Goal: Task Accomplishment & Management: Manage account settings

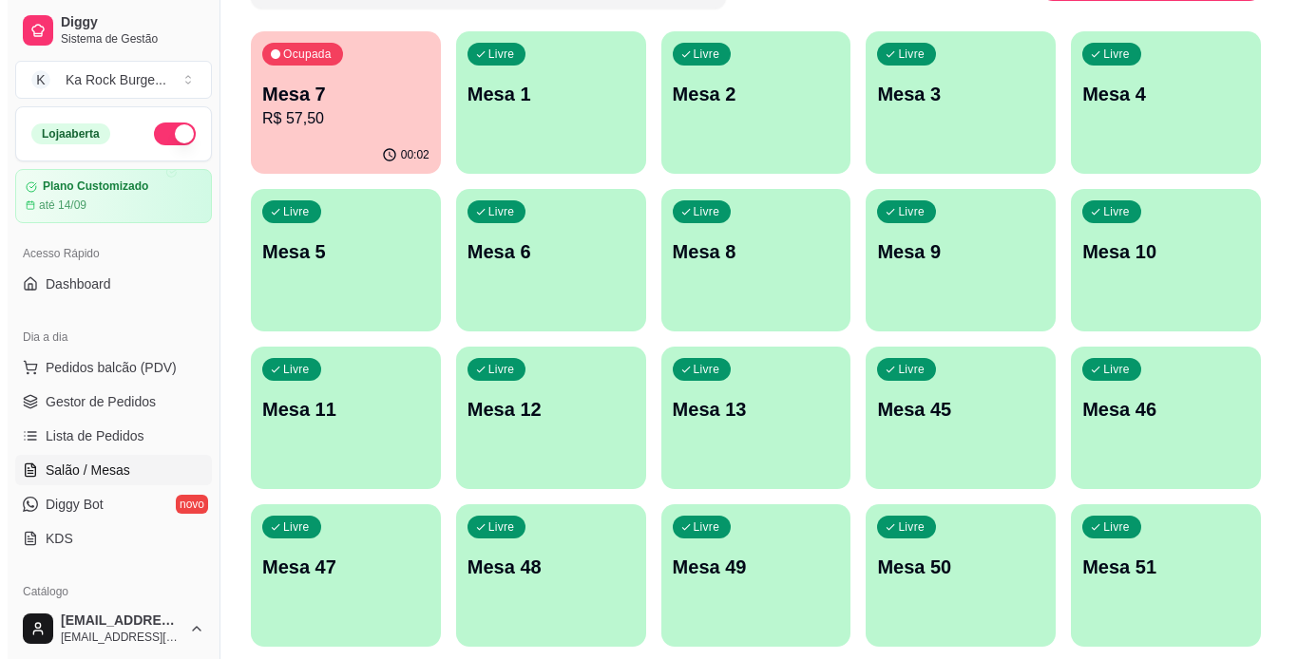
scroll to position [380, 0]
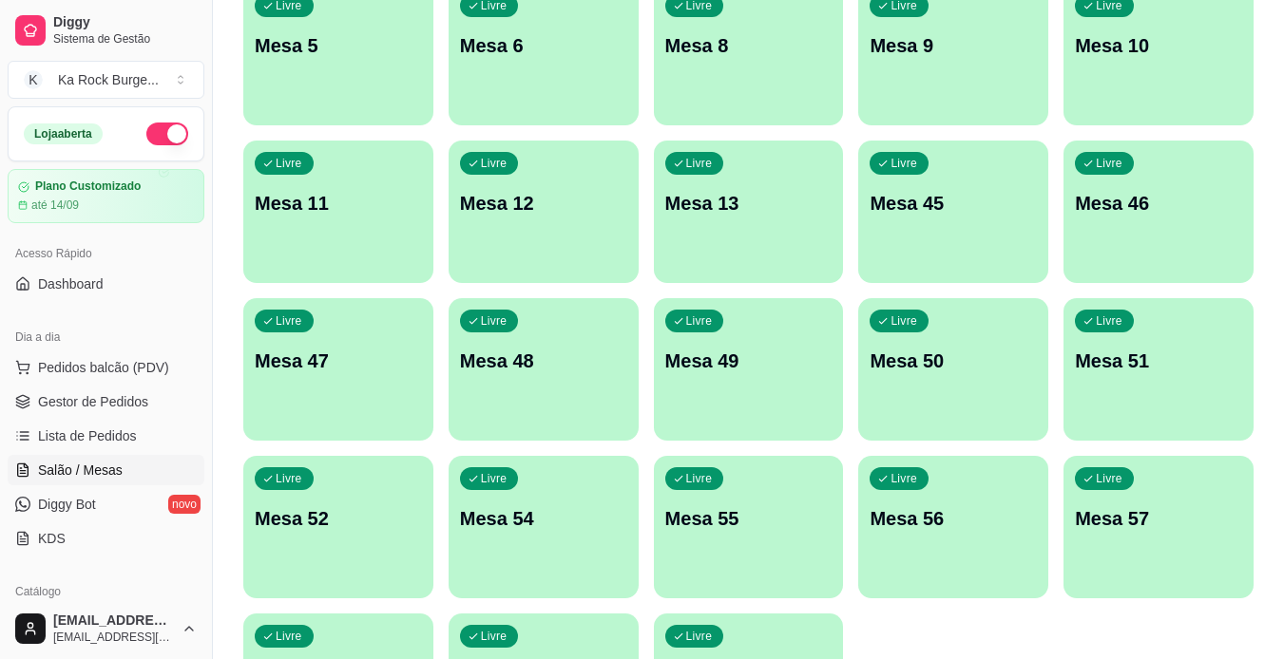
click at [601, 254] on div "Livre Mesa 12" at bounding box center [543, 201] width 190 height 120
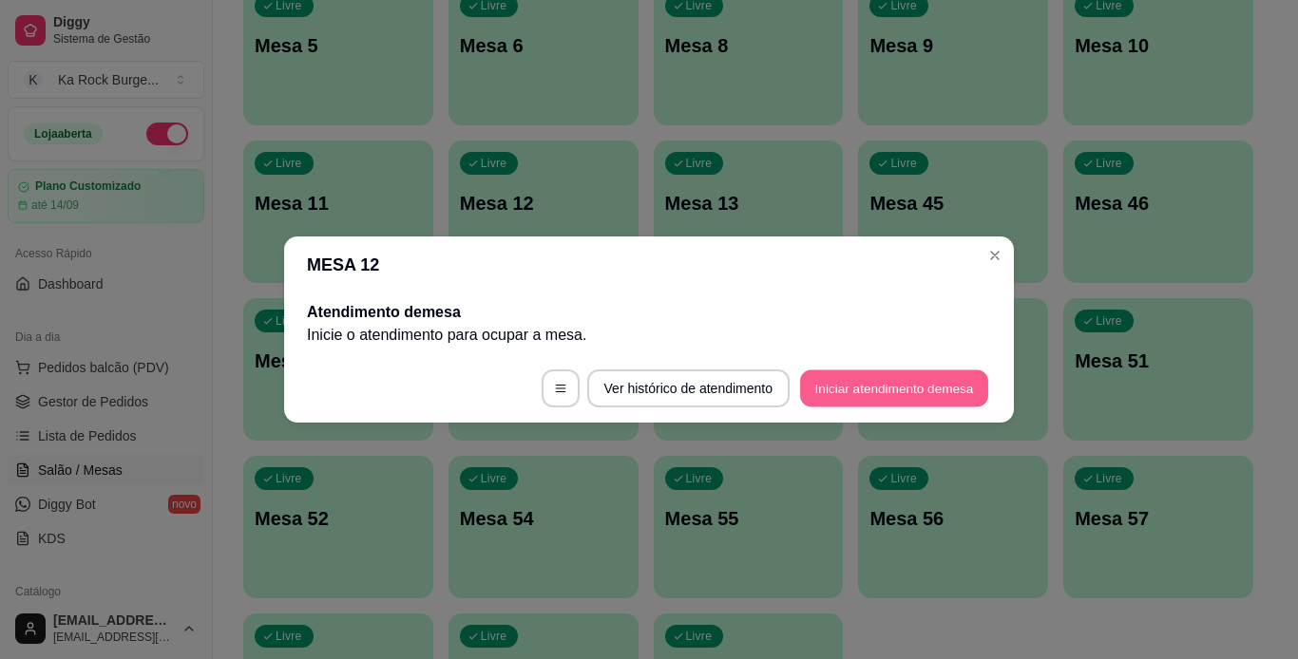
click at [841, 392] on button "Iniciar atendimento de mesa" at bounding box center [894, 389] width 188 height 37
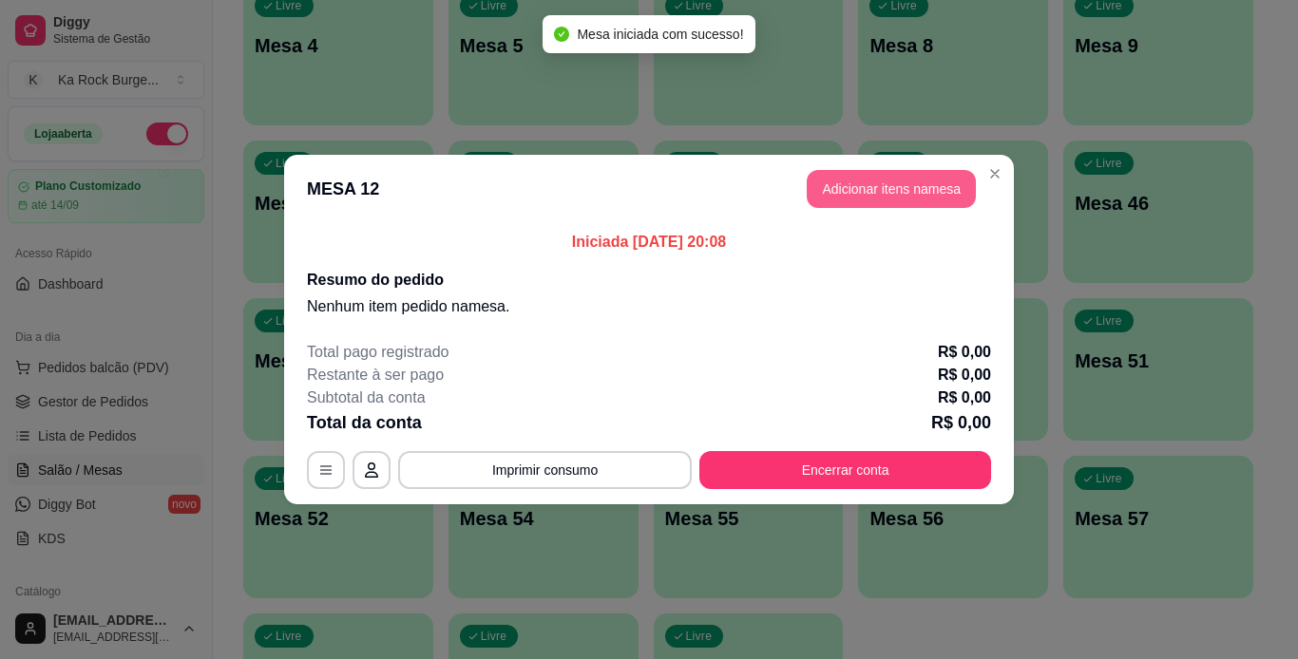
click at [891, 199] on button "Adicionar itens na mesa" at bounding box center [891, 189] width 169 height 38
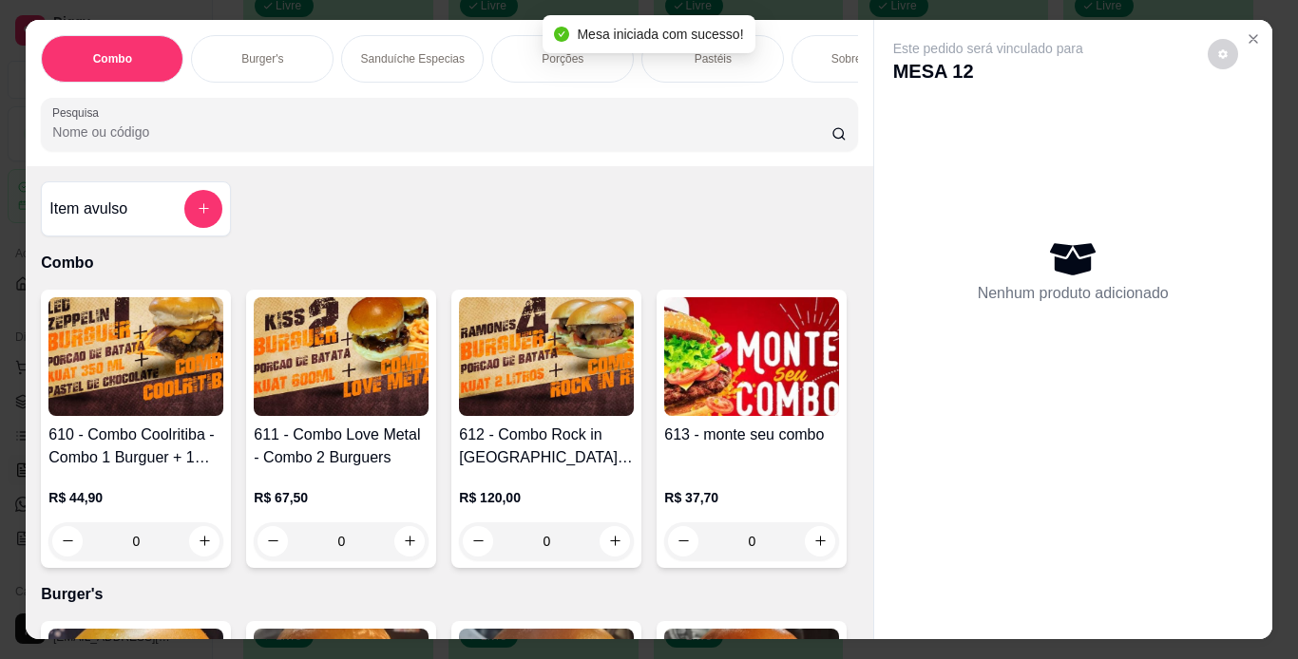
click at [265, 60] on div "Burger's" at bounding box center [262, 59] width 143 height 48
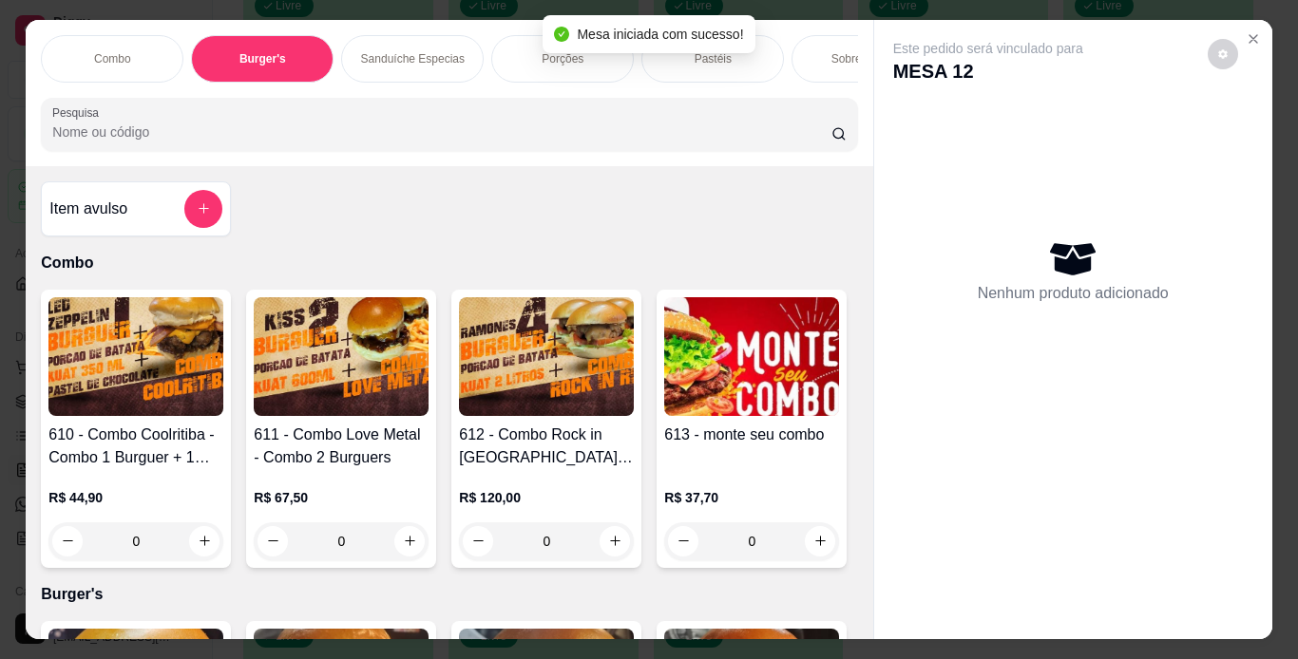
scroll to position [48, 0]
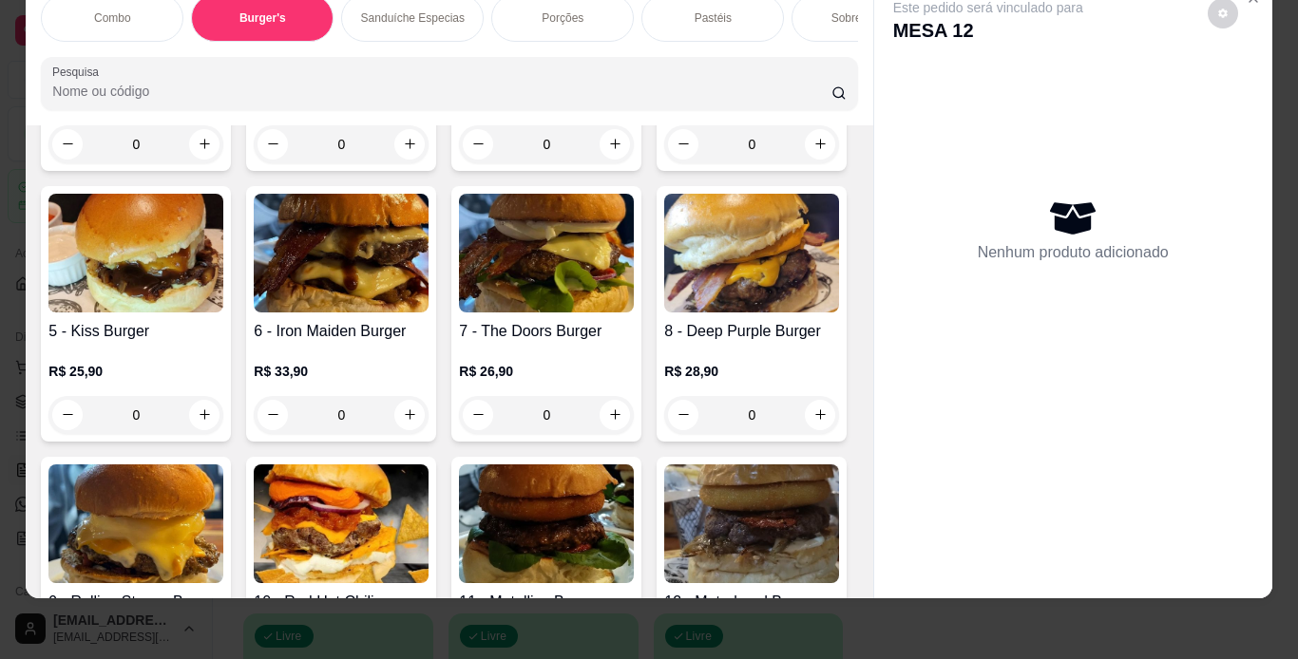
click at [197, 163] on div "0" at bounding box center [135, 144] width 175 height 38
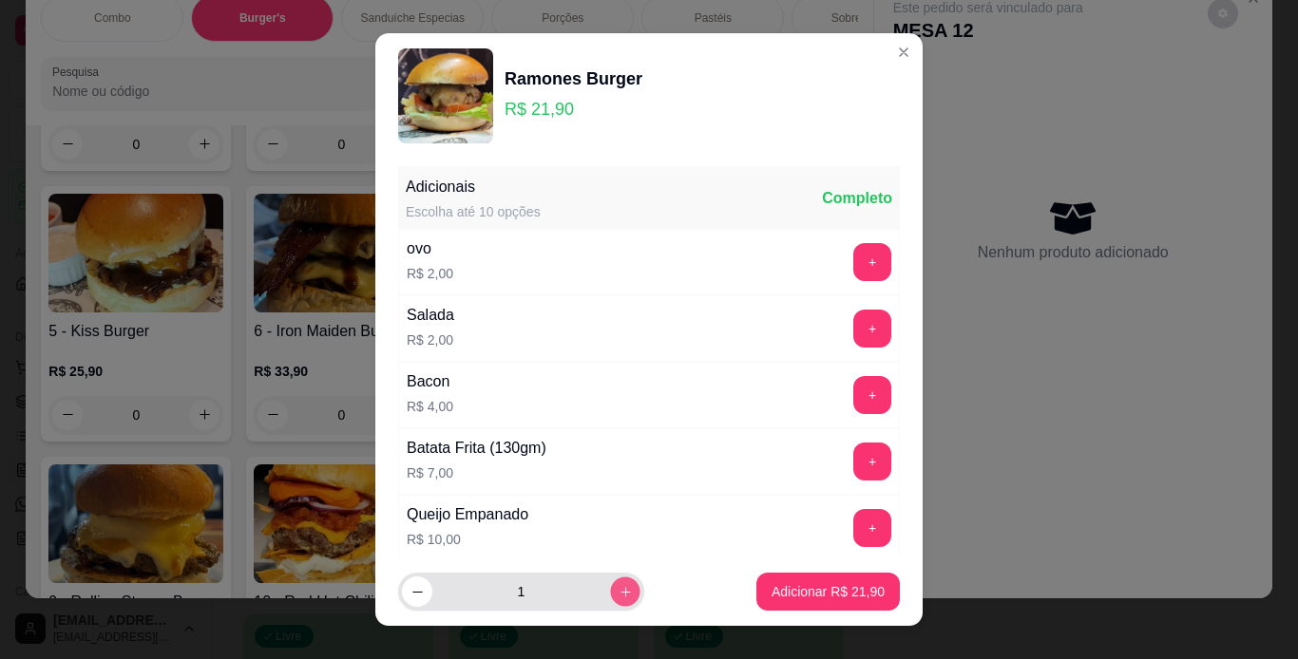
click at [619, 586] on icon "increase-product-quantity" at bounding box center [626, 592] width 14 height 14
type input "2"
click at [853, 462] on button "+" at bounding box center [872, 462] width 38 height 38
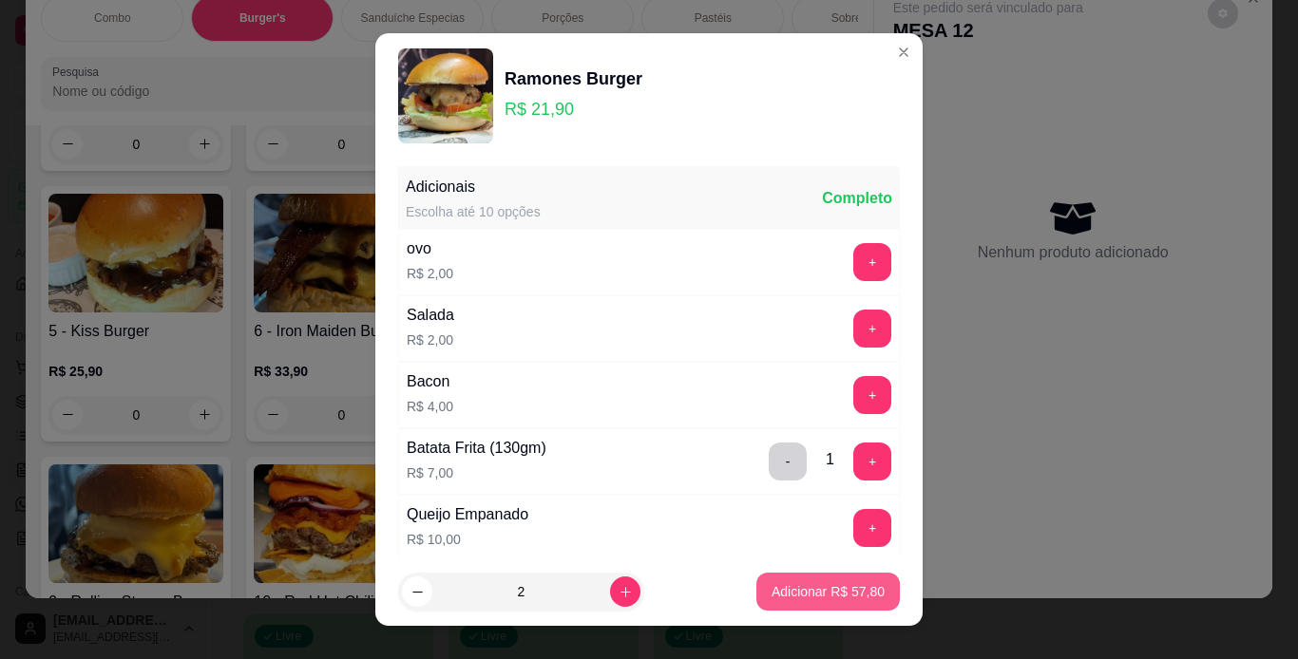
click at [815, 594] on p "Adicionar R$ 57,80" at bounding box center [828, 591] width 113 height 19
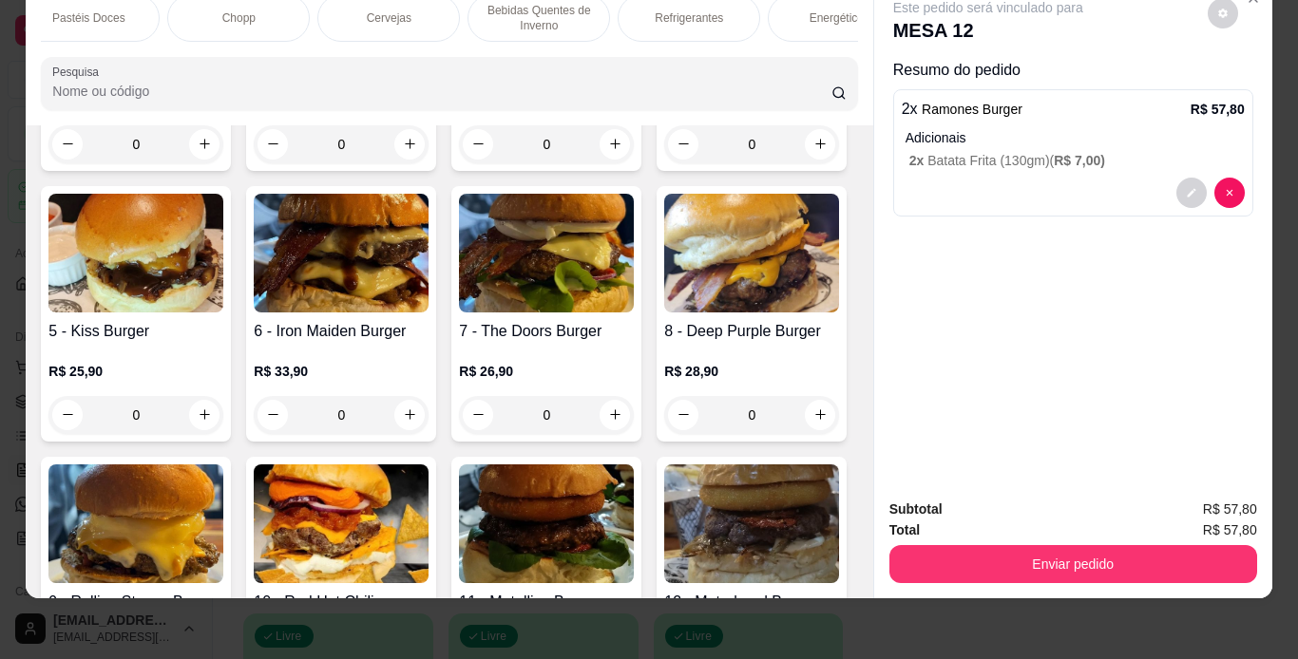
scroll to position [0, 1102]
click at [654, 23] on div "Refrigerantes" at bounding box center [661, 18] width 143 height 48
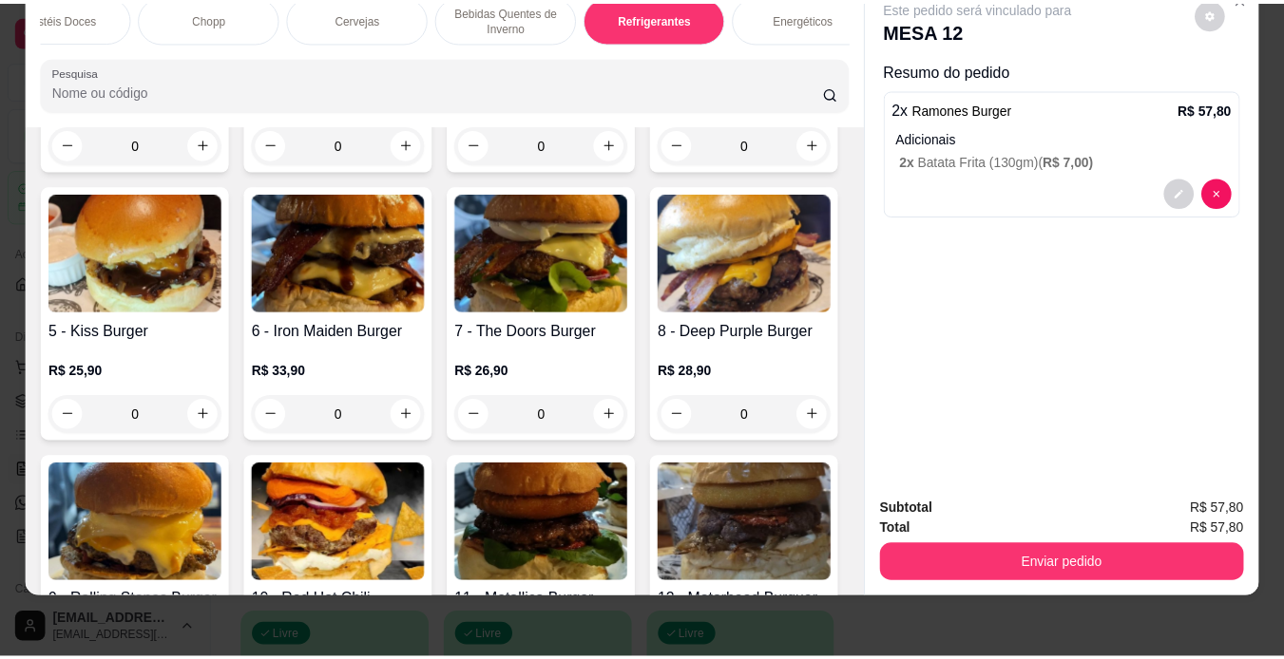
scroll to position [9217, 0]
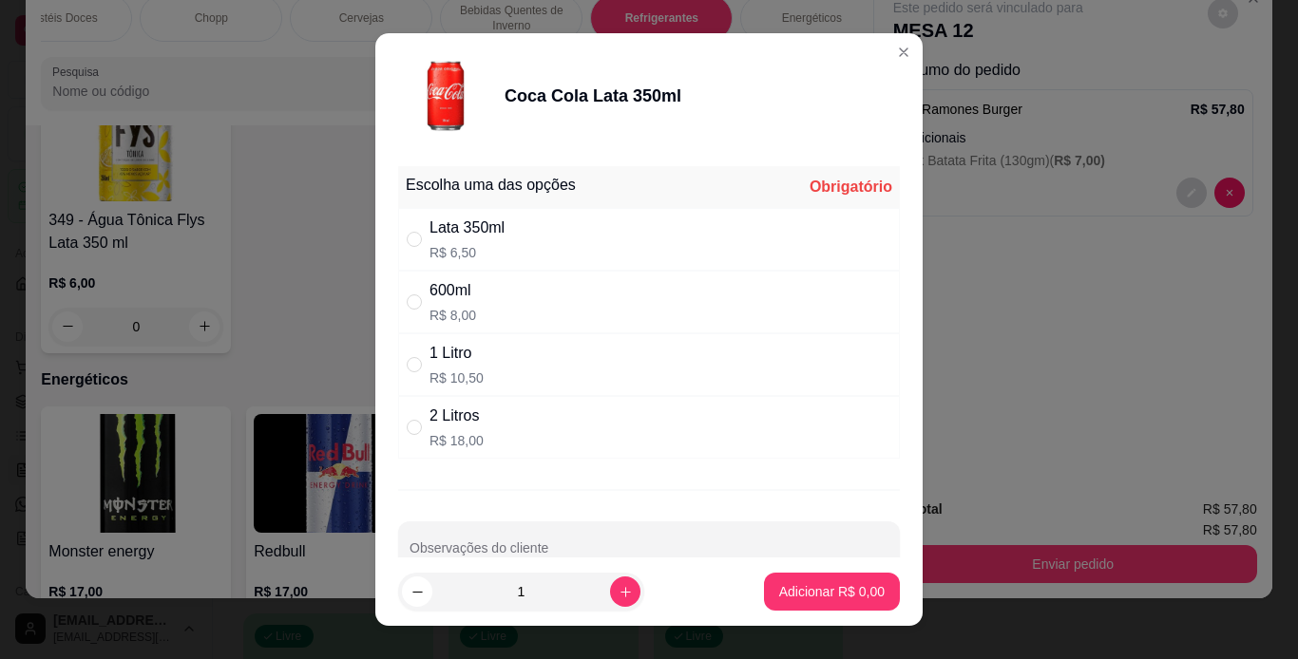
click at [521, 351] on div "1 Litro R$ 10,50" at bounding box center [649, 364] width 502 height 63
radio input "true"
click at [802, 600] on p "Adicionar R$ 10,50" at bounding box center [828, 591] width 113 height 19
type input "1"
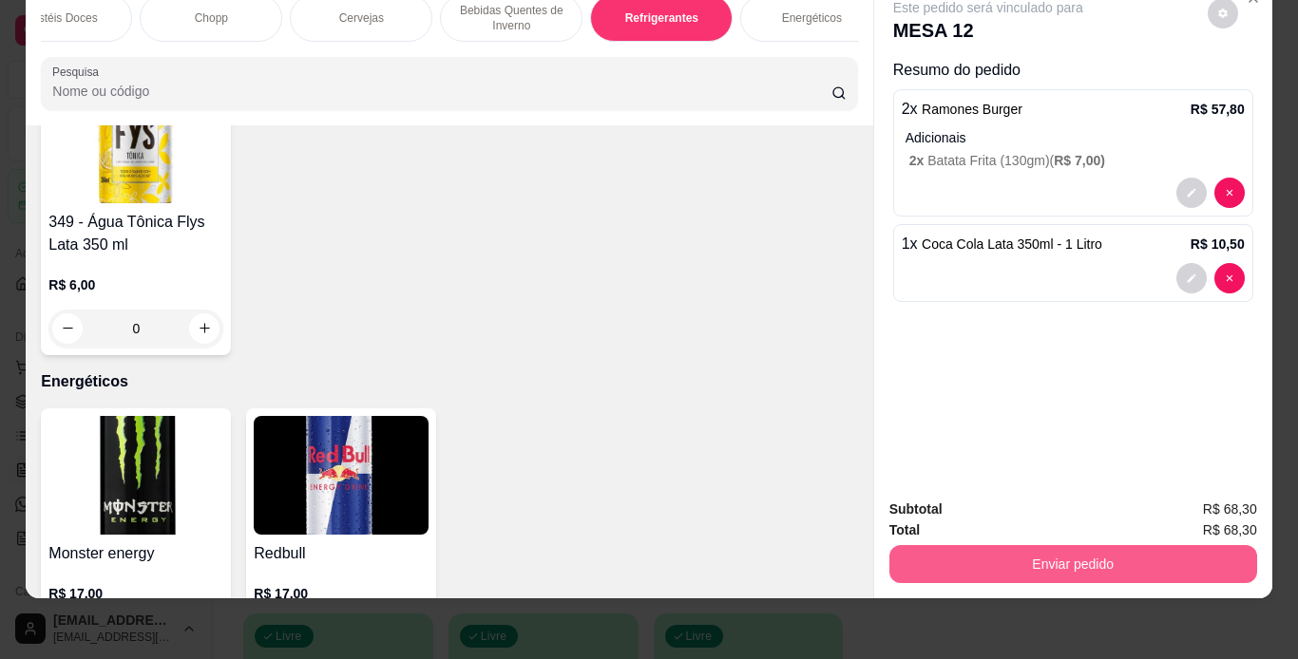
click at [959, 548] on button "Enviar pedido" at bounding box center [1073, 564] width 368 height 38
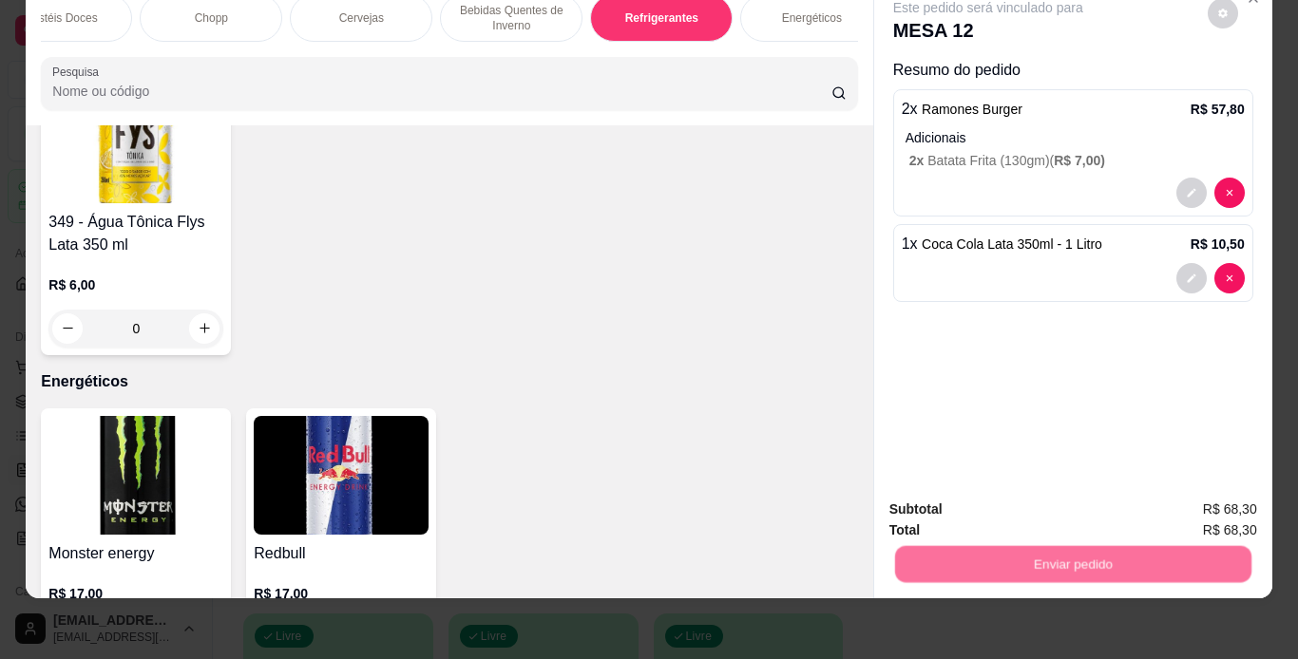
click at [950, 510] on button "Não registrar e enviar pedido" at bounding box center [1010, 503] width 192 height 35
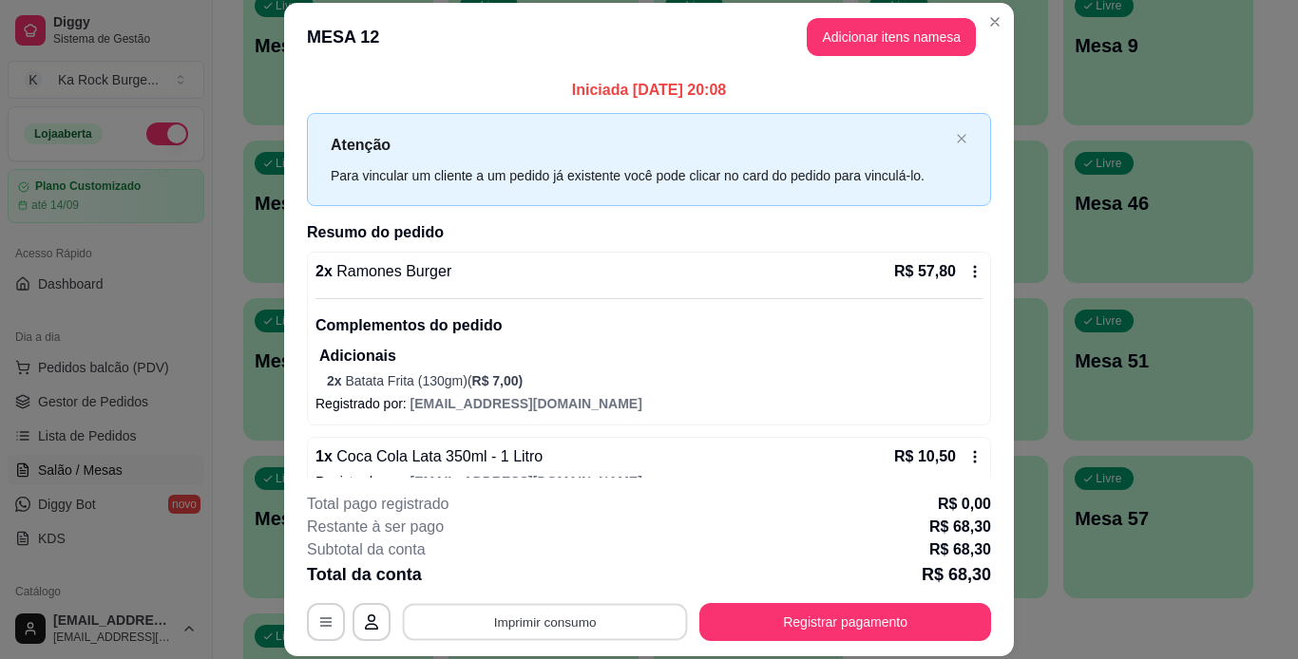
click at [560, 613] on button "Imprimir consumo" at bounding box center [545, 621] width 285 height 37
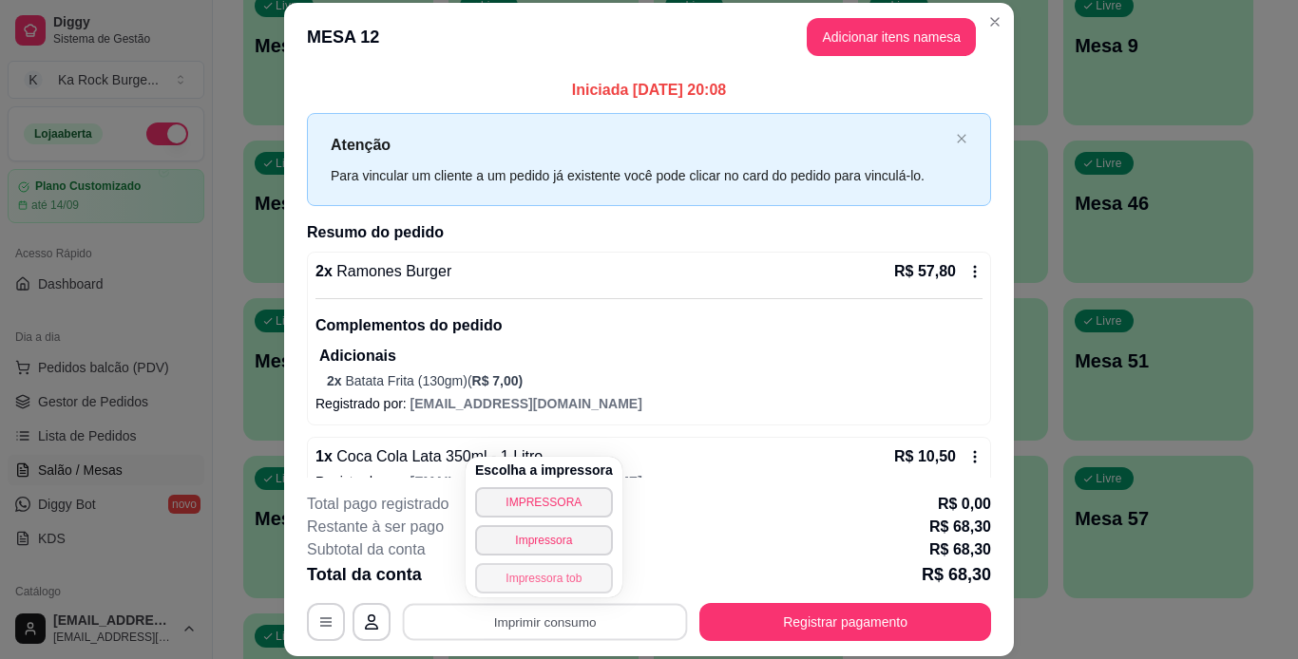
click at [570, 580] on button "Impressora tob" at bounding box center [544, 578] width 138 height 30
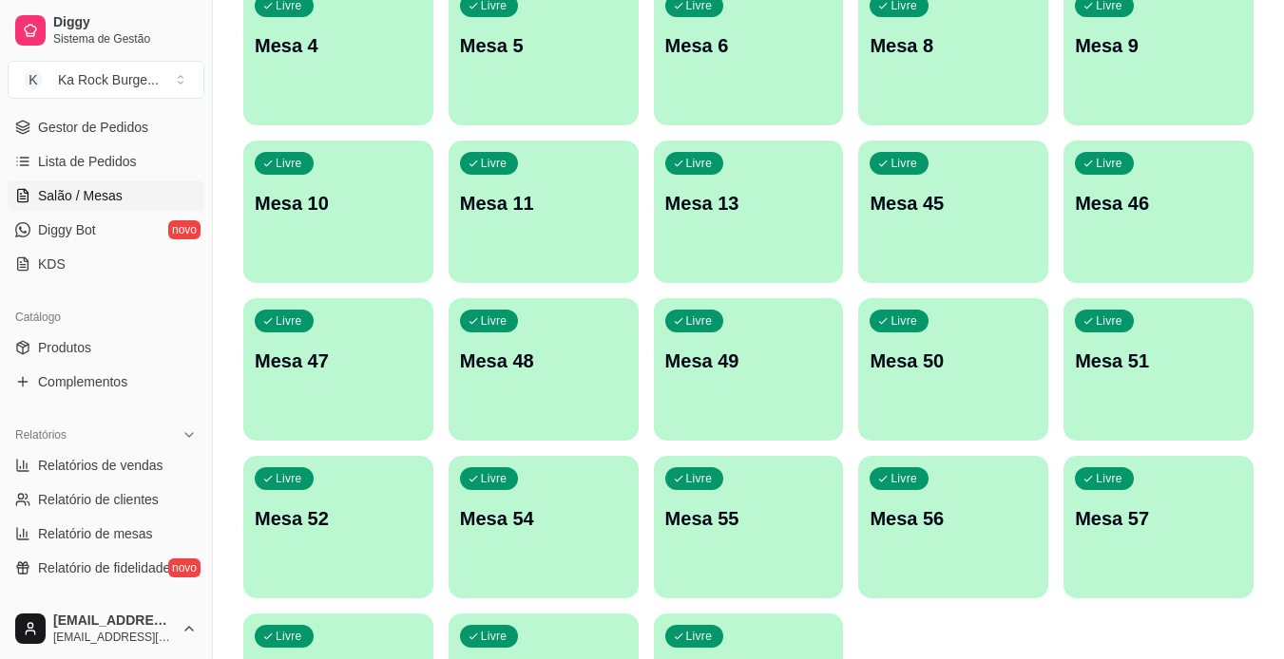
scroll to position [285, 0]
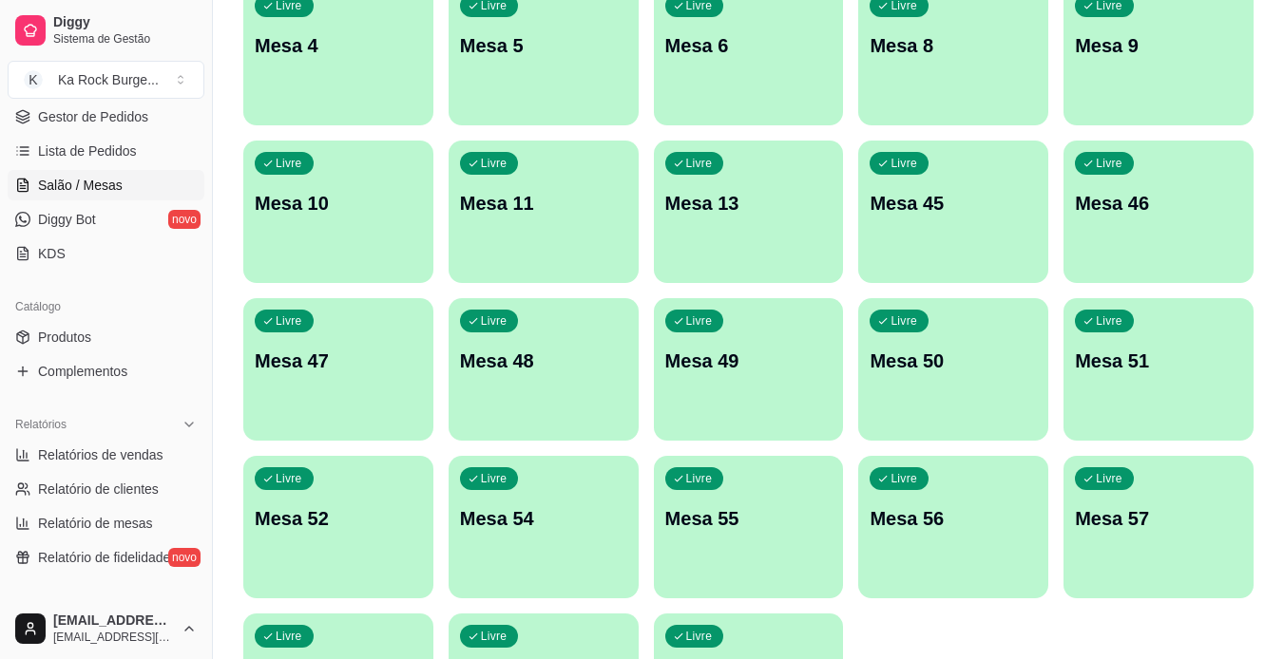
click at [103, 318] on div "Catálogo" at bounding box center [106, 307] width 197 height 30
click at [108, 351] on link "Produtos" at bounding box center [106, 337] width 197 height 30
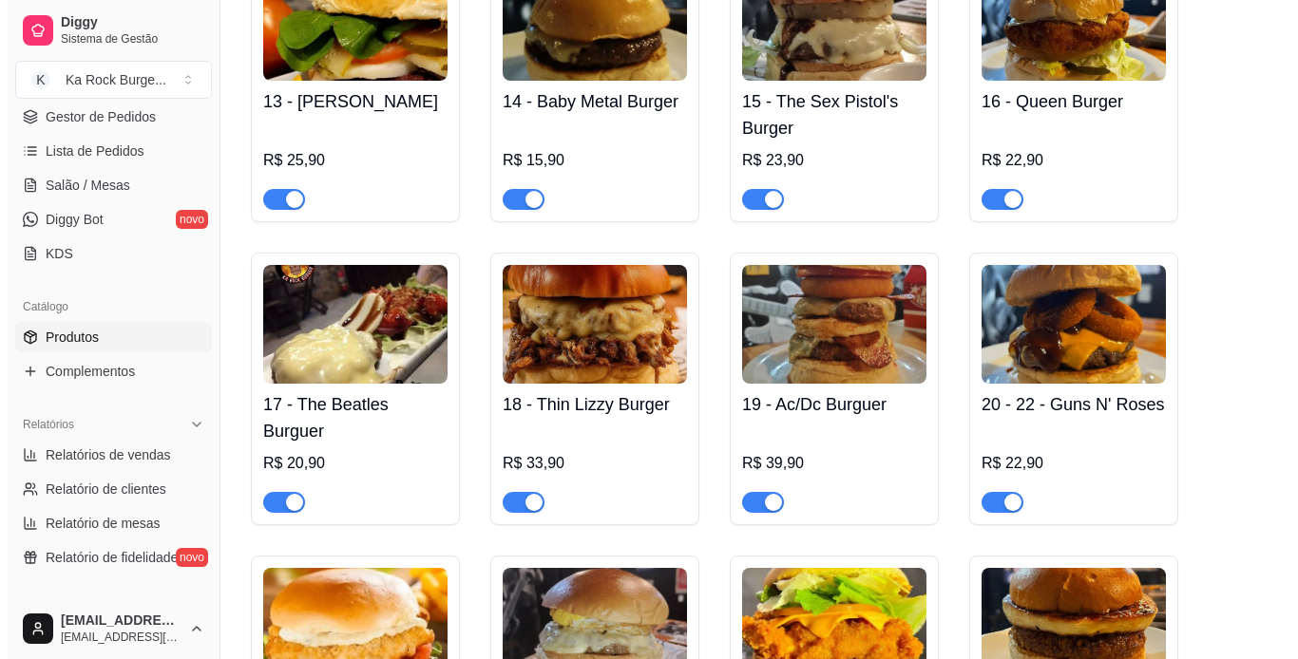
scroll to position [2090, 0]
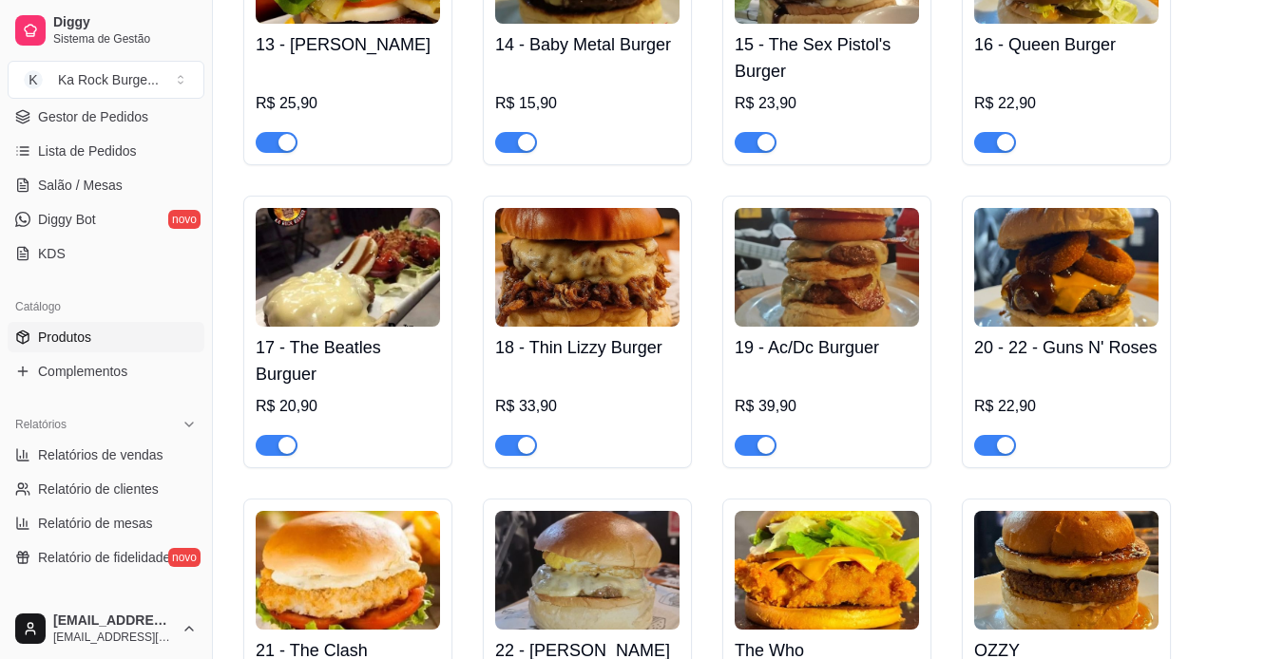
click at [1044, 261] on img at bounding box center [1066, 267] width 184 height 119
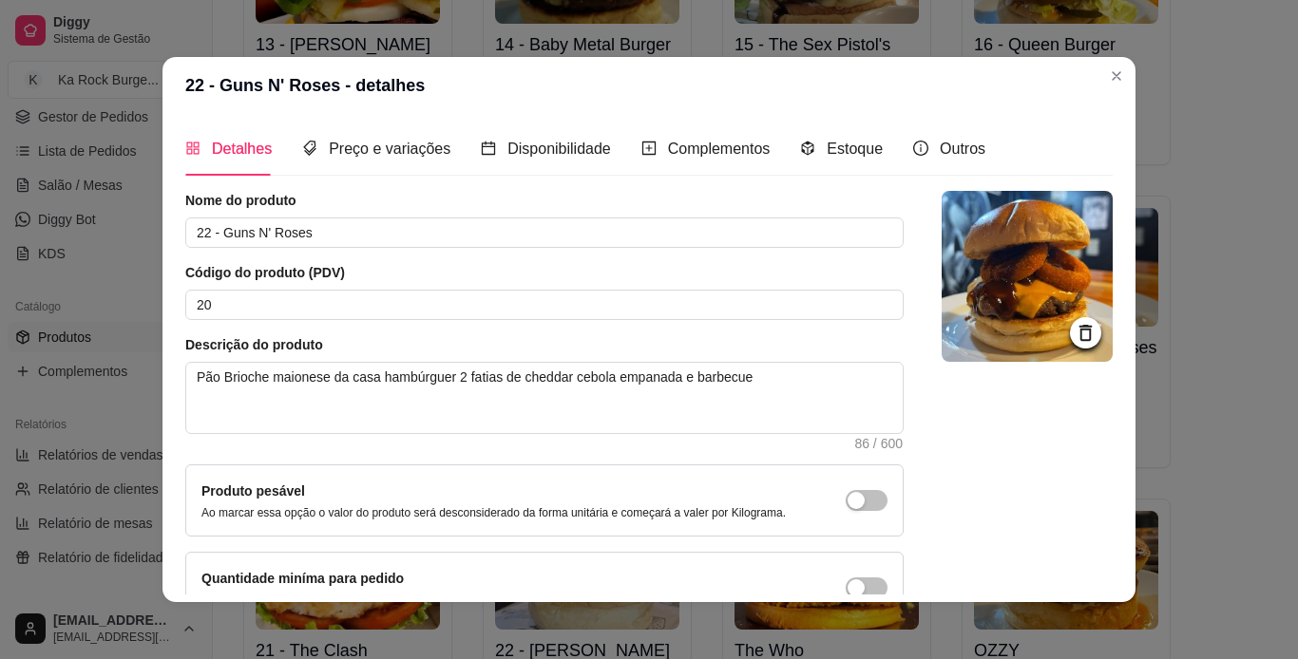
click at [1040, 273] on img at bounding box center [1027, 276] width 171 height 171
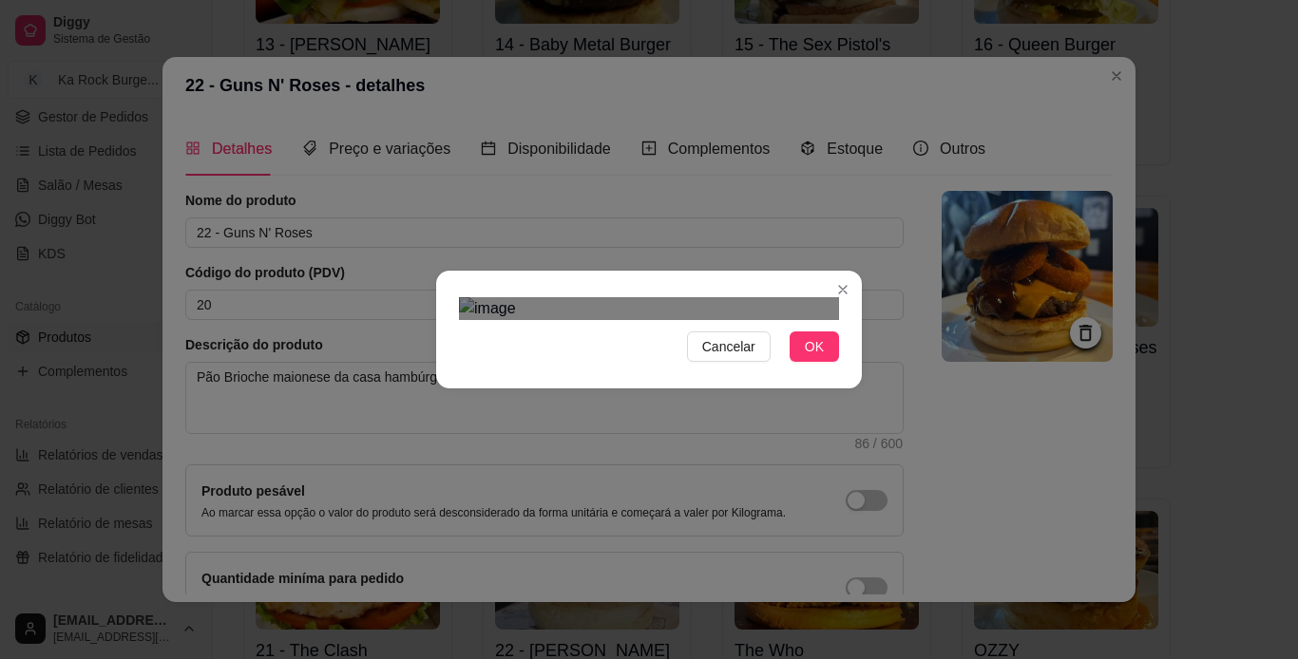
click at [714, 440] on div "Use the arrow keys to move the crop selection area" at bounding box center [641, 611] width 342 height 342
click at [820, 362] on button "OK" at bounding box center [814, 347] width 49 height 30
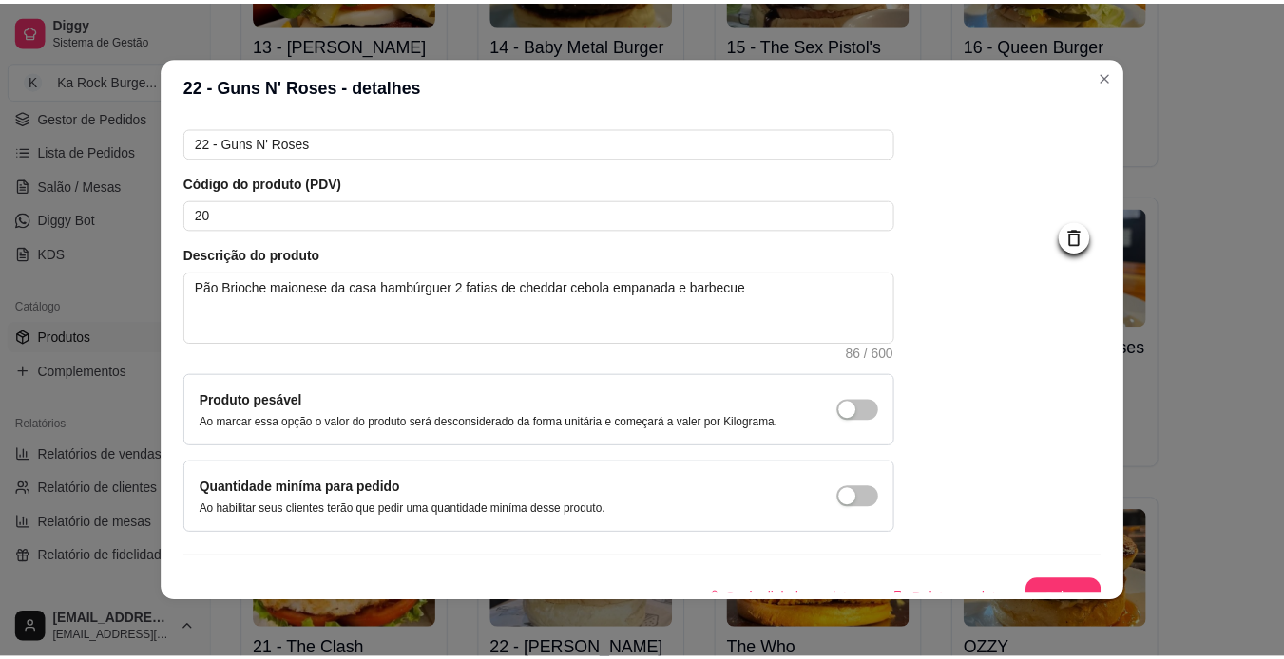
scroll to position [114, 0]
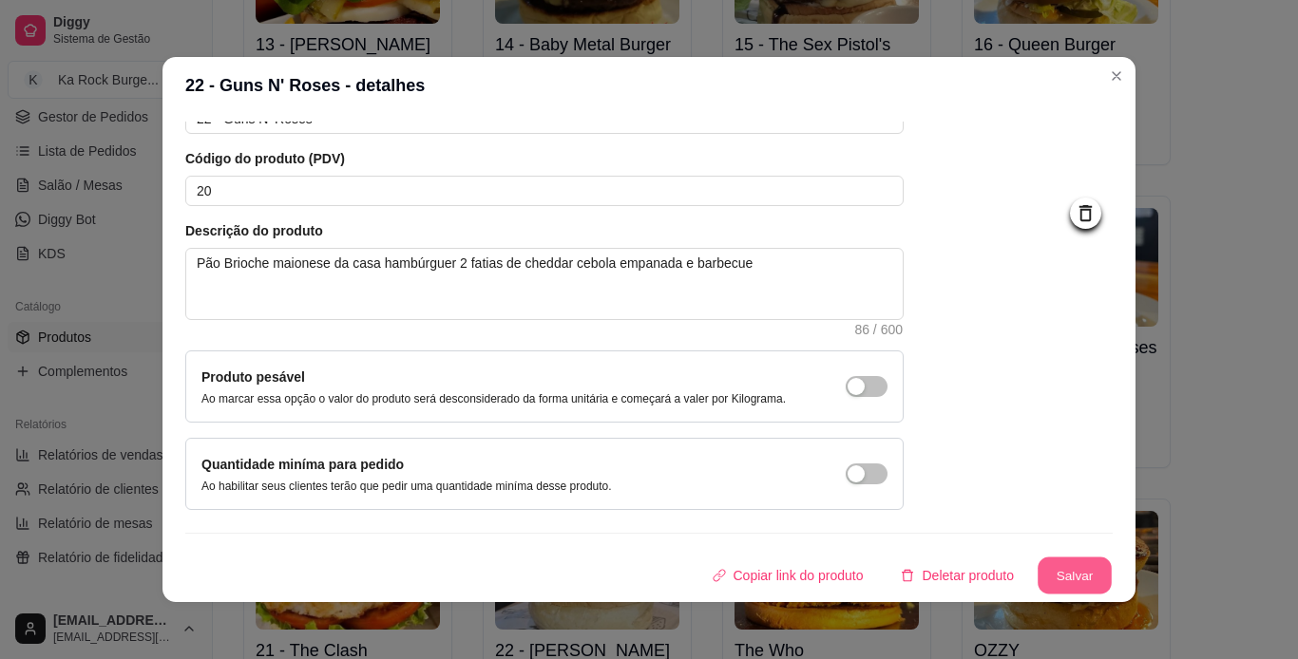
click at [1057, 573] on button "Salvar" at bounding box center [1075, 576] width 74 height 37
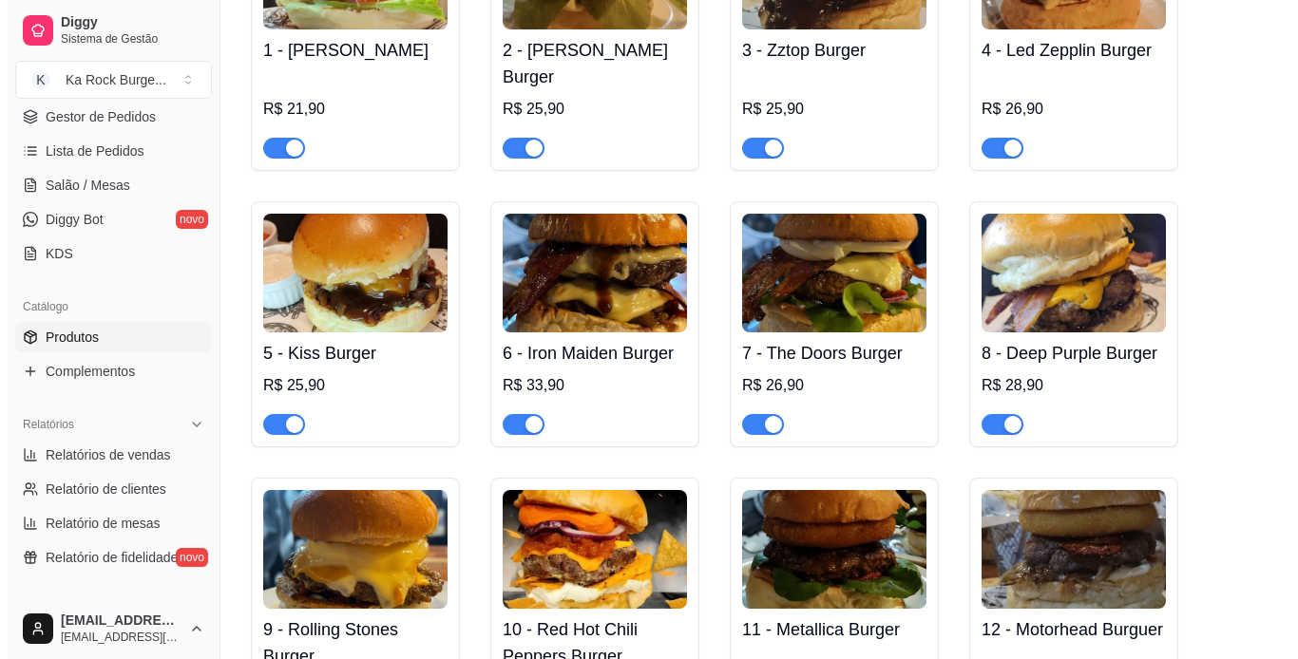
scroll to position [1235, 0]
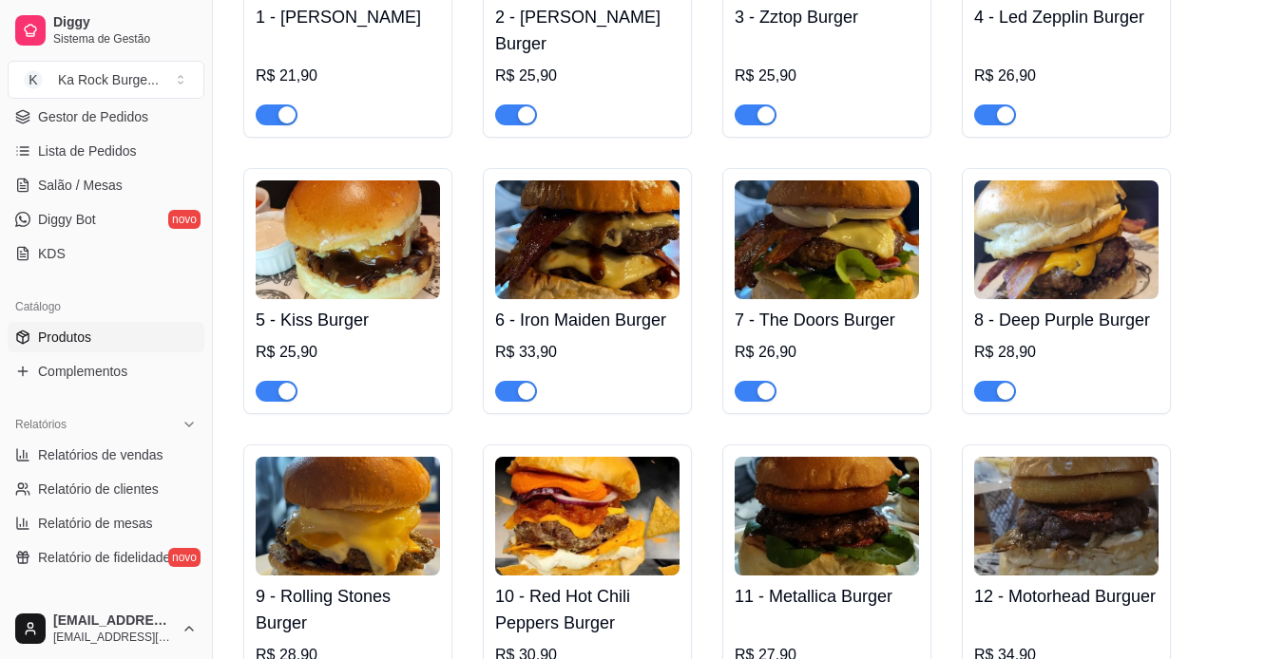
click at [588, 196] on img at bounding box center [587, 240] width 184 height 119
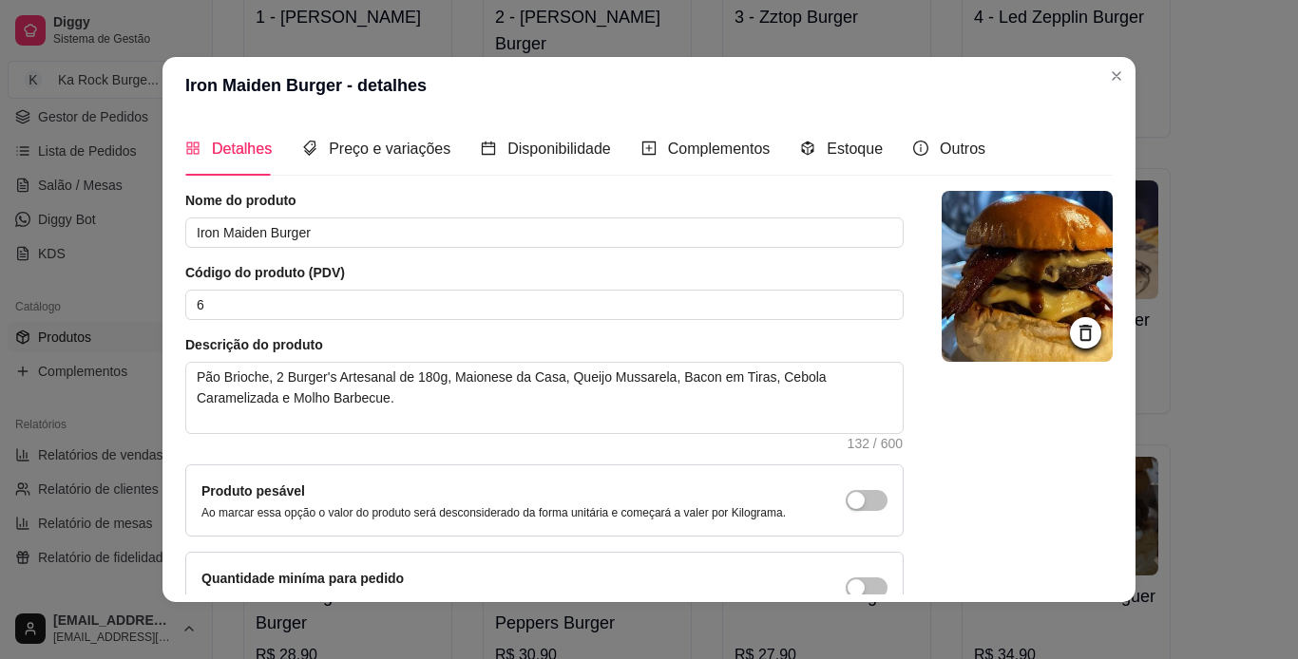
click at [998, 268] on img at bounding box center [1027, 276] width 171 height 171
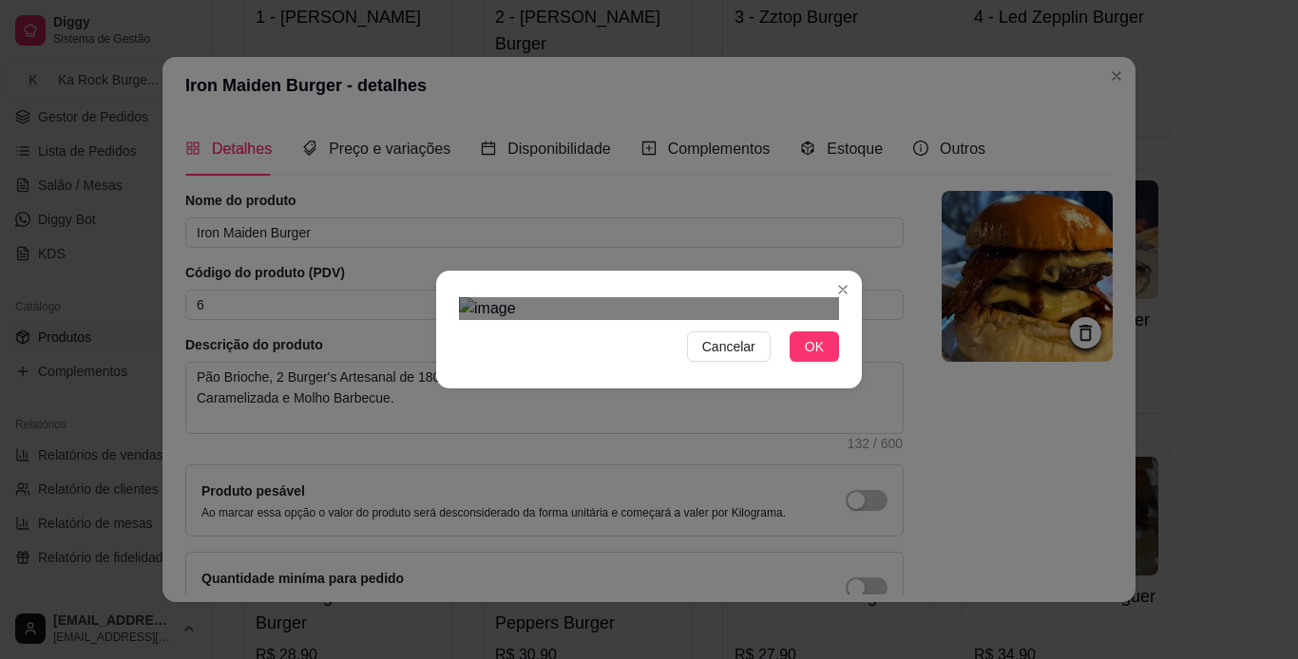
click at [739, 403] on div "Use the arrow keys to move the crop selection area" at bounding box center [650, 574] width 342 height 342
click at [812, 357] on span "OK" at bounding box center [814, 346] width 19 height 21
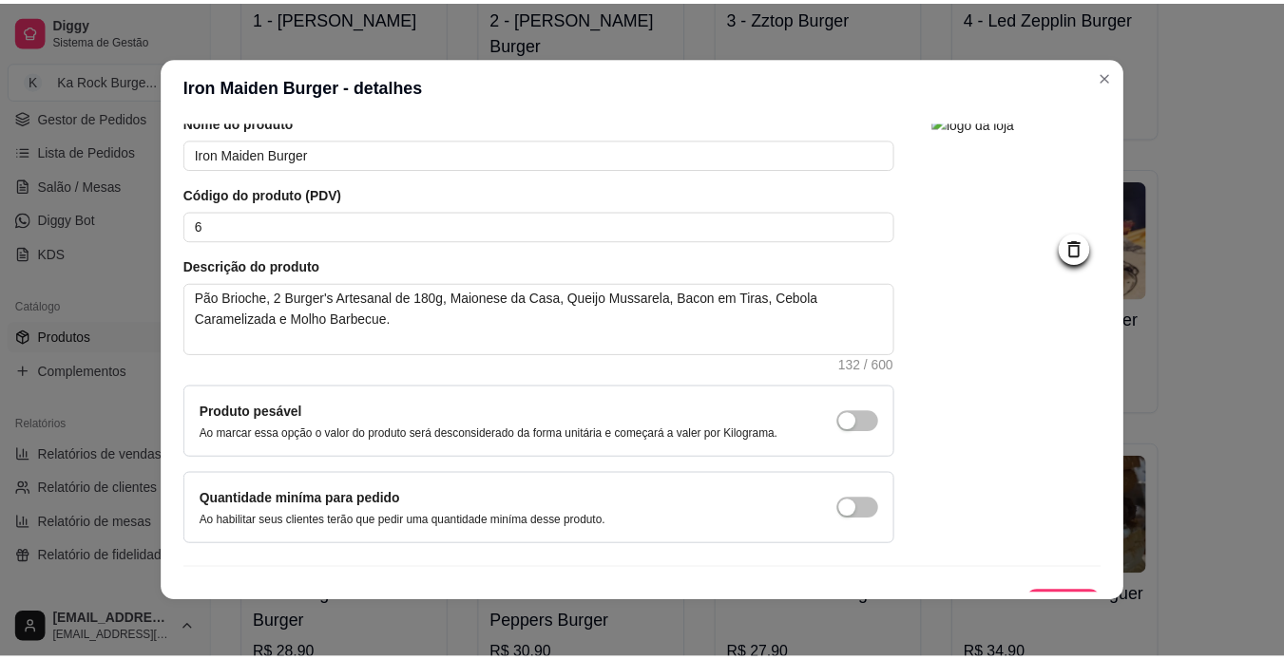
scroll to position [114, 0]
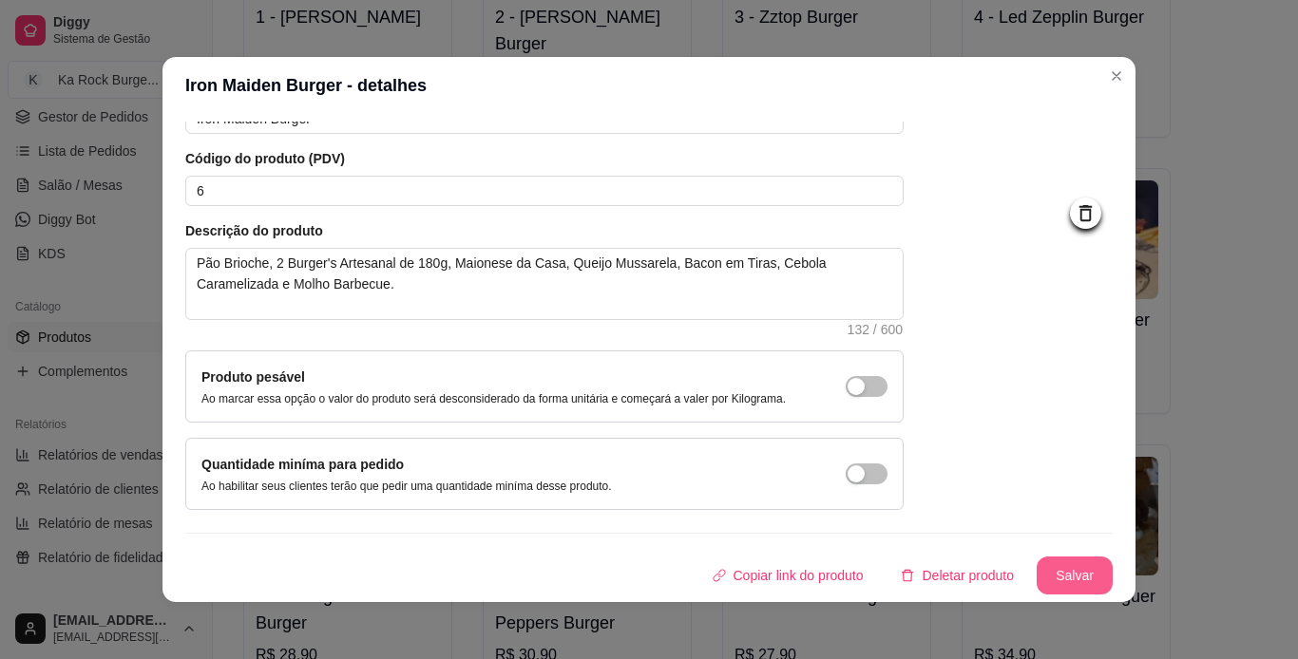
click at [1038, 578] on button "Salvar" at bounding box center [1075, 576] width 76 height 38
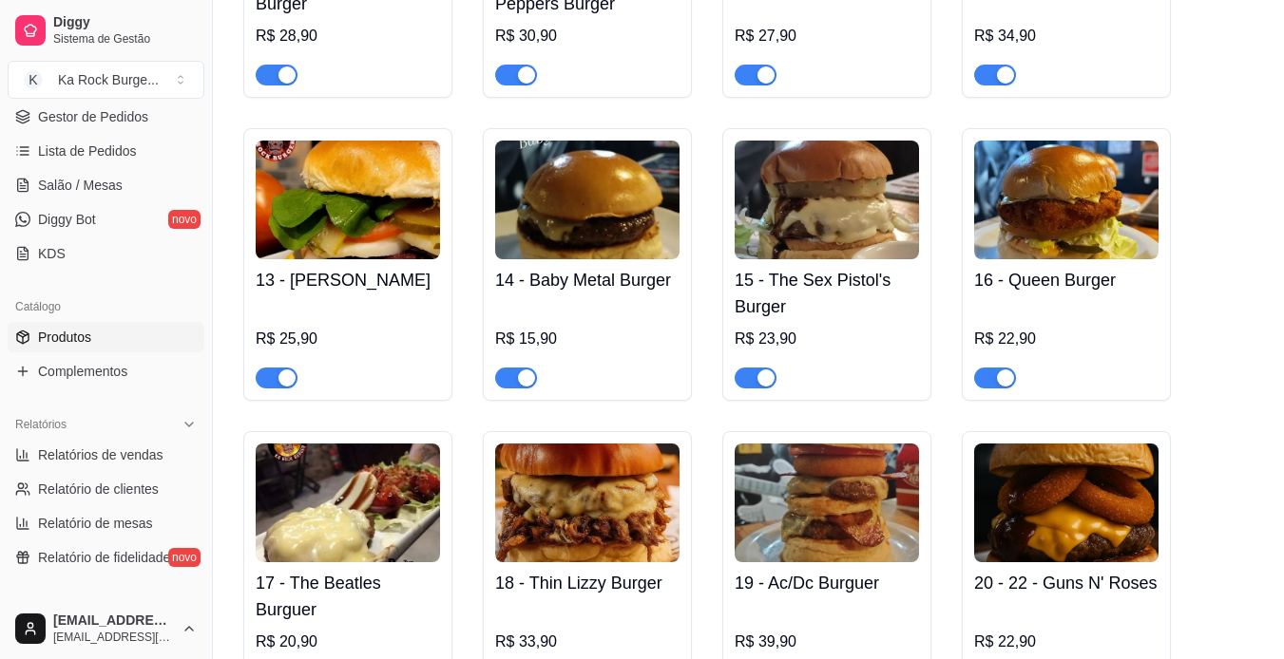
scroll to position [1900, 0]
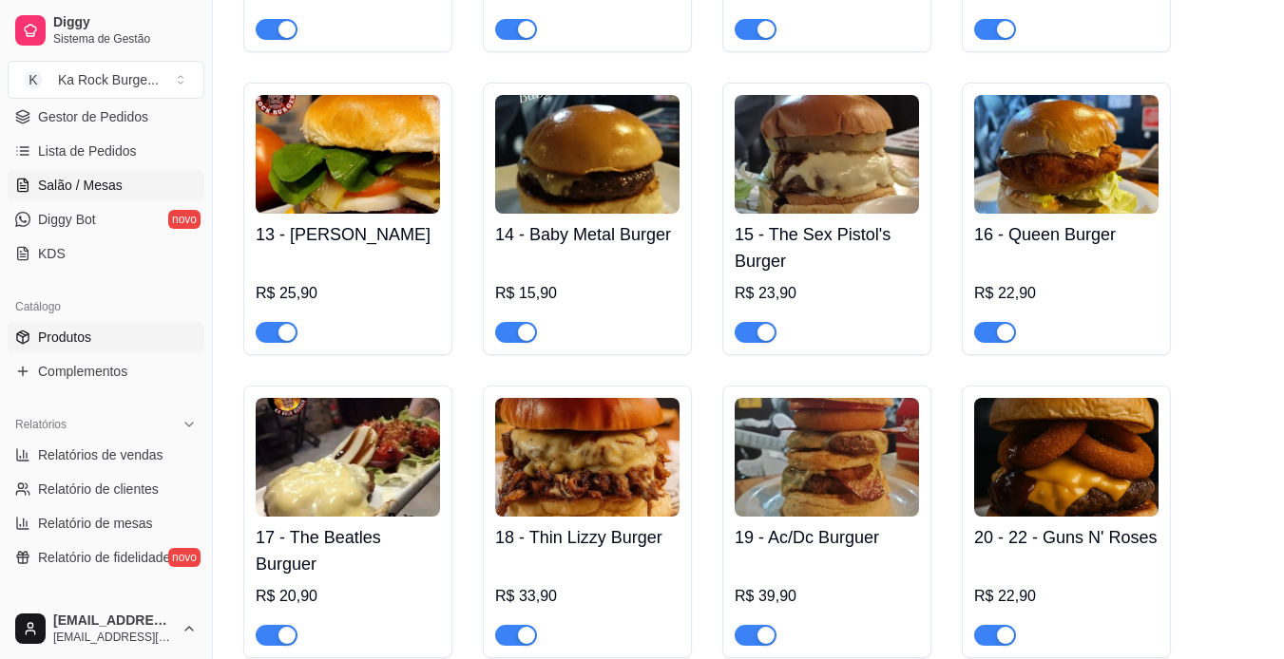
click at [96, 187] on span "Salão / Mesas" at bounding box center [80, 185] width 85 height 19
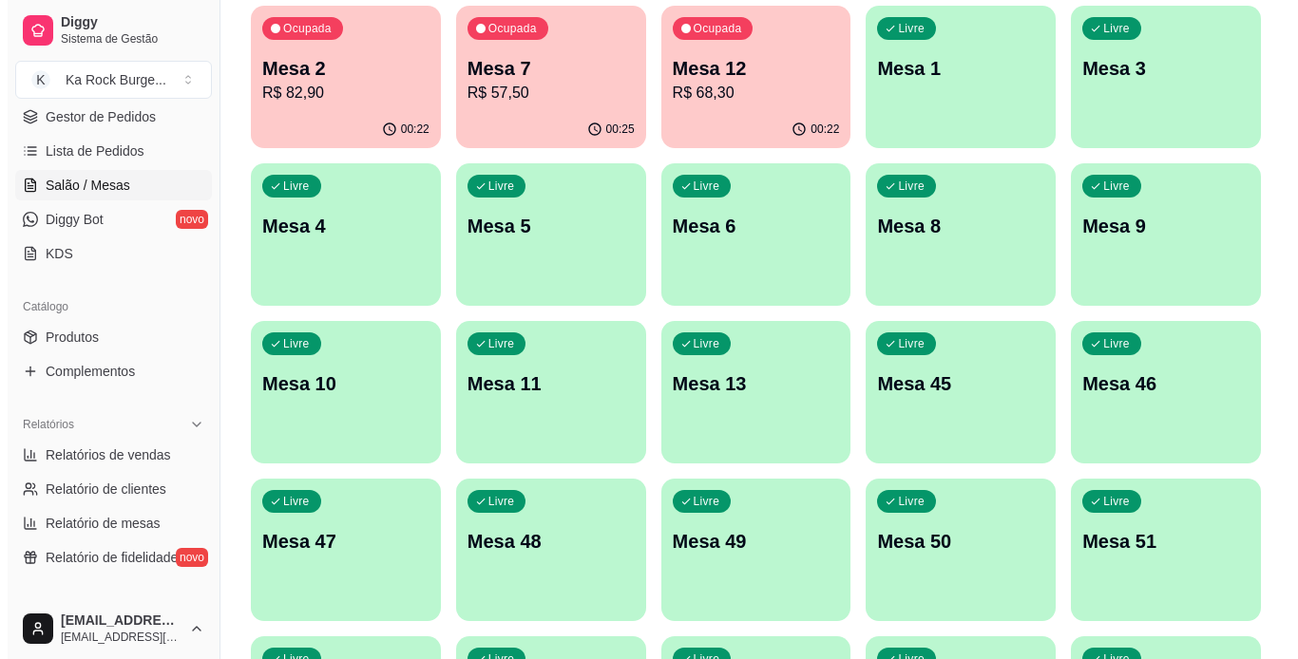
scroll to position [475, 0]
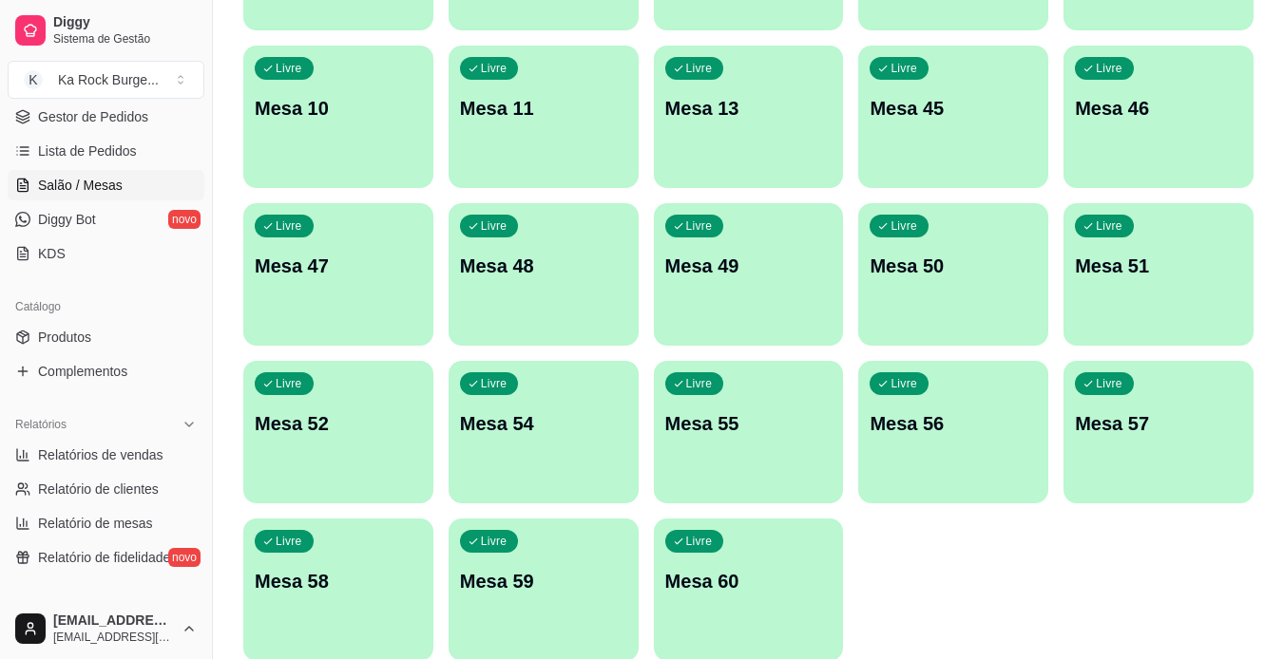
click at [743, 600] on div "Livre Mesa 60" at bounding box center [749, 579] width 190 height 120
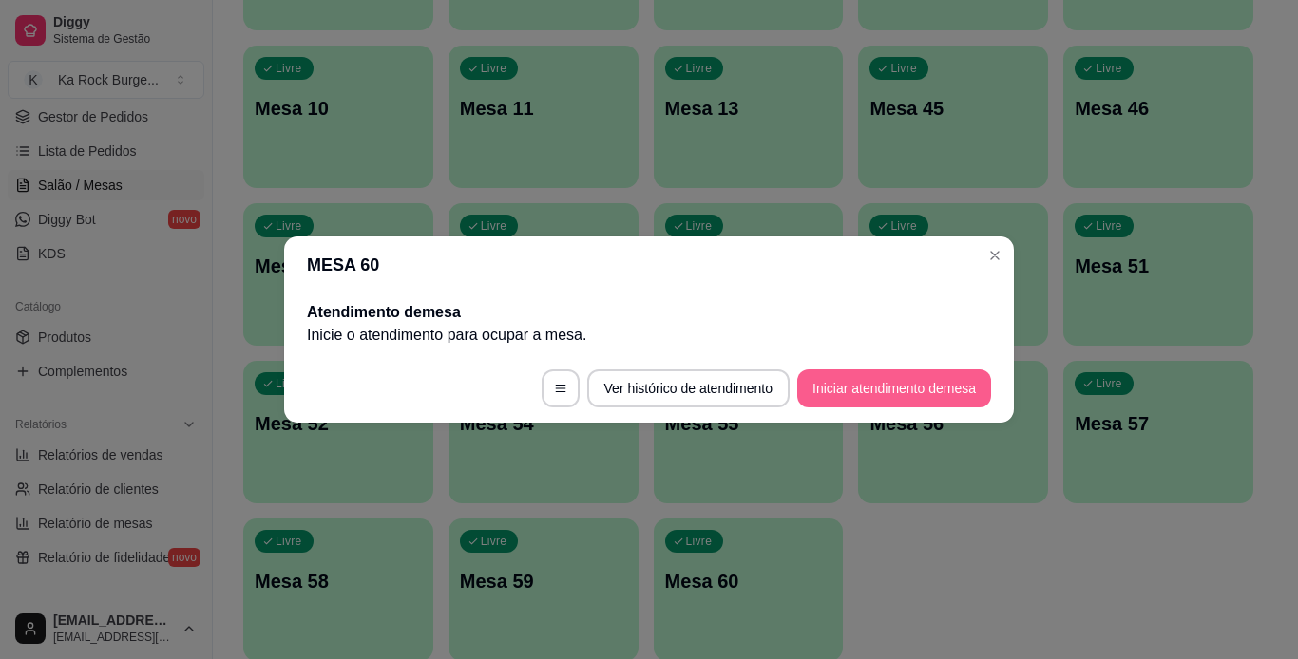
click at [903, 394] on button "Iniciar atendimento de mesa" at bounding box center [894, 389] width 194 height 38
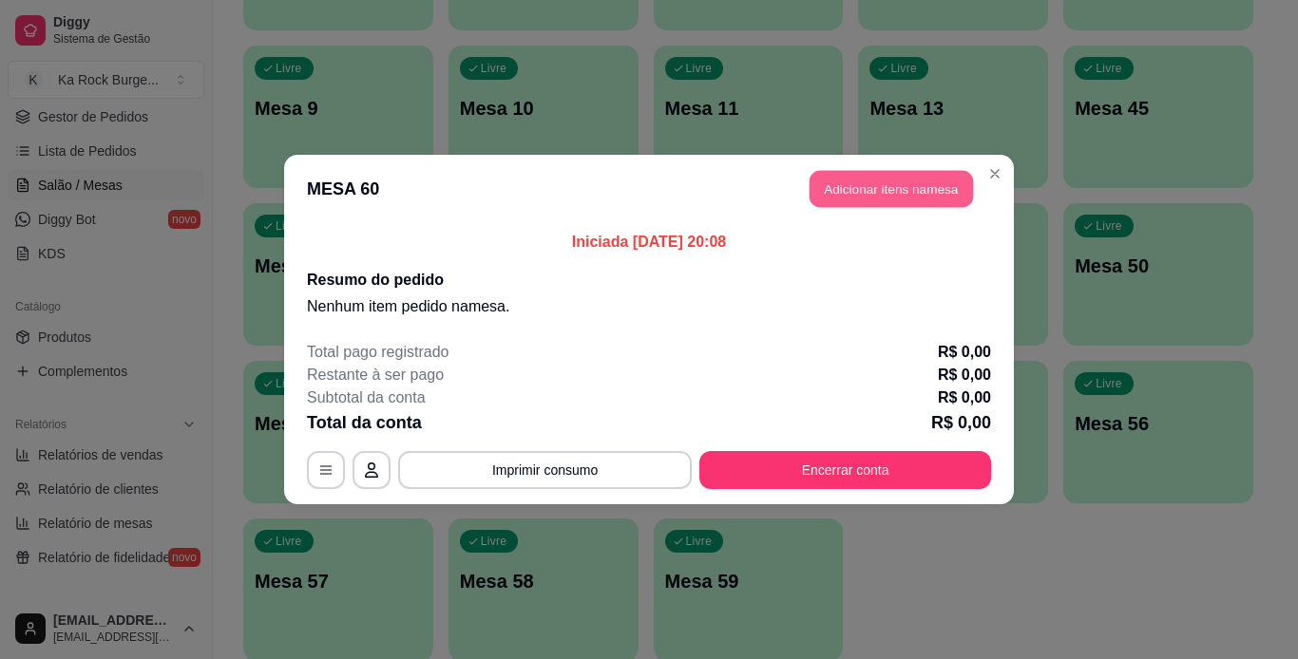
click at [878, 199] on button "Adicionar itens na mesa" at bounding box center [891, 189] width 163 height 37
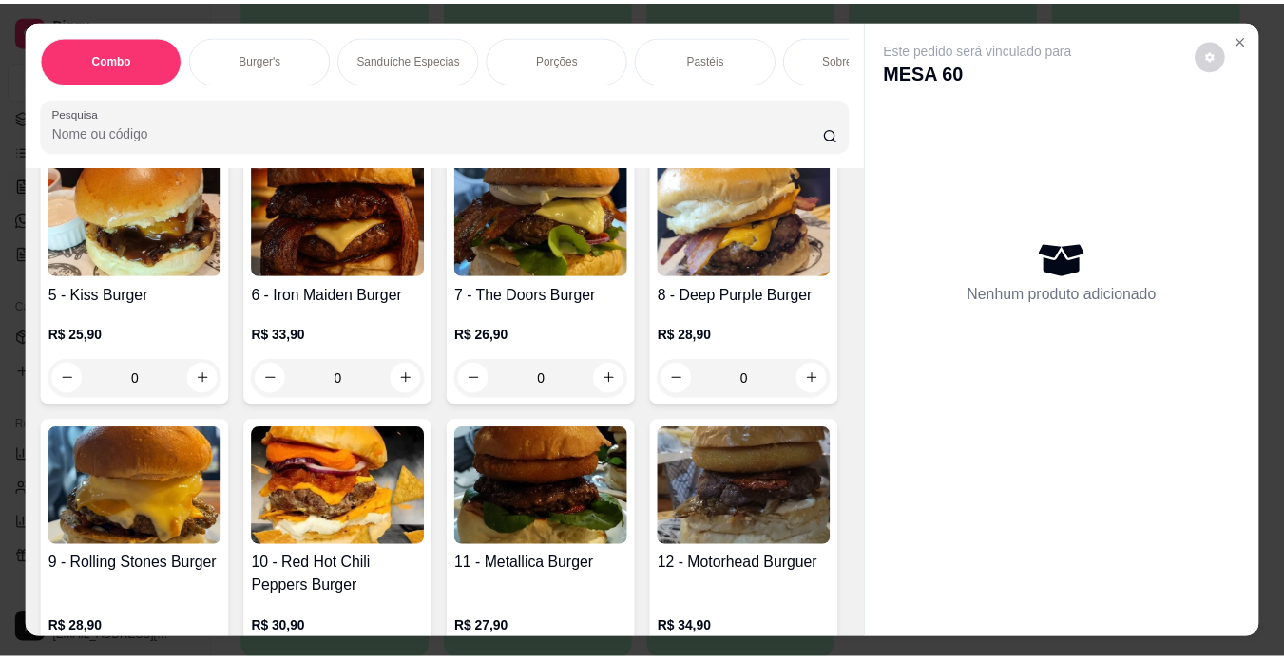
scroll to position [855, 0]
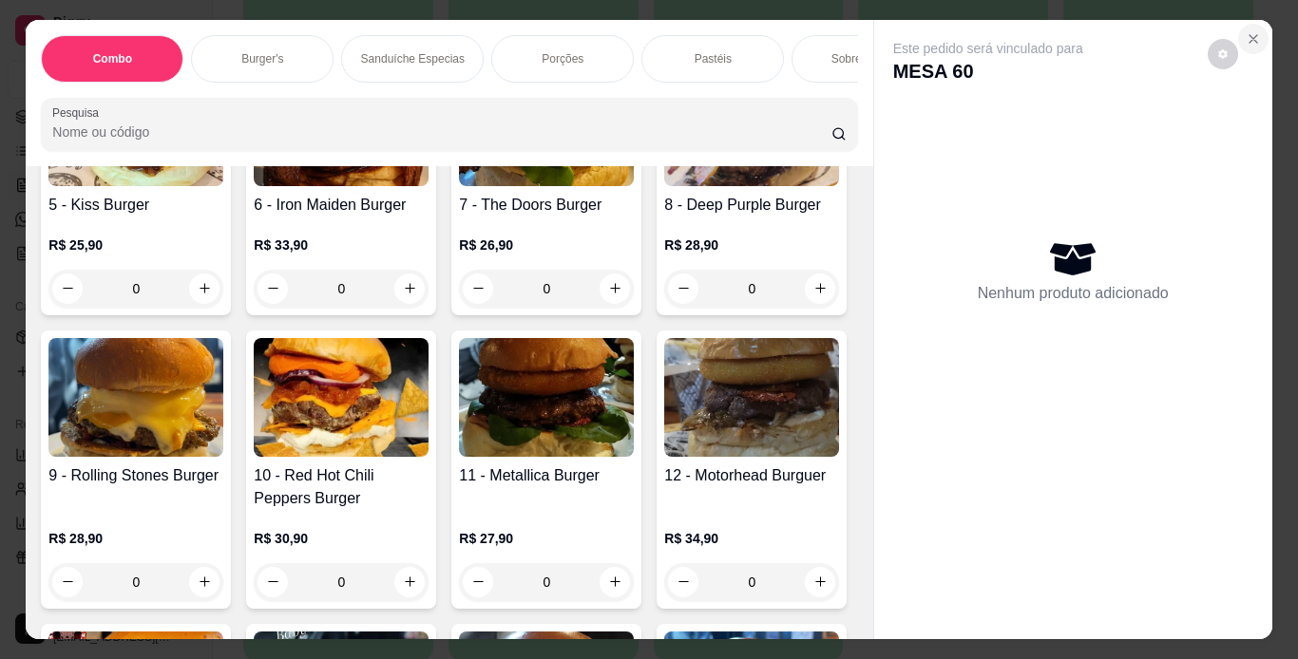
click at [1249, 35] on icon "Close" at bounding box center [1253, 39] width 8 height 8
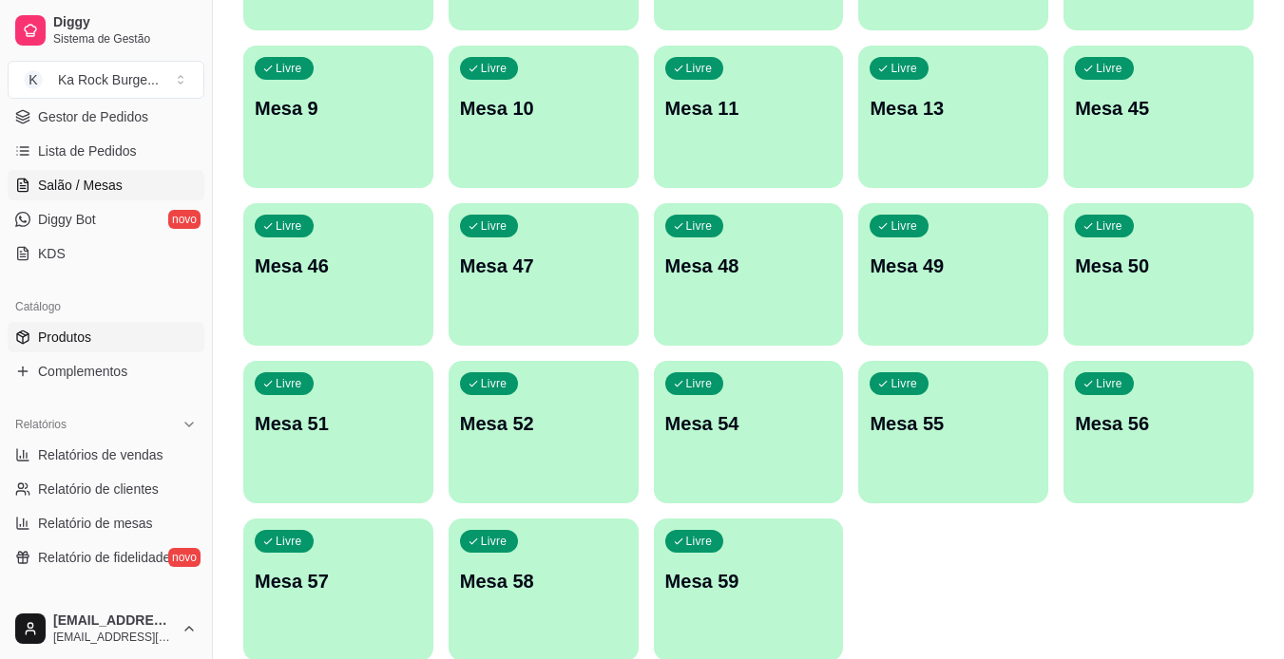
click at [96, 339] on link "Produtos" at bounding box center [106, 337] width 197 height 30
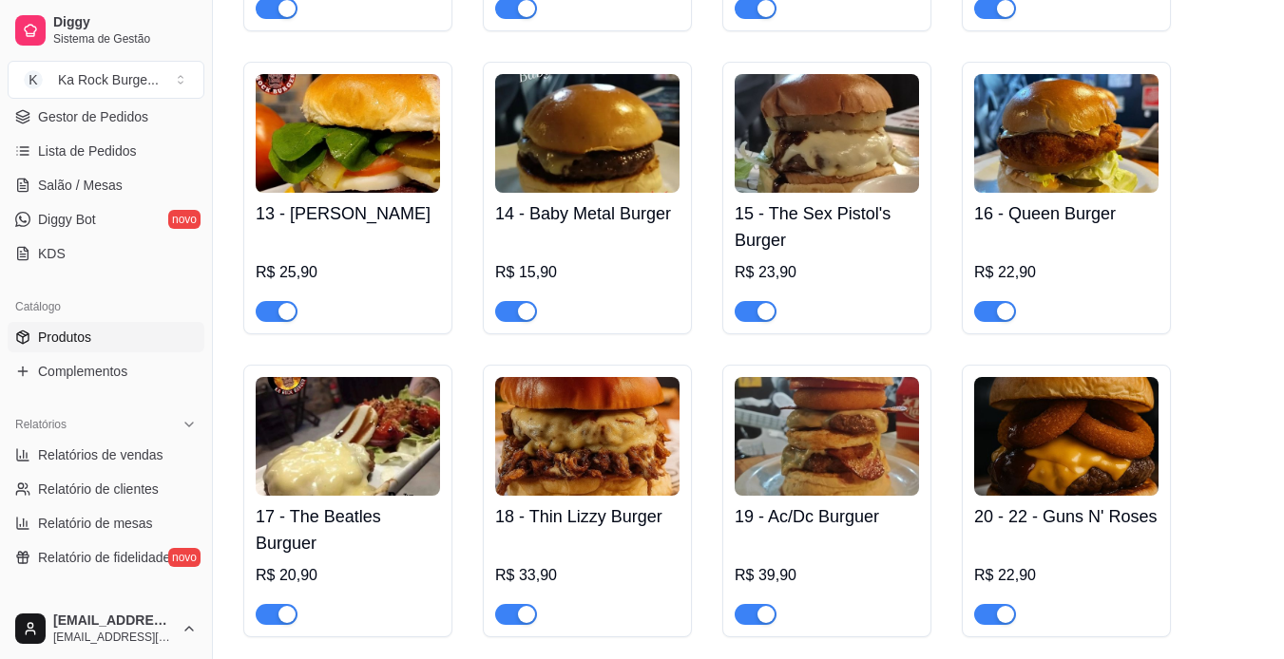
scroll to position [1995, 0]
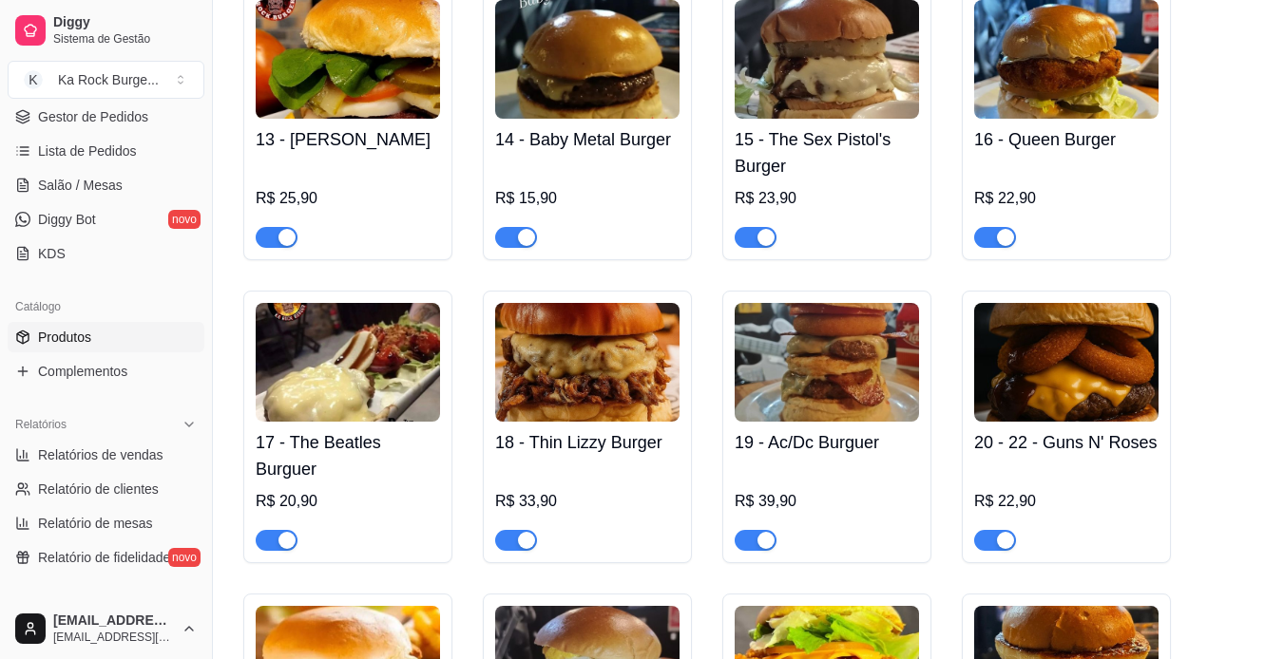
click at [621, 343] on img at bounding box center [587, 362] width 184 height 119
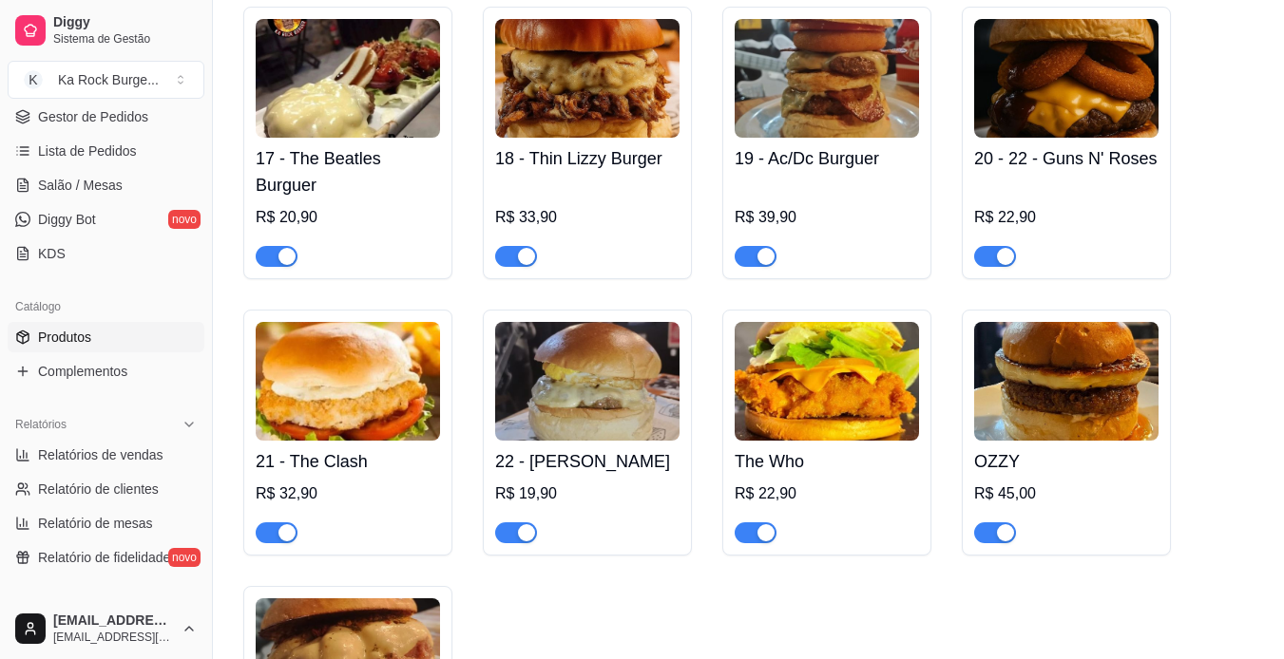
scroll to position [2280, 0]
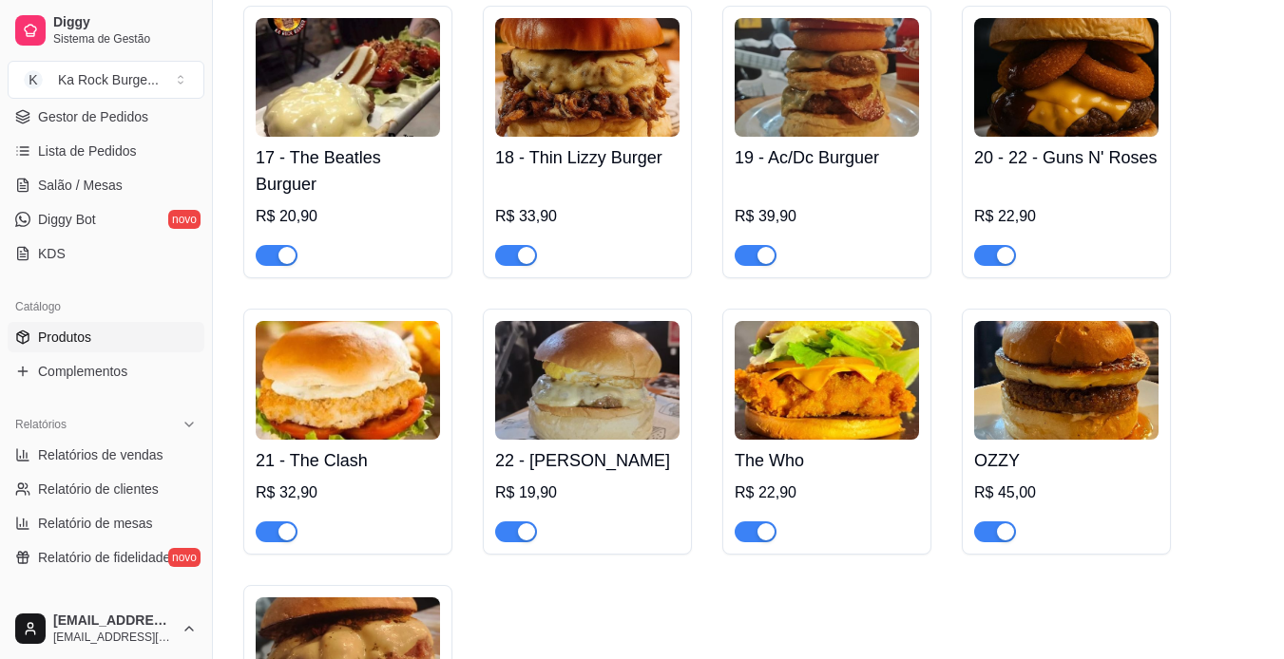
click at [1040, 351] on img at bounding box center [1066, 380] width 184 height 119
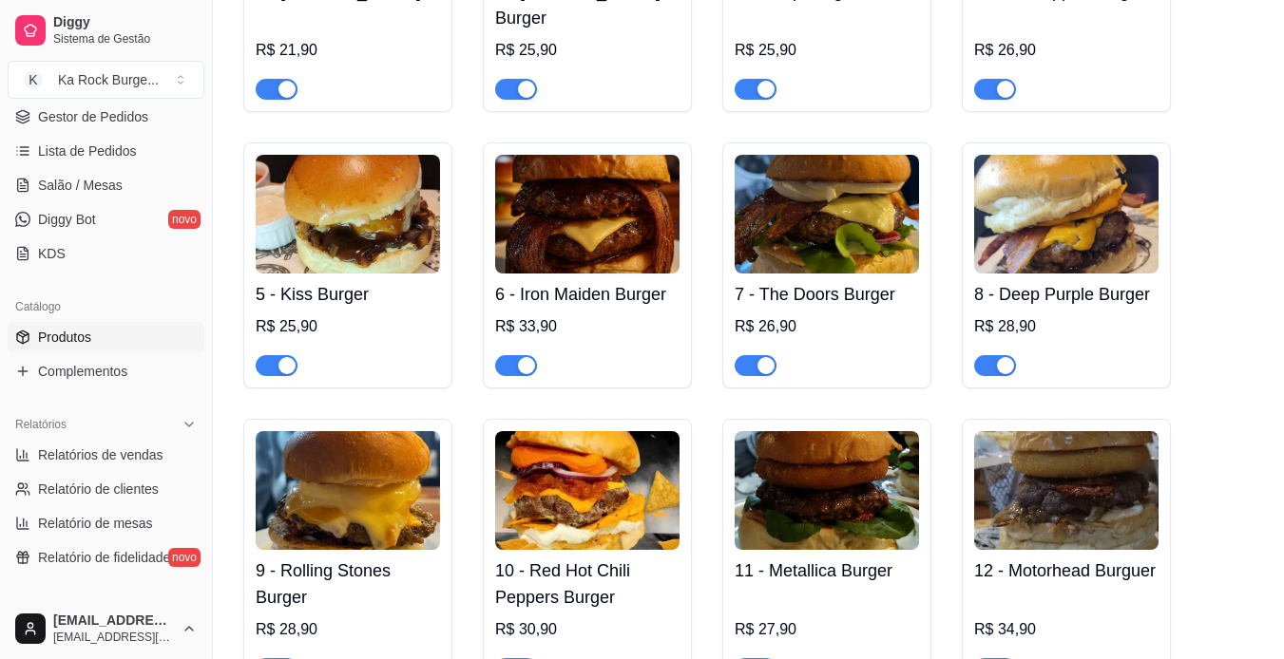
scroll to position [1235, 0]
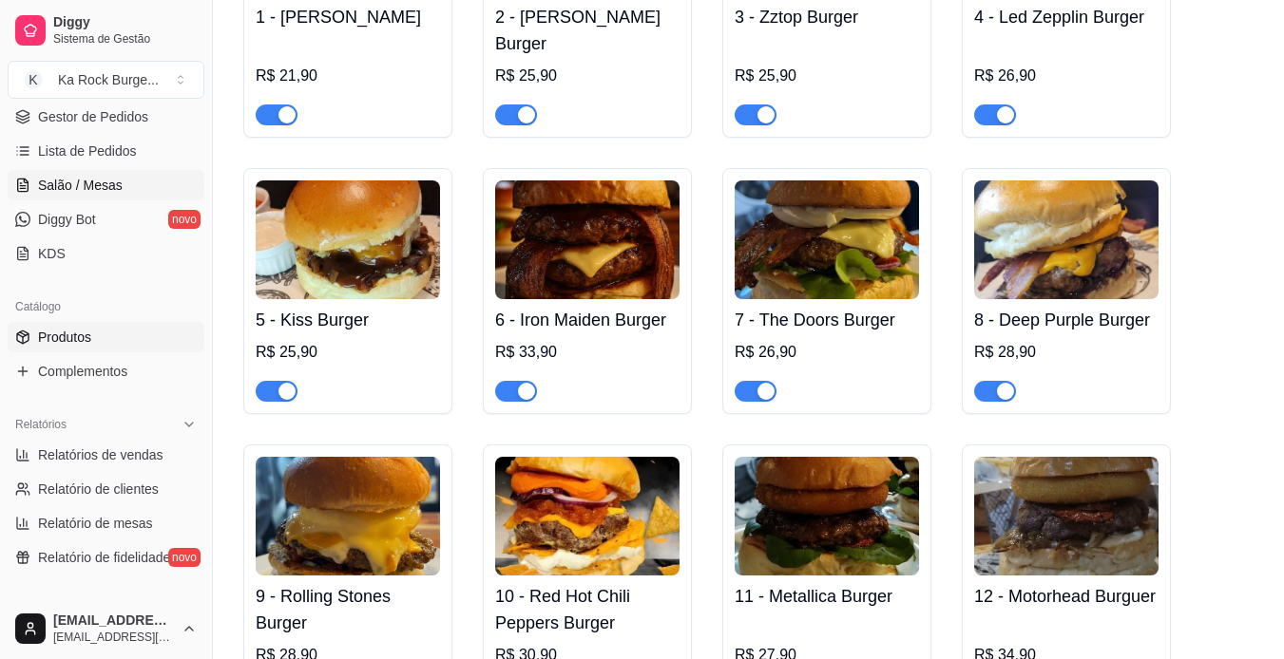
click at [115, 195] on link "Salão / Mesas" at bounding box center [106, 185] width 197 height 30
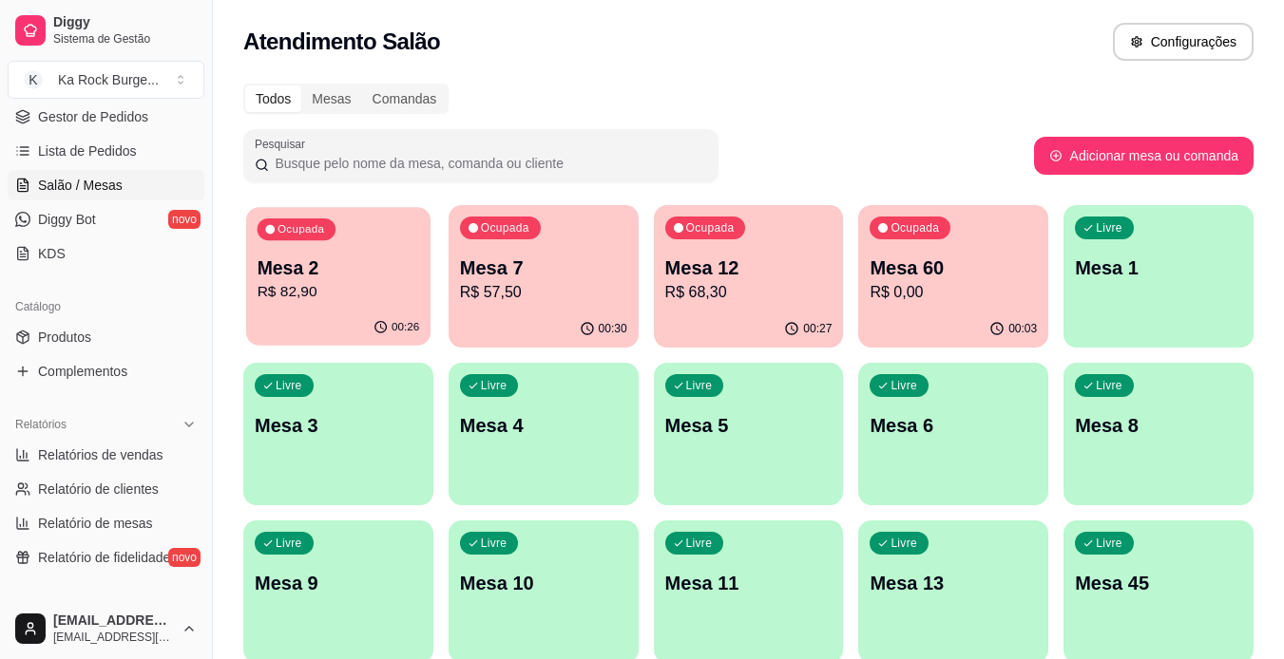
click at [389, 282] on p "R$ 82,90" at bounding box center [338, 292] width 162 height 22
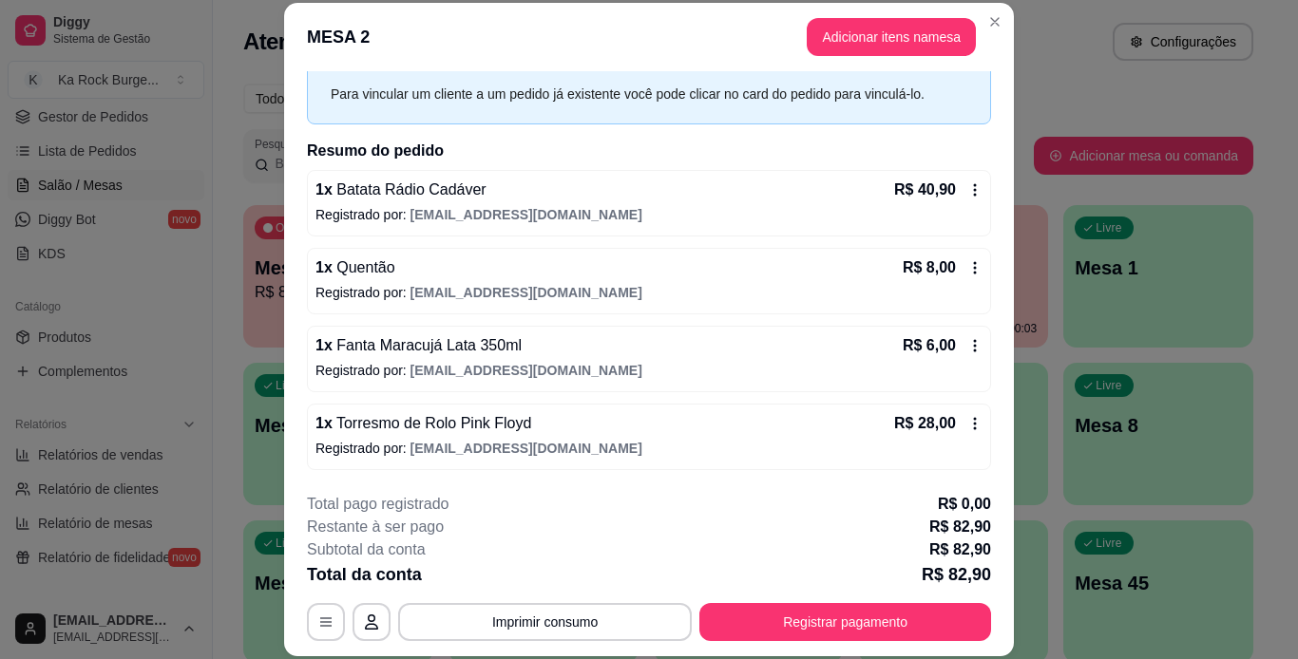
scroll to position [58, 0]
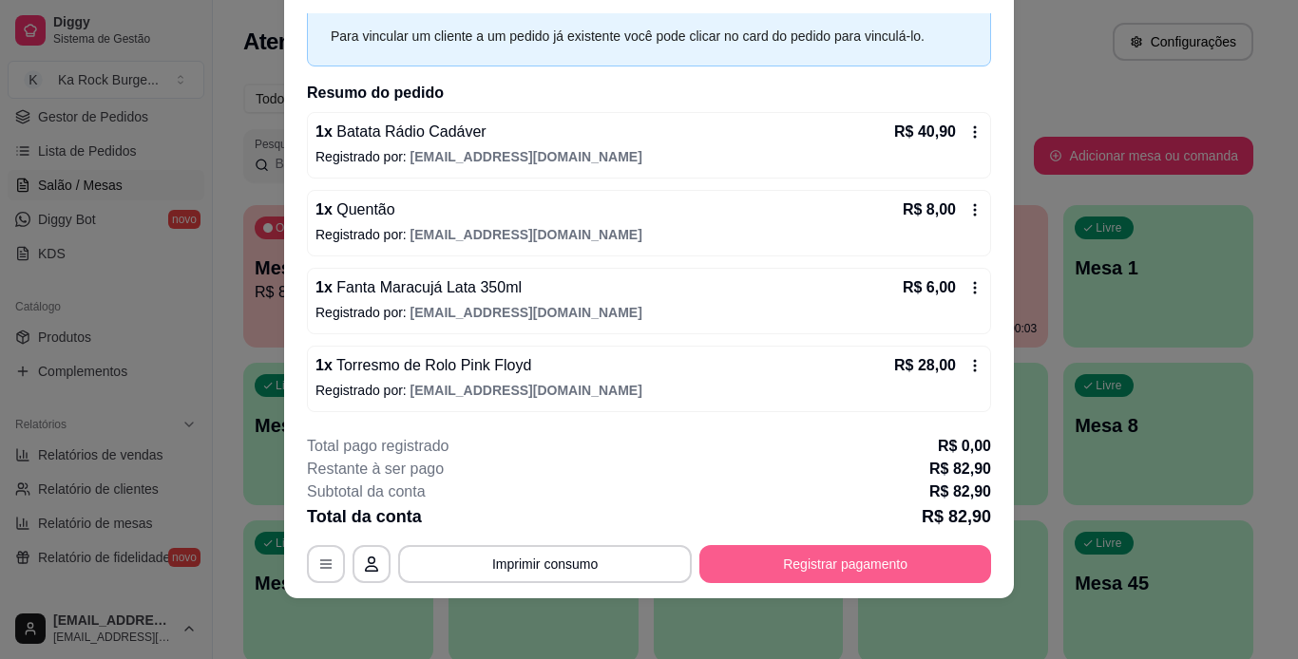
click at [933, 575] on button "Registrar pagamento" at bounding box center [845, 564] width 292 height 38
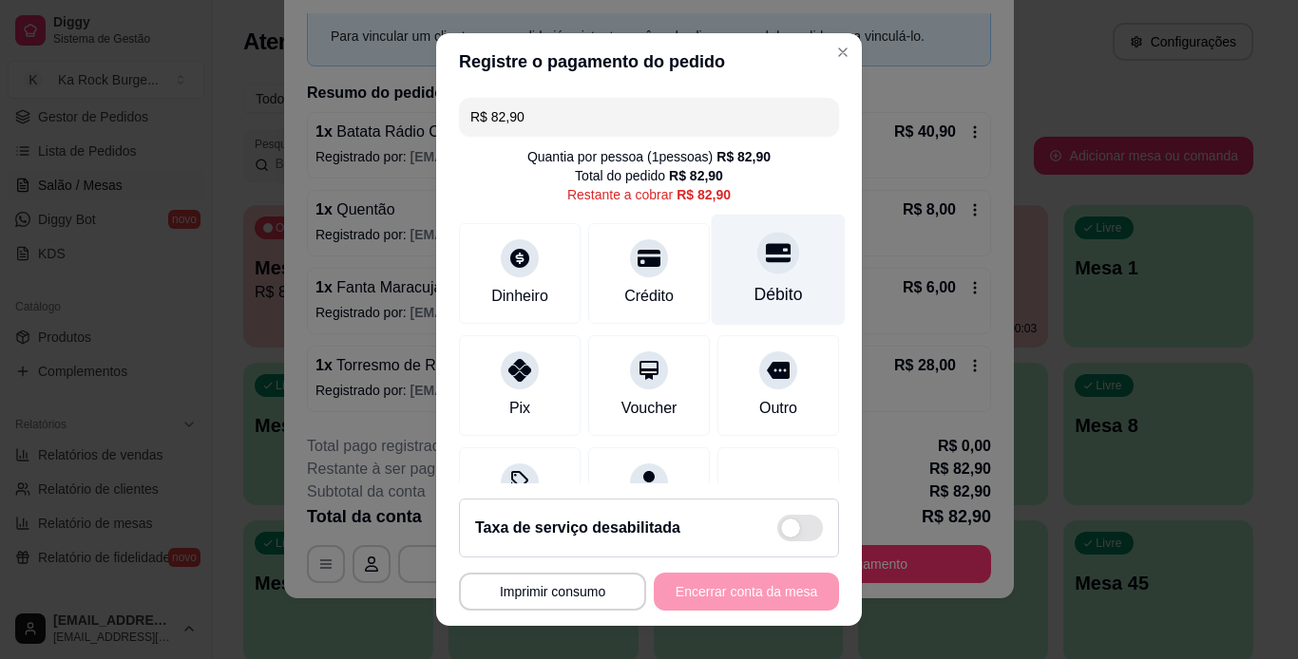
click at [754, 283] on div "Débito" at bounding box center [778, 294] width 48 height 25
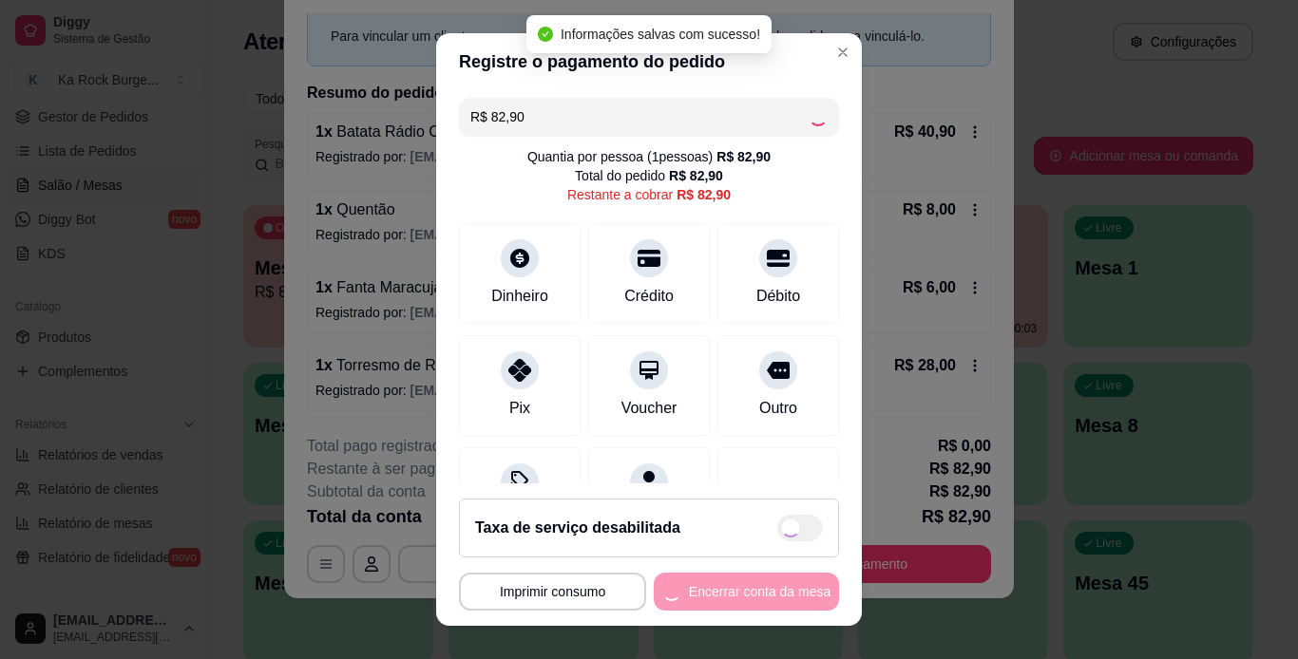
type input "R$ 0,00"
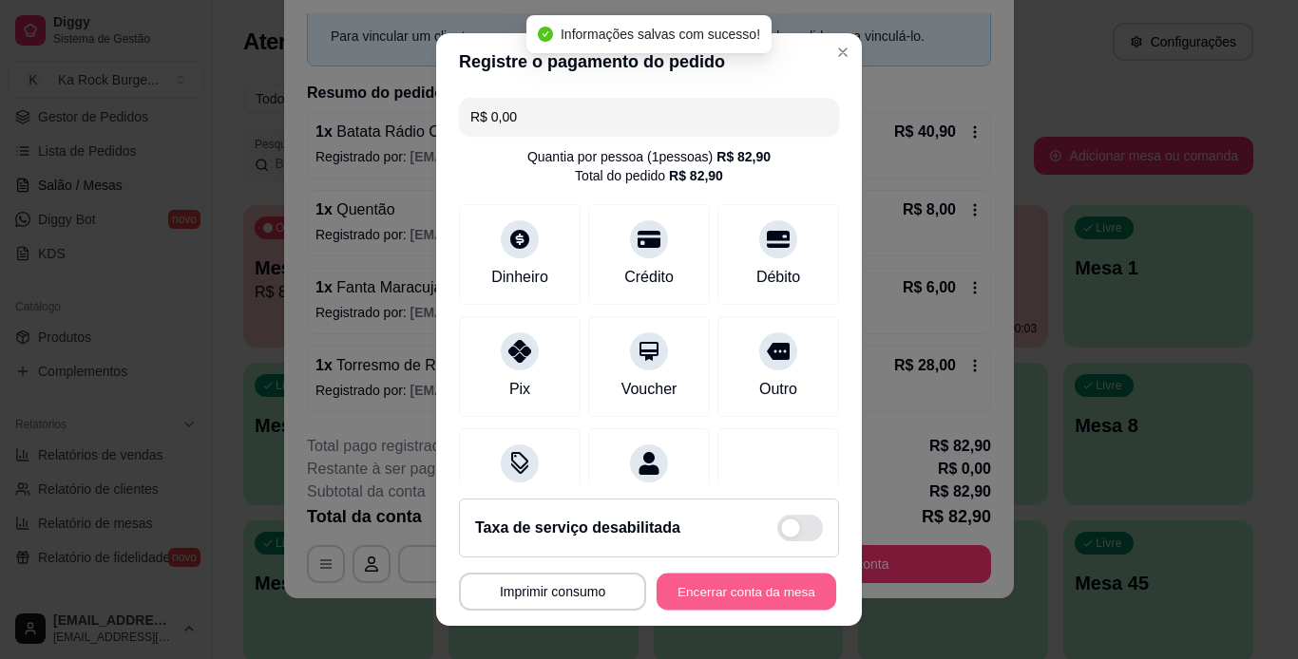
click at [754, 596] on button "Encerrar conta da mesa" at bounding box center [747, 592] width 180 height 37
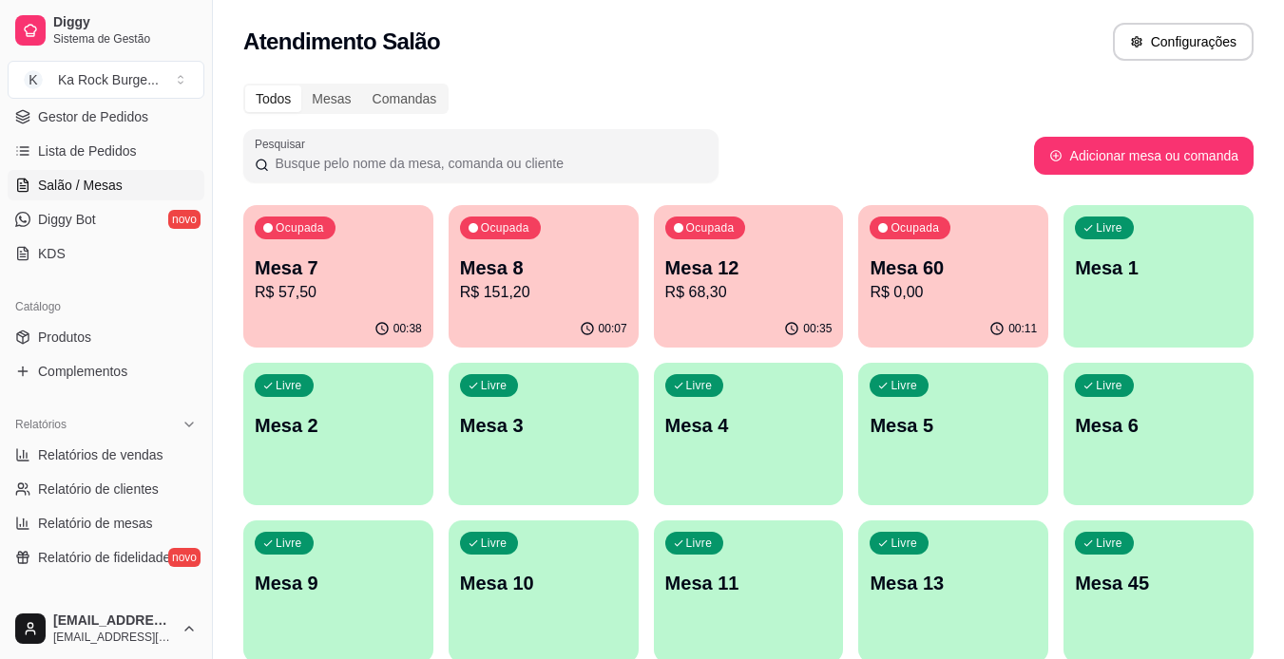
click at [724, 290] on p "R$ 68,30" at bounding box center [748, 292] width 167 height 23
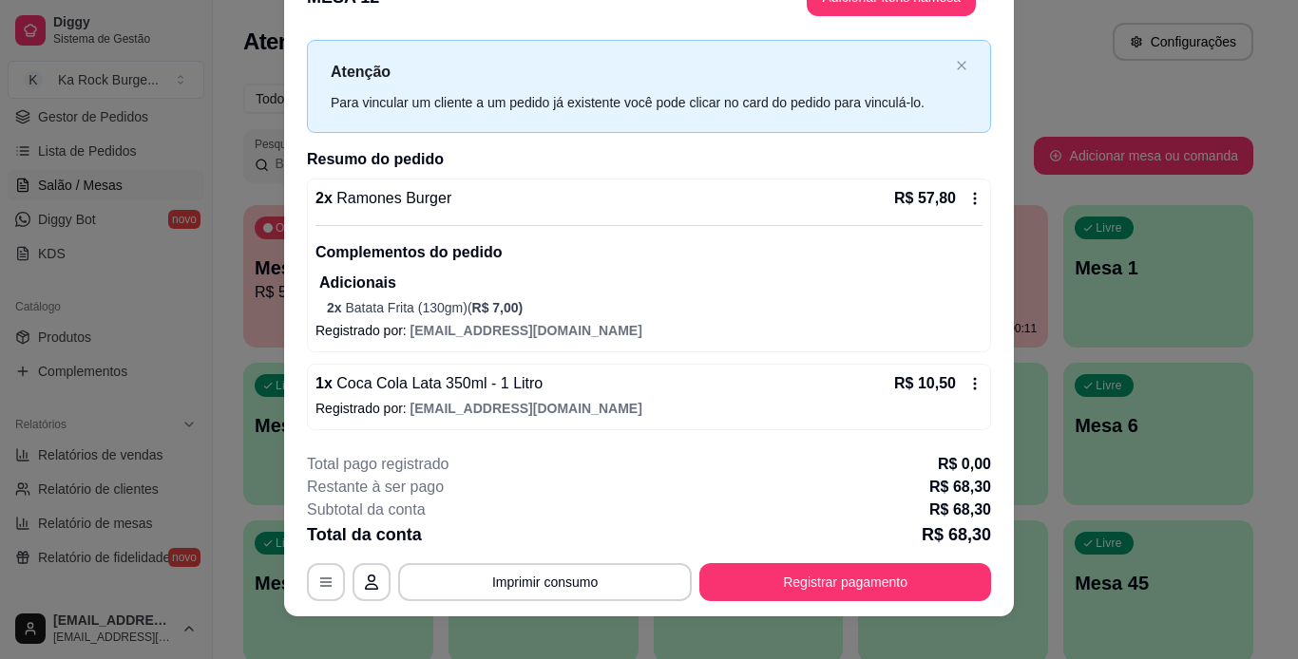
scroll to position [58, 0]
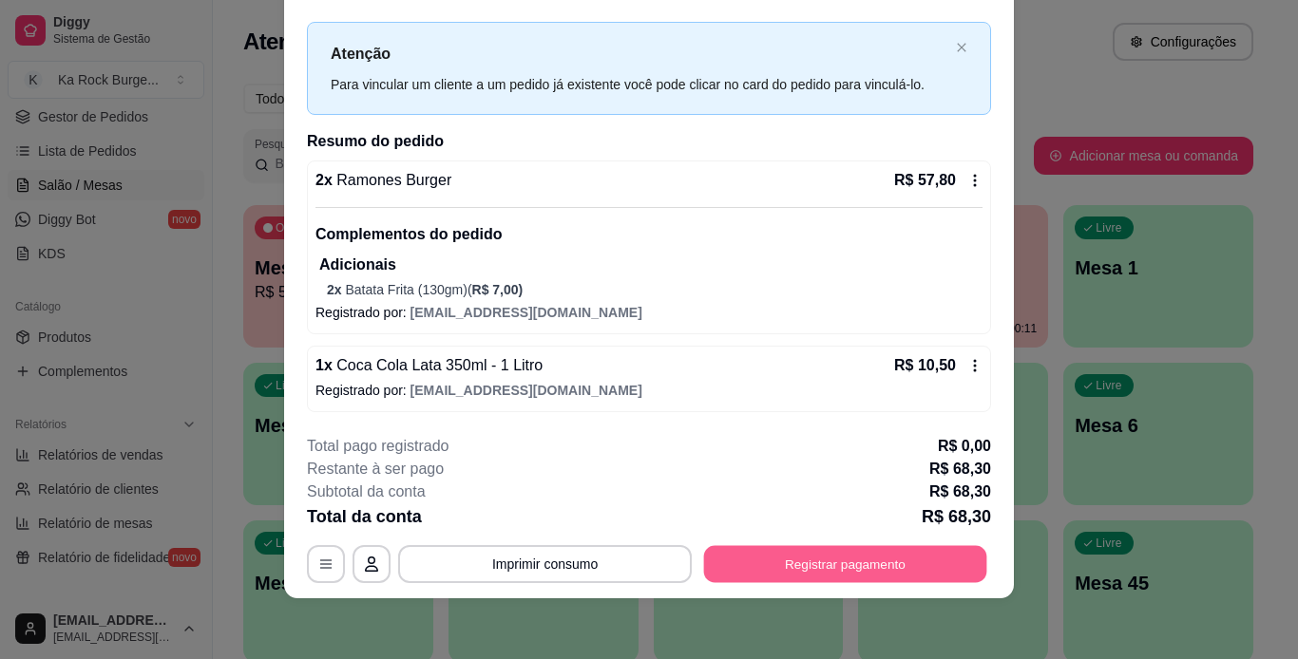
click at [892, 565] on button "Registrar pagamento" at bounding box center [845, 563] width 283 height 37
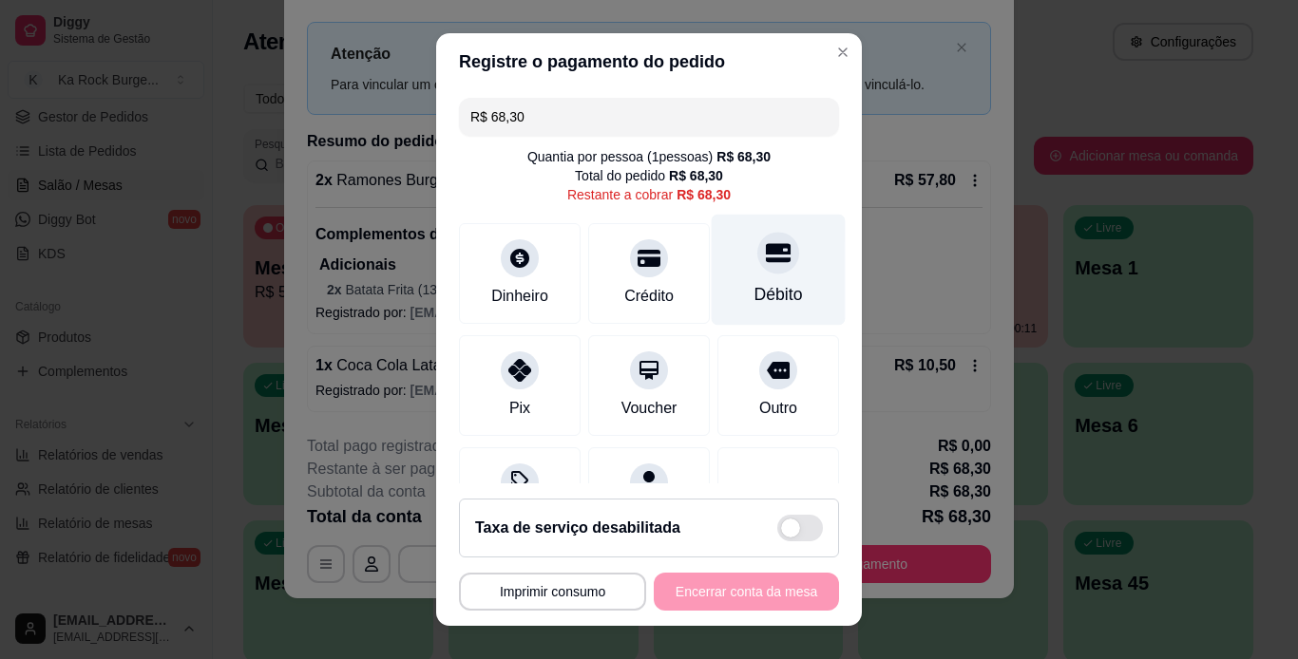
click at [732, 271] on div "Débito" at bounding box center [779, 269] width 134 height 111
click at [756, 595] on div "**********" at bounding box center [649, 592] width 380 height 38
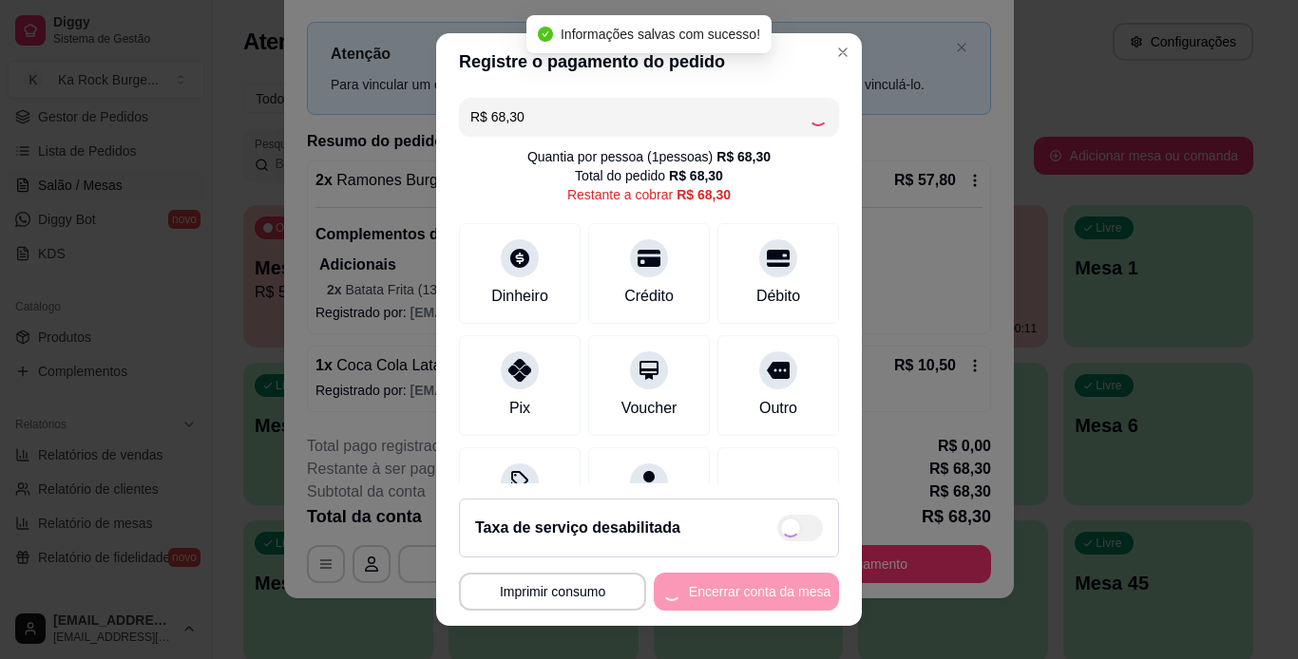
click at [756, 595] on div "**********" at bounding box center [649, 592] width 380 height 38
type input "R$ 0,00"
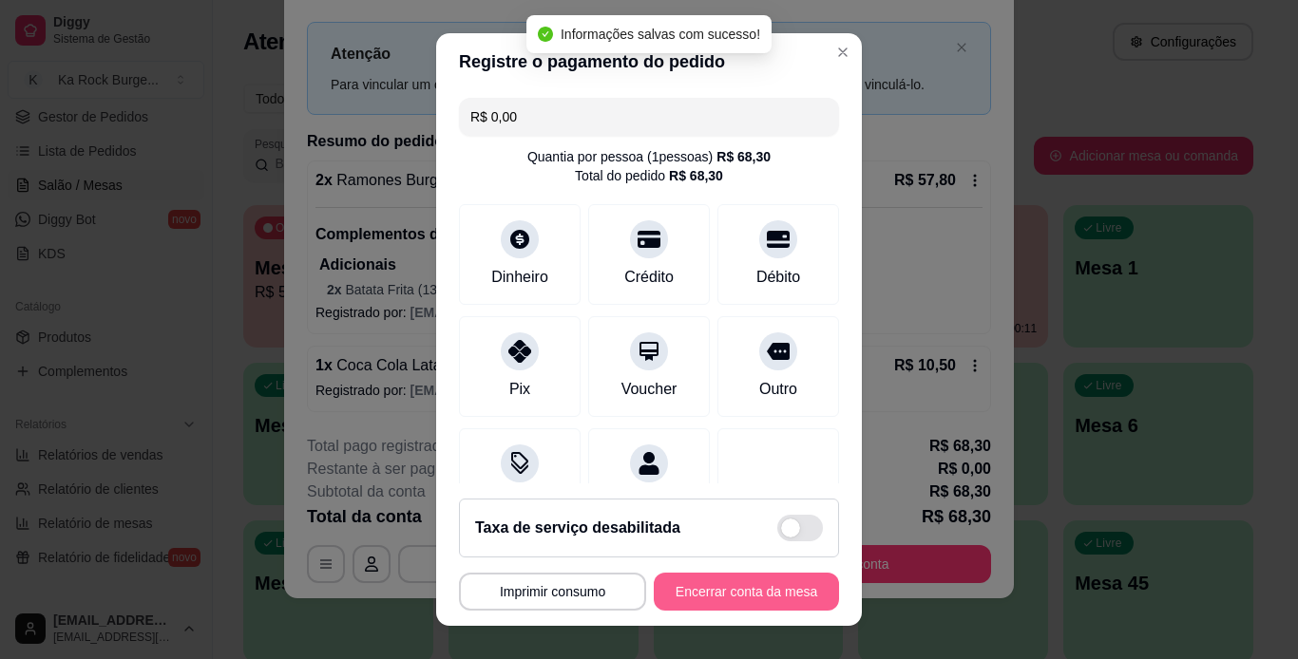
click at [756, 595] on button "Encerrar conta da mesa" at bounding box center [746, 592] width 185 height 38
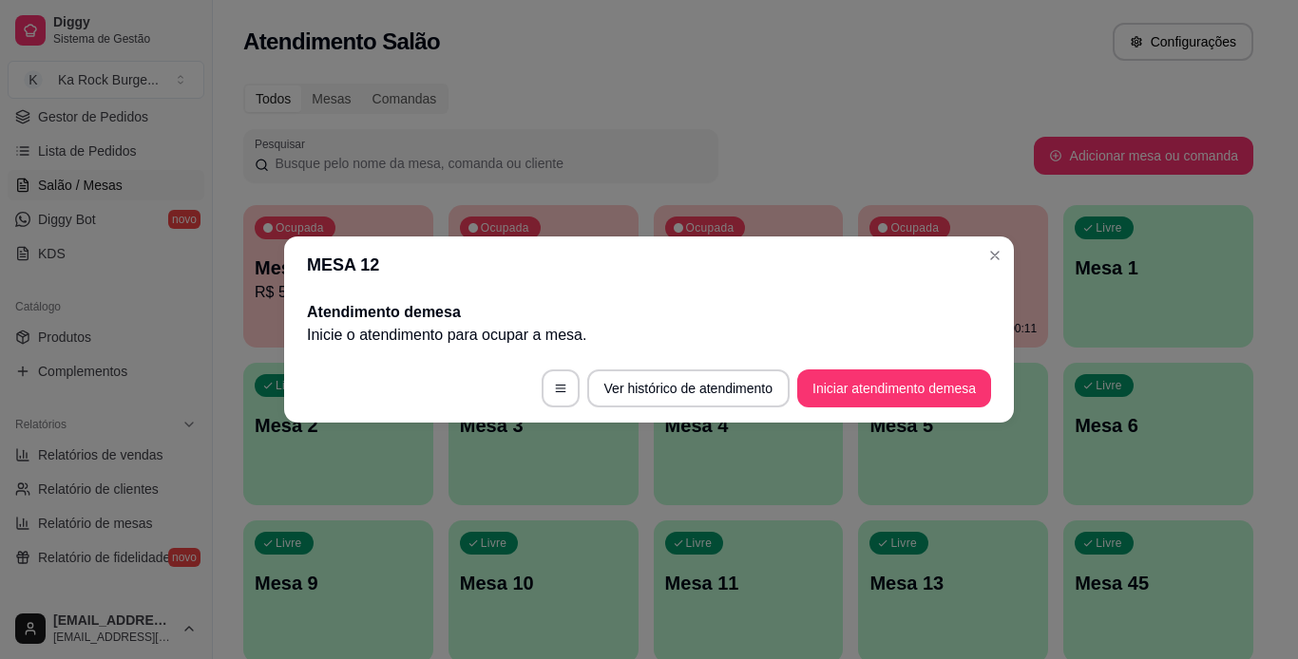
scroll to position [0, 0]
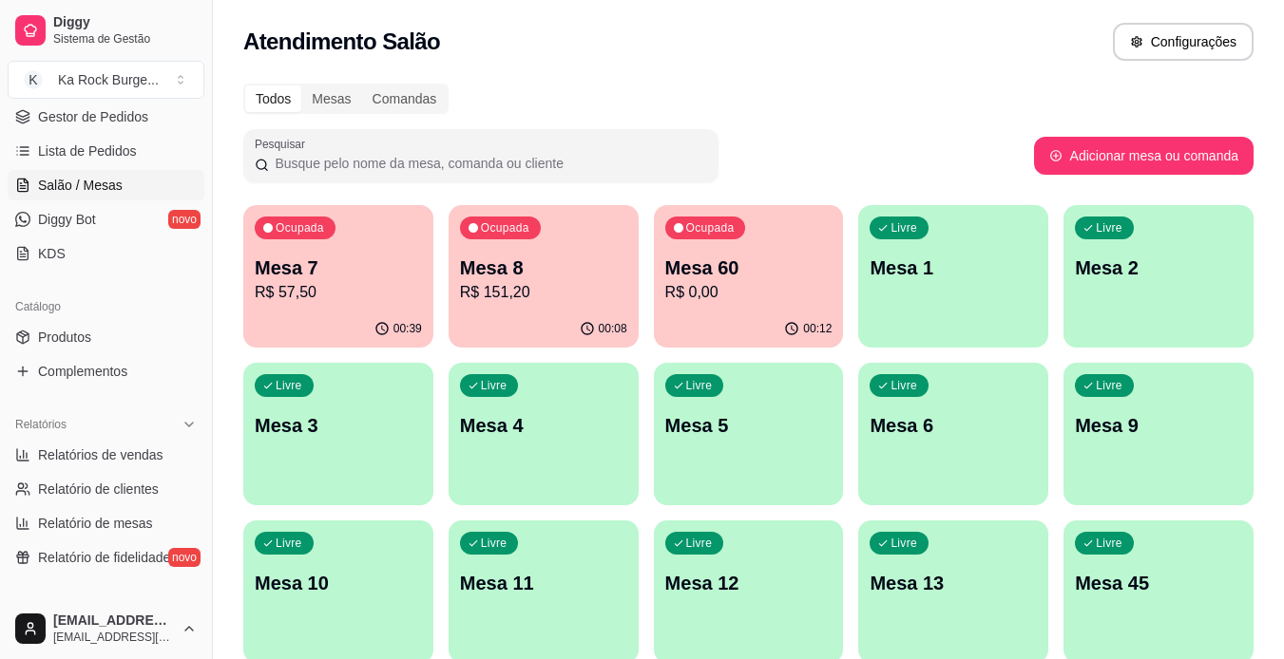
click at [386, 240] on div "Ocupada Mesa 7 R$ 57,50" at bounding box center [338, 257] width 190 height 105
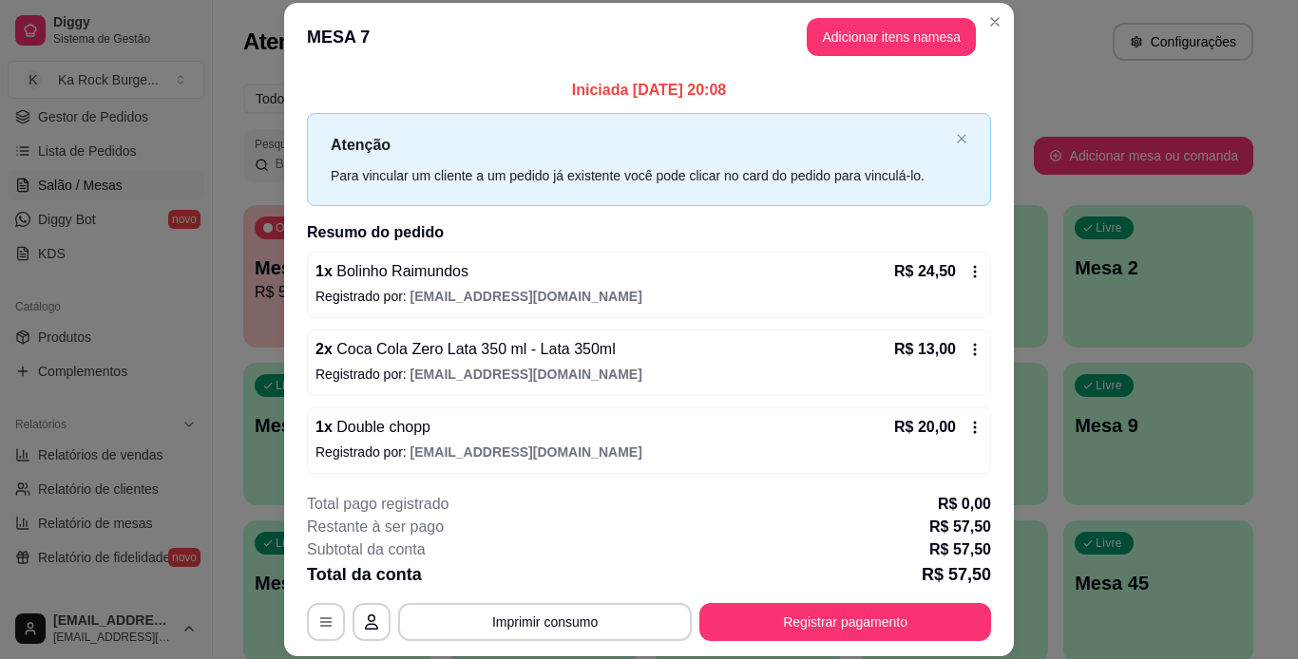
scroll to position [4, 0]
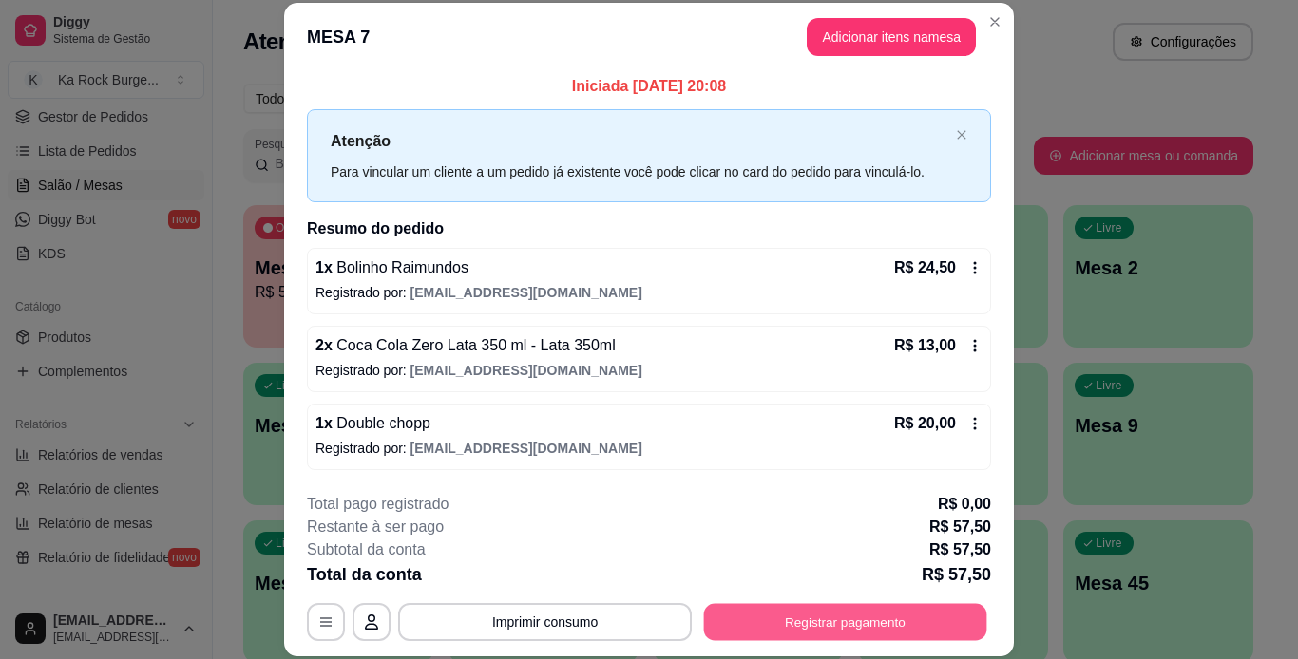
click at [757, 624] on button "Registrar pagamento" at bounding box center [845, 621] width 283 height 37
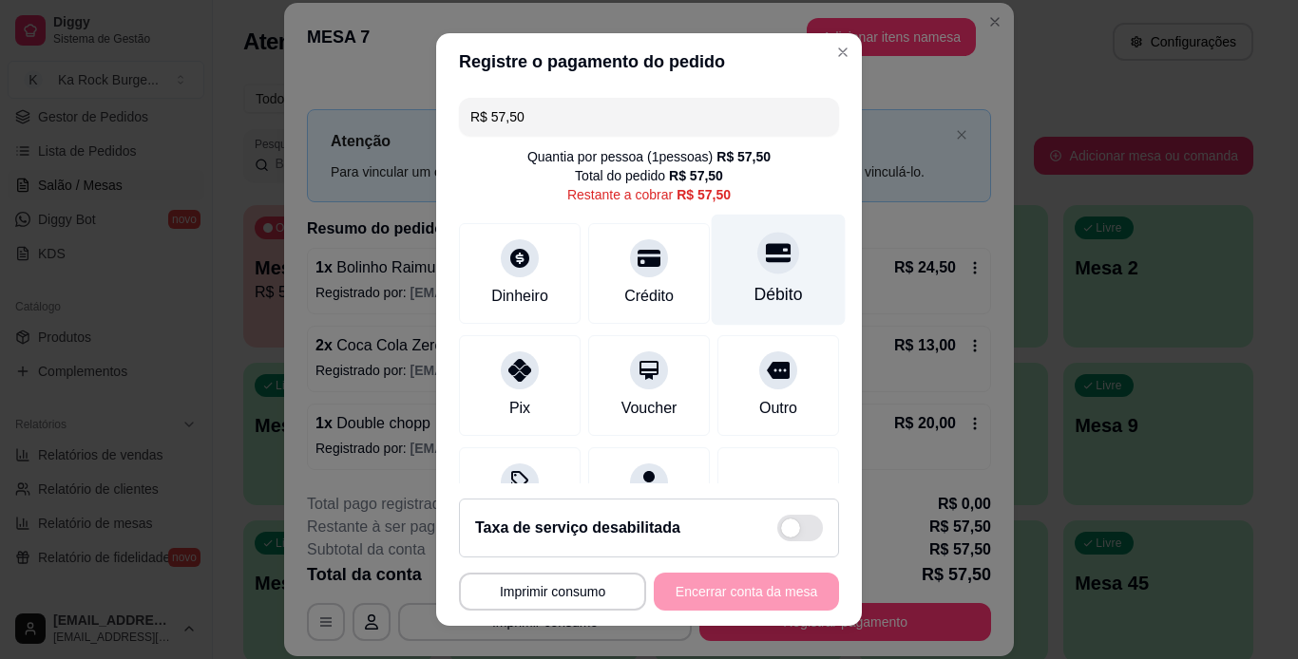
click at [757, 273] on div at bounding box center [778, 253] width 42 height 42
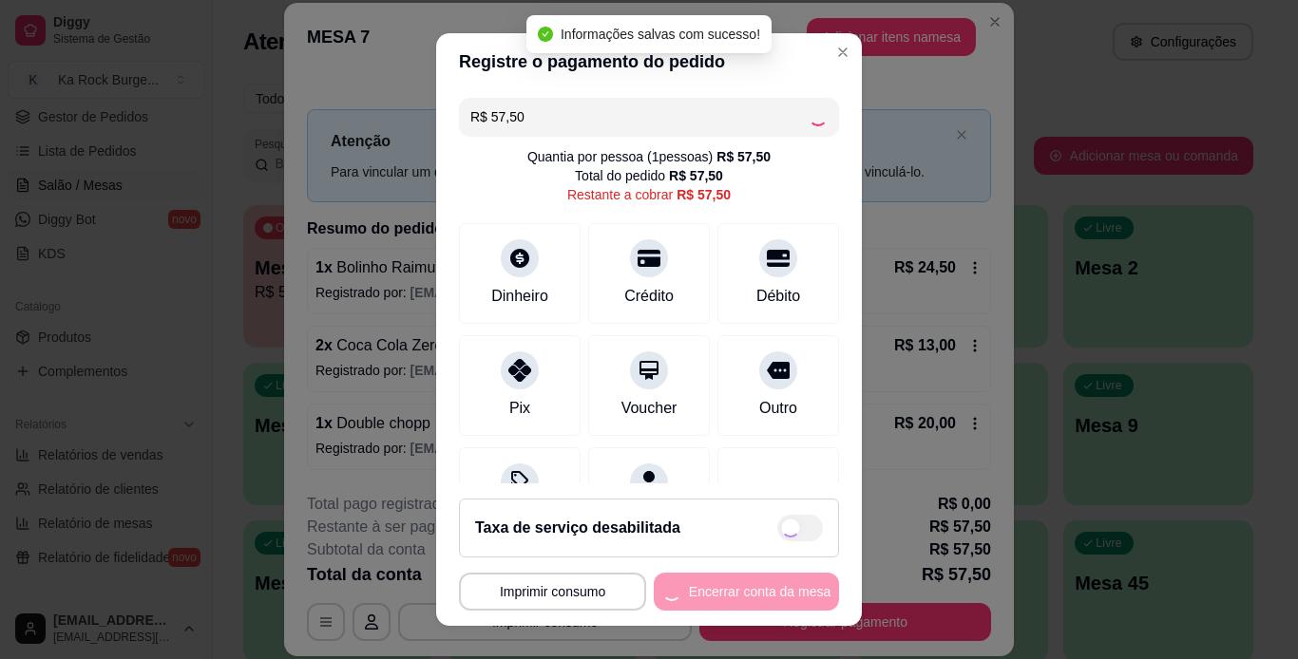
click at [766, 580] on div "**********" at bounding box center [649, 592] width 380 height 38
type input "R$ 0,00"
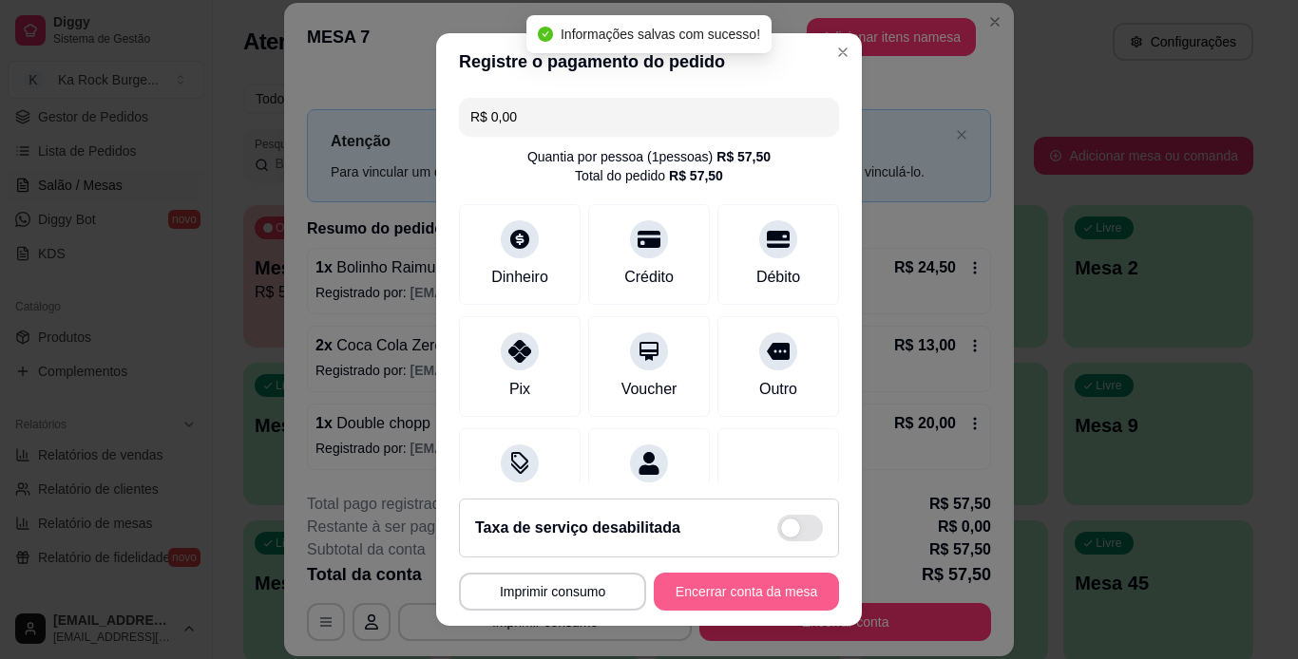
click at [766, 580] on button "Encerrar conta da mesa" at bounding box center [746, 592] width 185 height 38
click at [766, 580] on div "**********" at bounding box center [649, 592] width 380 height 38
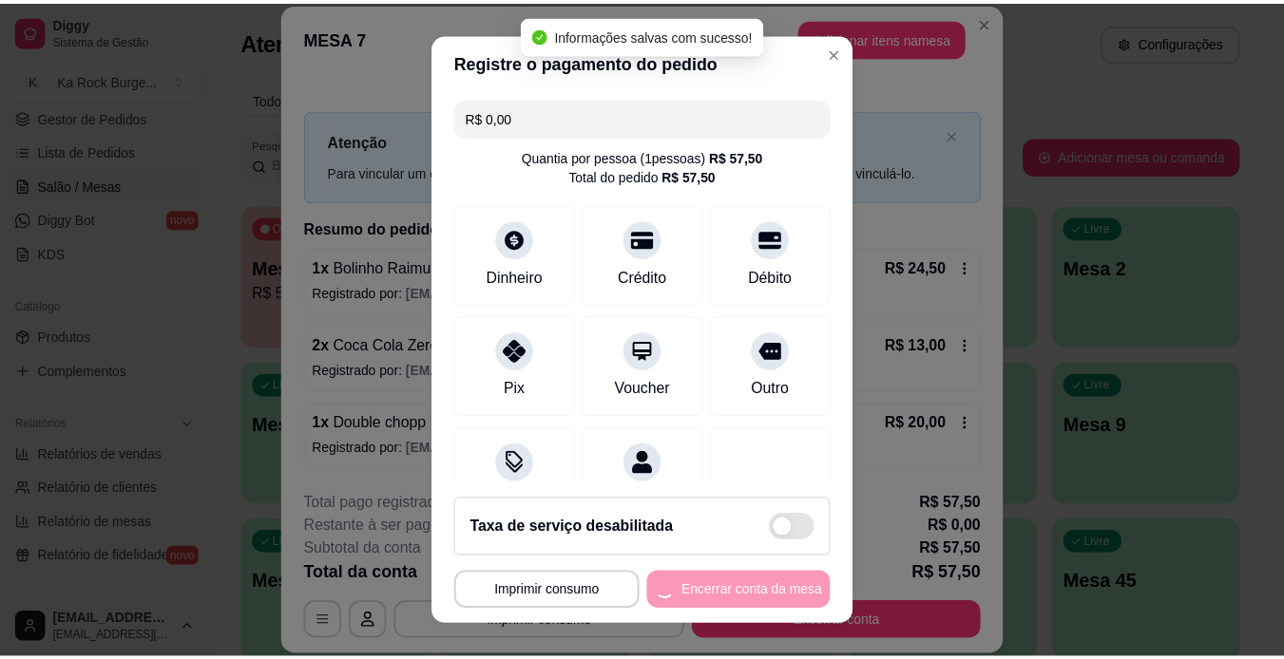
scroll to position [0, 0]
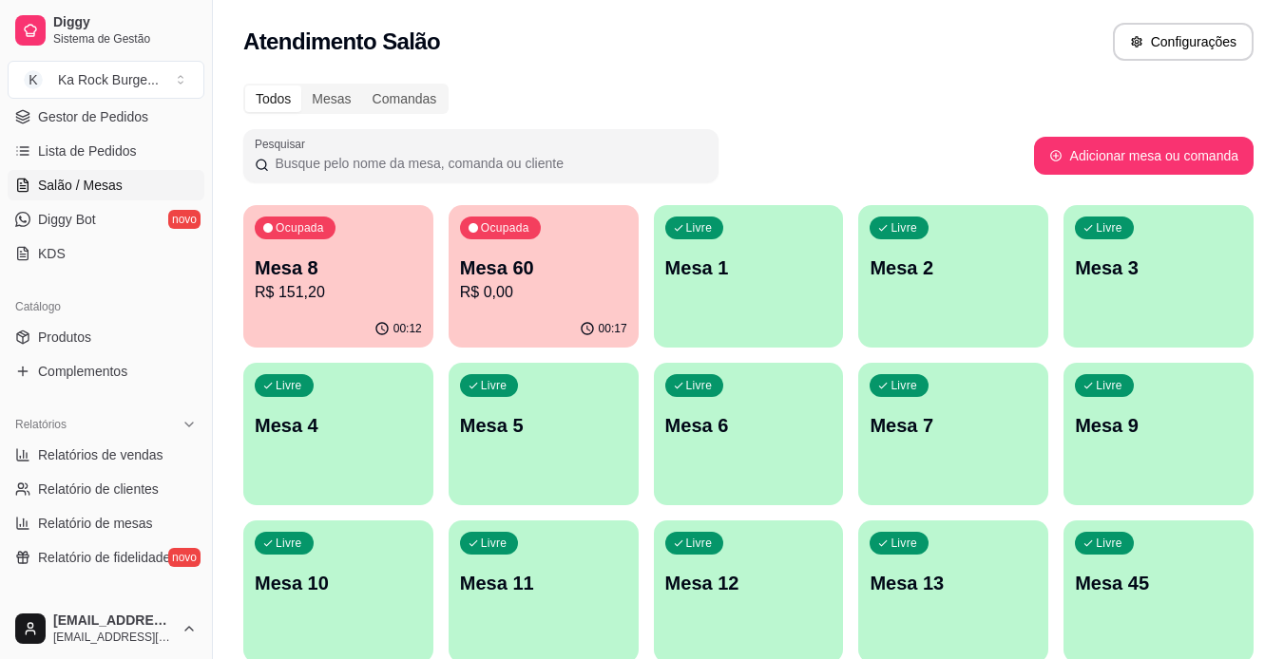
click at [486, 308] on div "Ocupada Mesa 60 R$ 0,00" at bounding box center [543, 257] width 190 height 105
click at [540, 311] on div "00:17" at bounding box center [543, 328] width 184 height 36
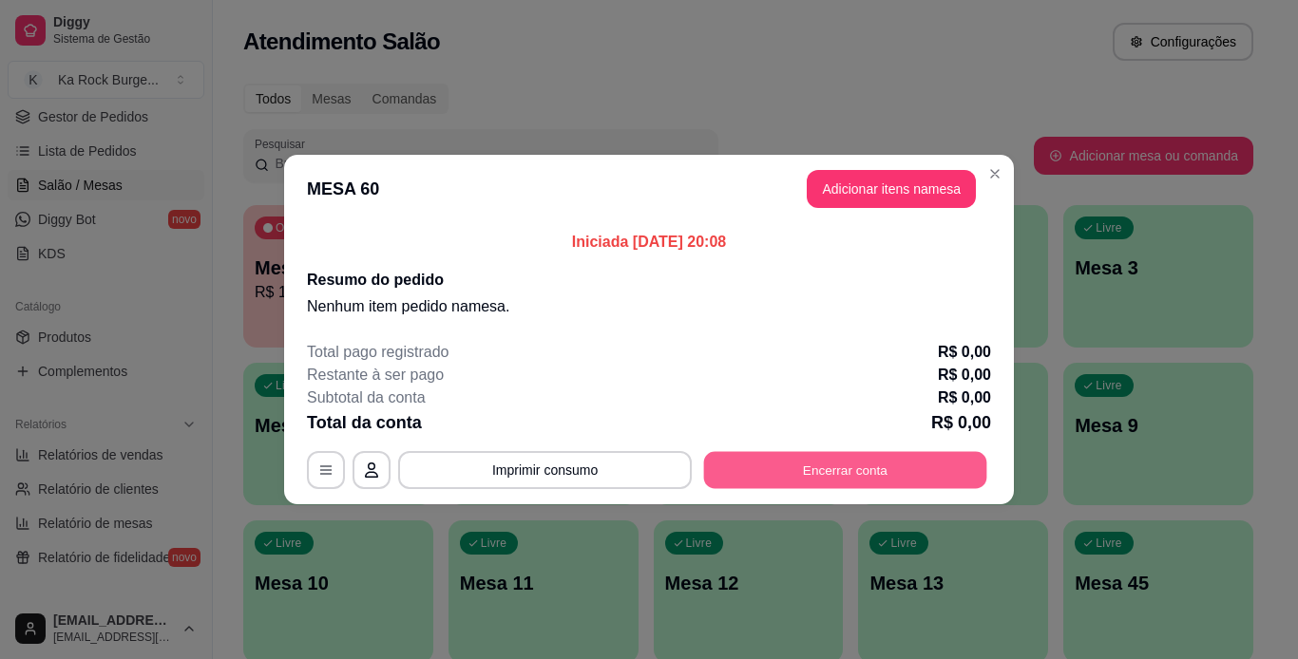
click at [809, 460] on button "Encerrar conta" at bounding box center [845, 470] width 283 height 37
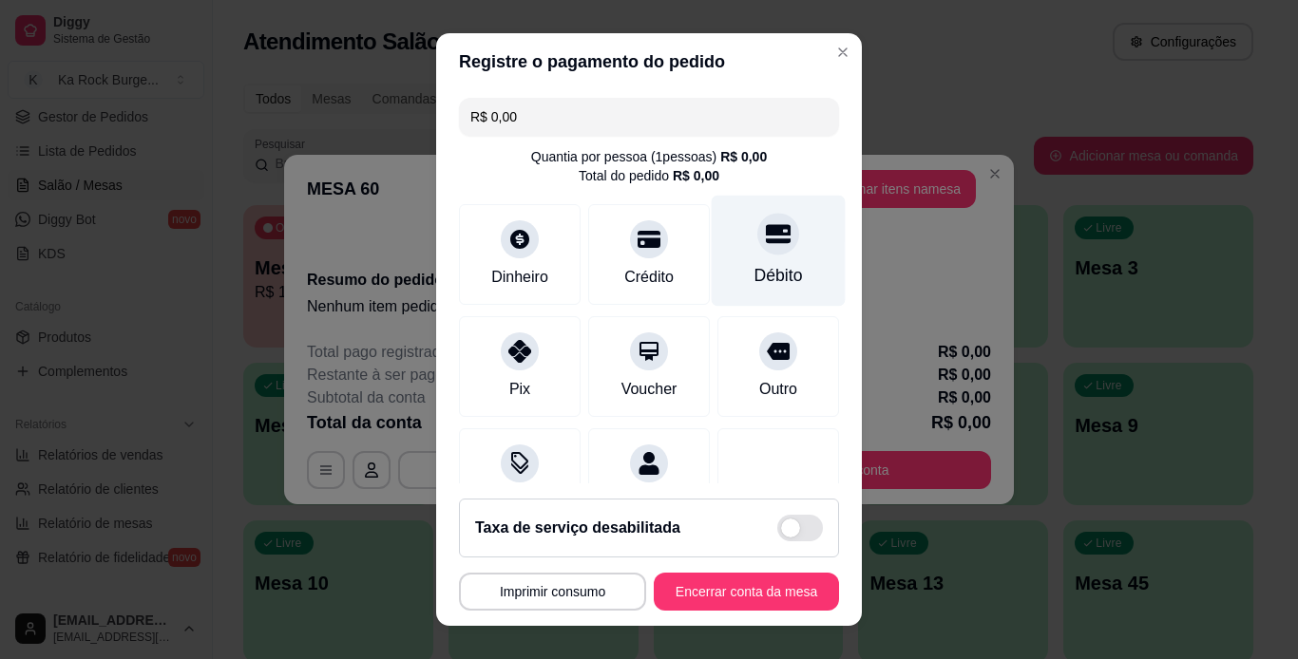
click at [754, 266] on div "Débito" at bounding box center [778, 275] width 48 height 25
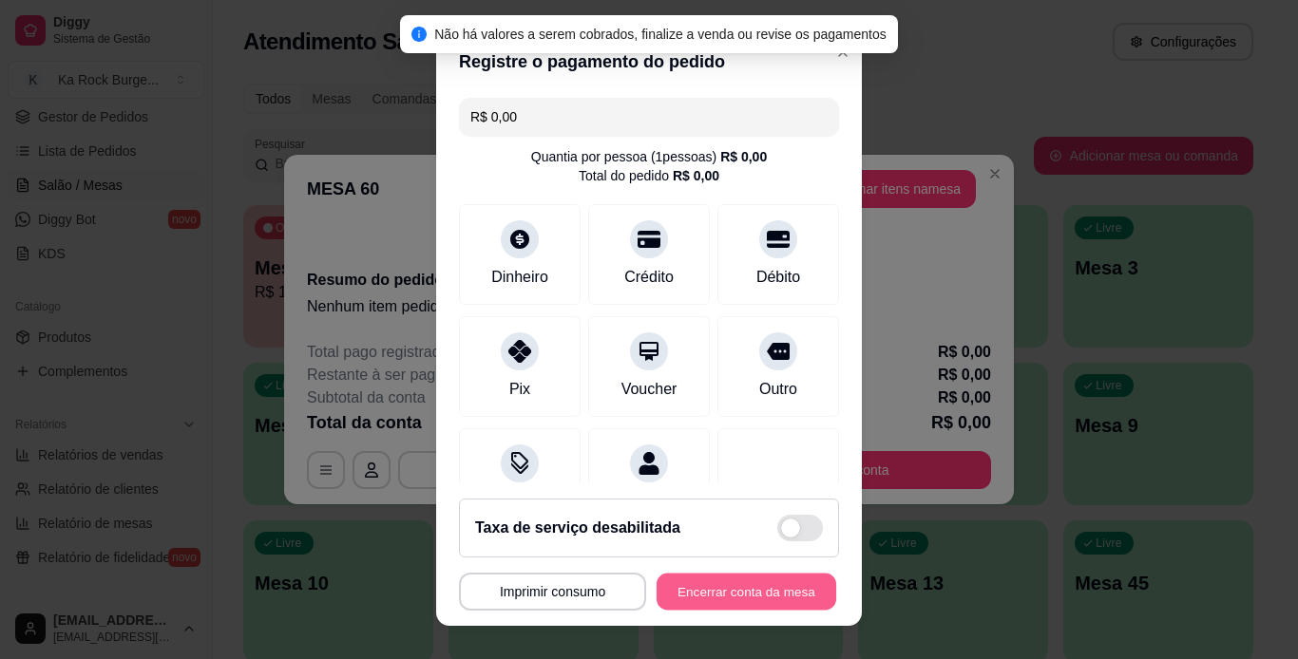
click at [754, 607] on button "Encerrar conta da mesa" at bounding box center [747, 592] width 180 height 37
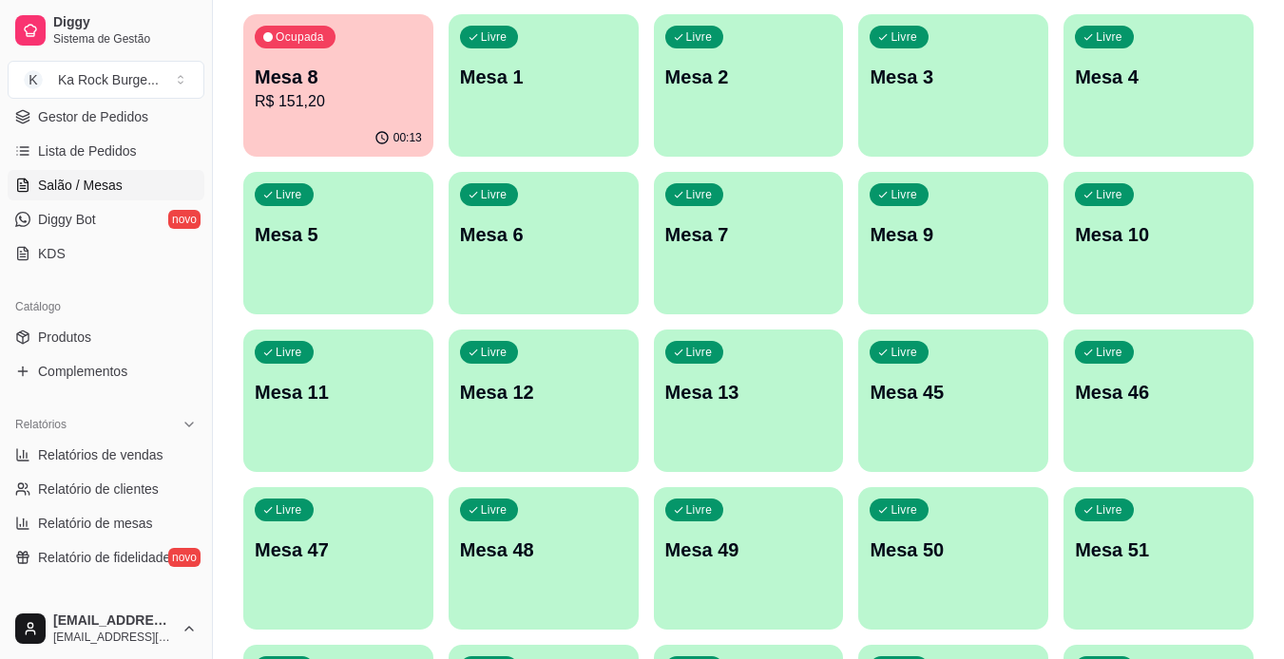
scroll to position [174, 0]
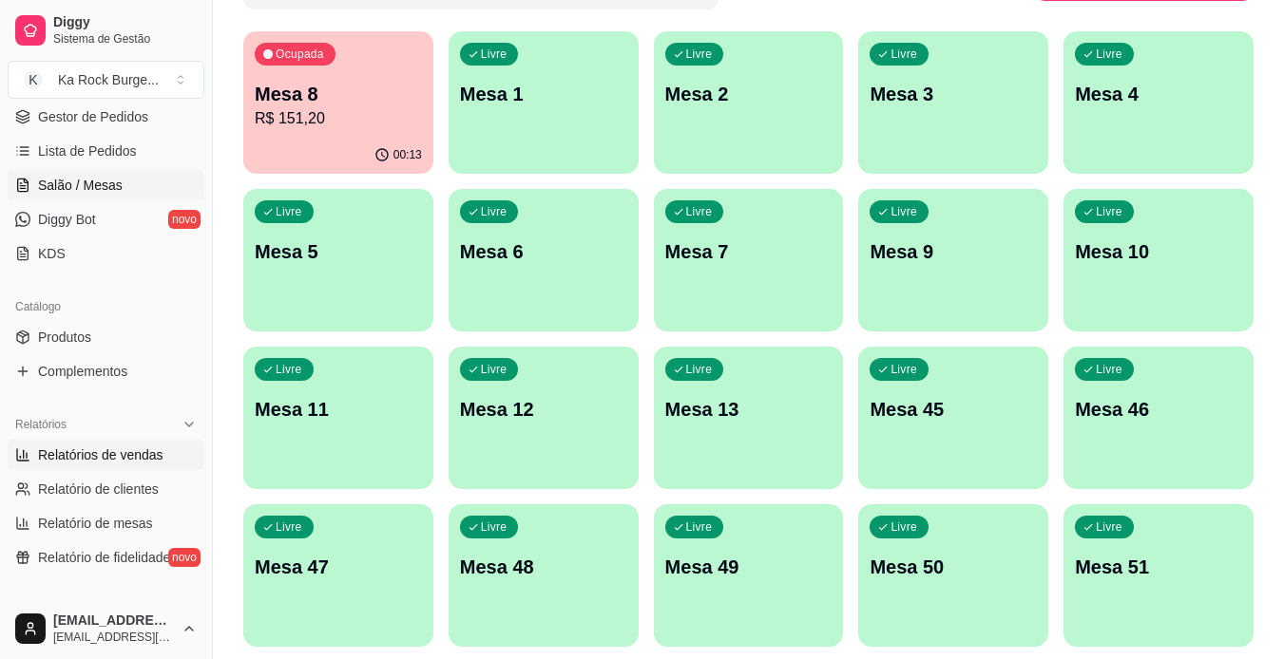
click at [100, 460] on span "Relatórios de vendas" at bounding box center [100, 455] width 125 height 19
select select "ALL"
select select "0"
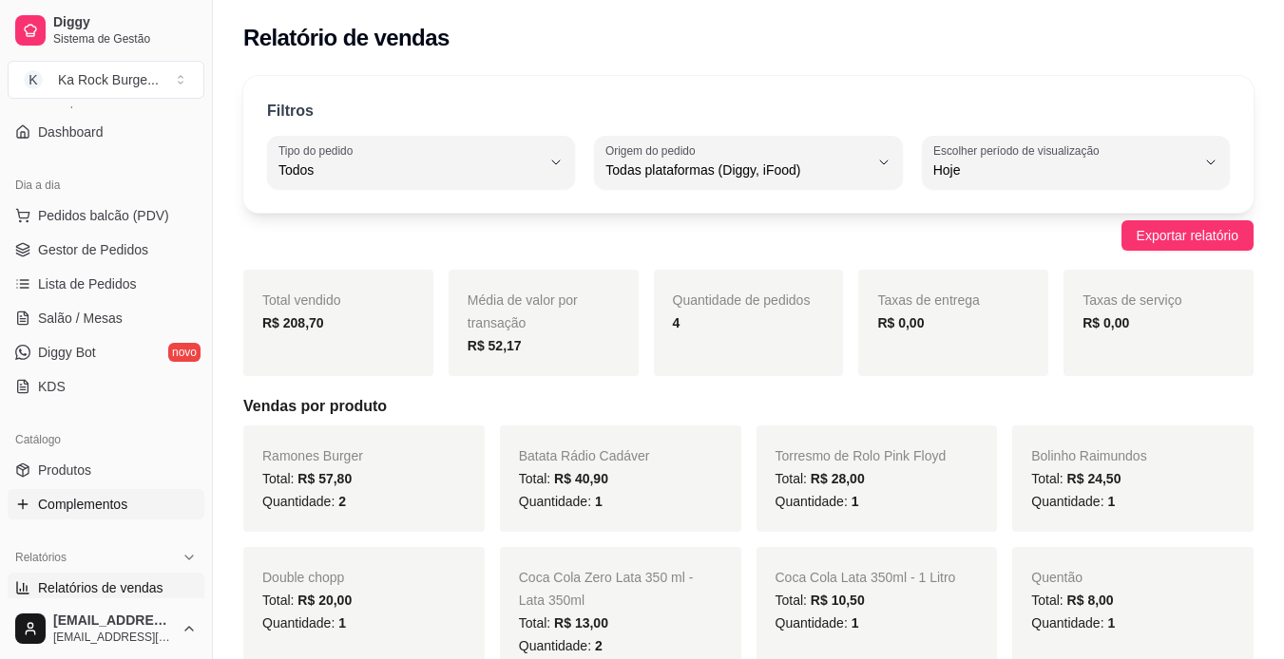
scroll to position [95, 0]
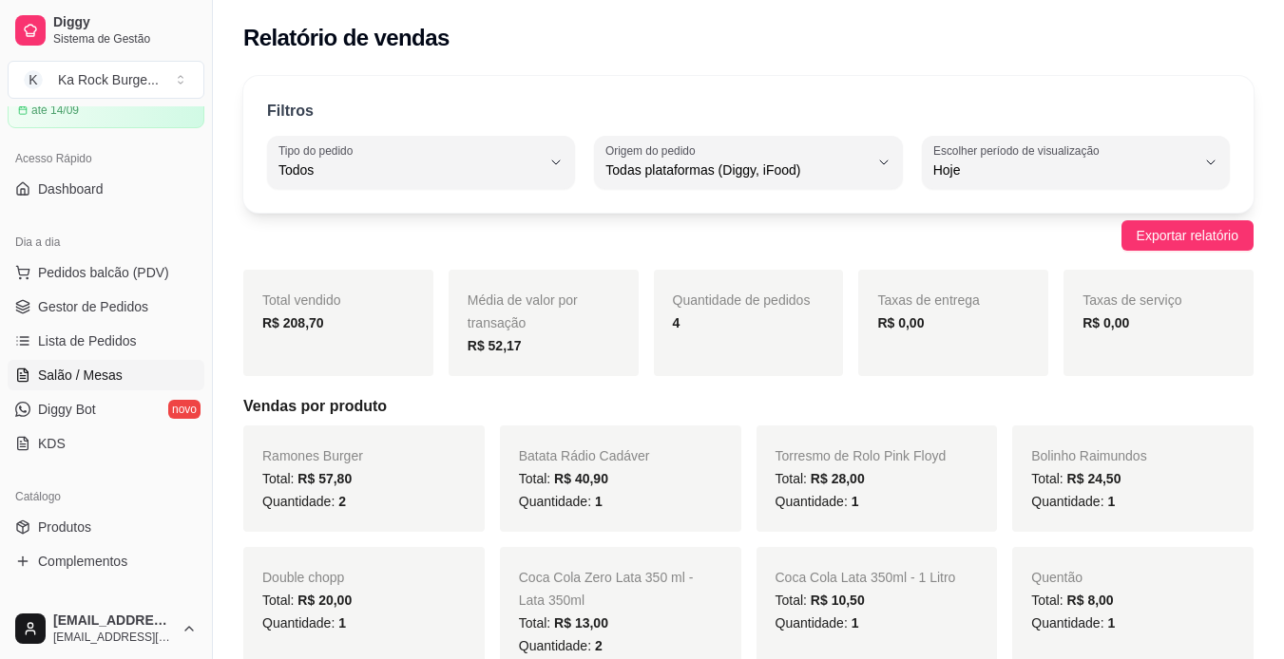
click at [58, 364] on link "Salão / Mesas" at bounding box center [106, 375] width 197 height 30
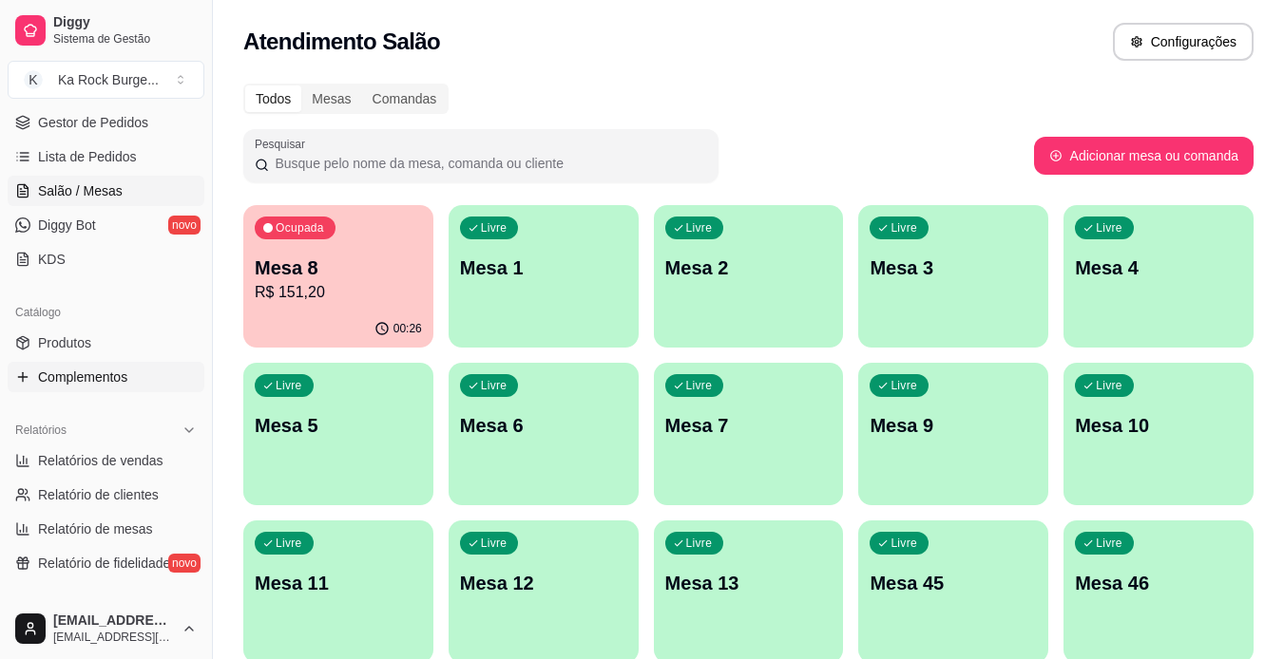
scroll to position [285, 0]
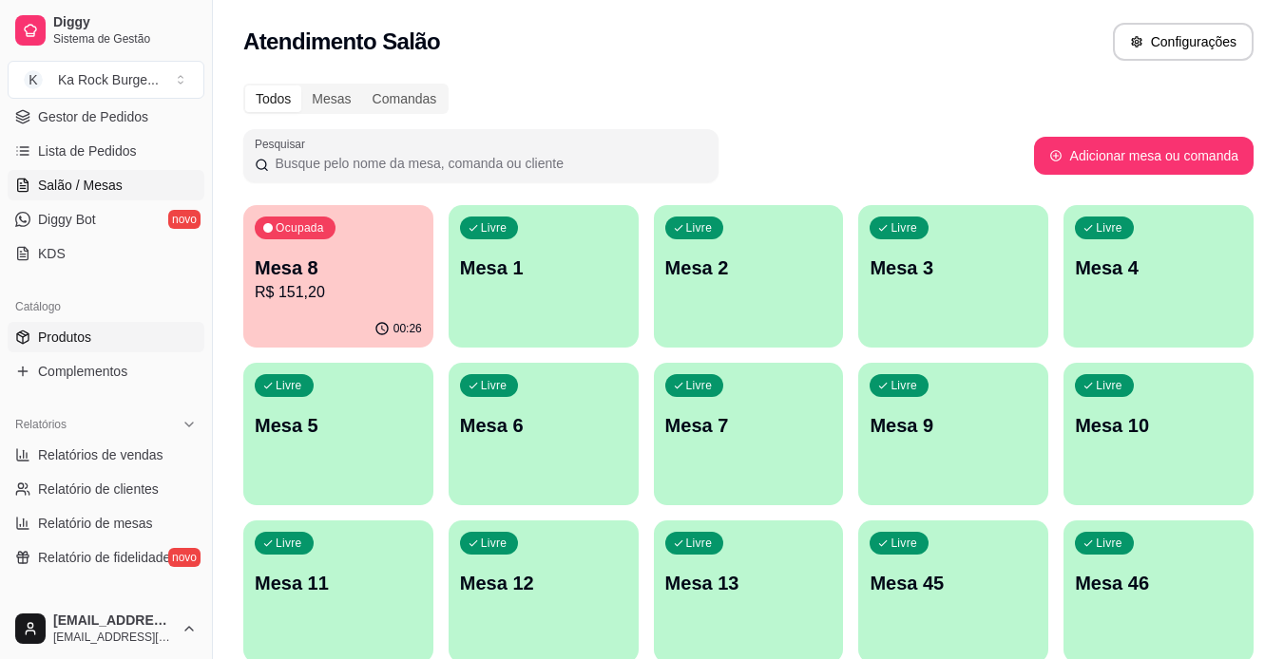
click at [146, 333] on link "Produtos" at bounding box center [106, 337] width 197 height 30
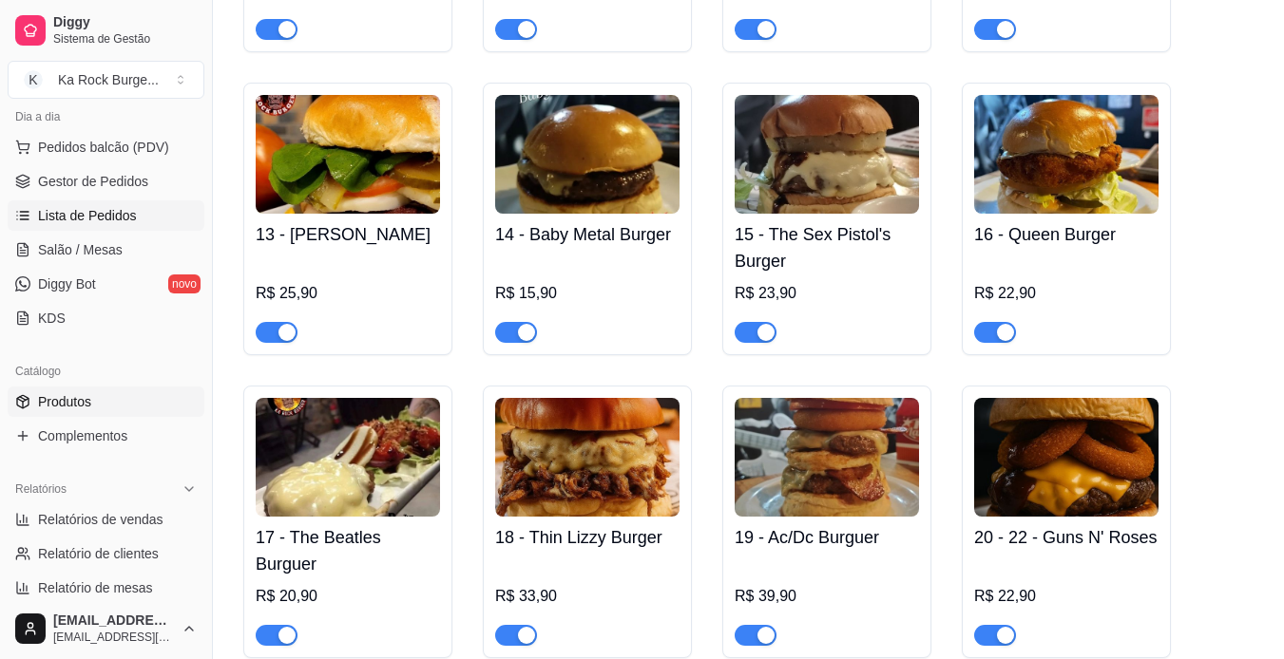
scroll to position [190, 0]
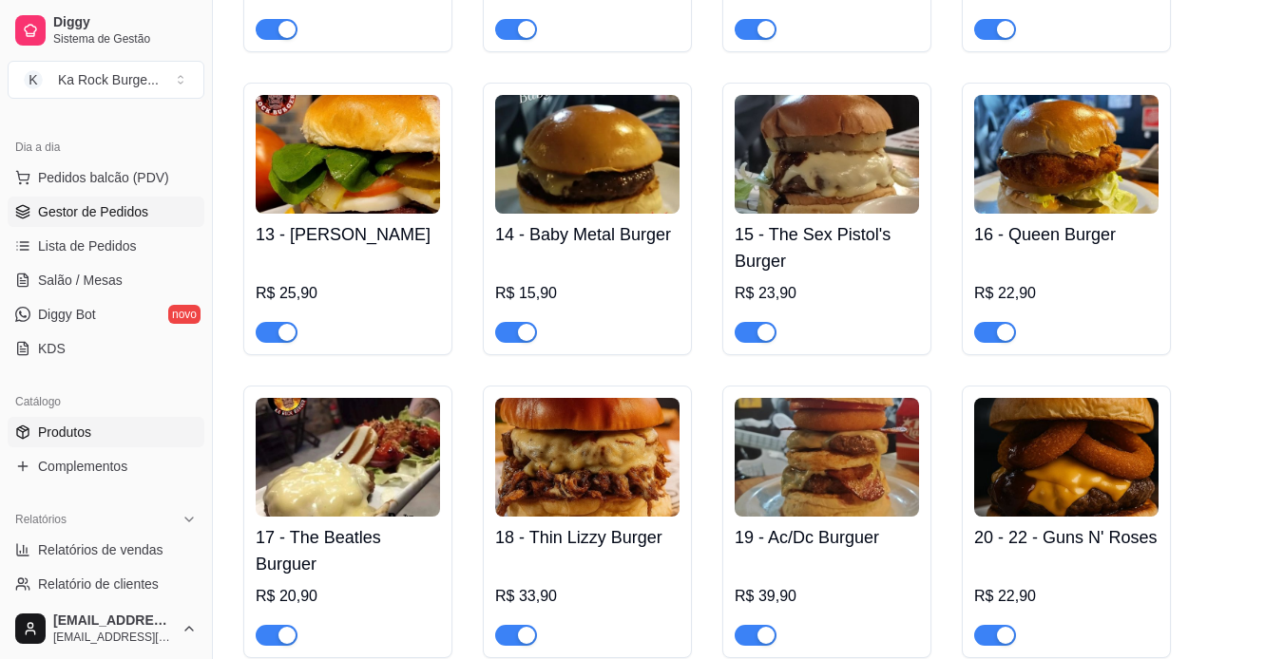
click at [142, 213] on span "Gestor de Pedidos" at bounding box center [93, 211] width 110 height 19
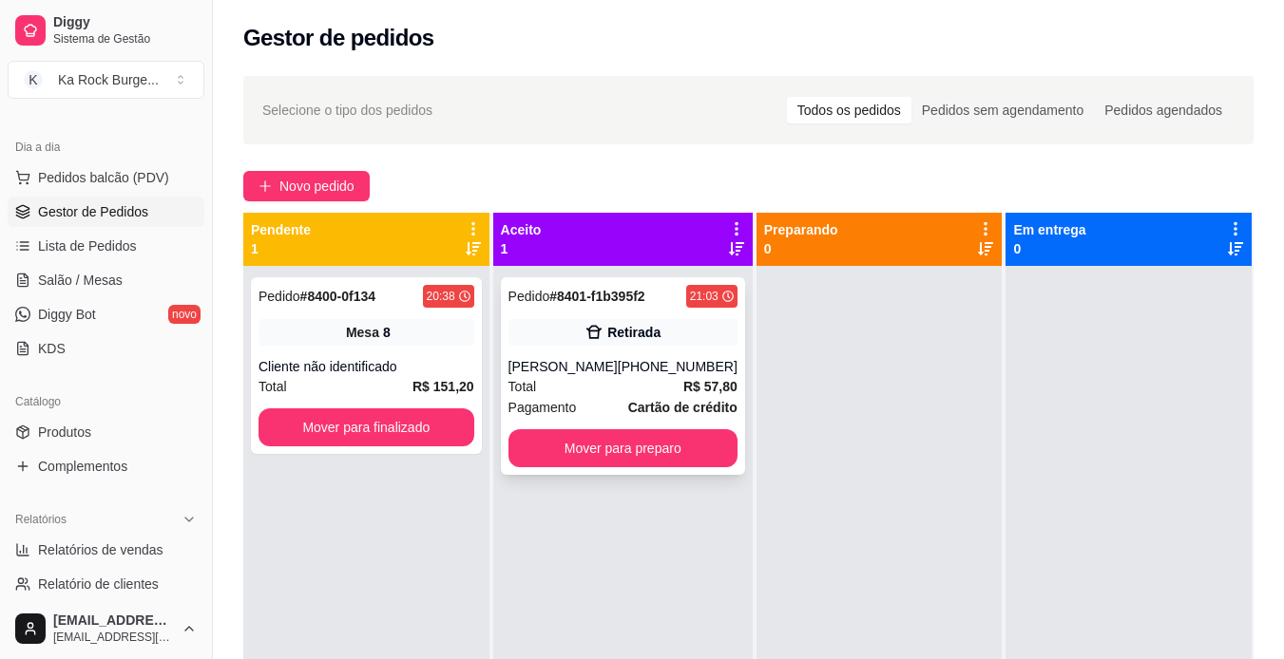
click at [564, 341] on div "Retirada" at bounding box center [622, 332] width 229 height 27
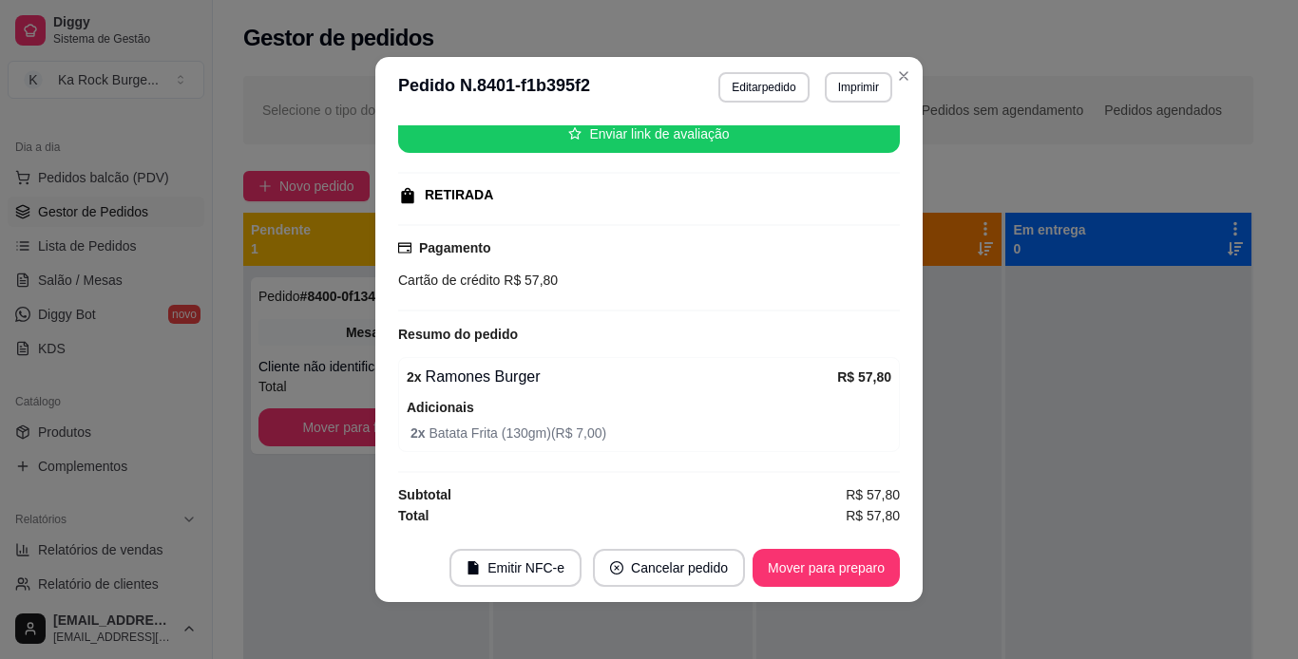
scroll to position [4, 0]
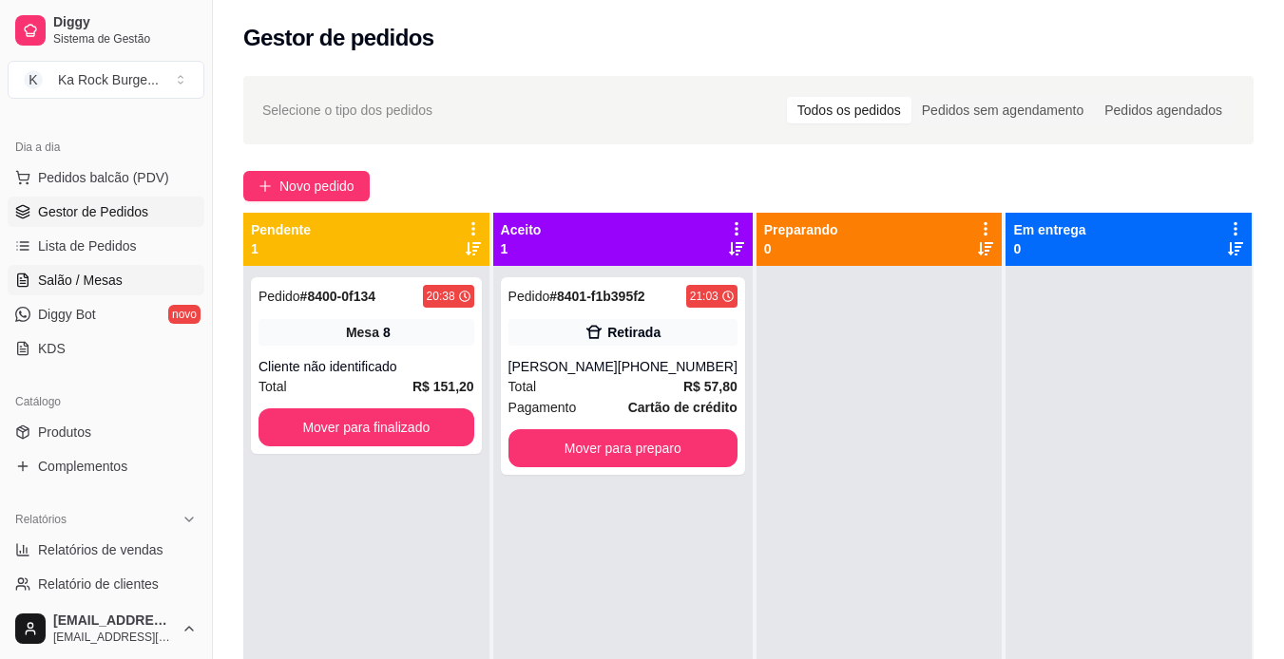
click at [134, 285] on link "Salão / Mesas" at bounding box center [106, 280] width 197 height 30
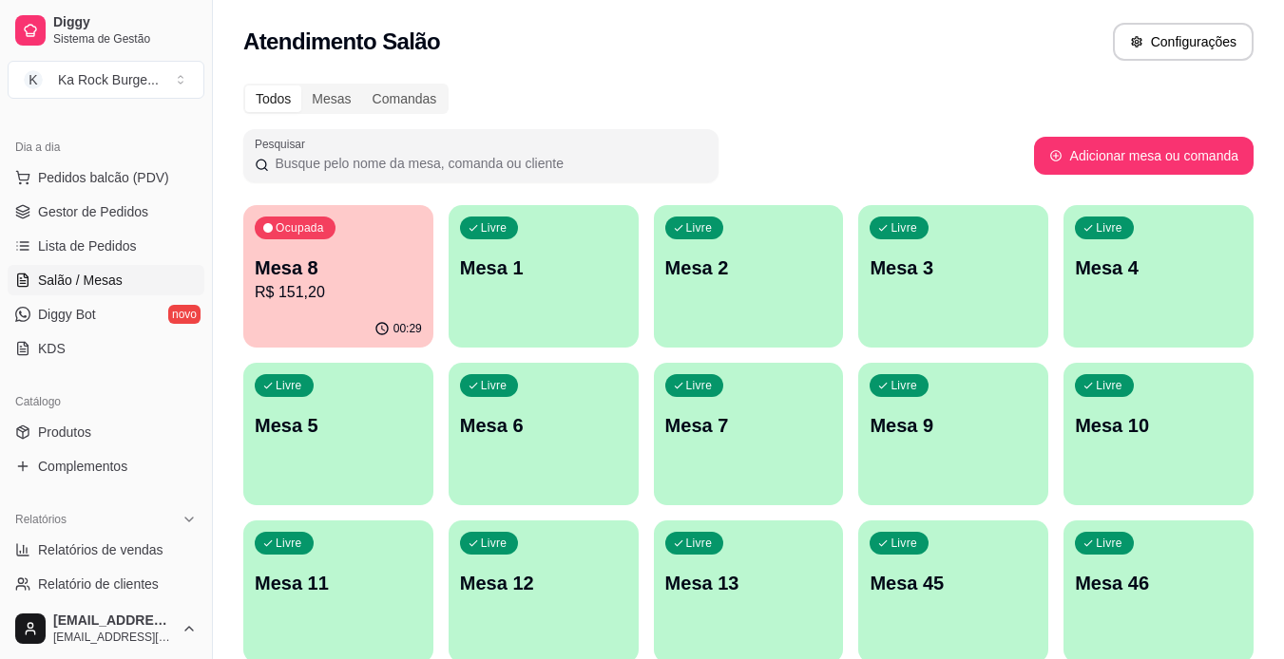
click at [369, 251] on div "Ocupada Mesa 8 R$ 151,20" at bounding box center [338, 257] width 190 height 105
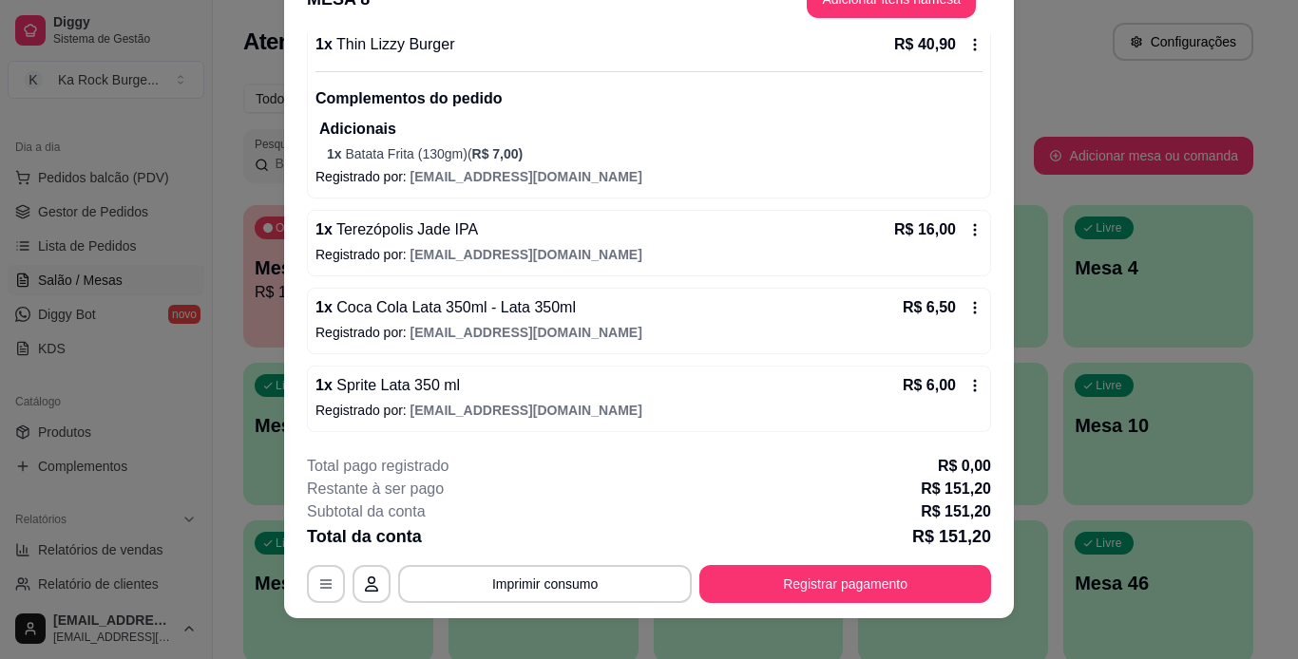
scroll to position [58, 0]
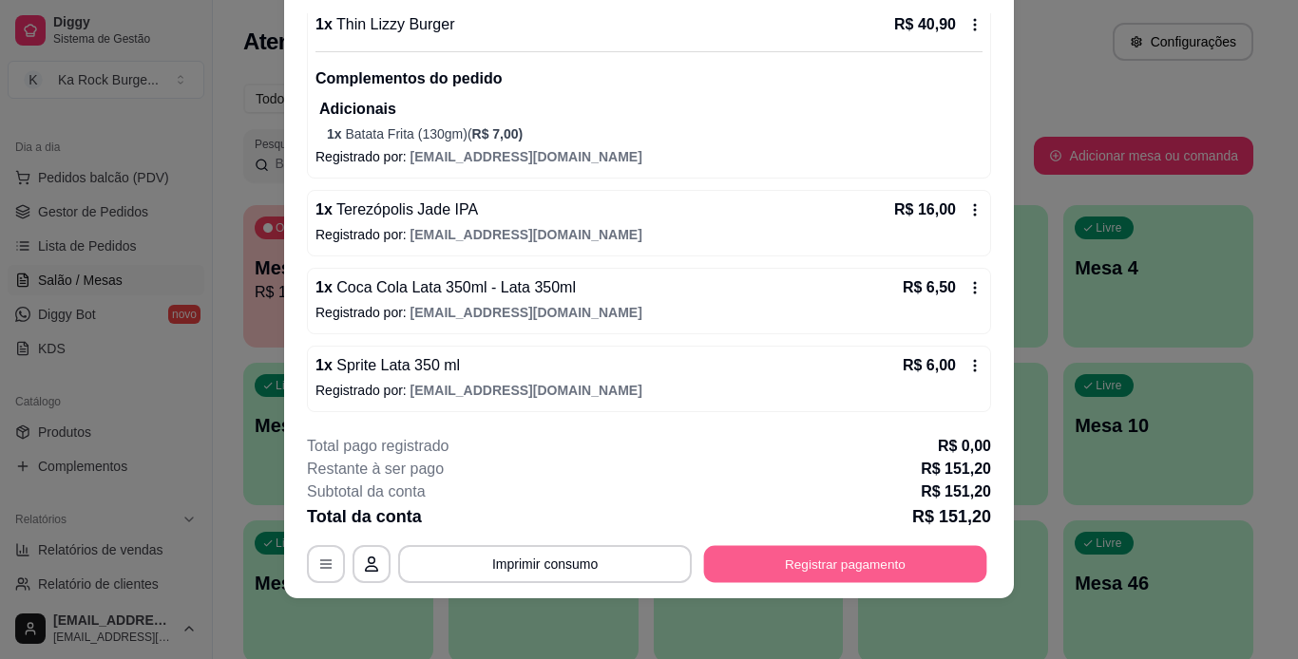
click at [829, 582] on button "Registrar pagamento" at bounding box center [845, 563] width 283 height 37
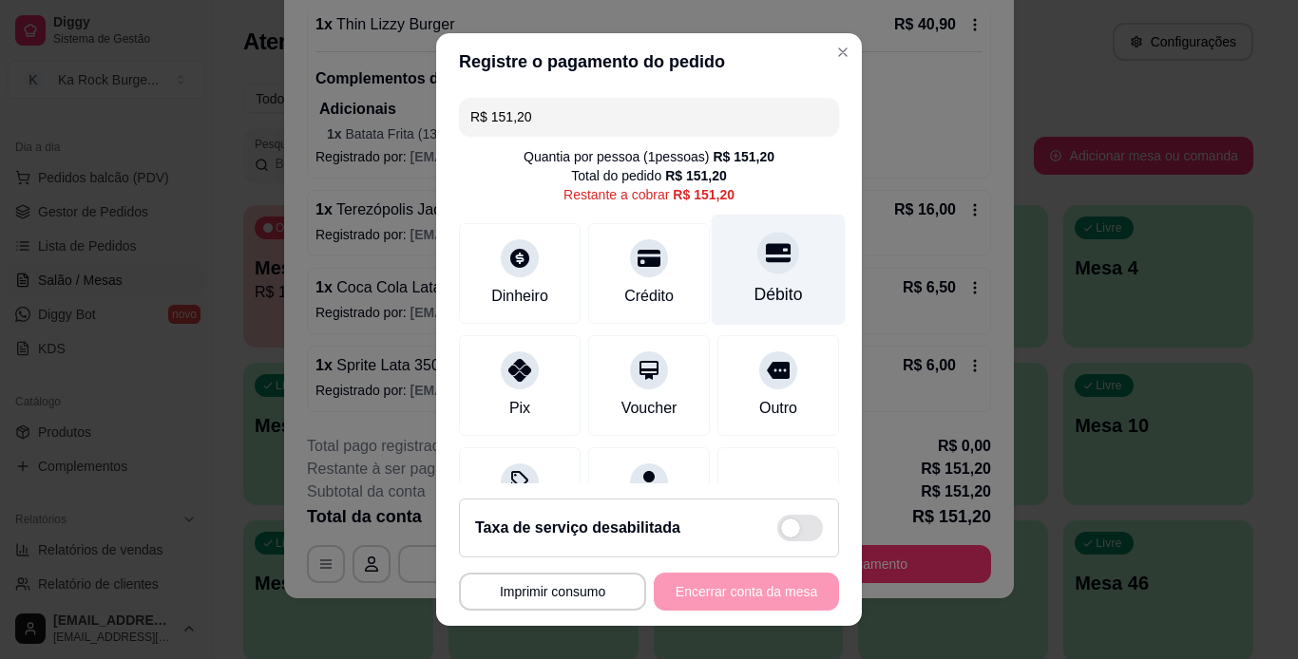
click at [766, 260] on icon at bounding box center [778, 252] width 25 height 19
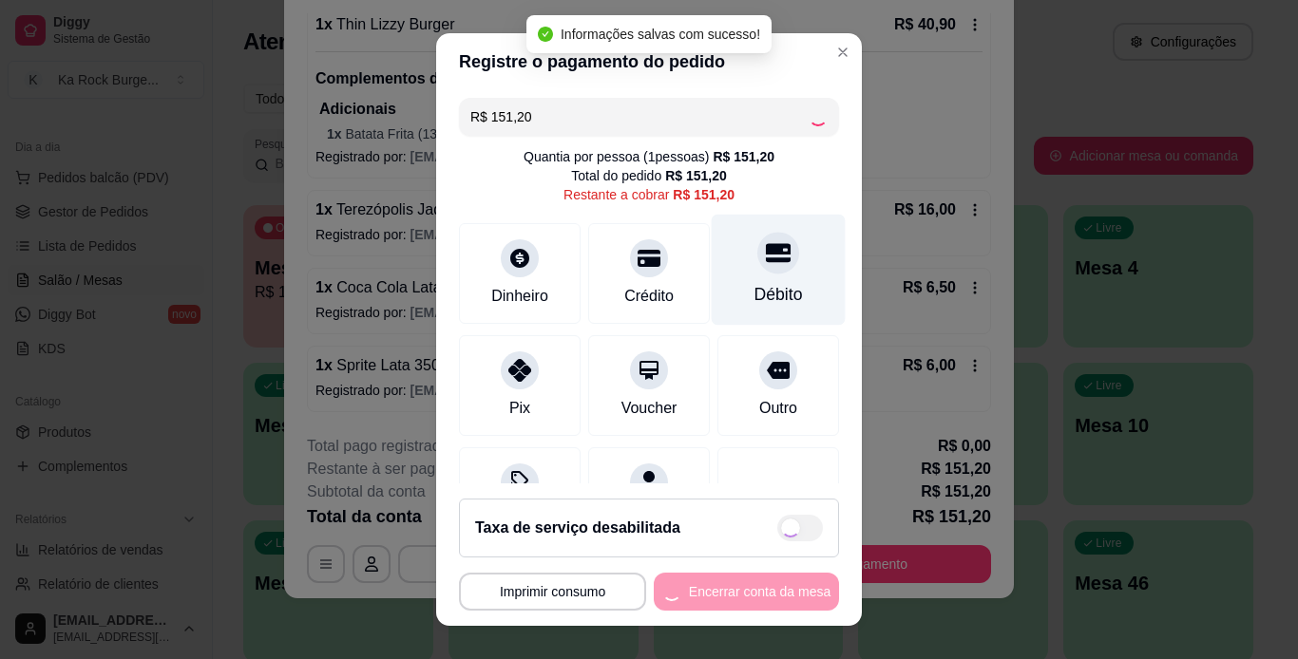
type input "R$ 0,00"
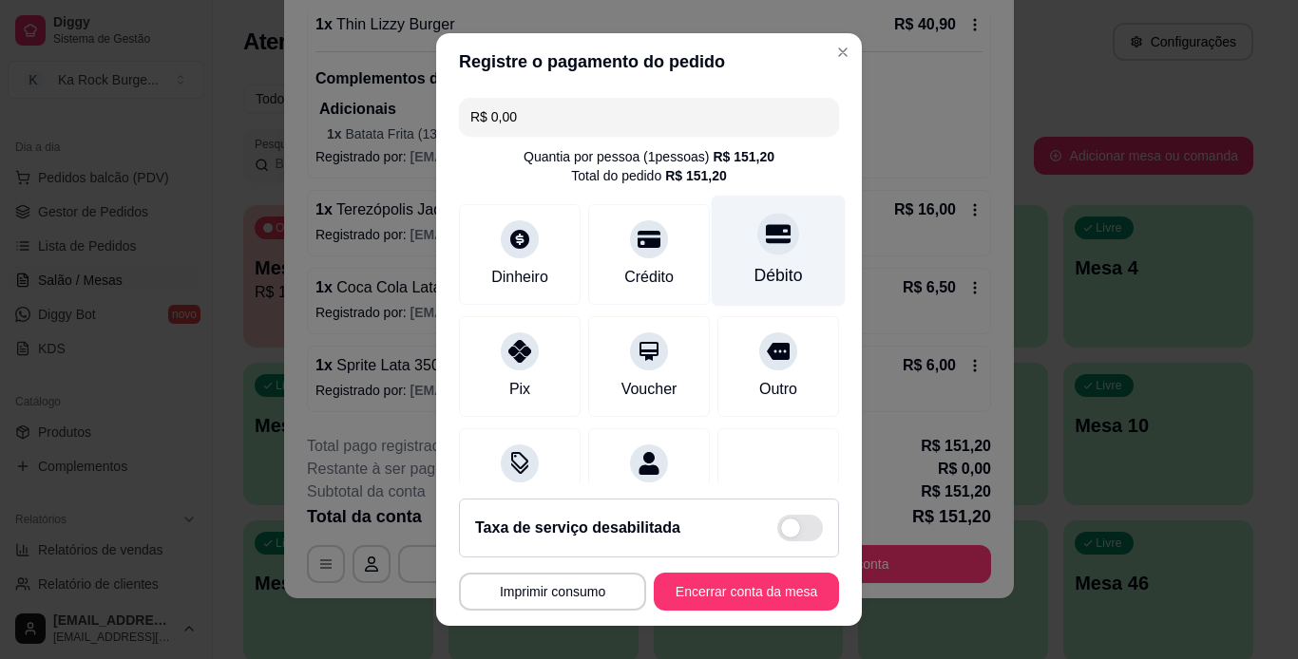
click at [780, 253] on div "Débito" at bounding box center [779, 250] width 134 height 111
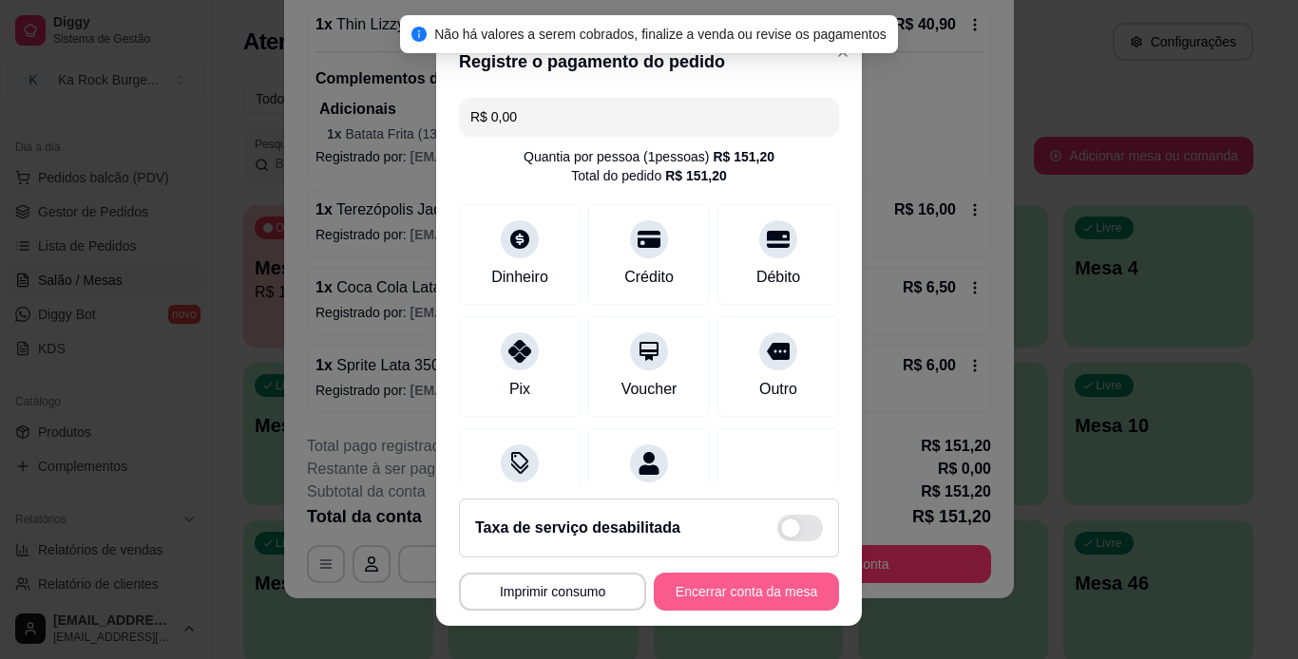
click at [753, 586] on button "Encerrar conta da mesa" at bounding box center [746, 592] width 185 height 38
click at [754, 586] on div "**********" at bounding box center [649, 592] width 380 height 38
click at [756, 586] on div "**********" at bounding box center [649, 592] width 380 height 38
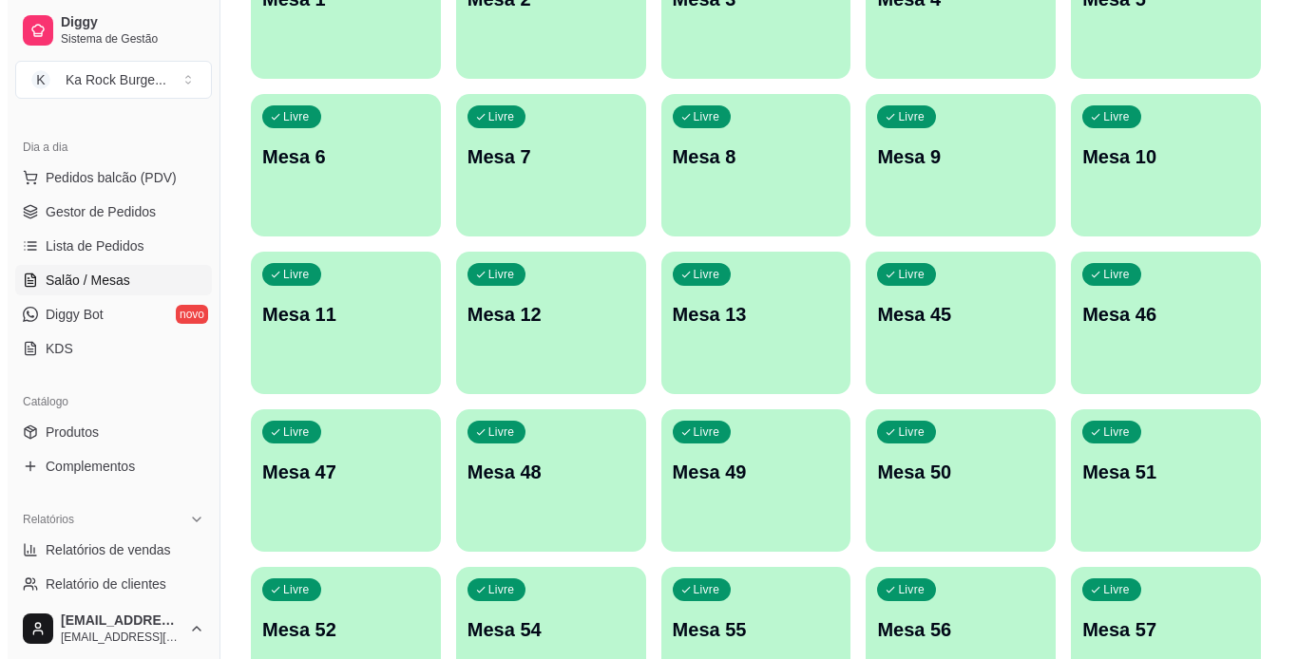
scroll to position [174, 0]
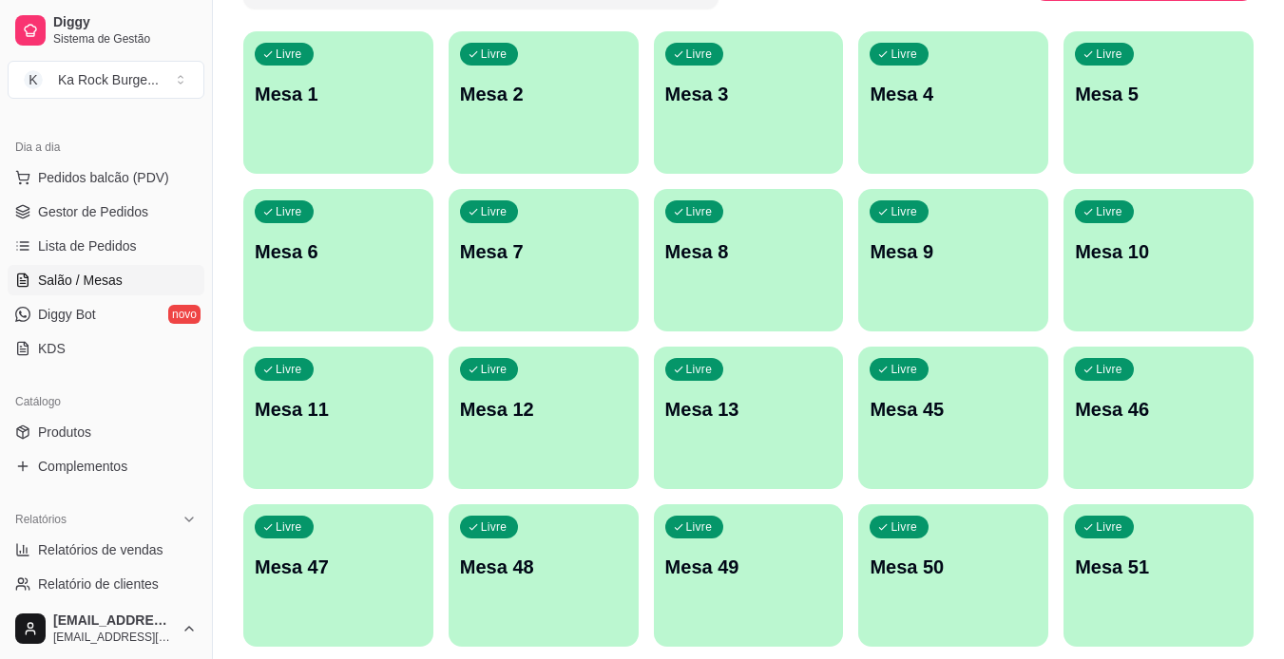
click at [420, 444] on div "Livre Mesa 11" at bounding box center [338, 407] width 190 height 120
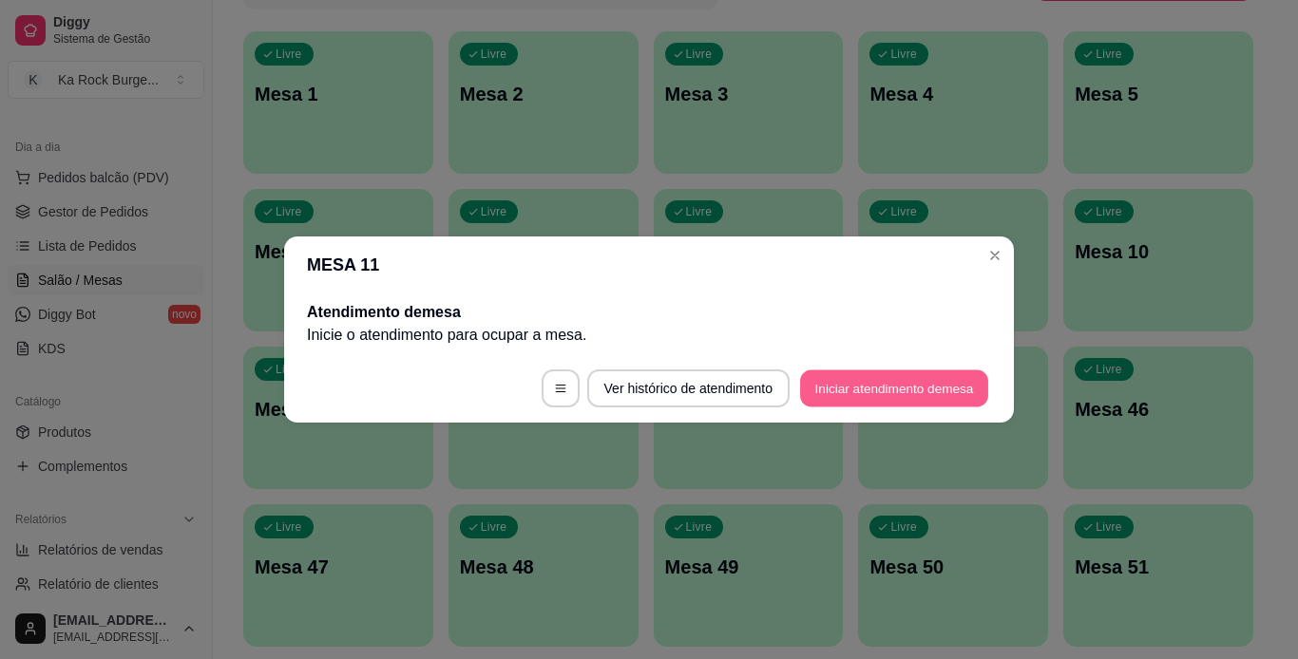
click at [903, 381] on button "Iniciar atendimento de mesa" at bounding box center [894, 389] width 188 height 37
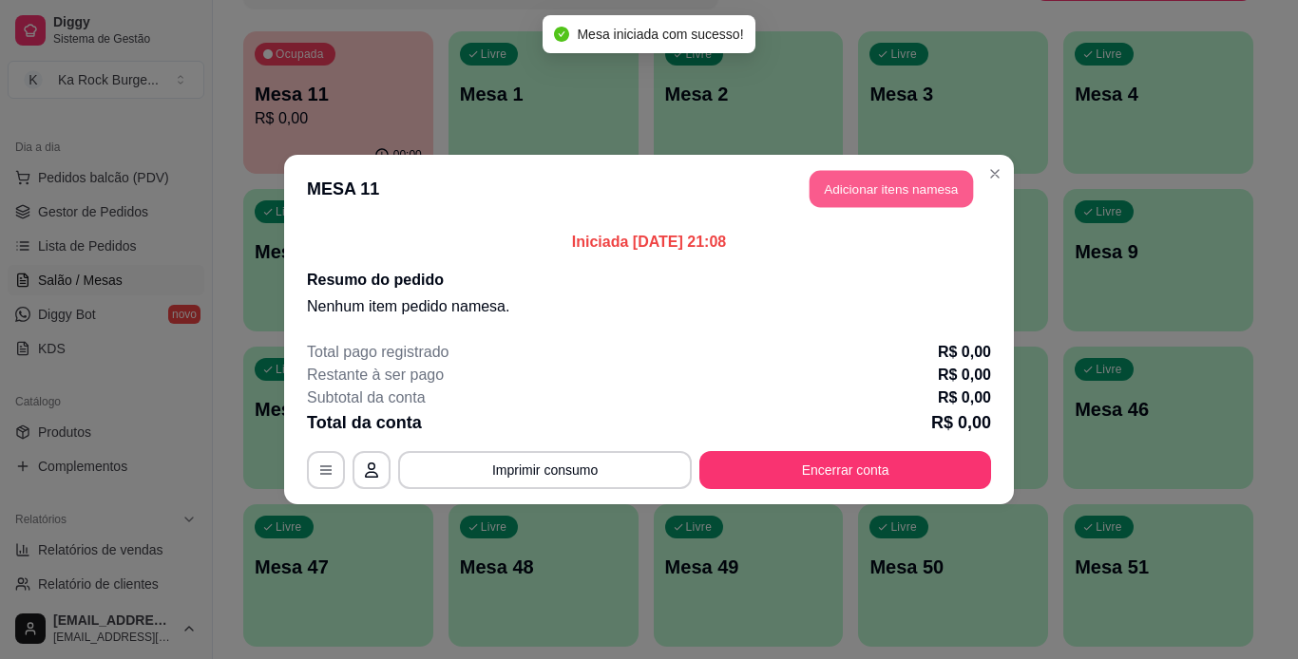
click at [866, 200] on button "Adicionar itens na mesa" at bounding box center [891, 189] width 163 height 37
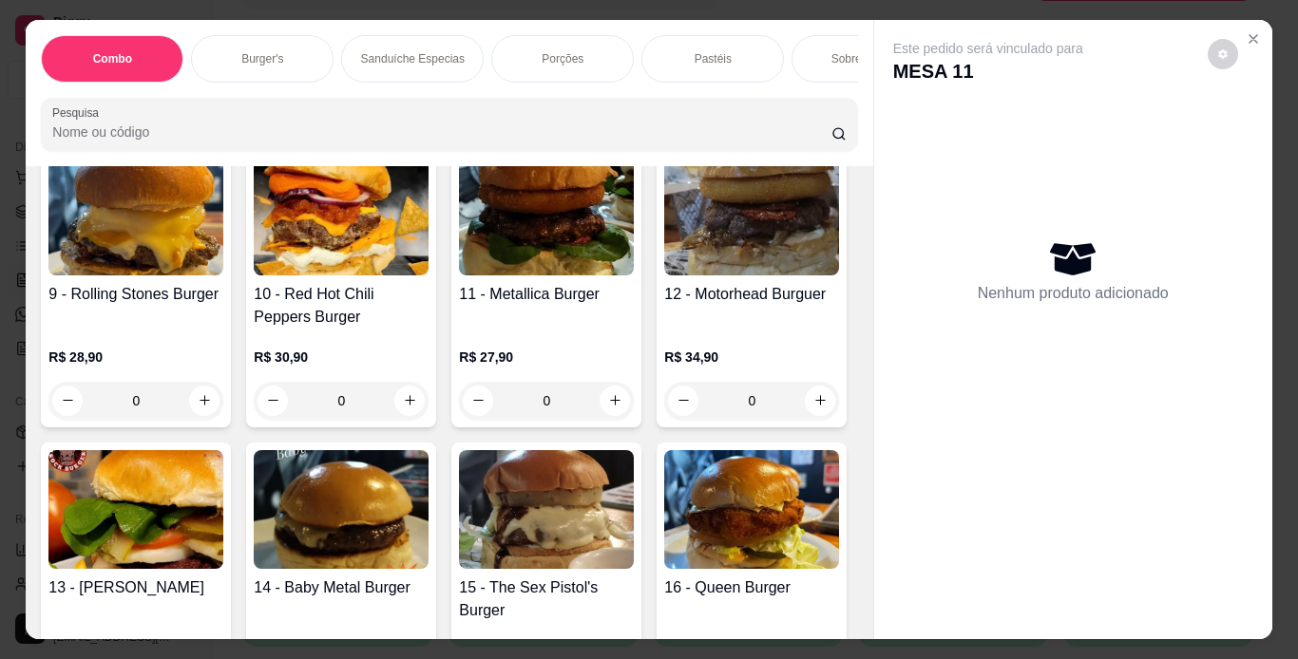
scroll to position [1045, 0]
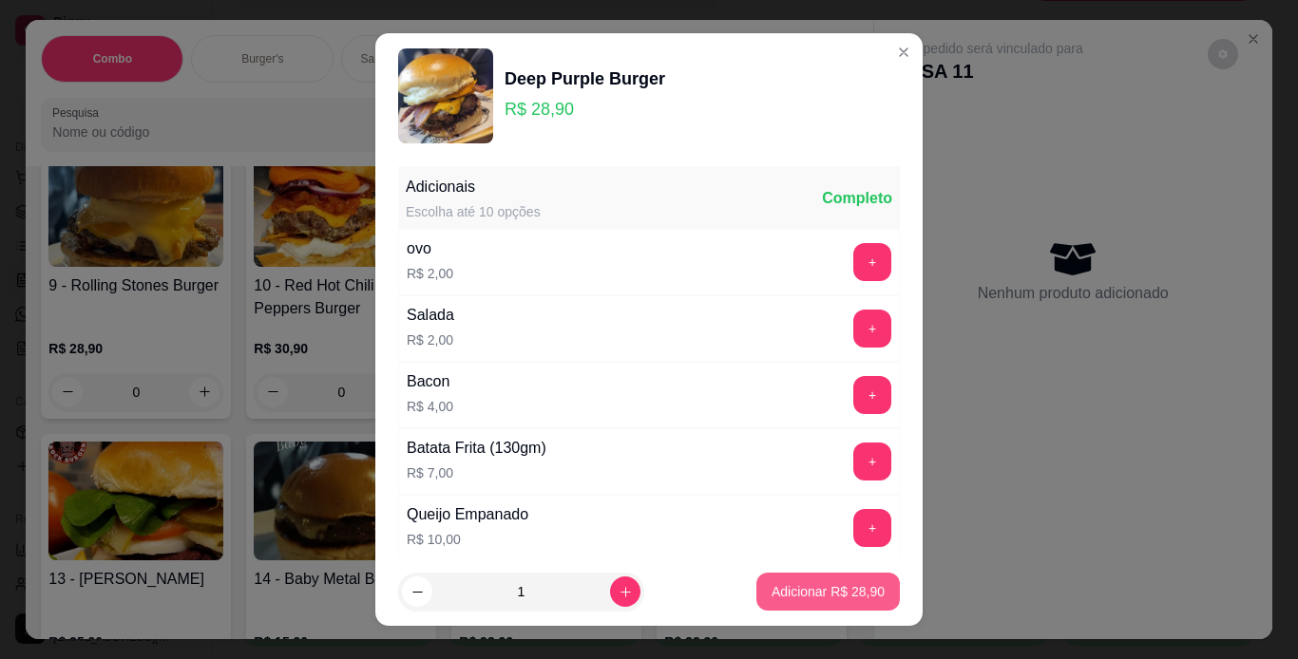
click at [805, 589] on p "Adicionar R$ 28,90" at bounding box center [828, 591] width 113 height 19
type input "1"
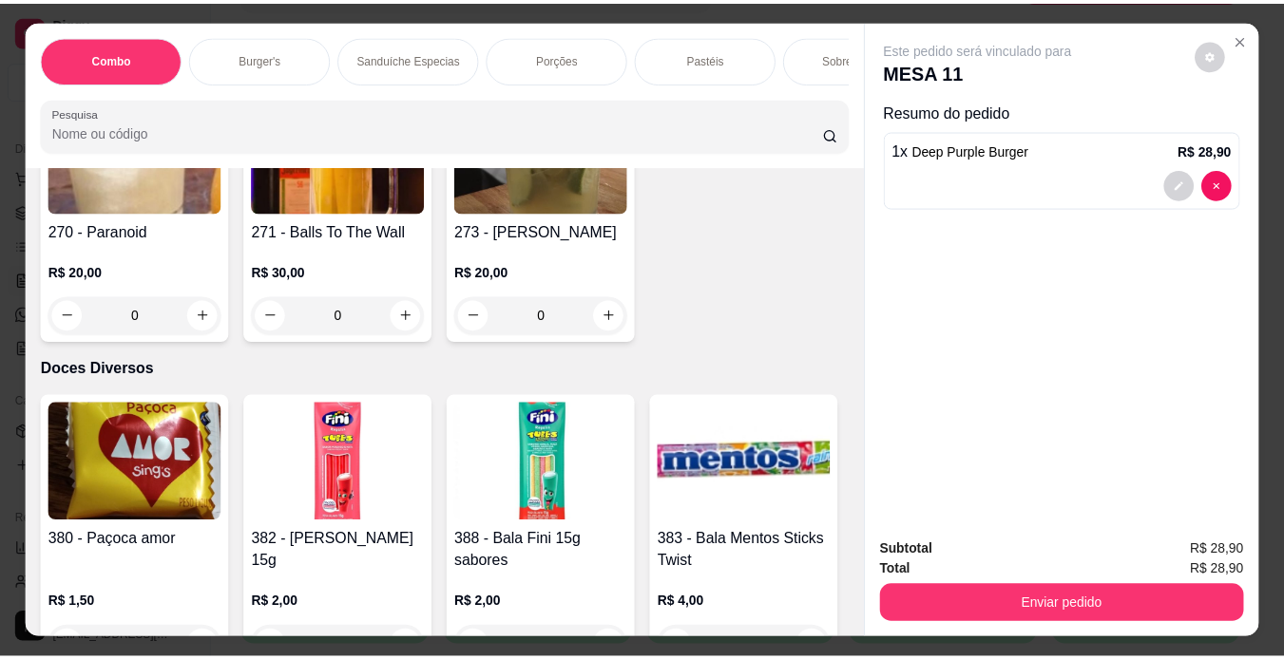
scroll to position [11687, 0]
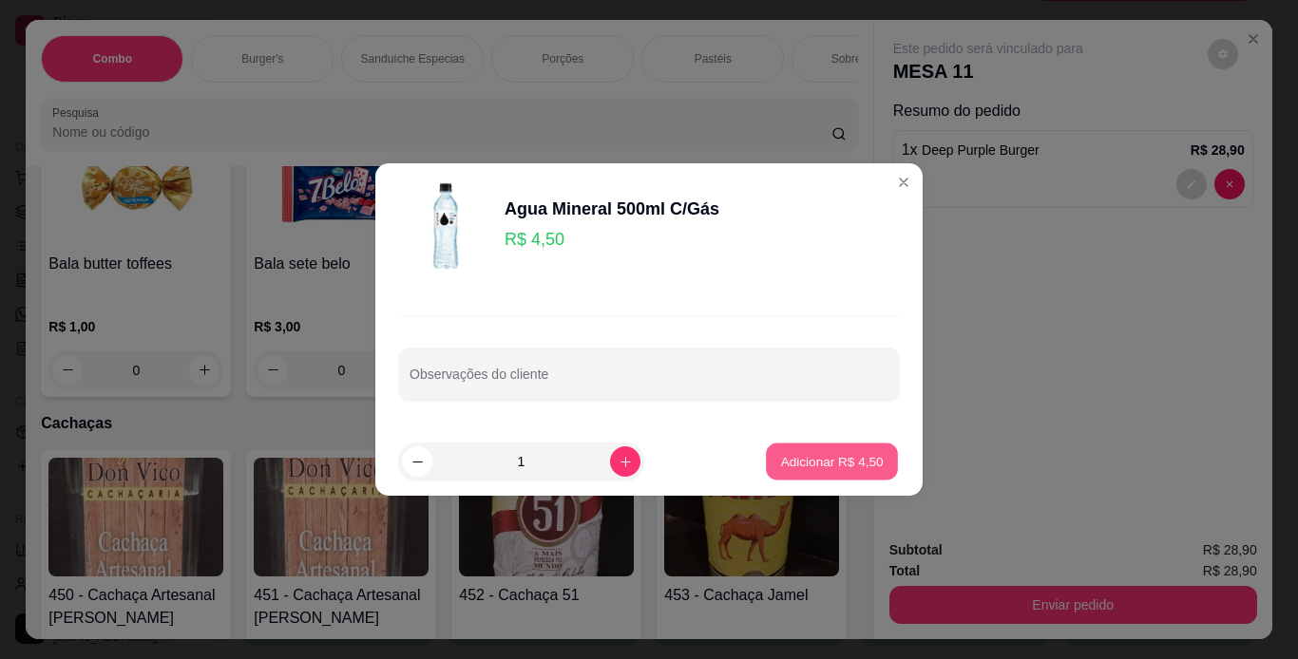
click at [813, 464] on p "Adicionar R$ 4,50" at bounding box center [831, 461] width 103 height 18
type input "1"
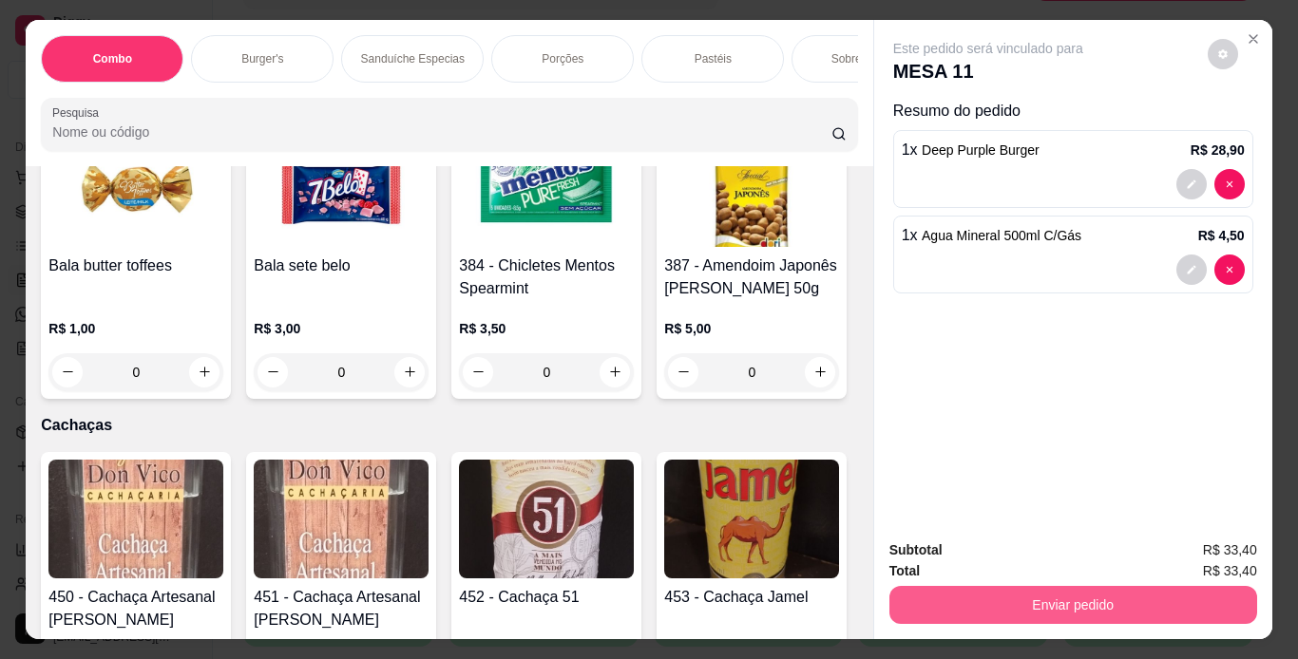
click at [949, 599] on button "Enviar pedido" at bounding box center [1073, 605] width 368 height 38
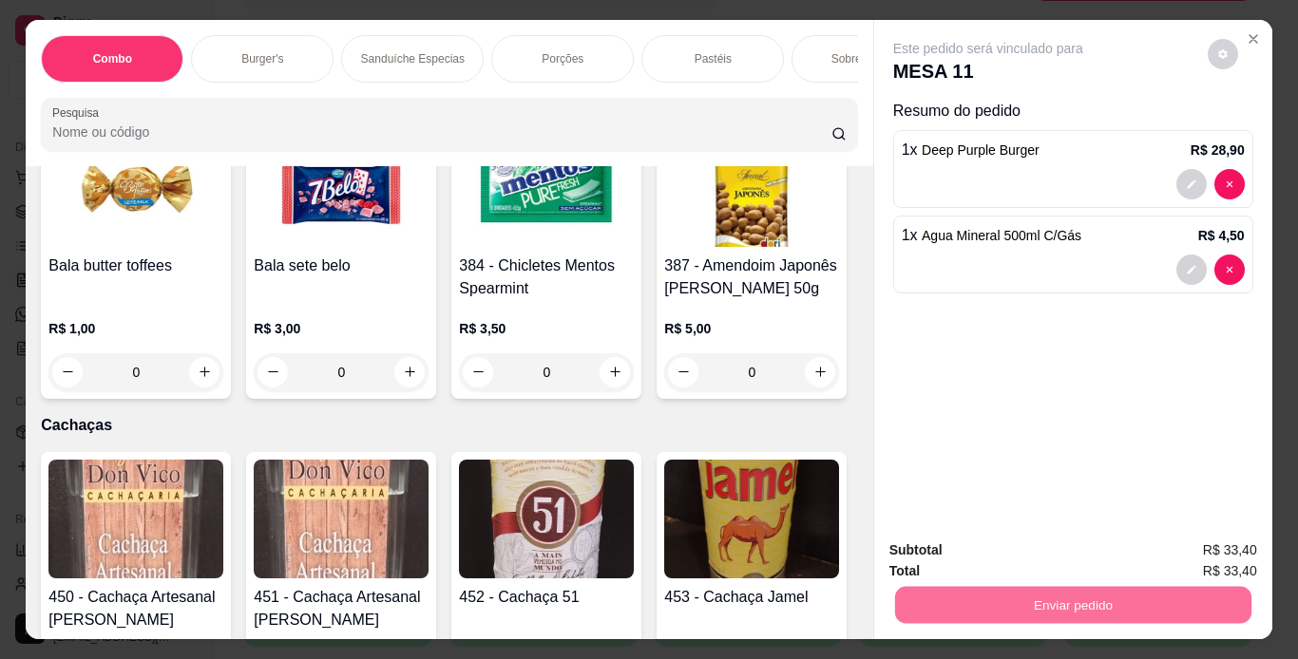
click at [953, 563] on button "Não registrar e enviar pedido" at bounding box center [1010, 552] width 198 height 36
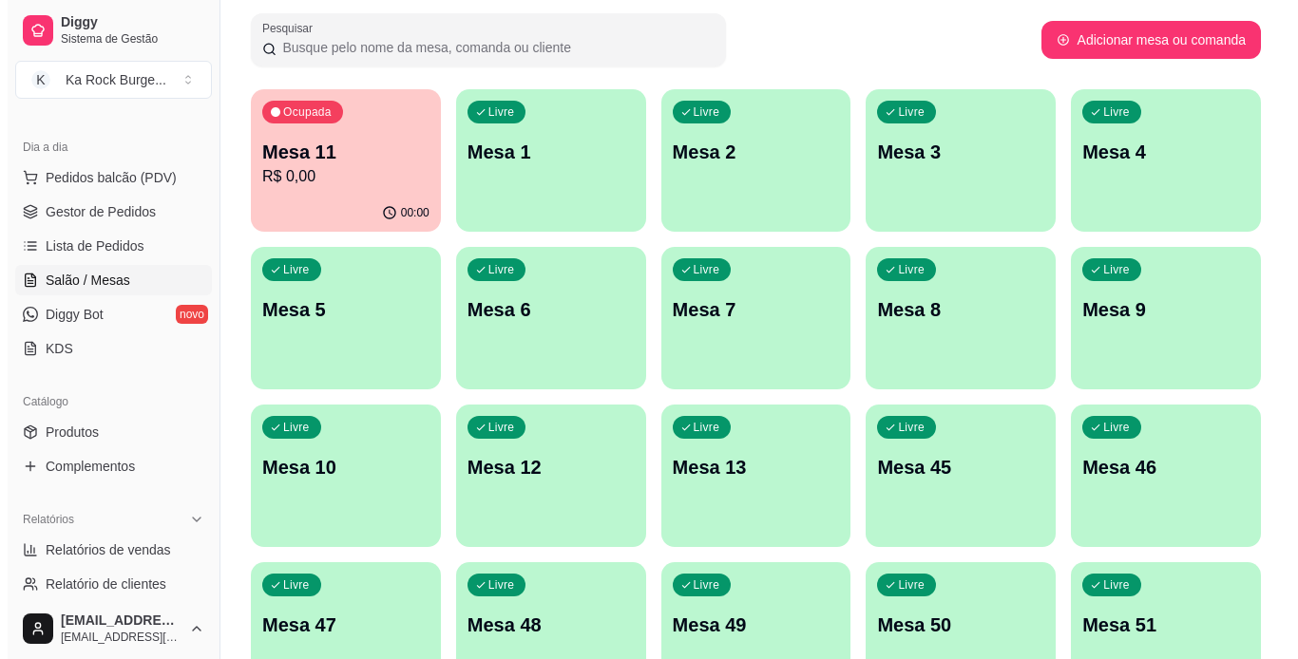
scroll to position [0, 0]
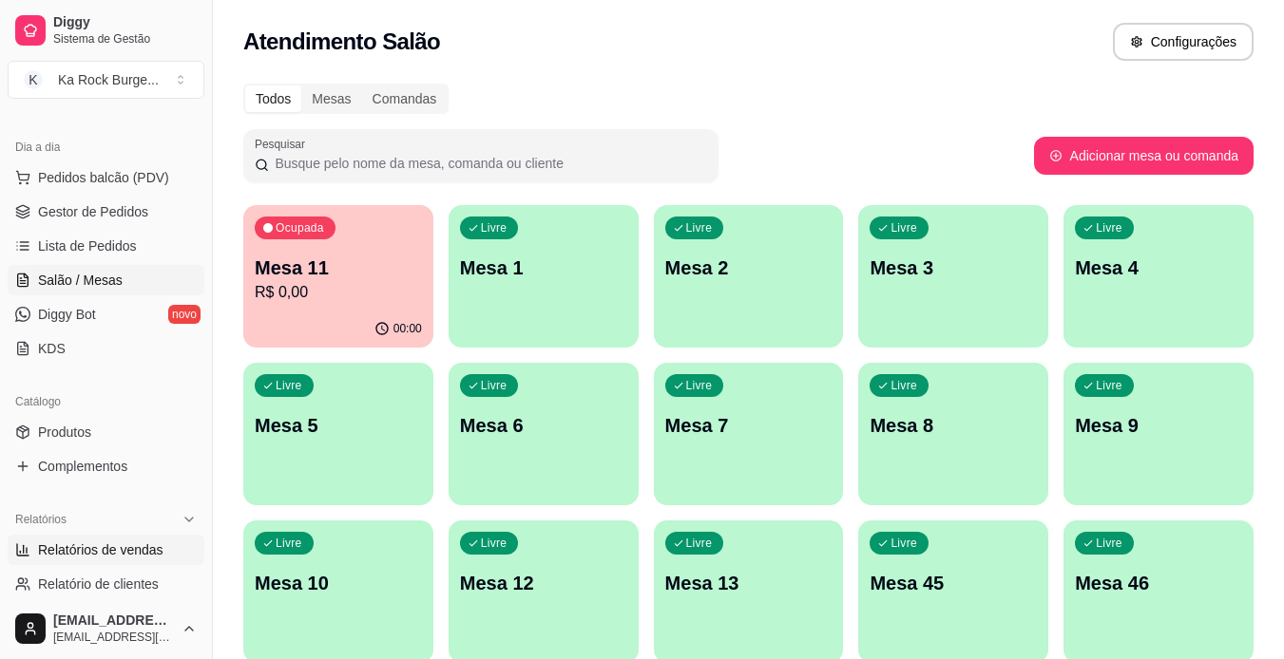
click at [165, 547] on link "Relatórios de vendas" at bounding box center [106, 550] width 197 height 30
select select "ALL"
select select "0"
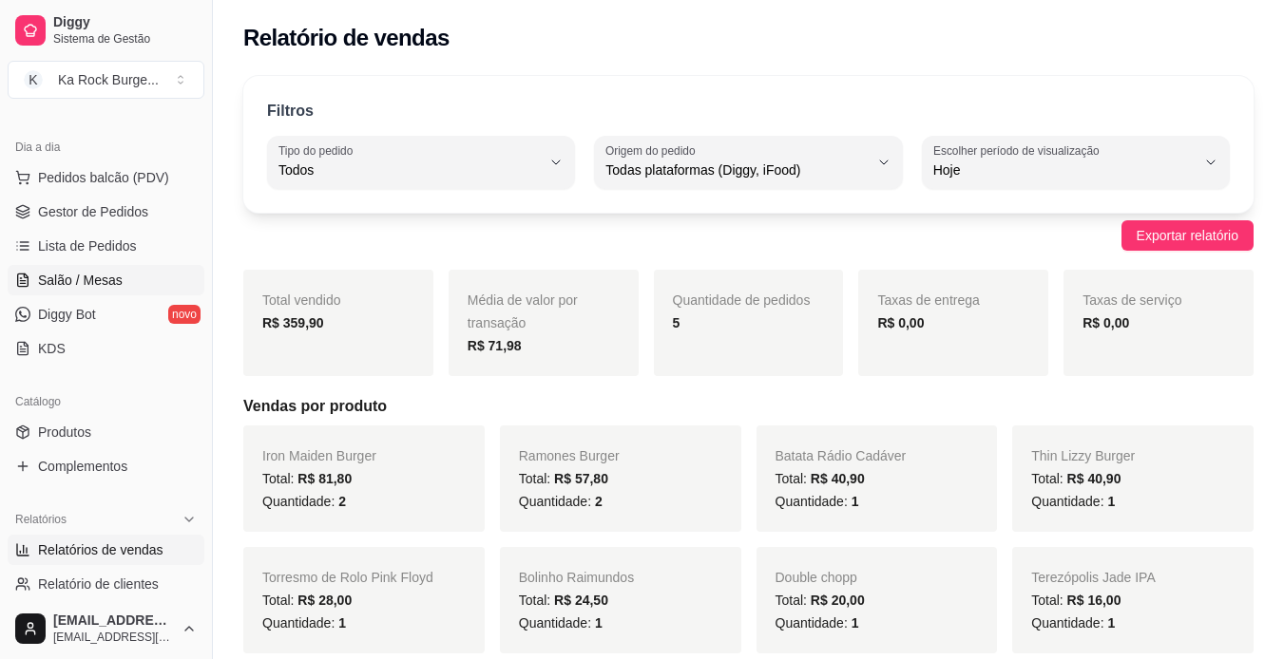
click at [62, 291] on link "Salão / Mesas" at bounding box center [106, 280] width 197 height 30
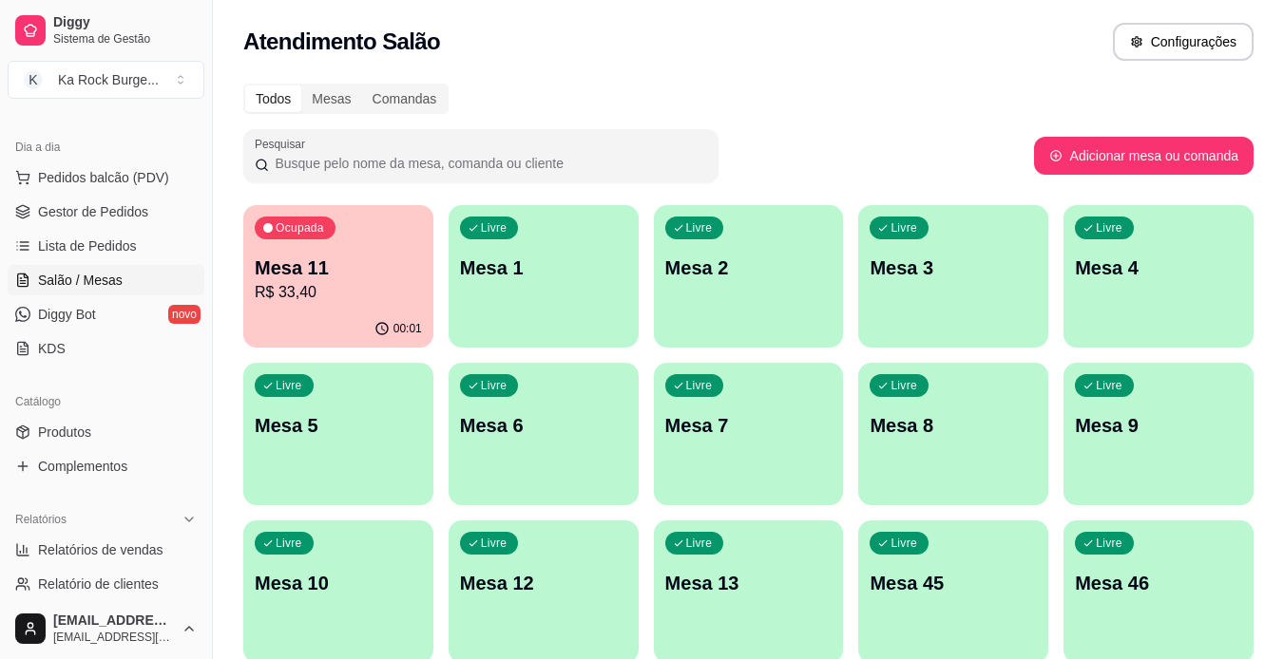
click at [773, 160] on div "Pesquisar" at bounding box center [638, 155] width 791 height 53
click at [740, 474] on div "Livre Mesa 7" at bounding box center [749, 423] width 184 height 116
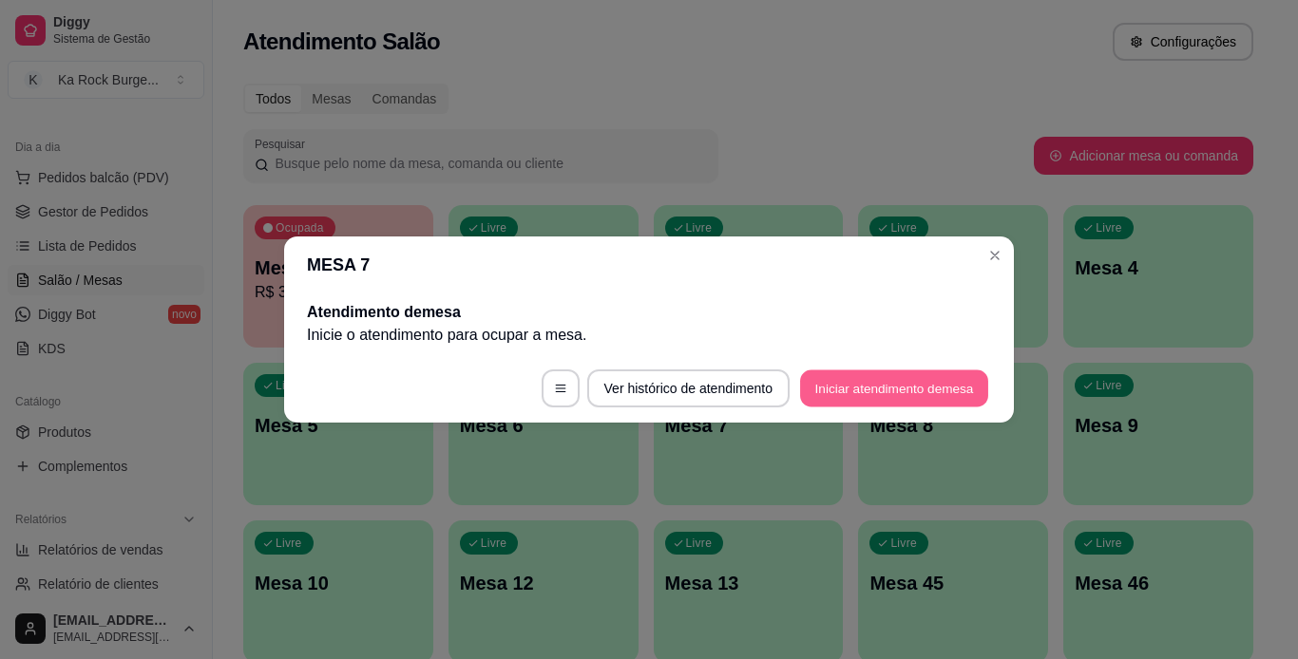
click at [840, 394] on button "Iniciar atendimento de mesa" at bounding box center [894, 389] width 188 height 37
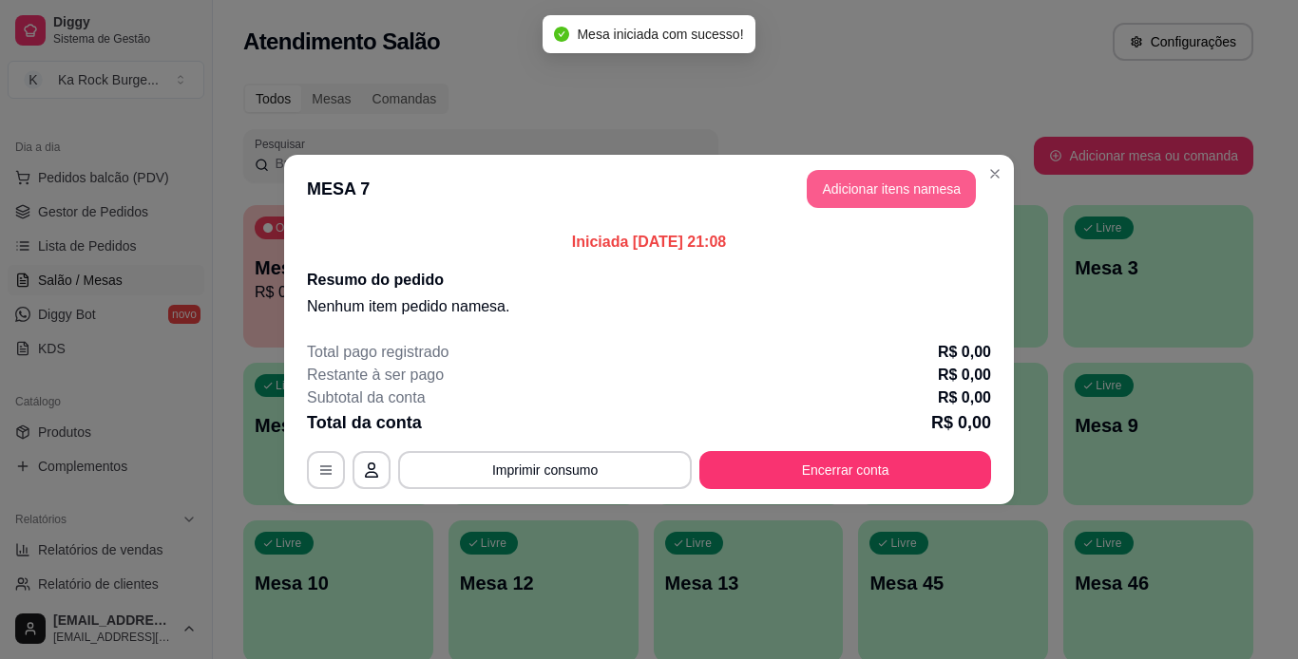
click at [841, 202] on button "Adicionar itens na mesa" at bounding box center [891, 189] width 169 height 38
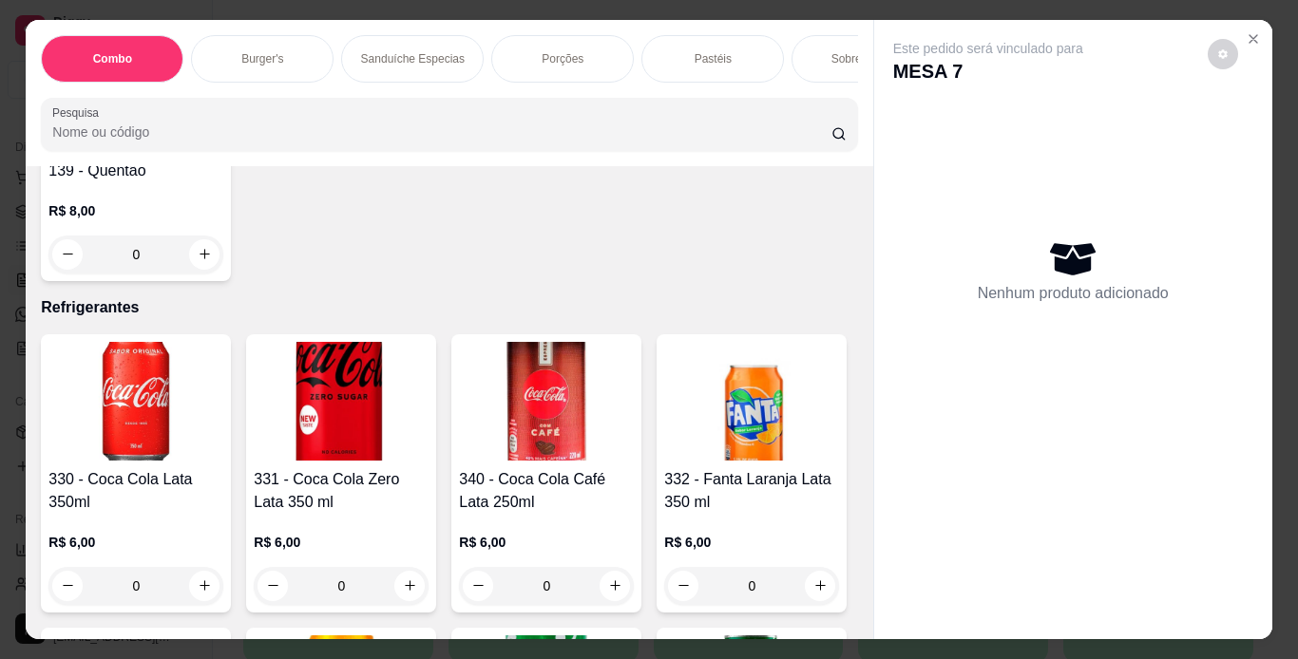
scroll to position [7506, 0]
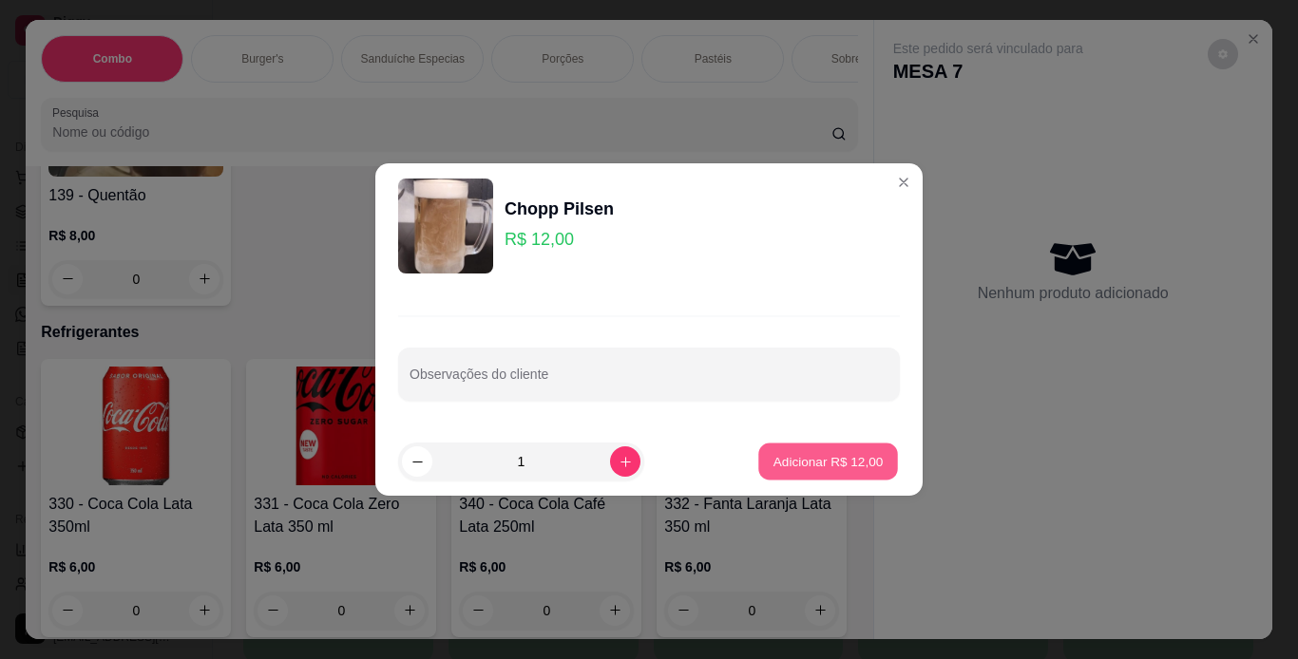
click at [773, 461] on p "Adicionar R$ 12,00" at bounding box center [828, 461] width 110 height 18
type input "1"
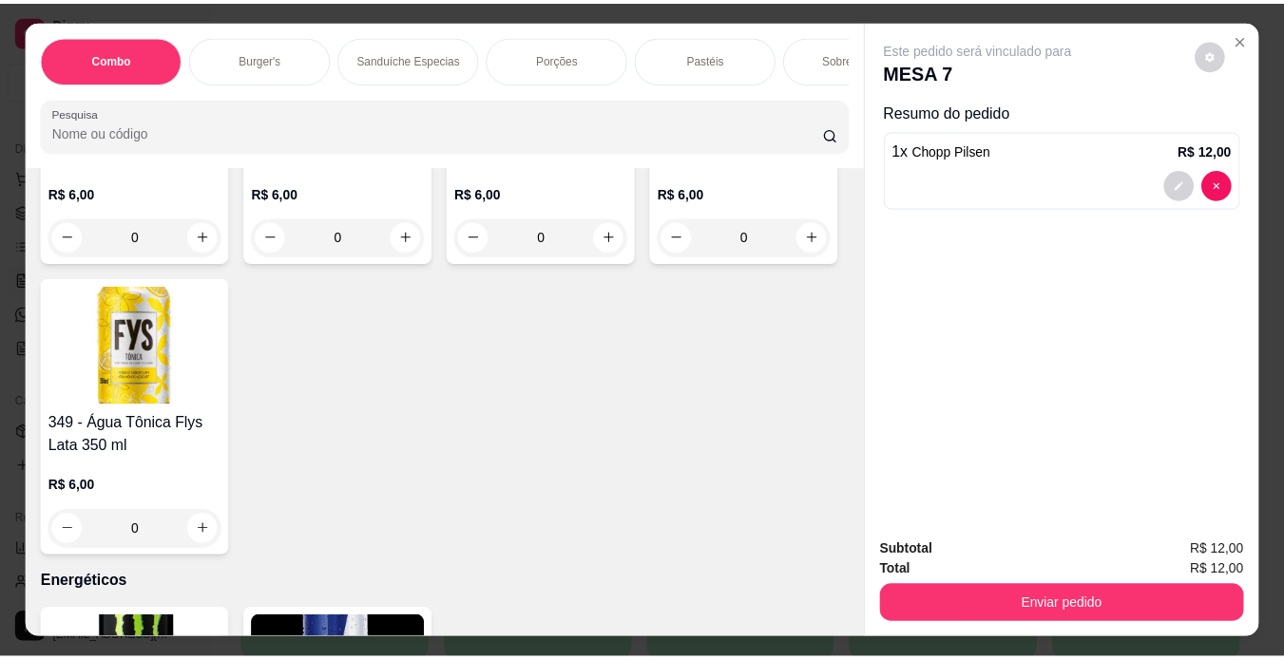
scroll to position [9217, 0]
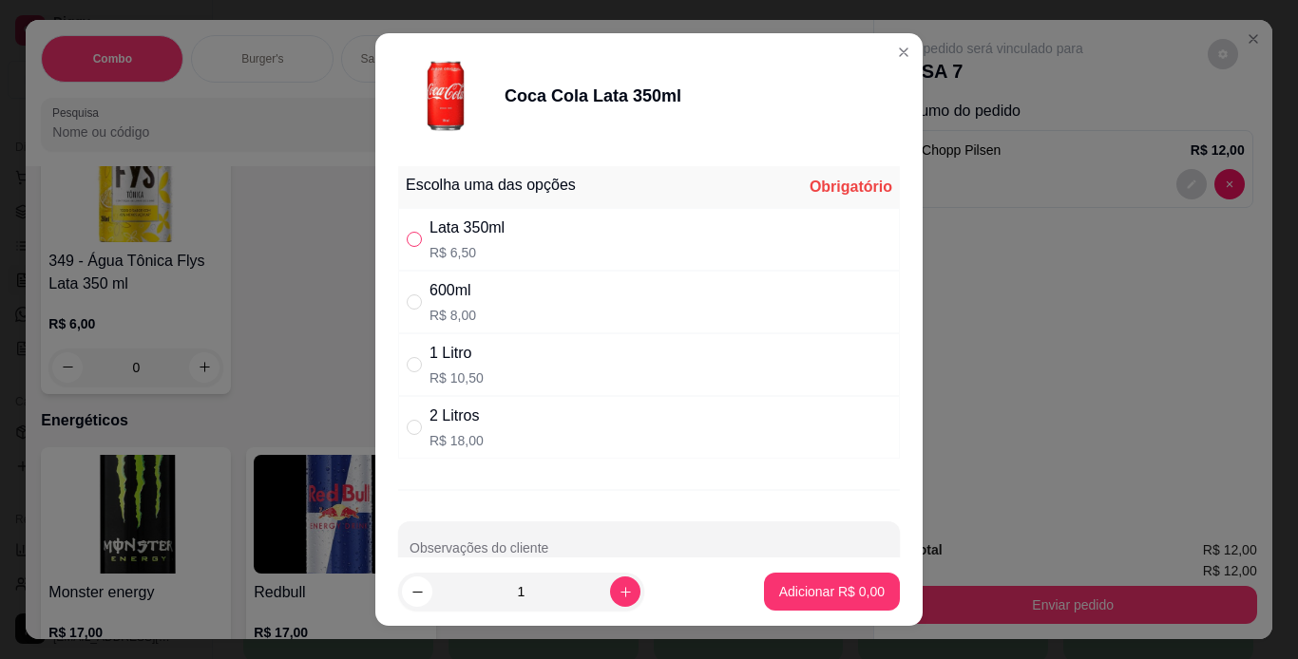
click at [407, 242] on input "" at bounding box center [414, 239] width 15 height 15
radio input "true"
click at [810, 584] on p "Adicionar R$ 6,50" at bounding box center [831, 591] width 105 height 19
type input "1"
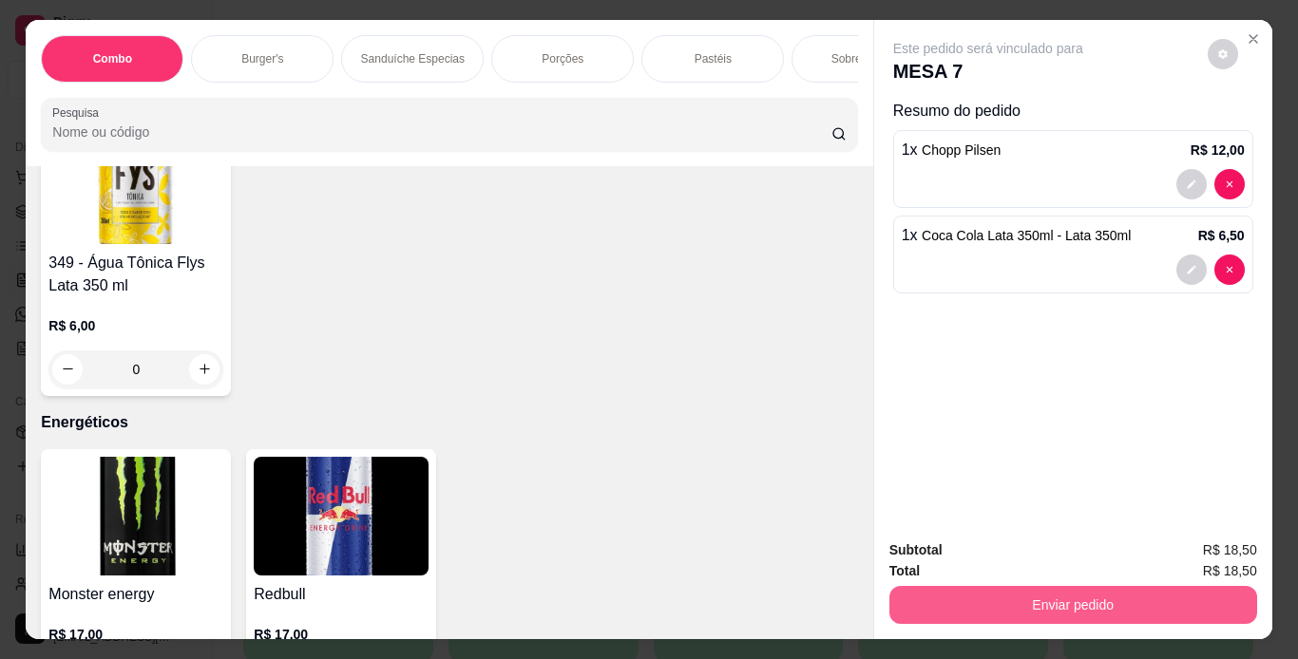
click at [916, 598] on button "Enviar pedido" at bounding box center [1073, 605] width 368 height 38
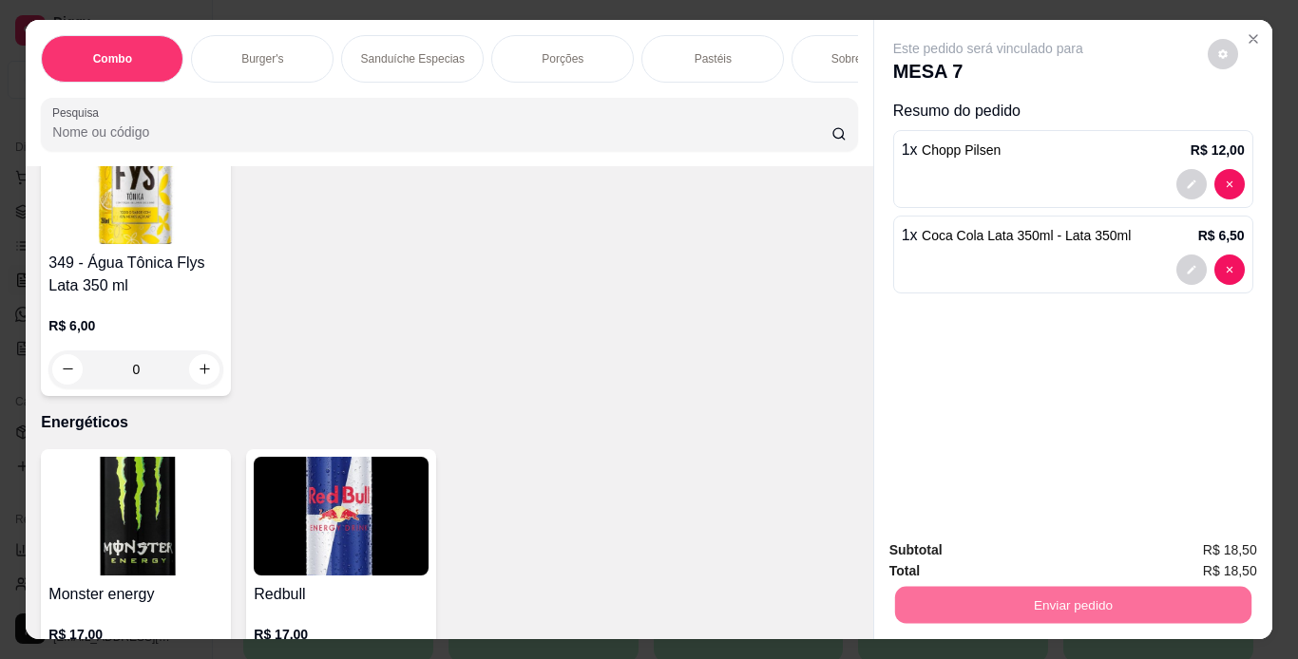
click at [985, 556] on button "Não registrar e enviar pedido" at bounding box center [1010, 551] width 192 height 35
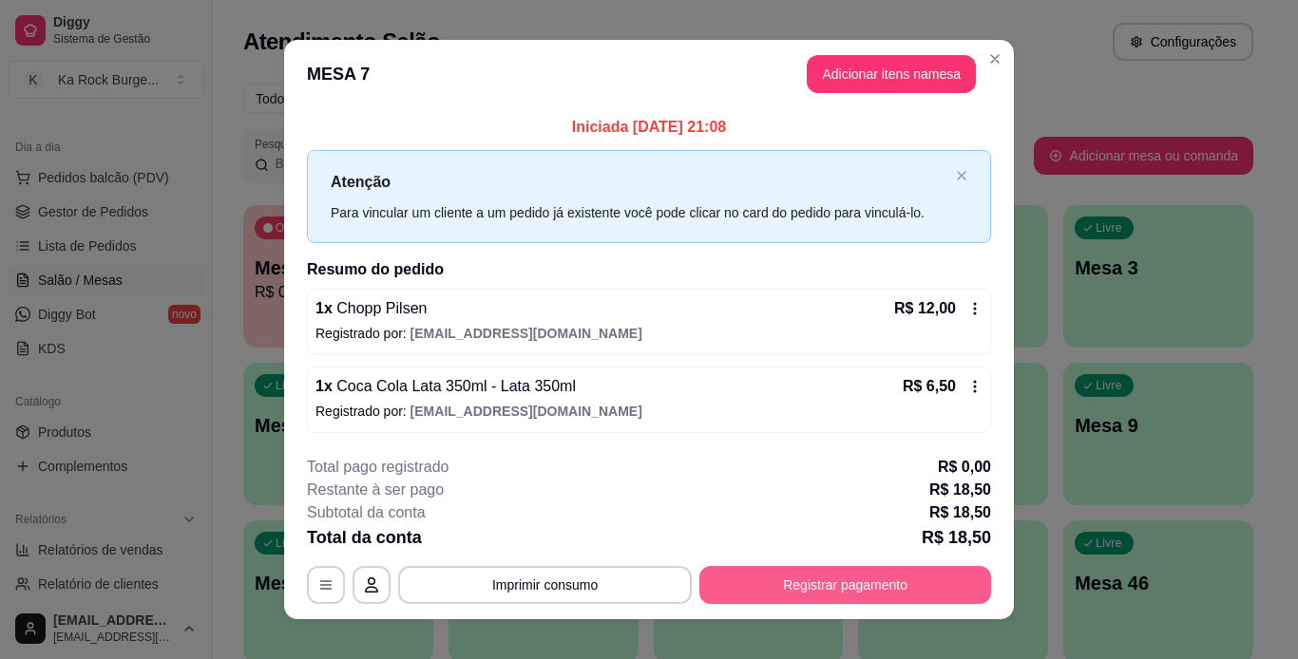
click at [837, 598] on button "Registrar pagamento" at bounding box center [845, 585] width 292 height 38
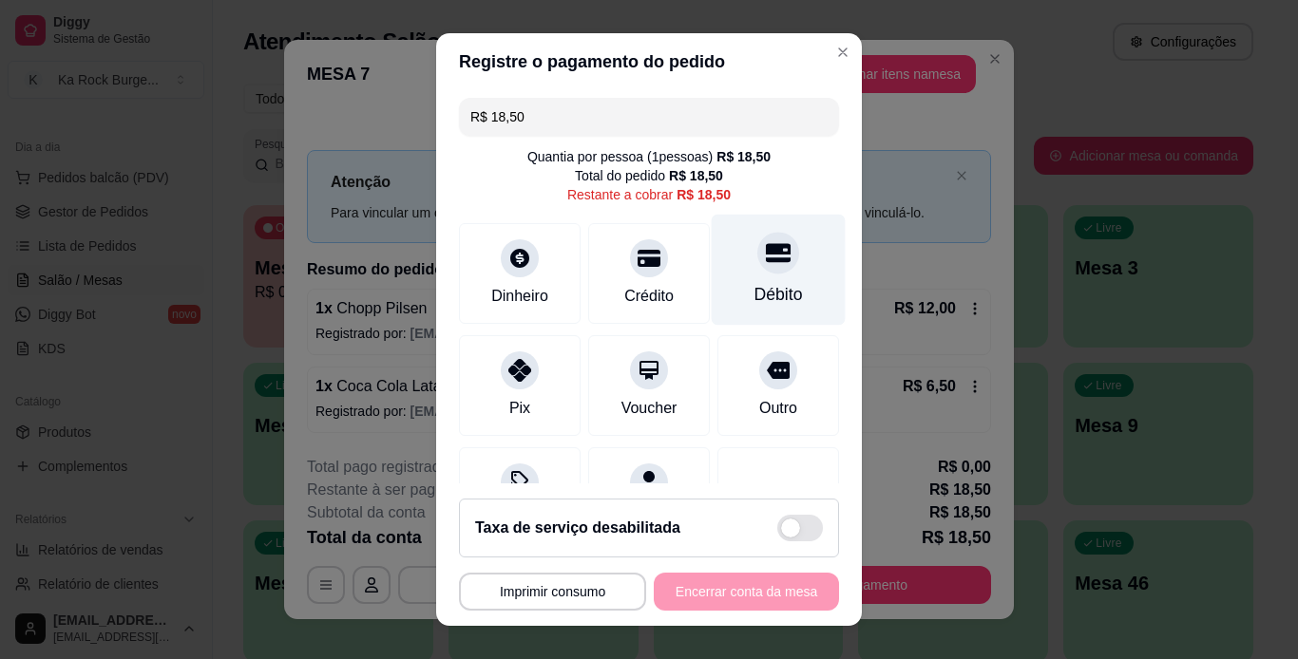
click at [781, 268] on div "Débito" at bounding box center [779, 269] width 134 height 111
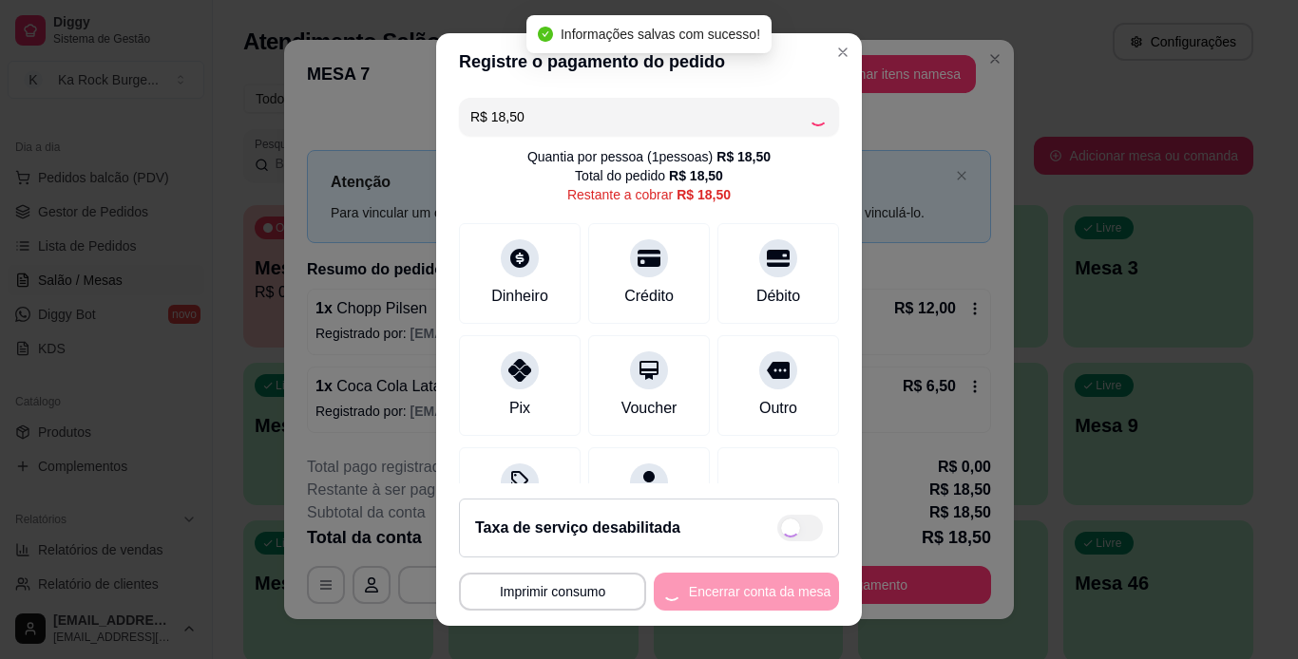
type input "R$ 0,00"
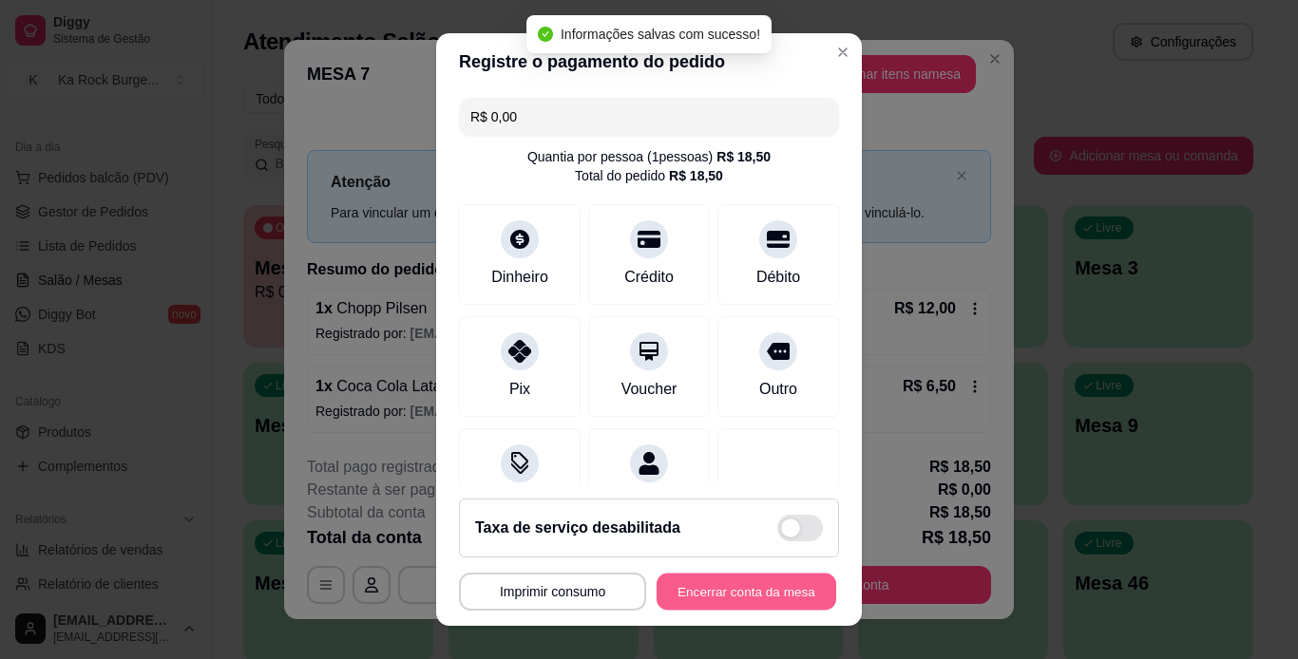
click at [780, 583] on button "Encerrar conta da mesa" at bounding box center [747, 592] width 180 height 37
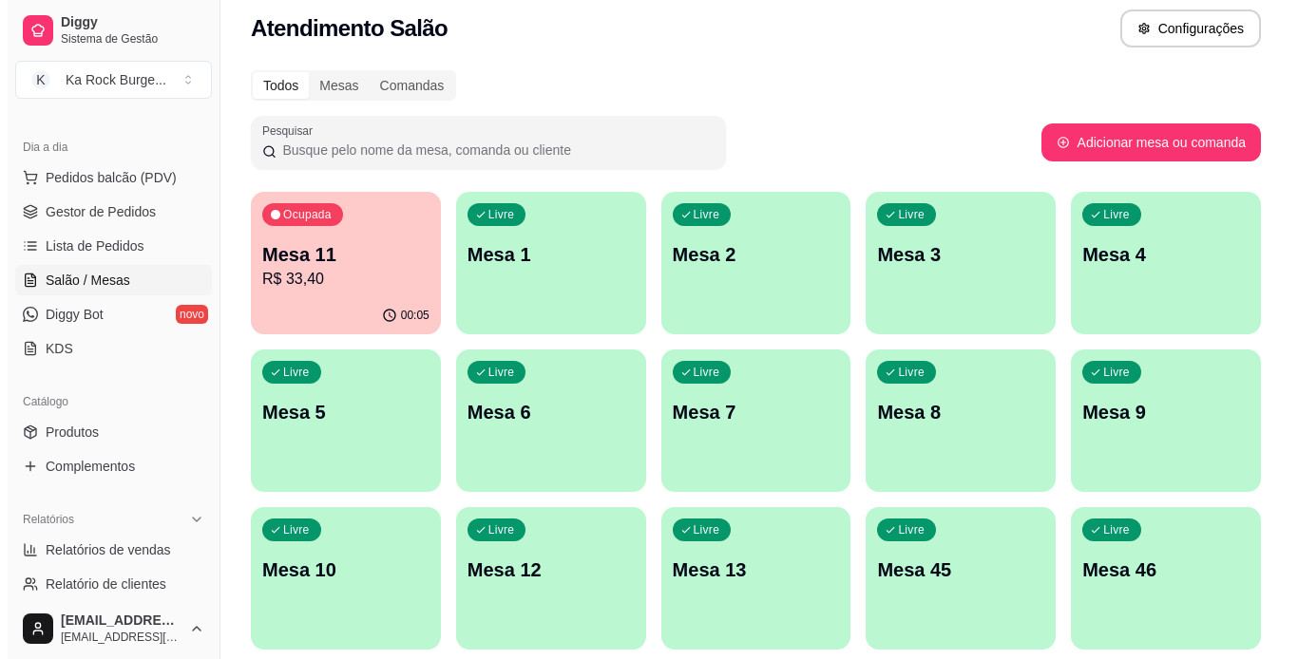
scroll to position [0, 0]
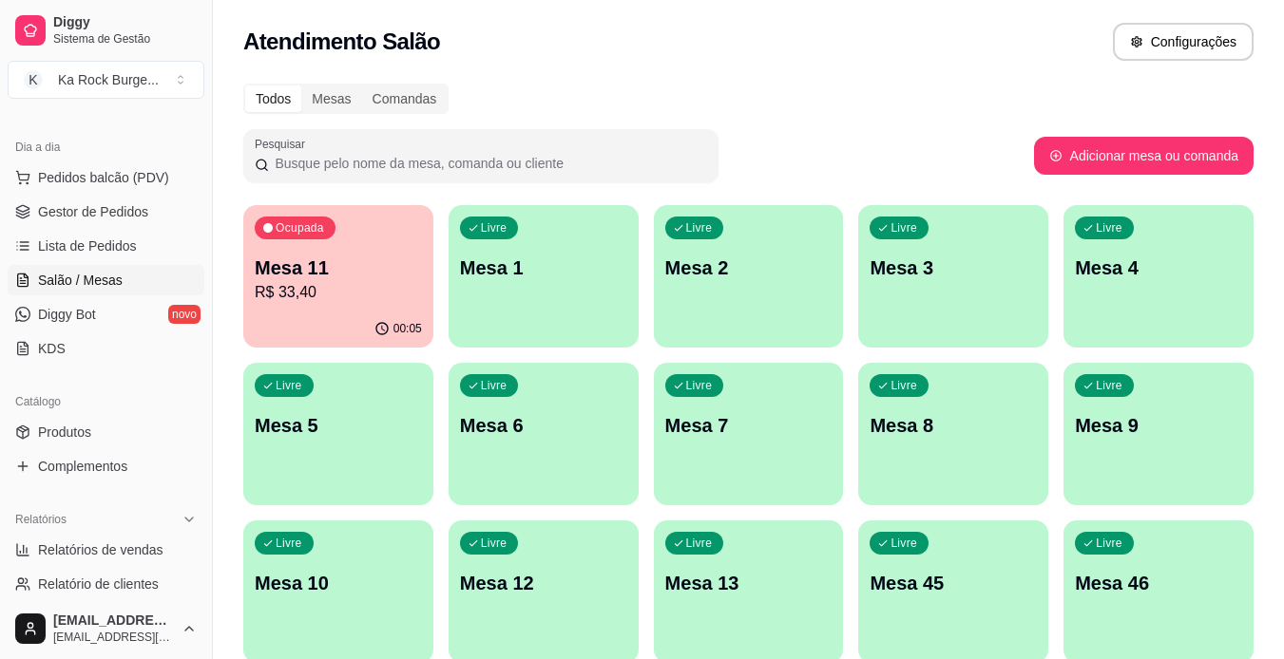
click at [293, 243] on div "Ocupada Mesa 11 R$ 33,40" at bounding box center [338, 257] width 190 height 105
click at [803, 434] on p "Mesa 7" at bounding box center [748, 426] width 162 height 26
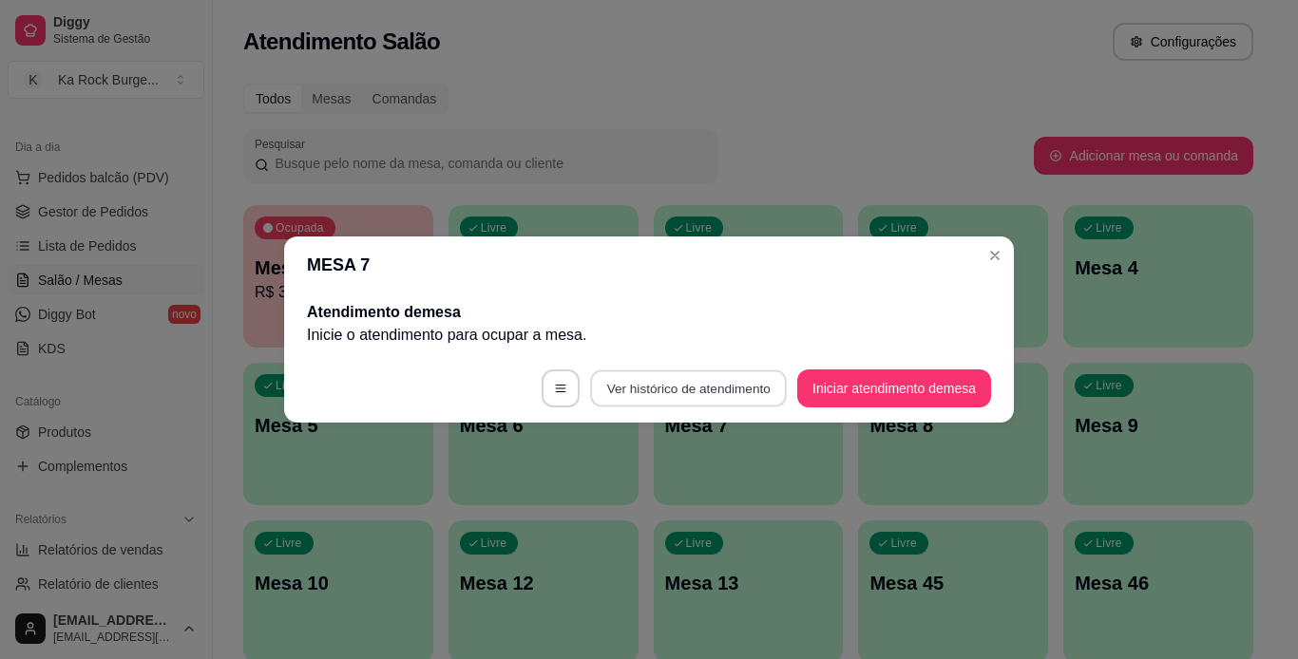
click at [768, 393] on button "Ver histórico de atendimento" at bounding box center [688, 389] width 197 height 37
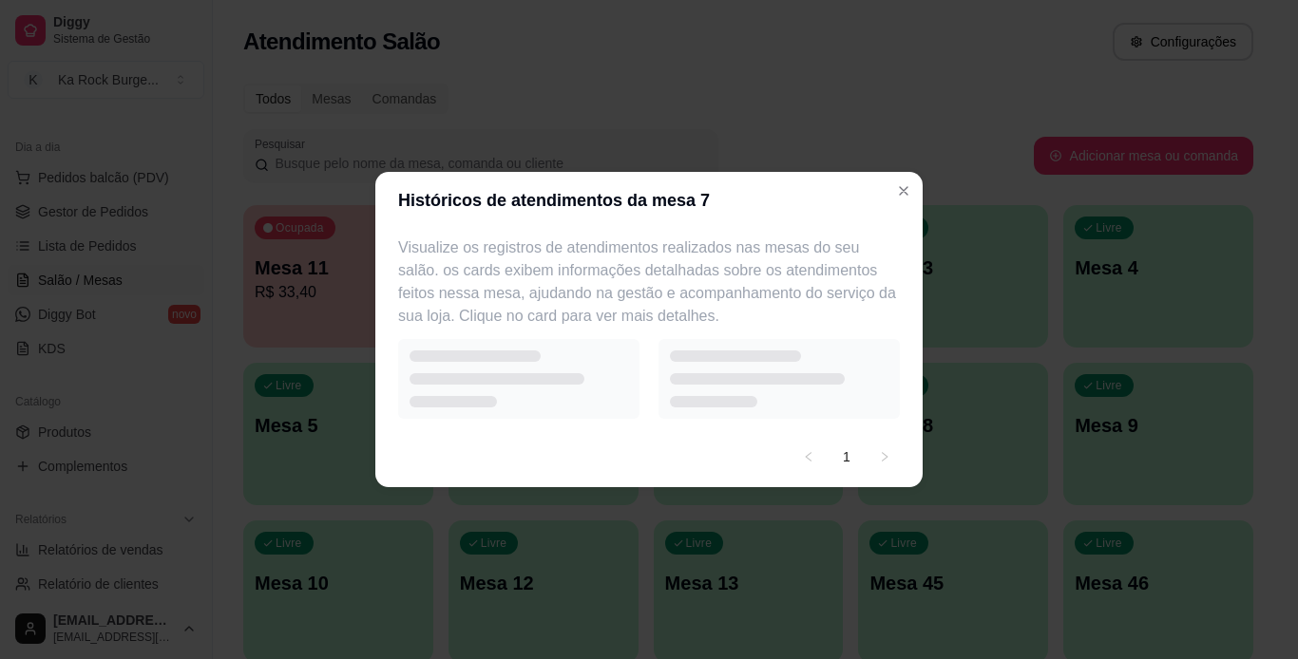
click at [722, 374] on div at bounding box center [778, 379] width 241 height 80
select select "7"
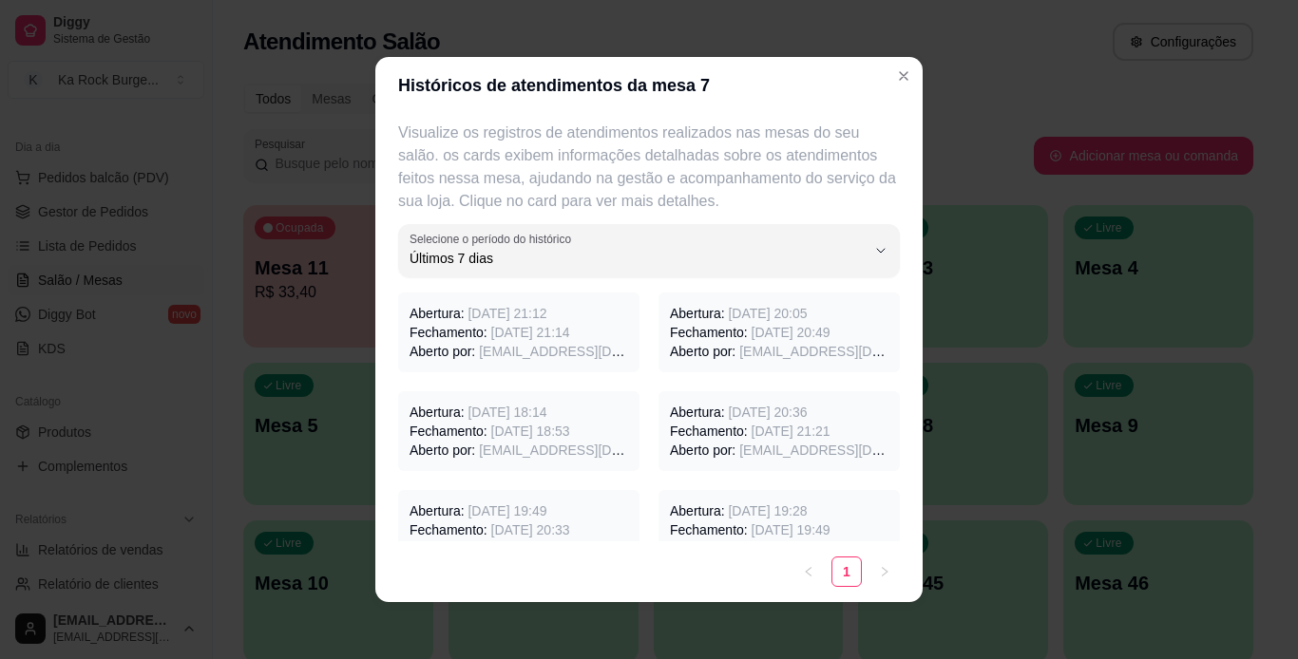
click at [719, 352] on p "Aberto por: [EMAIL_ADDRESS][DOMAIN_NAME]" at bounding box center [779, 351] width 219 height 19
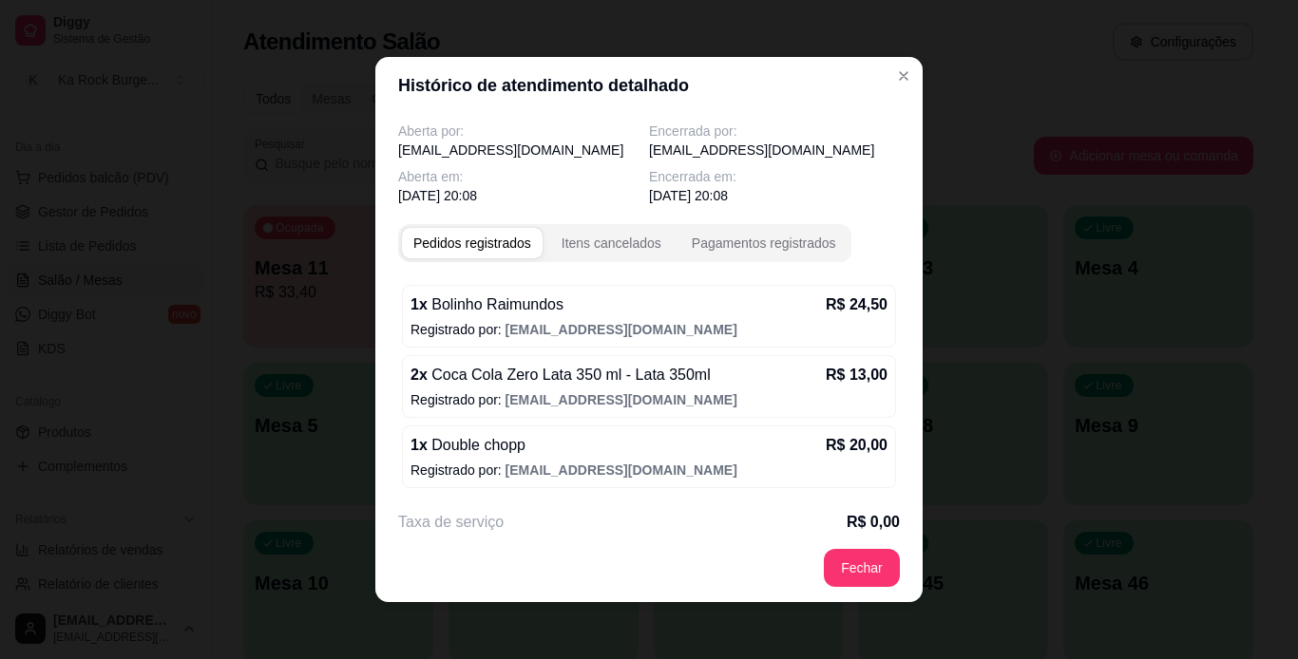
scroll to position [80, 0]
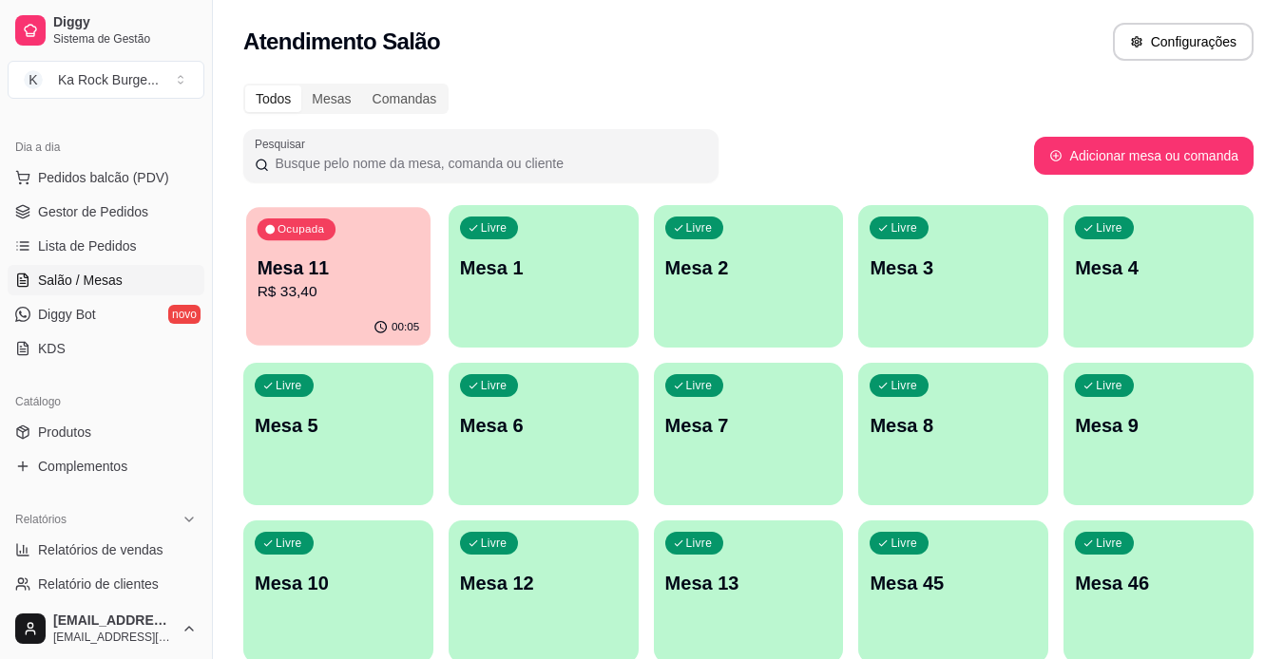
click at [382, 308] on div "Ocupada Mesa 11 R$ 33,40" at bounding box center [338, 258] width 184 height 103
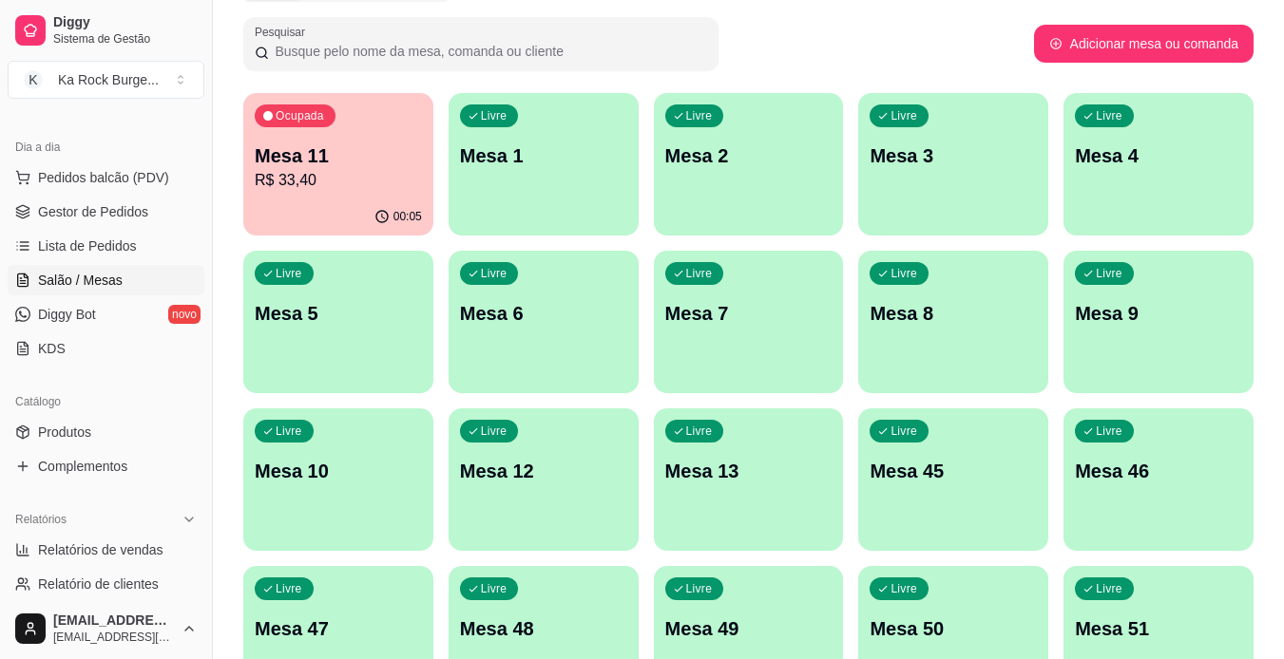
scroll to position [79, 0]
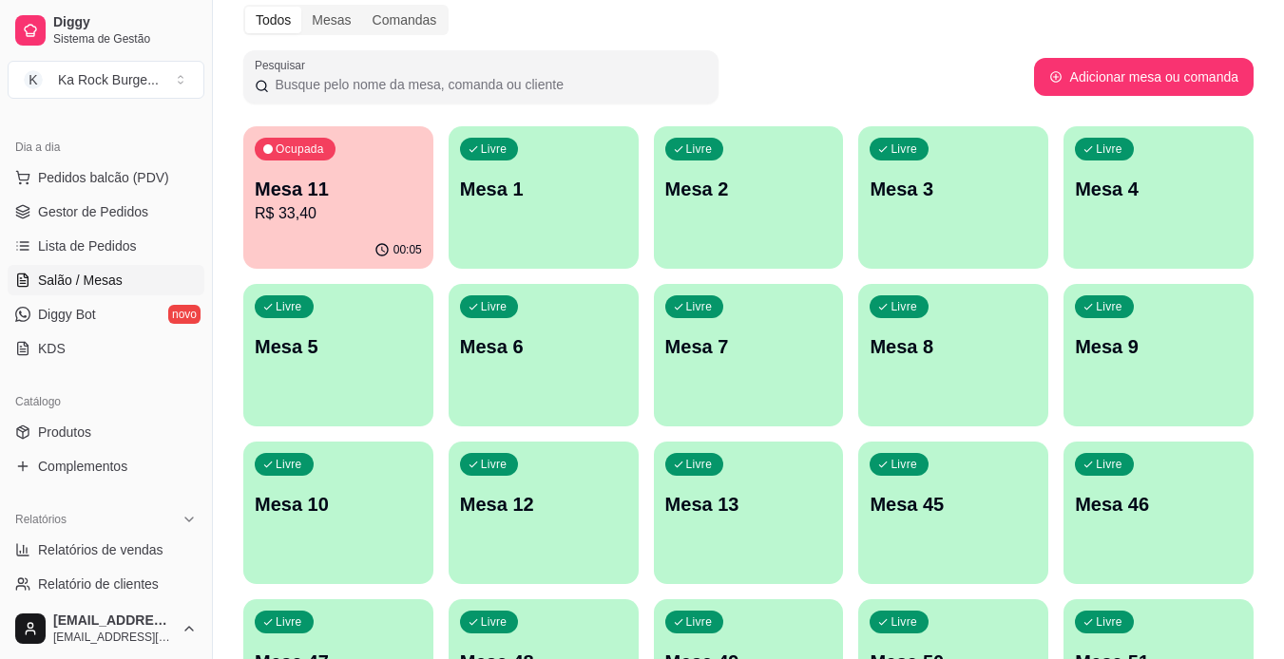
click at [380, 203] on p "R$ 33,40" at bounding box center [338, 213] width 167 height 23
click at [95, 225] on link "Gestor de Pedidos" at bounding box center [106, 212] width 197 height 30
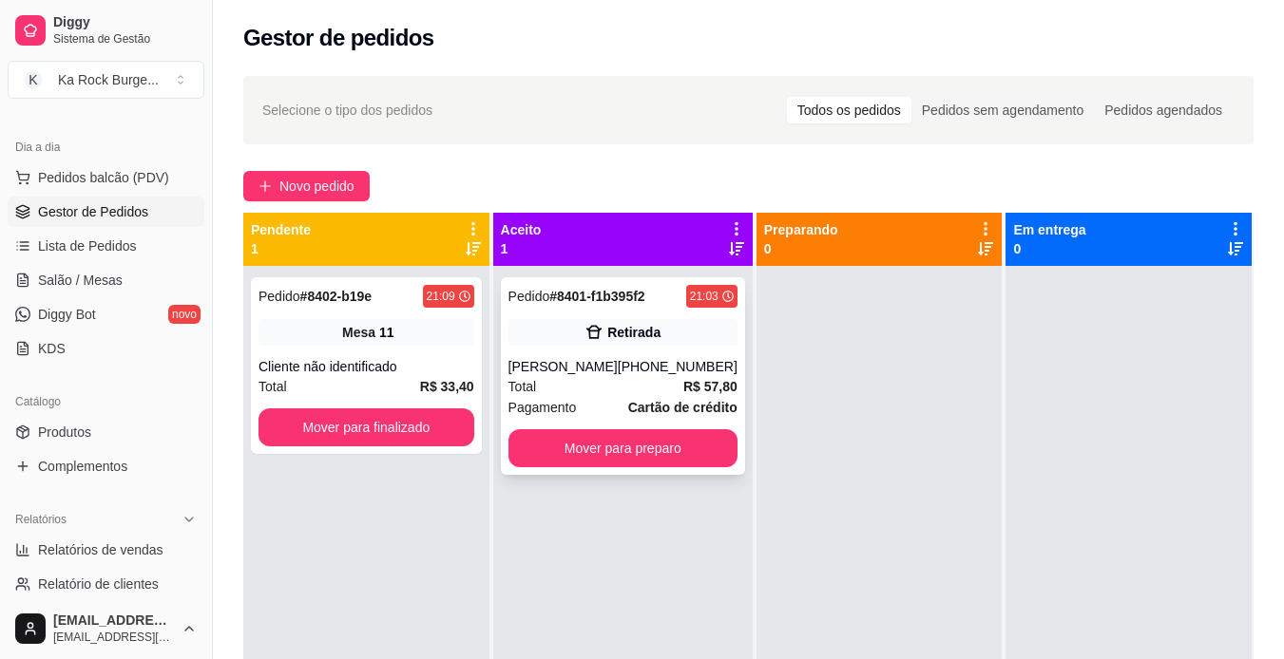
click at [606, 374] on div "[PERSON_NAME]" at bounding box center [562, 366] width 109 height 19
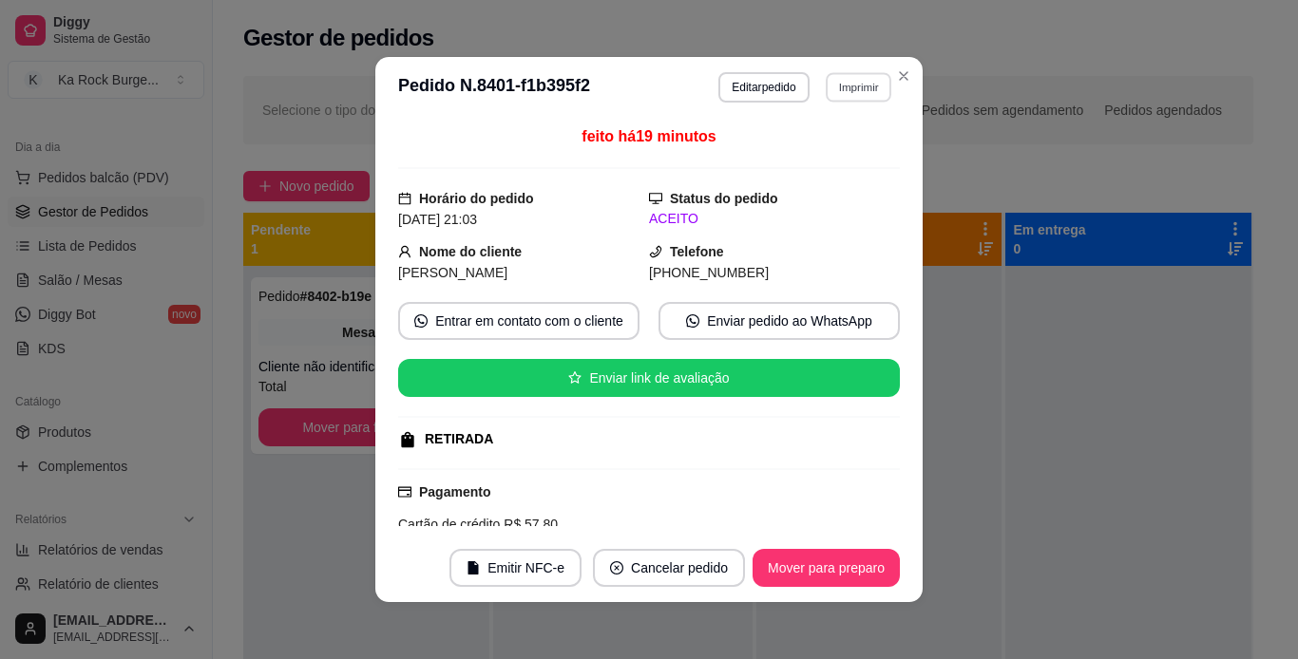
click at [826, 82] on button "Imprimir" at bounding box center [859, 86] width 66 height 29
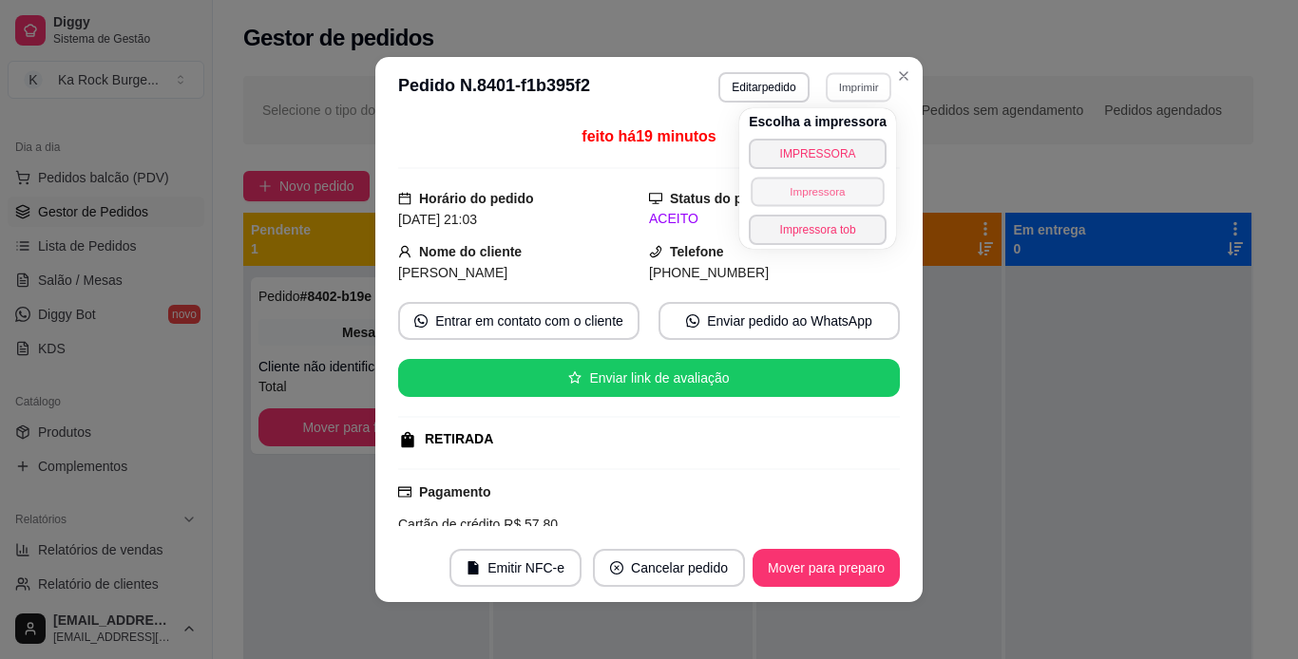
click at [810, 201] on button "Impressora" at bounding box center [817, 191] width 133 height 29
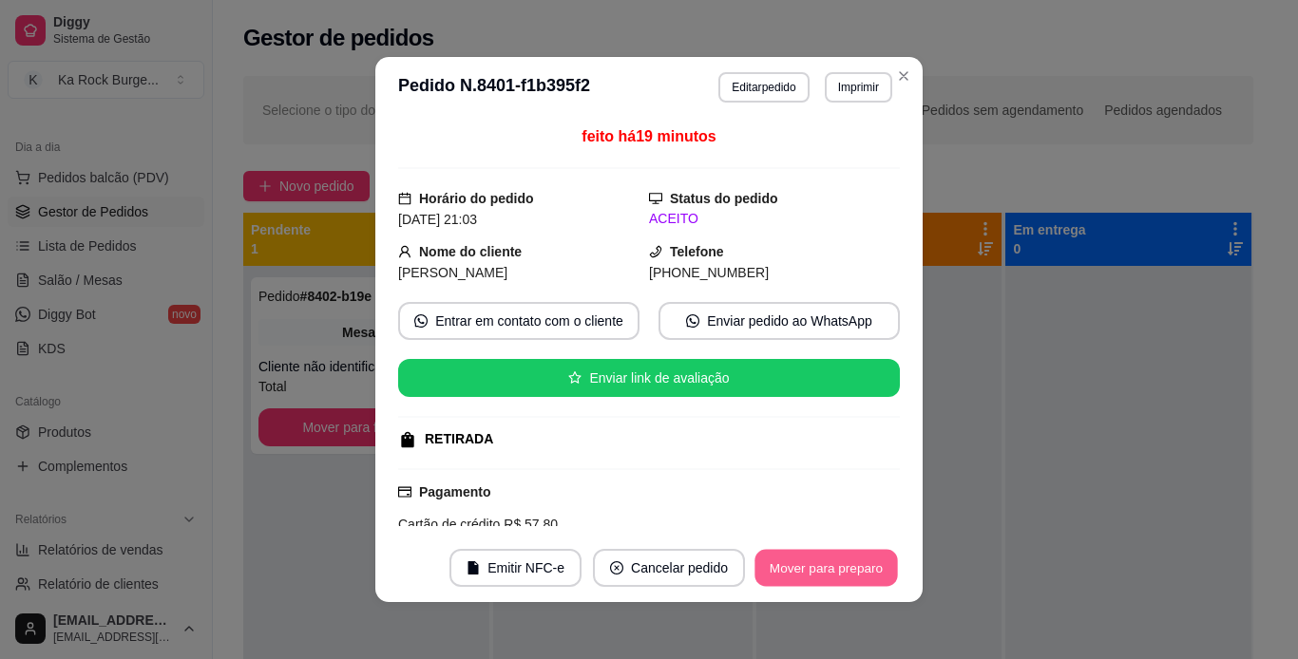
click at [798, 567] on button "Mover para preparo" at bounding box center [825, 568] width 143 height 37
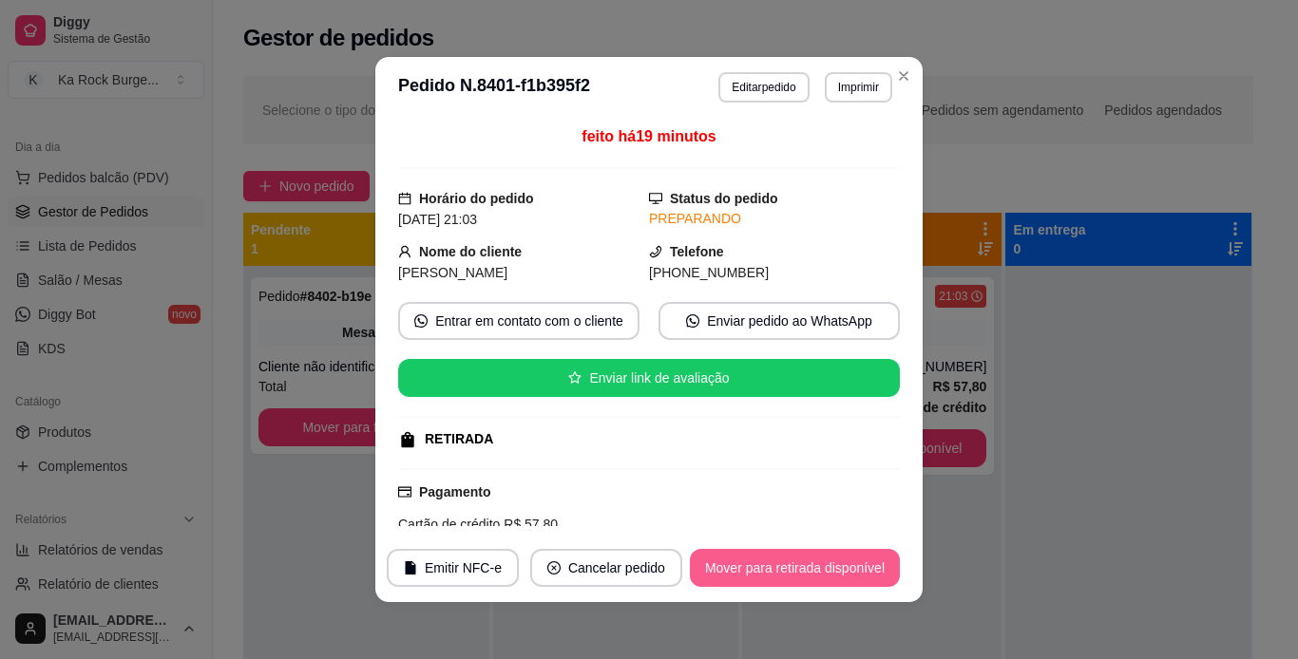
click at [799, 567] on button "Mover para retirada disponível" at bounding box center [795, 568] width 210 height 38
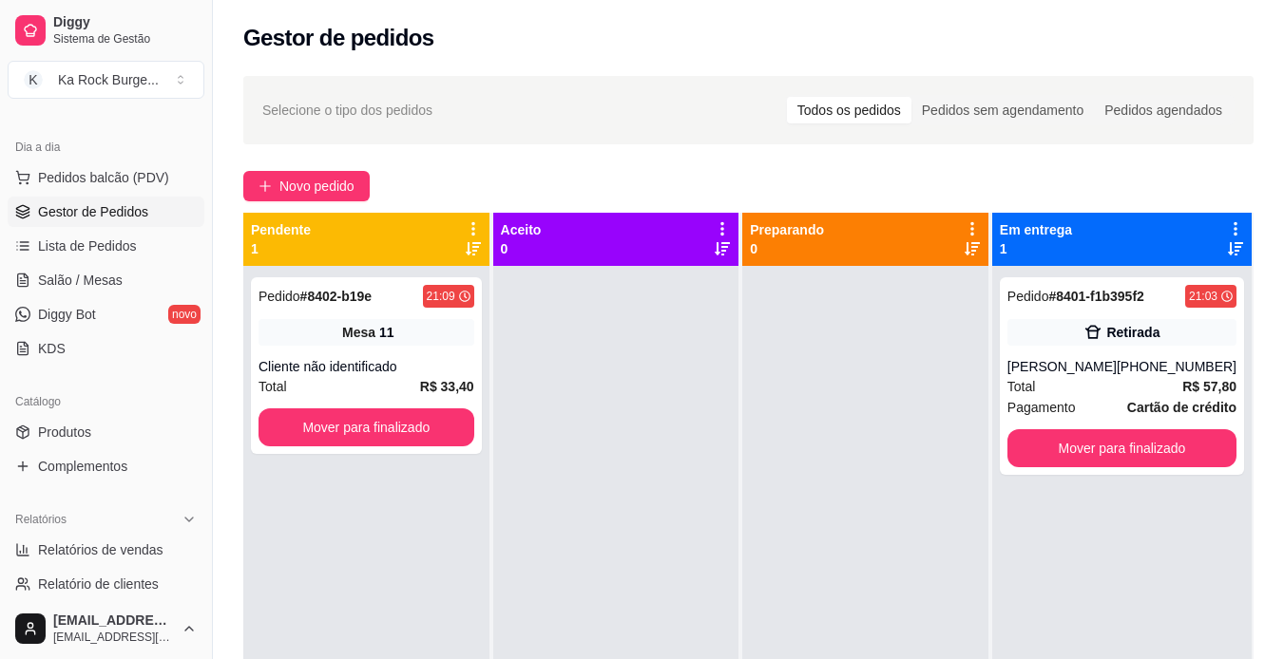
click at [338, 613] on div "Pedido # 8402-b19e 21:09 Mesa 11 Cliente não identificado Total R$ 33,40 Mover …" at bounding box center [366, 595] width 246 height 659
click at [85, 285] on span "Salão / Mesas" at bounding box center [80, 280] width 85 height 19
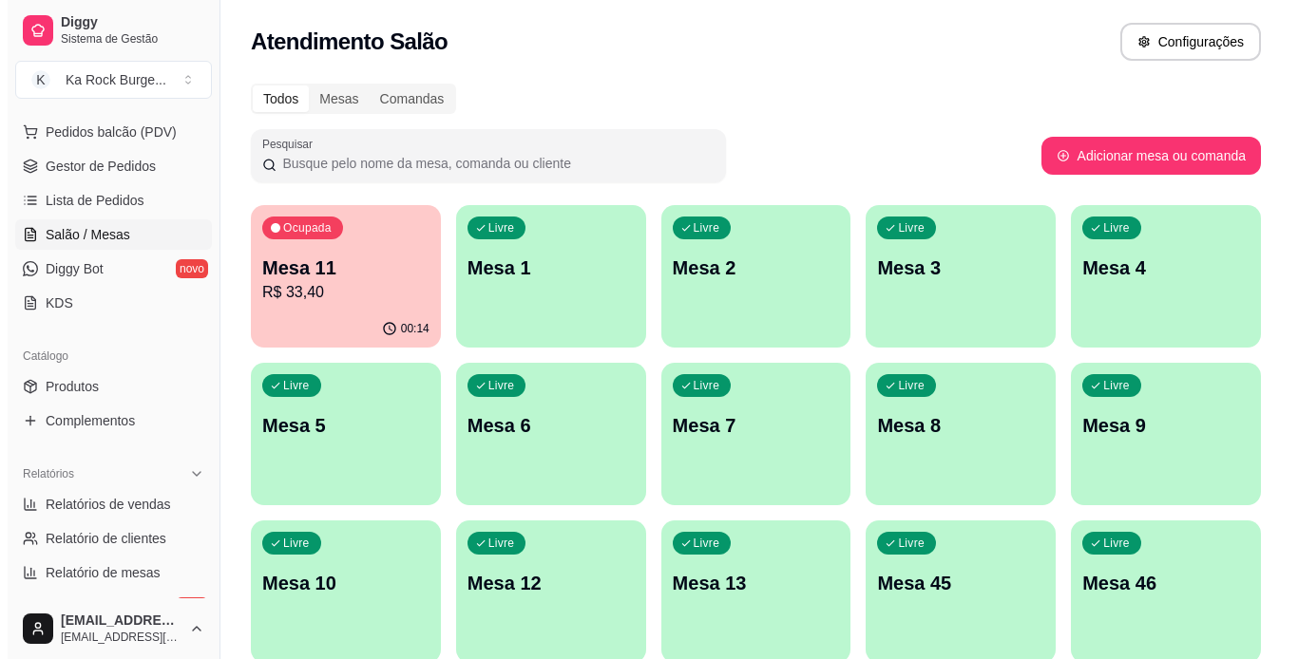
scroll to position [233, 0]
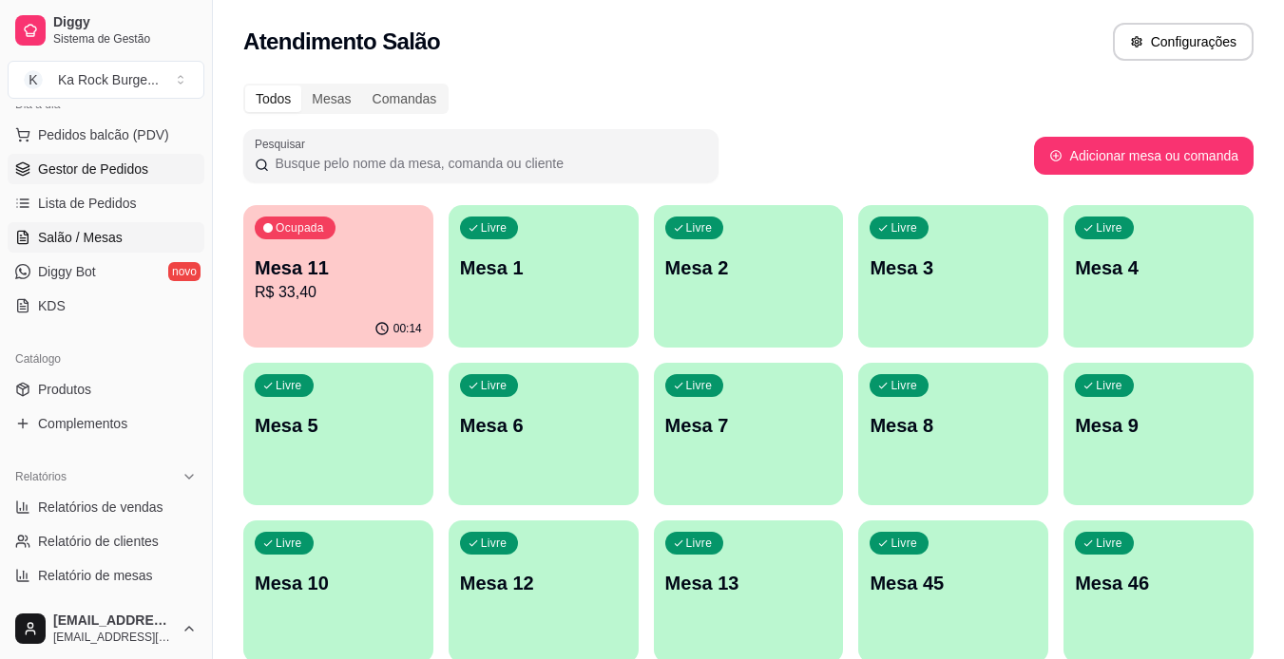
click at [70, 161] on span "Gestor de Pedidos" at bounding box center [93, 169] width 110 height 19
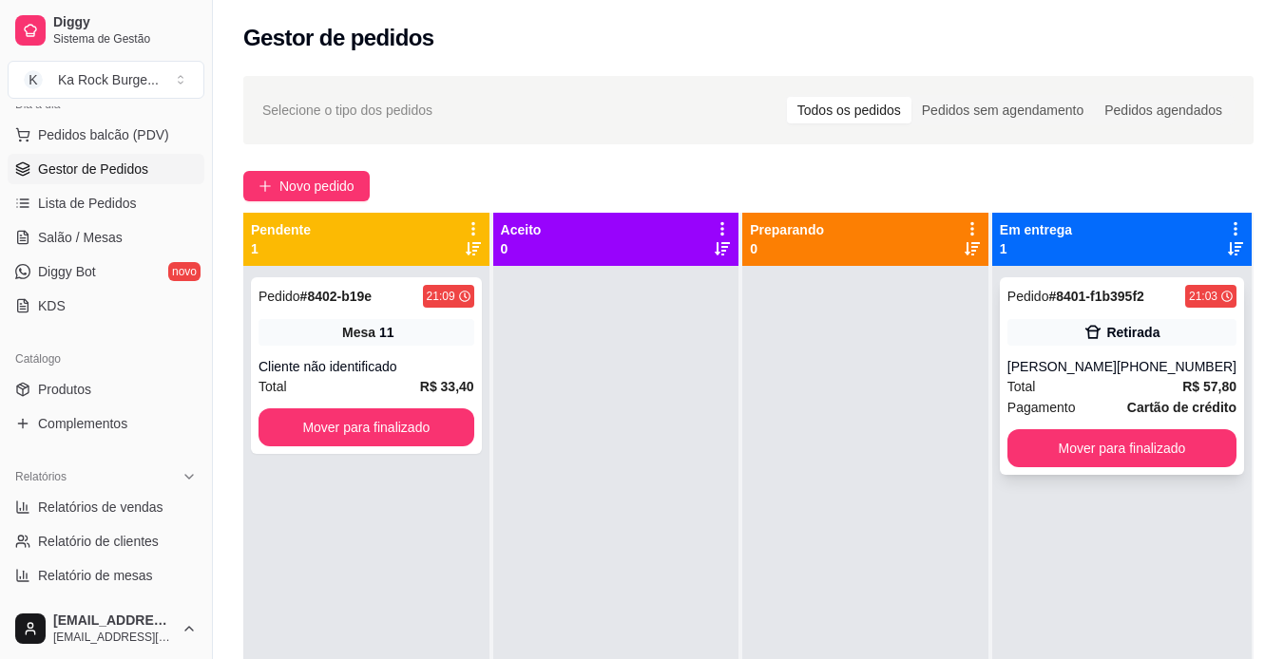
click at [1153, 379] on div "Total R$ 57,80" at bounding box center [1121, 386] width 229 height 21
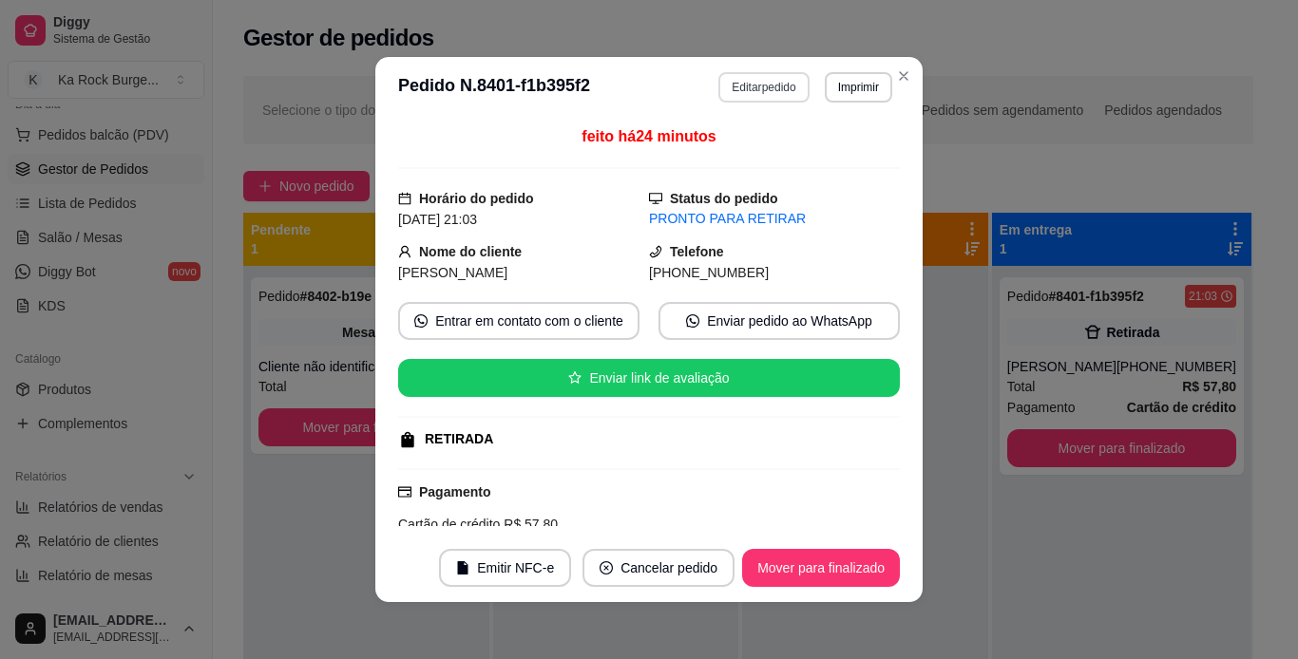
click at [763, 89] on button "Editar pedido" at bounding box center [763, 87] width 90 height 30
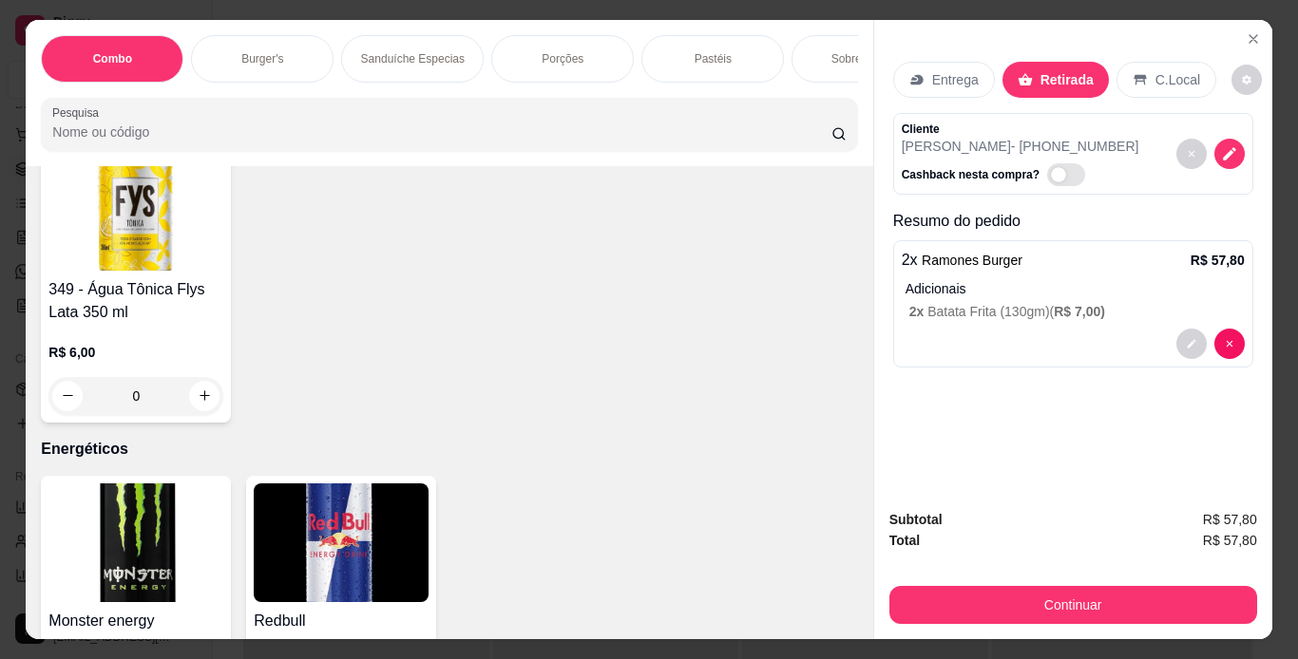
scroll to position [8619, 0]
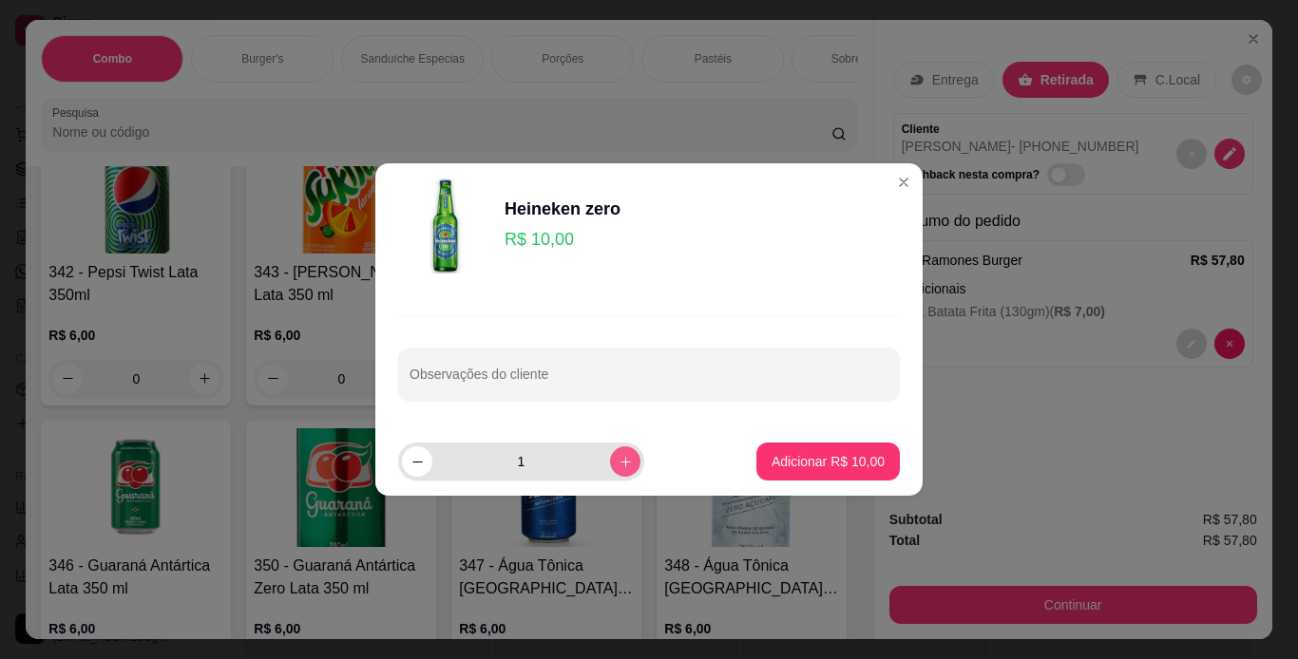
click at [619, 468] on icon "increase-product-quantity" at bounding box center [626, 462] width 14 height 14
type input "2"
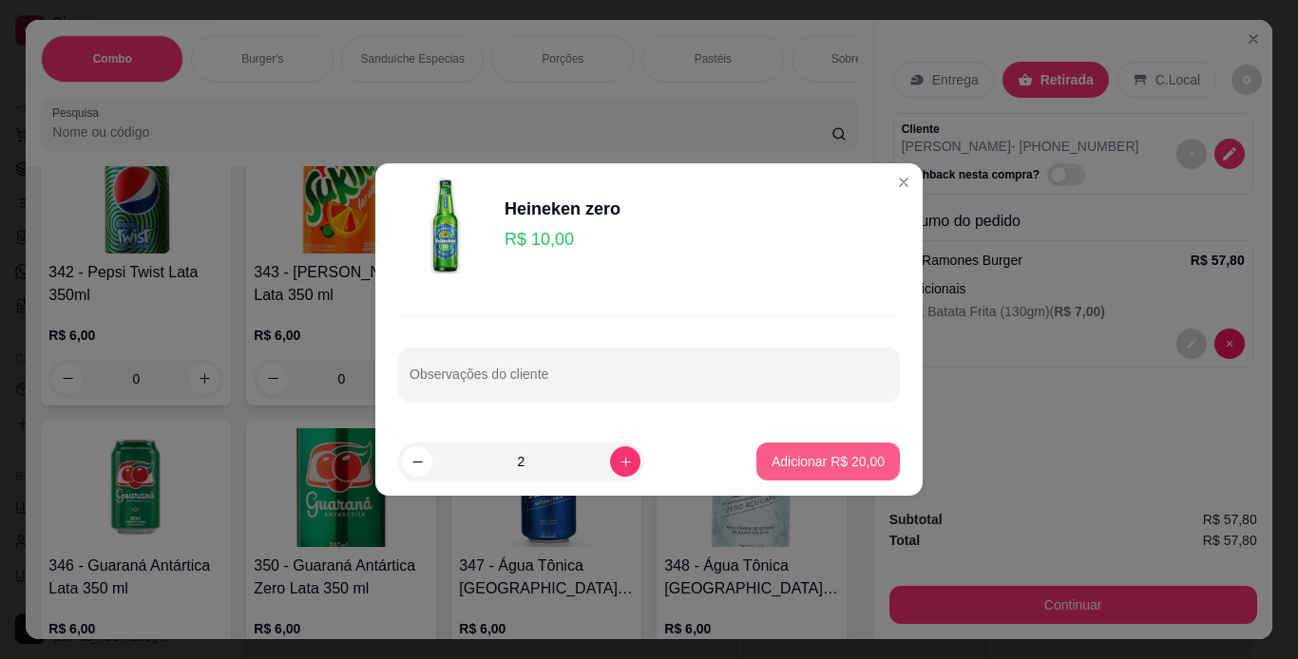
click at [790, 460] on p "Adicionar R$ 20,00" at bounding box center [828, 461] width 113 height 19
type input "2"
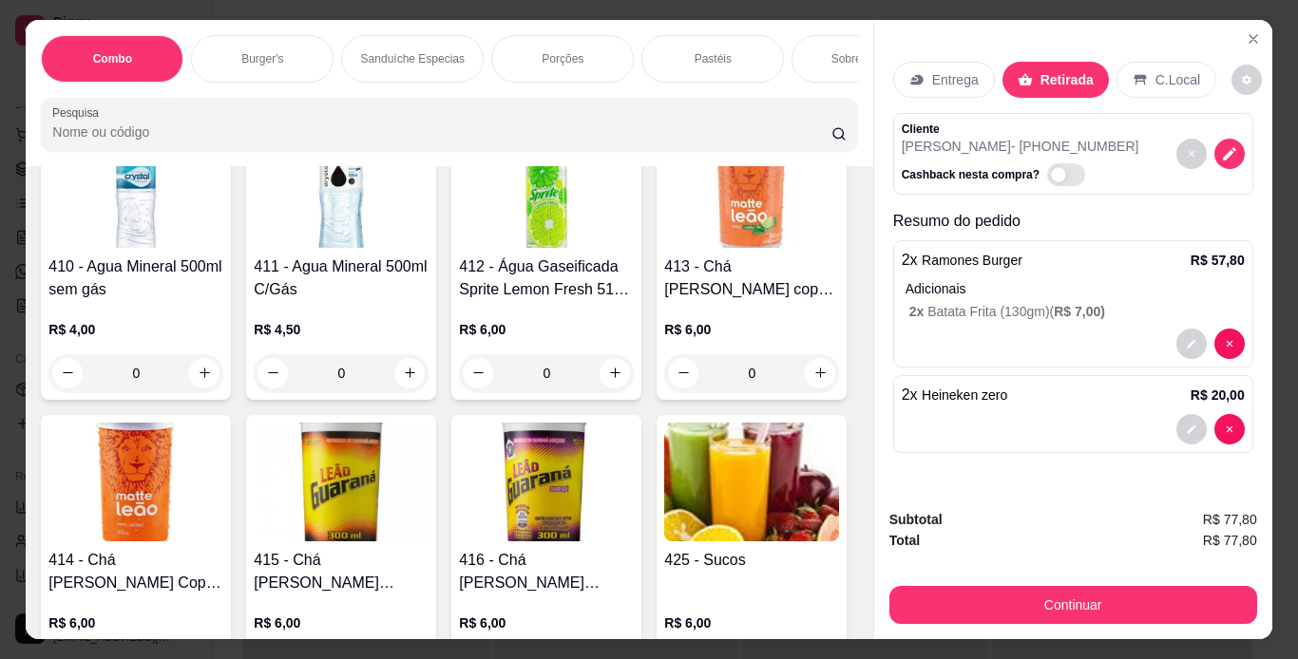
scroll to position [10424, 0]
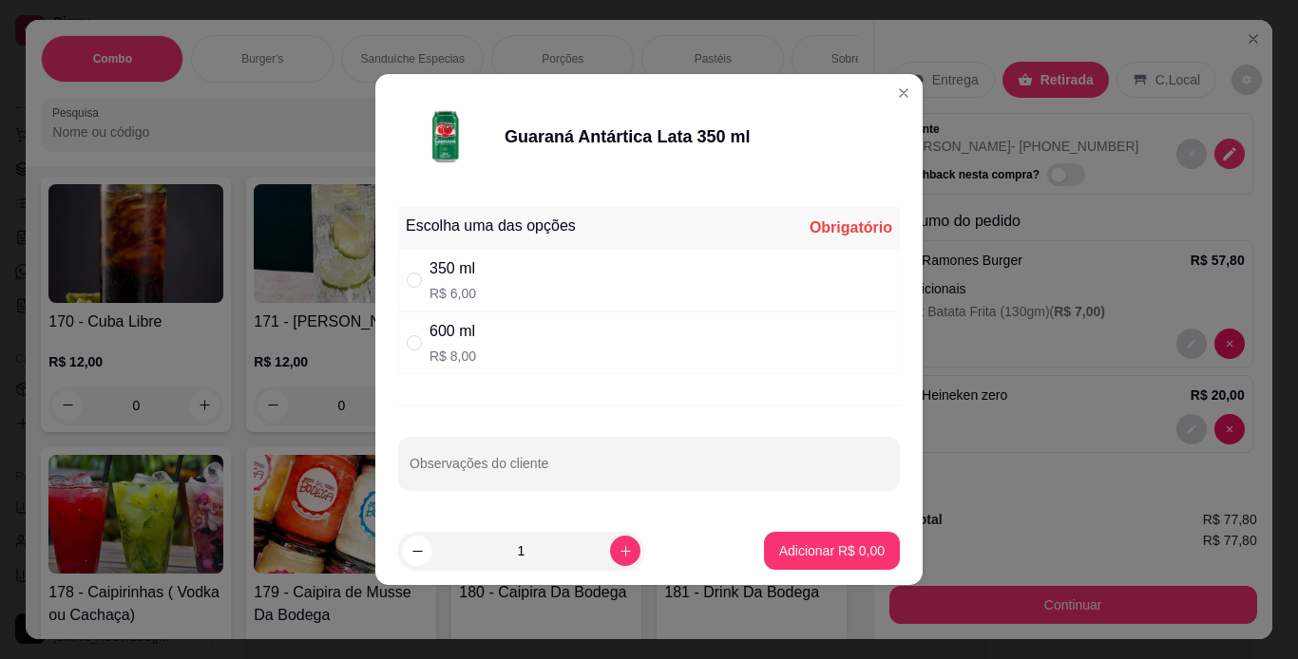
click at [424, 281] on div "" at bounding box center [418, 280] width 23 height 21
radio input "true"
click at [806, 551] on p "Adicionar R$ 6,00" at bounding box center [831, 551] width 105 height 19
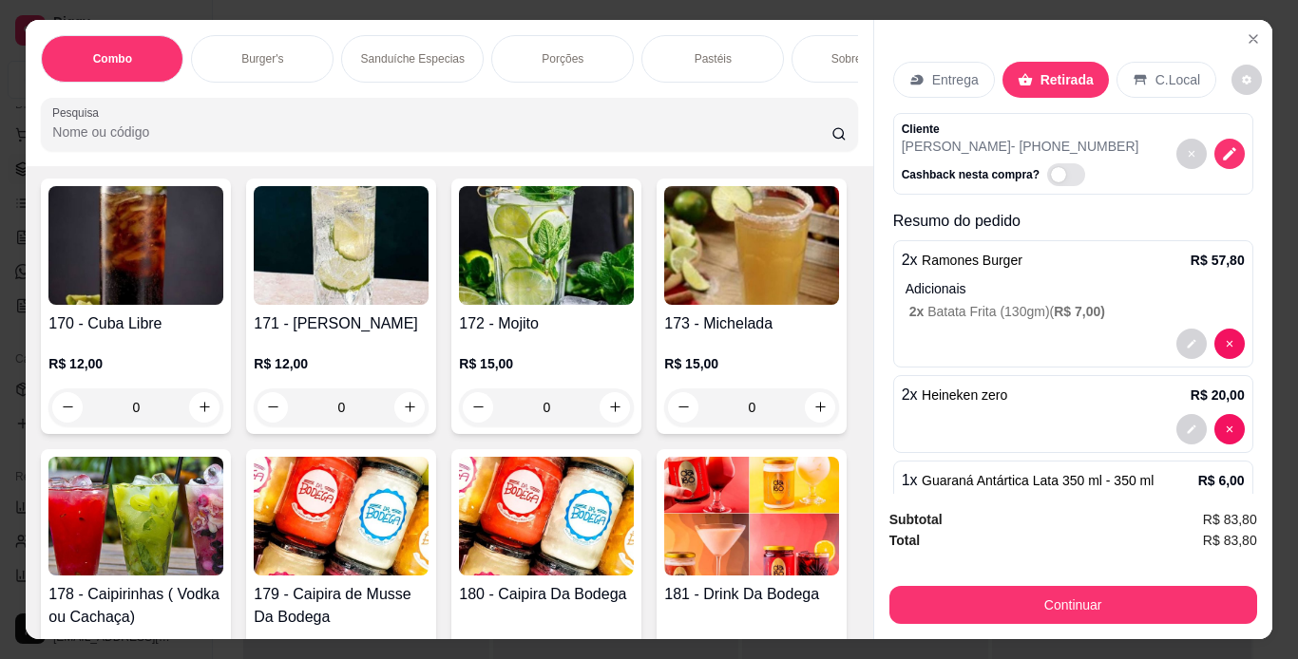
type input "1"
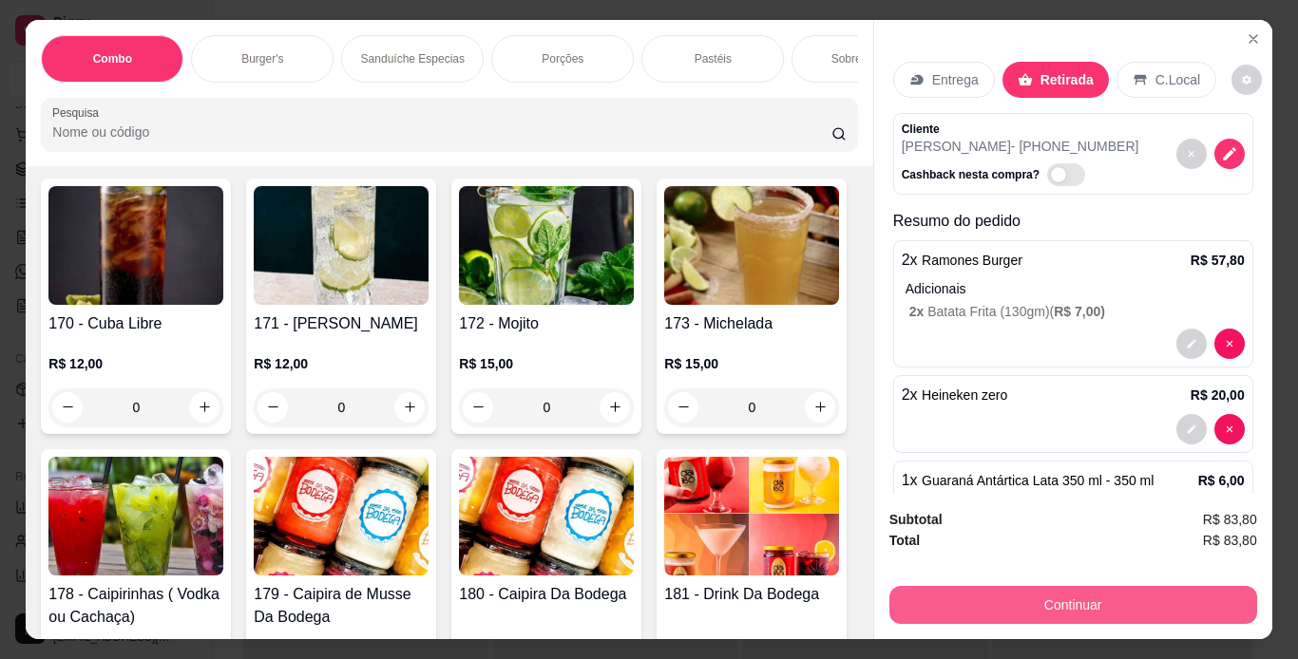
click at [956, 597] on button "Continuar" at bounding box center [1073, 605] width 368 height 38
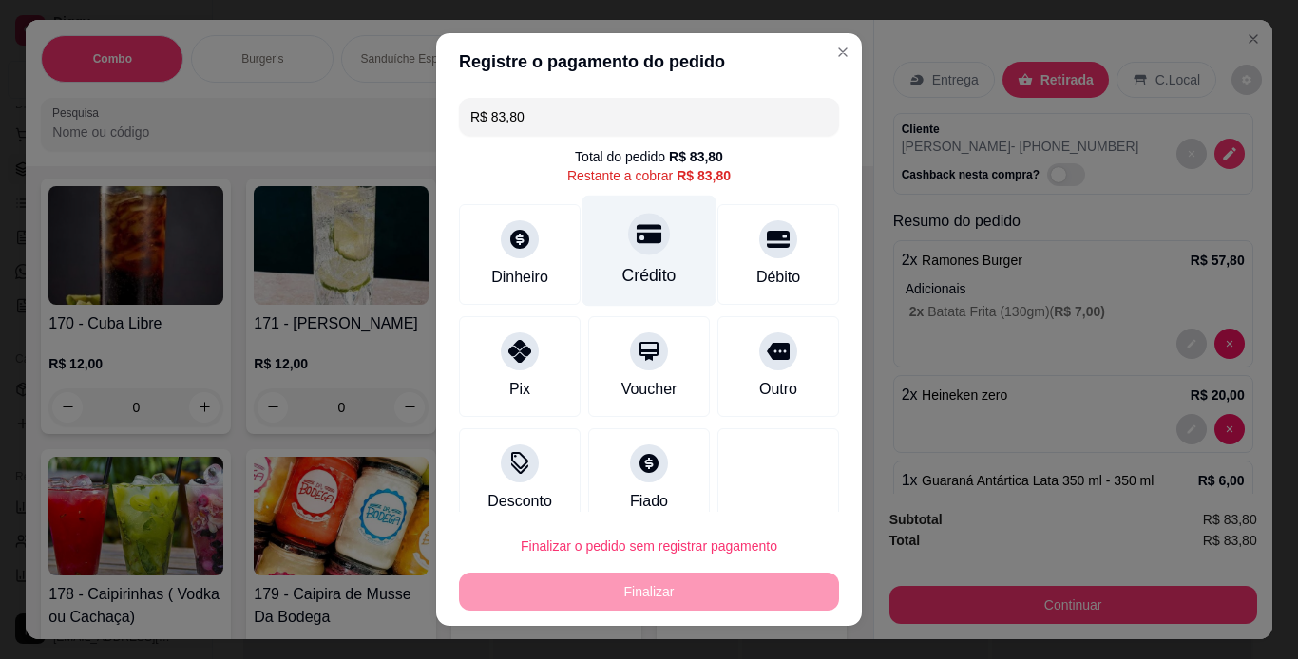
click at [633, 283] on div "Crédito" at bounding box center [649, 275] width 54 height 25
type input "R$ 0,00"
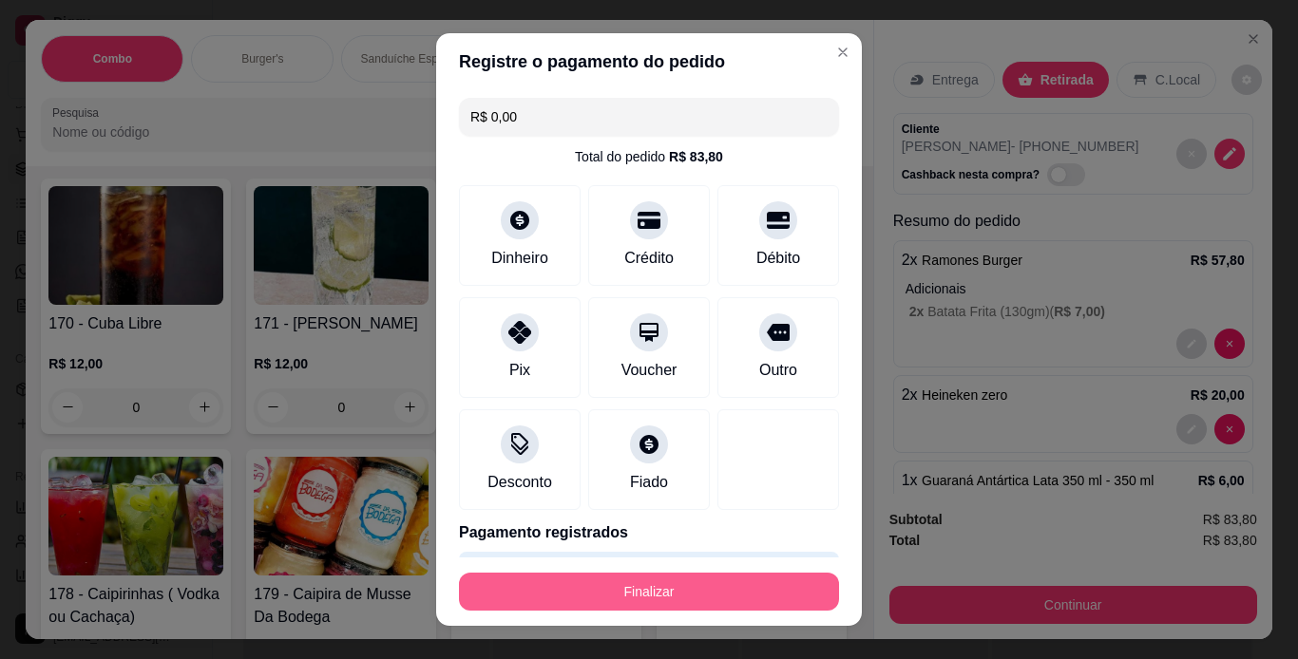
click at [701, 577] on button "Finalizar" at bounding box center [649, 592] width 380 height 38
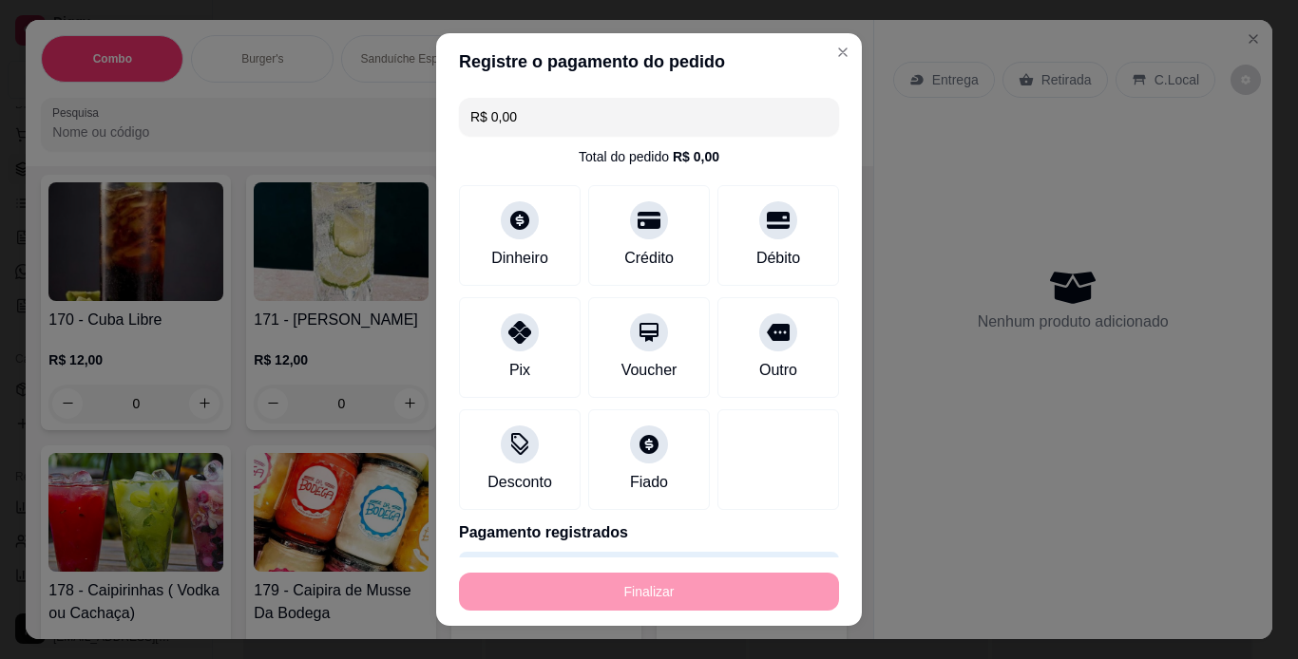
type input "0"
type input "-R$ 83,80"
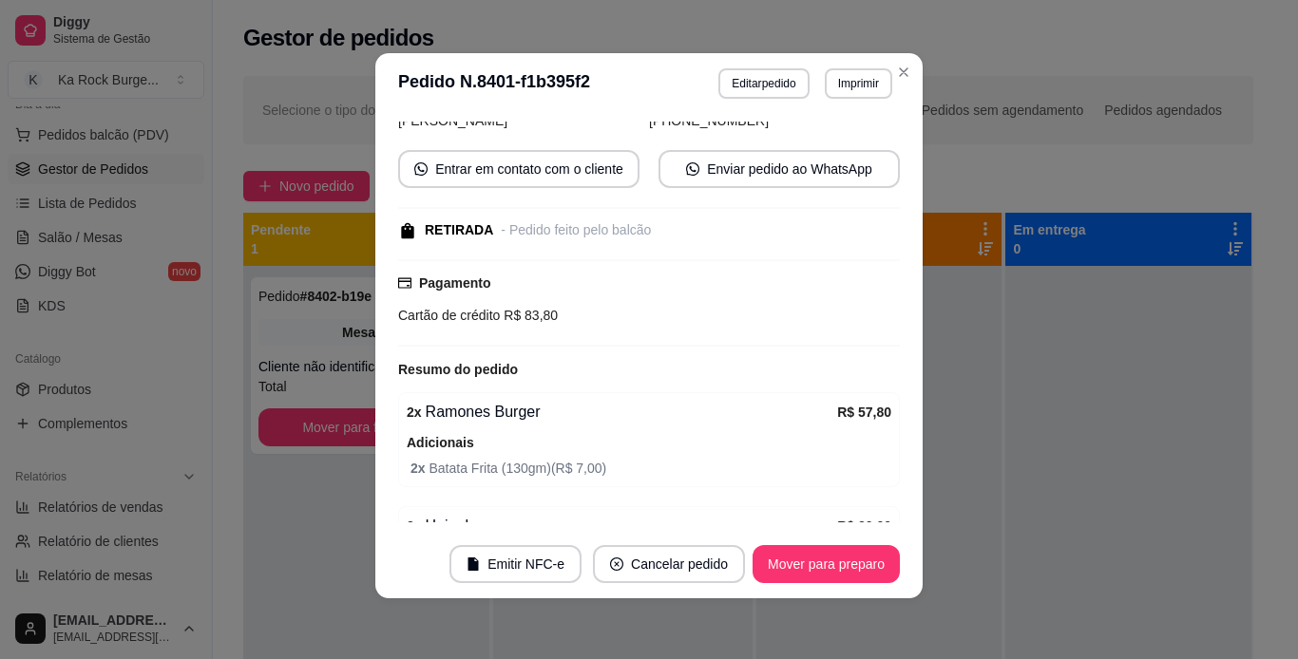
scroll to position [157, 0]
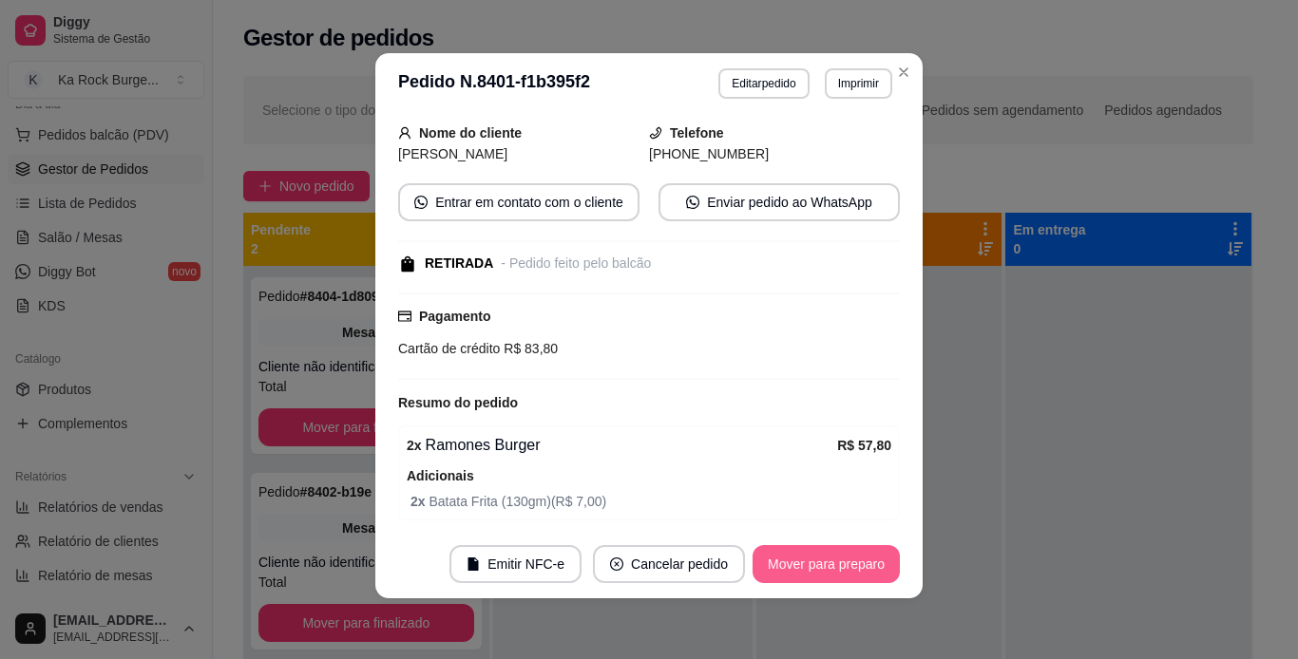
click at [777, 575] on button "Mover para preparo" at bounding box center [826, 564] width 147 height 38
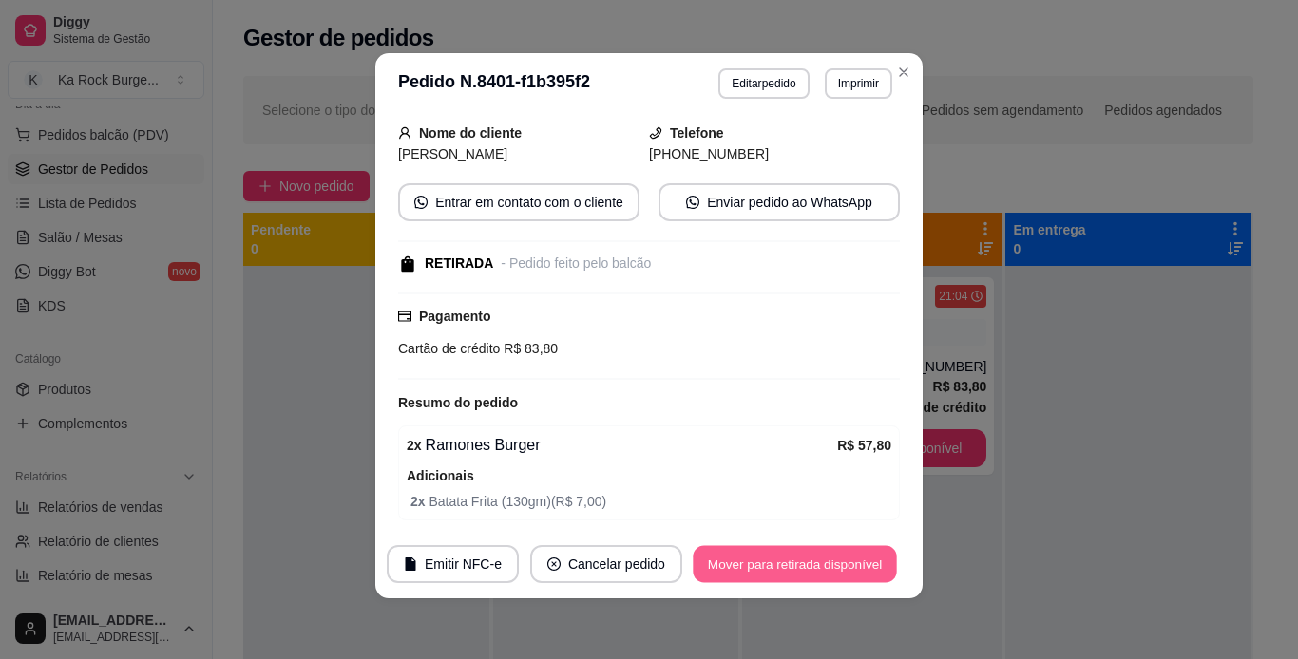
click at [777, 575] on button "Mover para retirada disponível" at bounding box center [794, 564] width 203 height 37
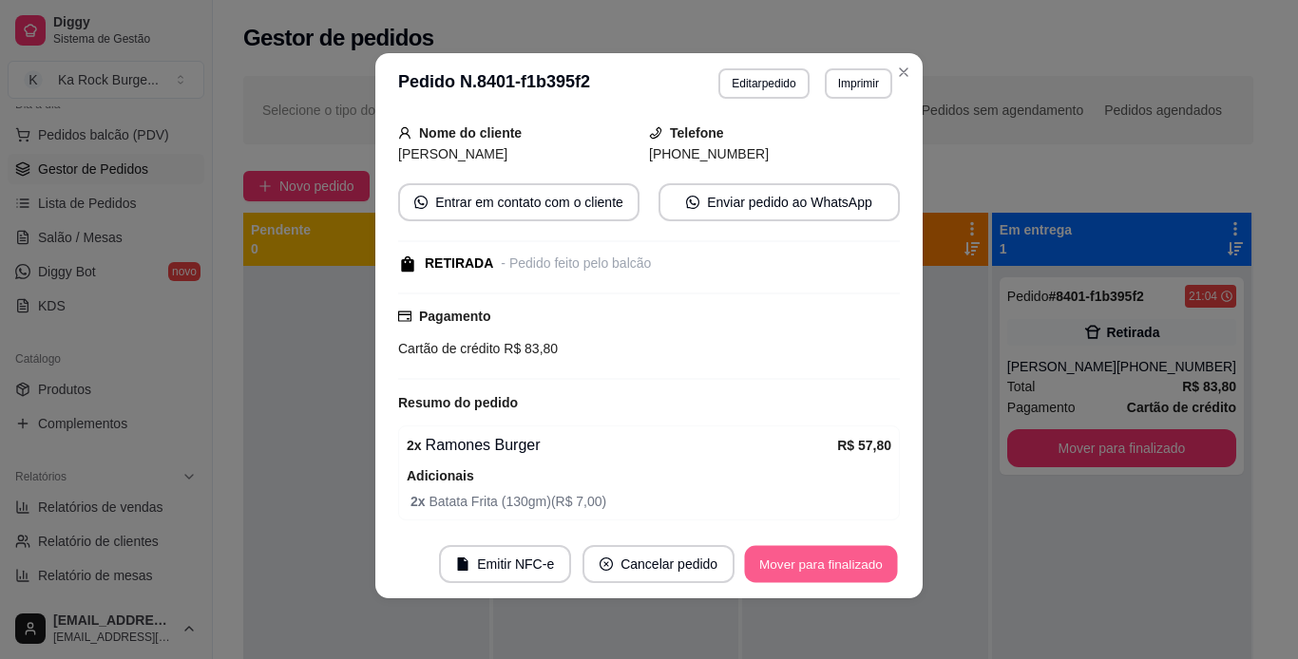
click at [777, 575] on button "Mover para finalizado" at bounding box center [821, 564] width 153 height 37
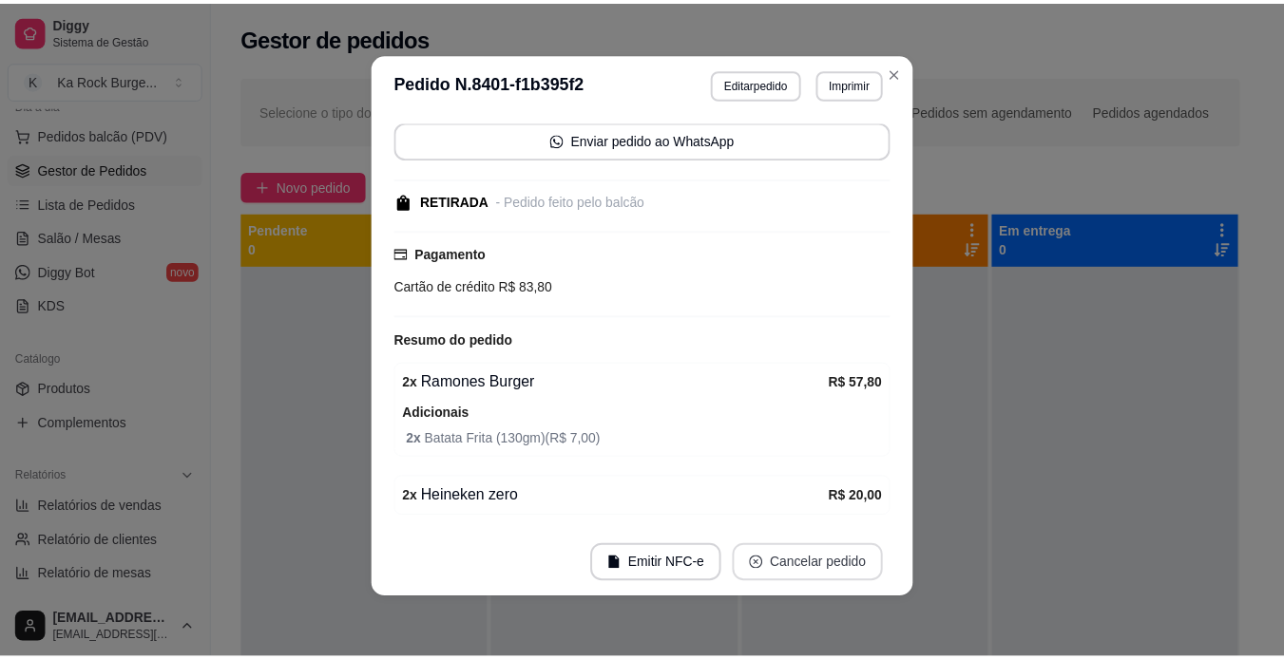
scroll to position [94, 0]
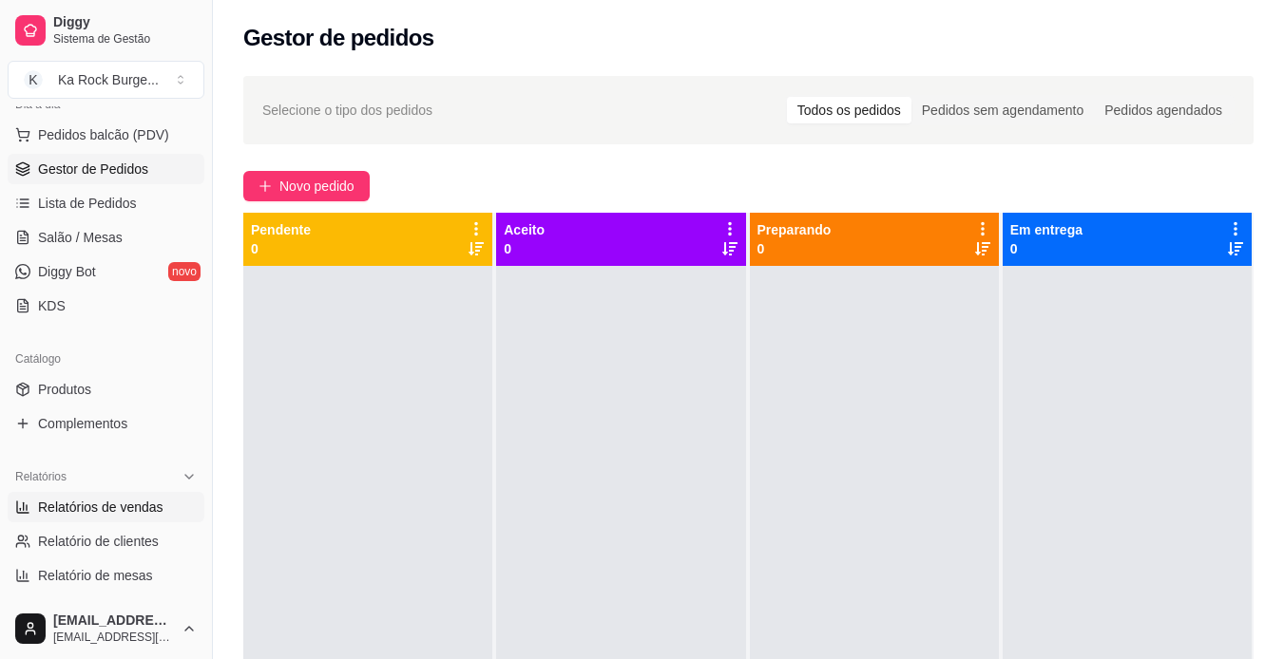
click at [99, 508] on span "Relatórios de vendas" at bounding box center [100, 507] width 125 height 19
select select "ALL"
select select "0"
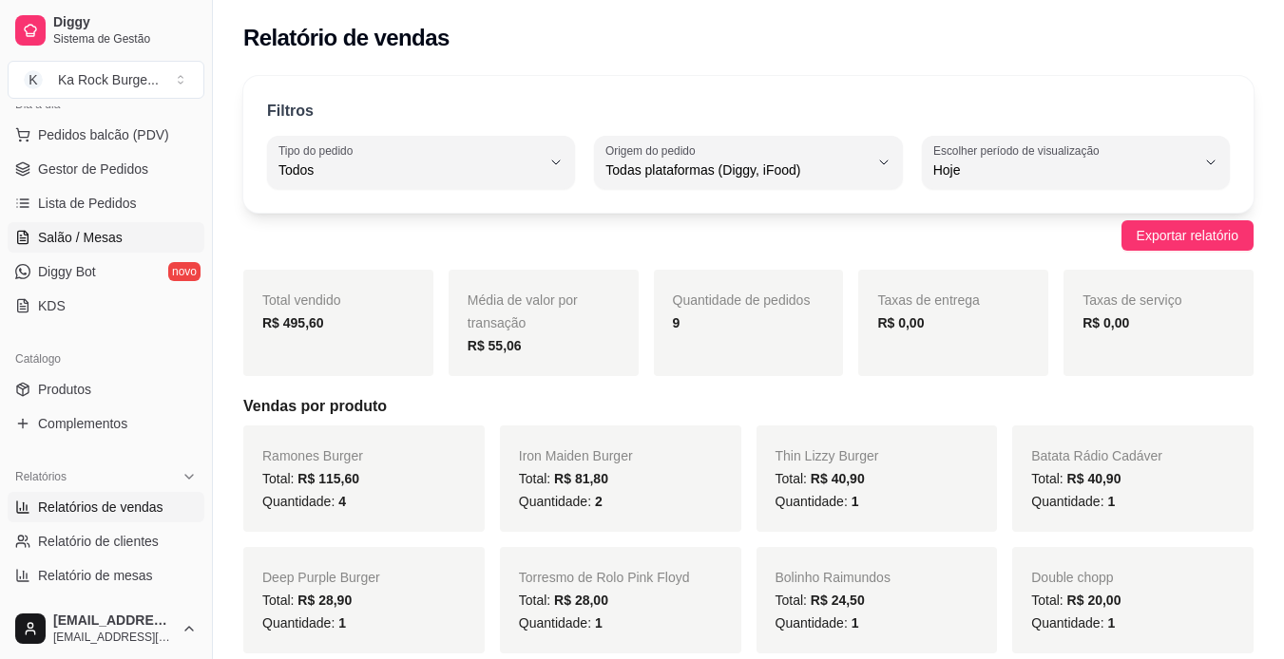
click at [119, 241] on span "Salão / Mesas" at bounding box center [80, 237] width 85 height 19
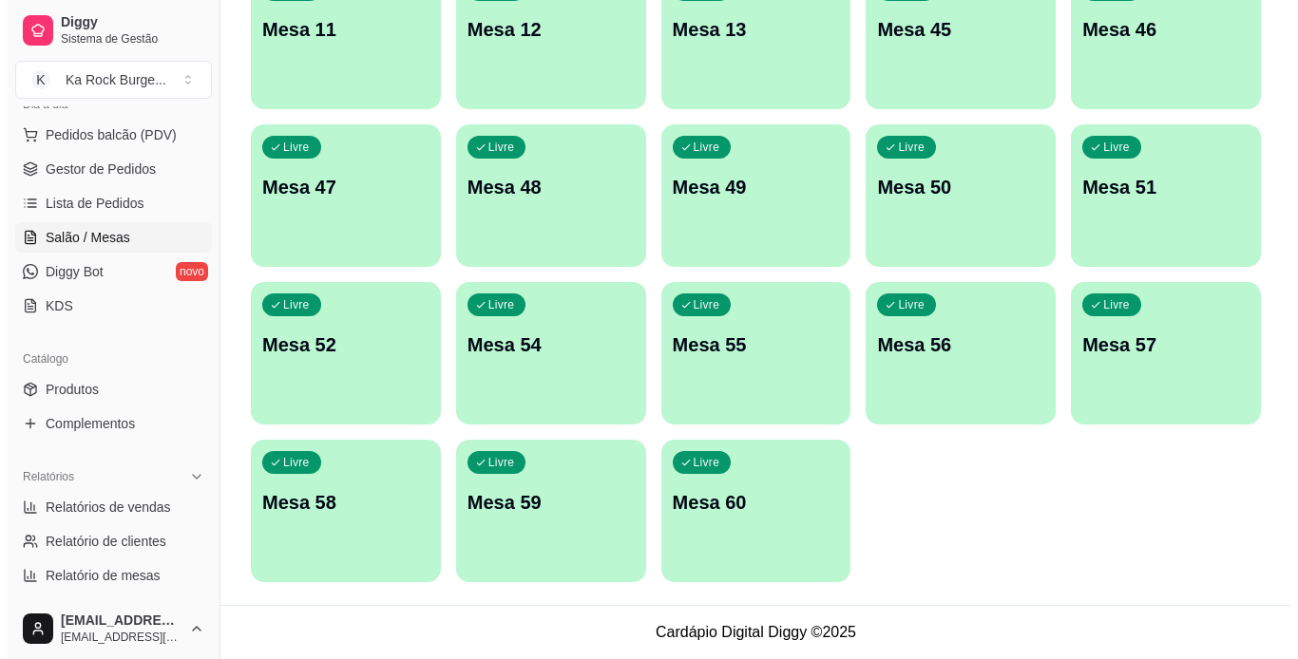
scroll to position [459, 0]
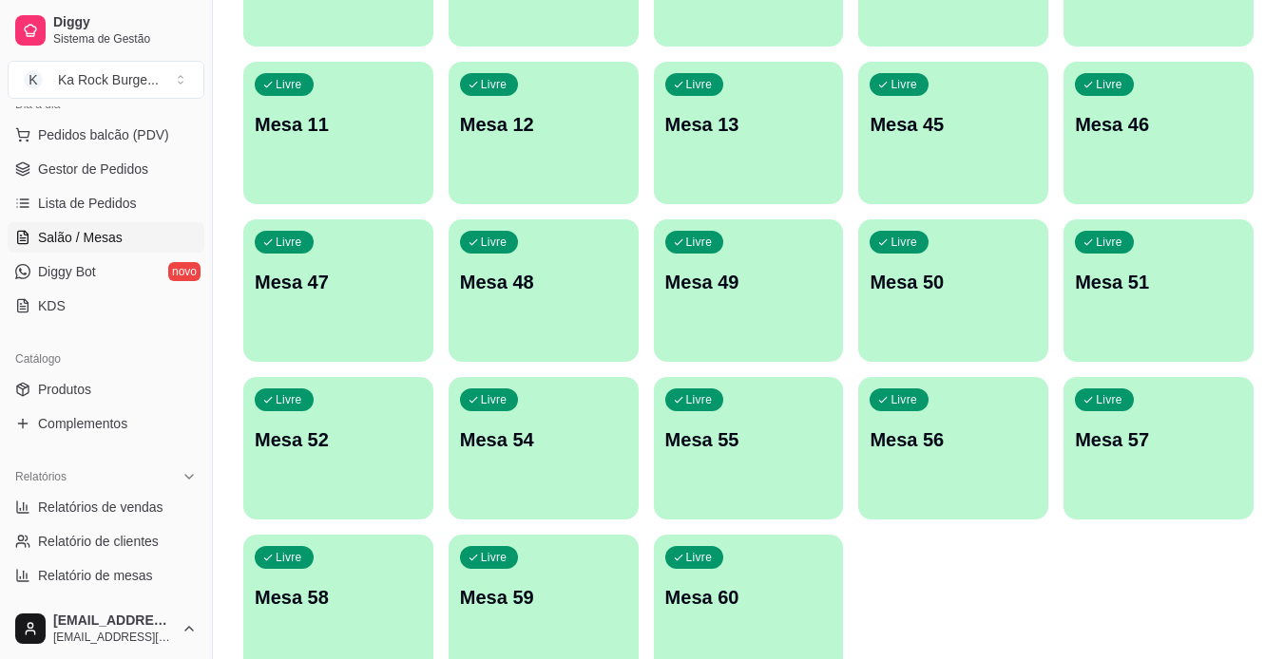
click at [786, 587] on p "Mesa 60" at bounding box center [748, 597] width 167 height 27
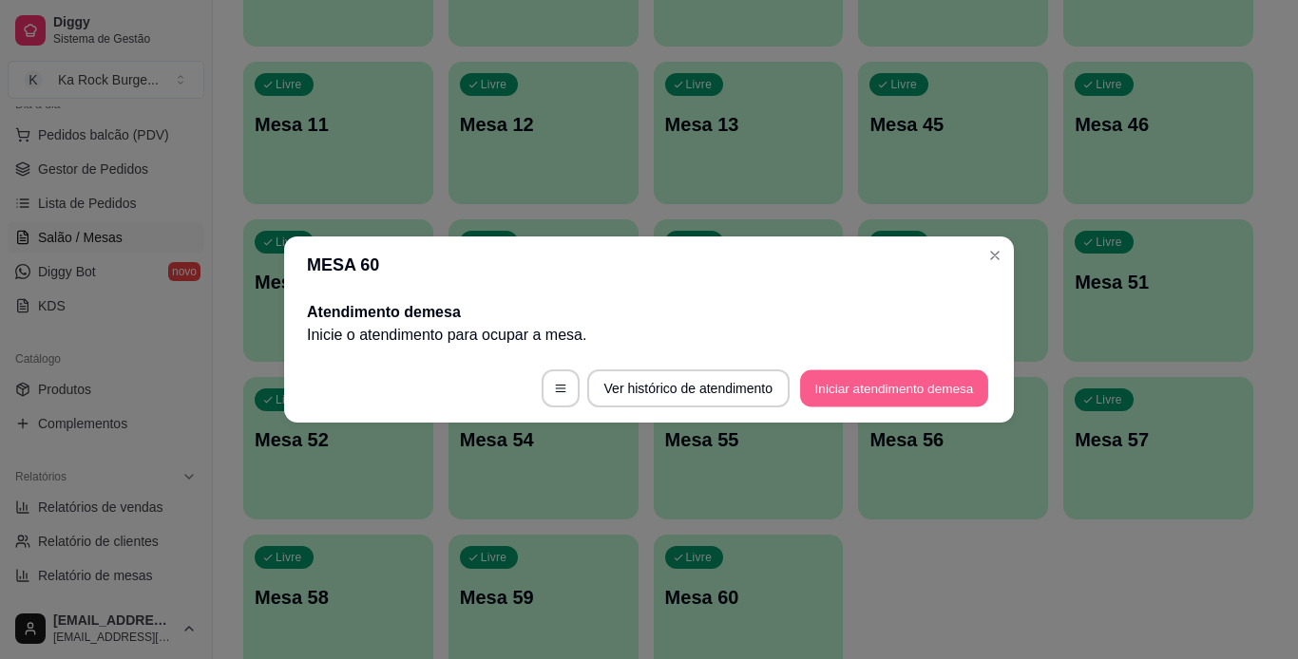
click at [895, 380] on button "Iniciar atendimento de mesa" at bounding box center [894, 389] width 188 height 37
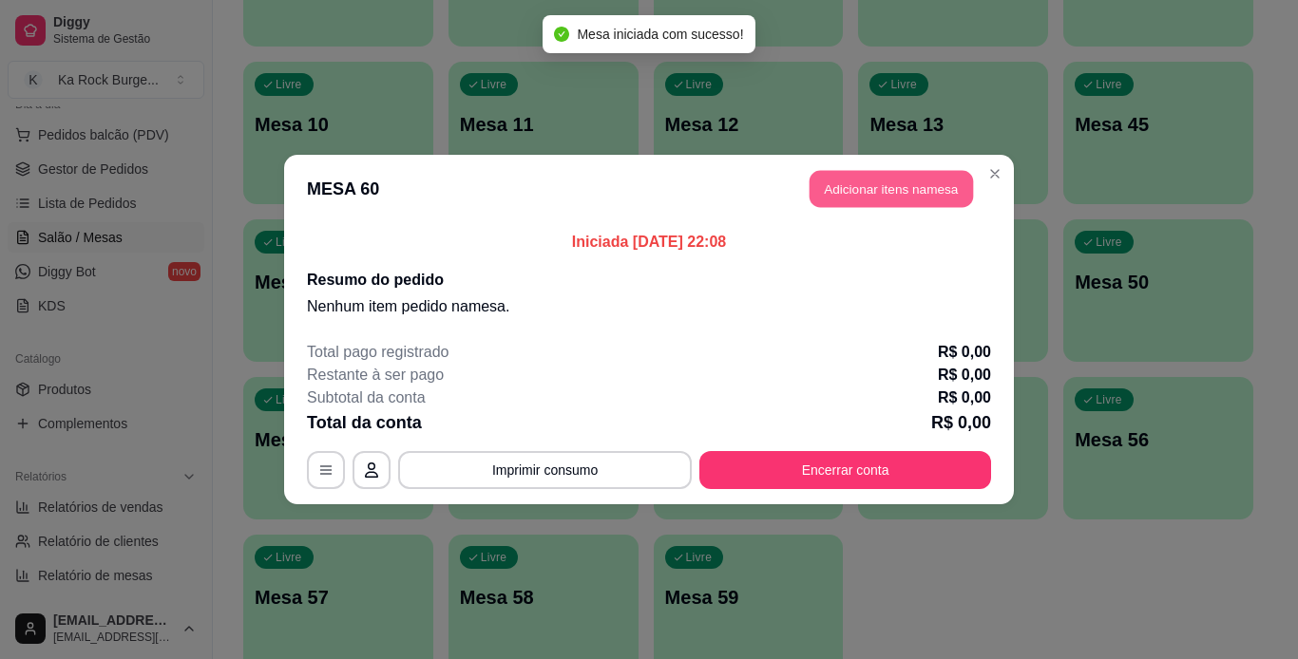
click at [848, 177] on button "Adicionar itens na mesa" at bounding box center [891, 189] width 163 height 37
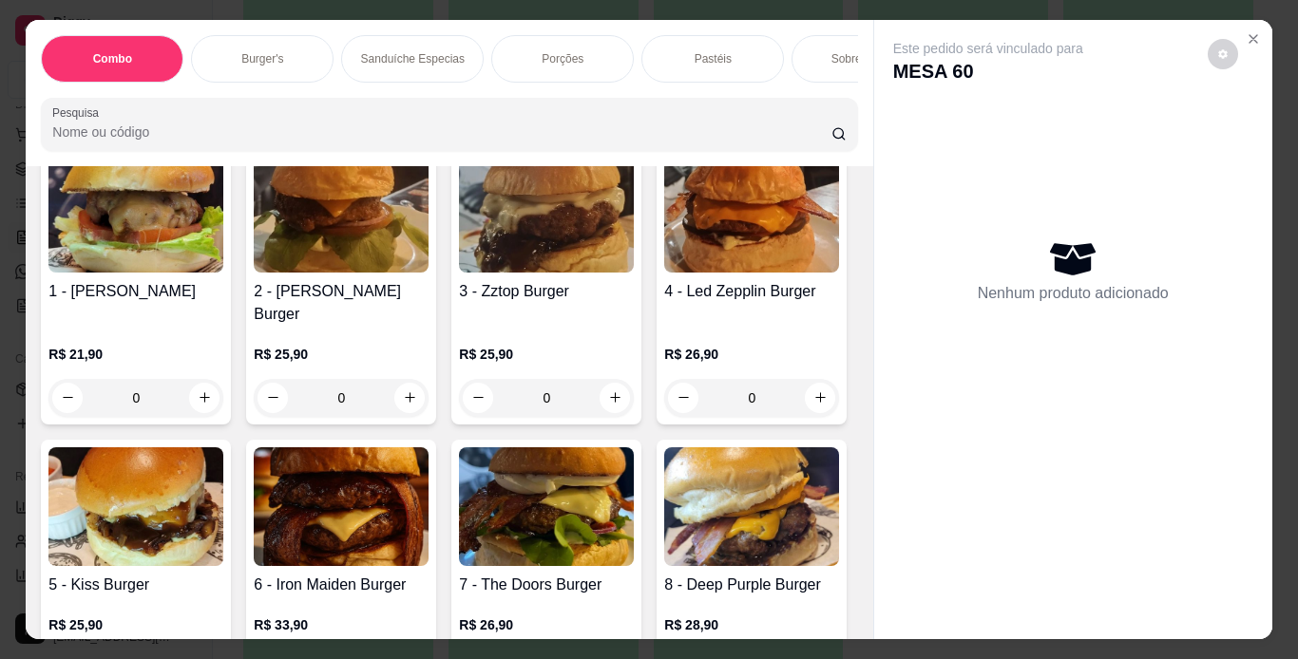
scroll to position [760, 0]
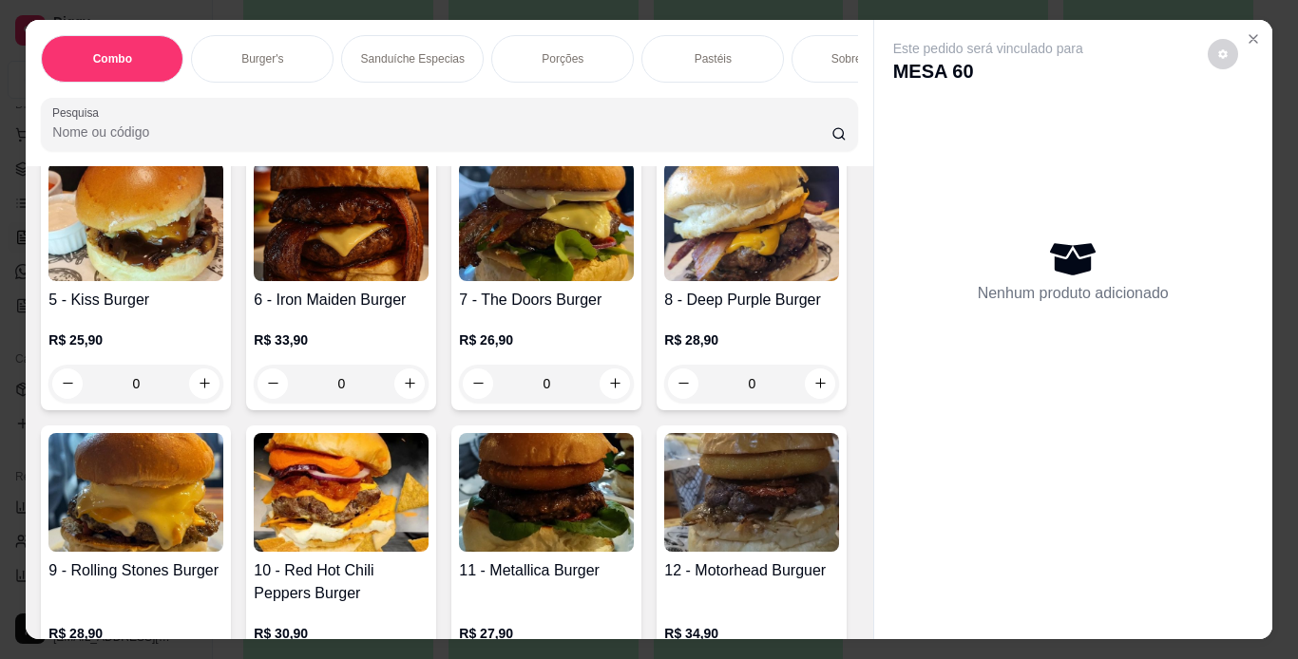
click at [198, 132] on div "0" at bounding box center [135, 113] width 175 height 38
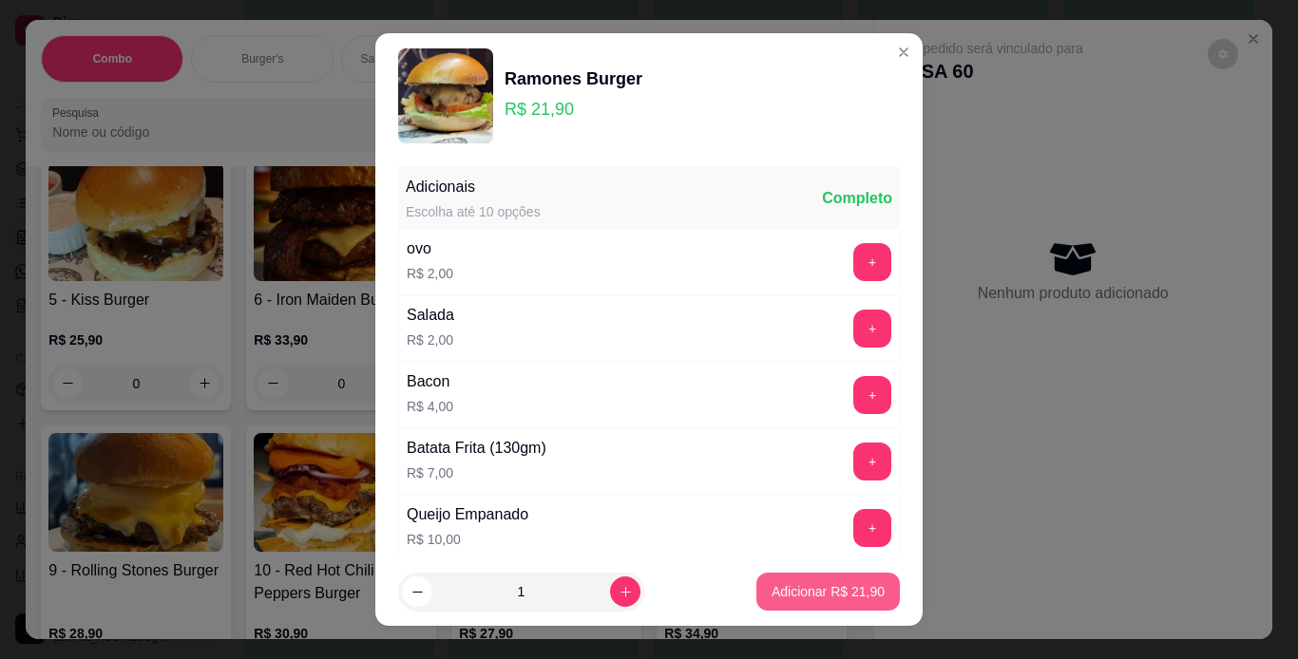
click at [793, 590] on p "Adicionar R$ 21,90" at bounding box center [828, 591] width 113 height 19
type input "1"
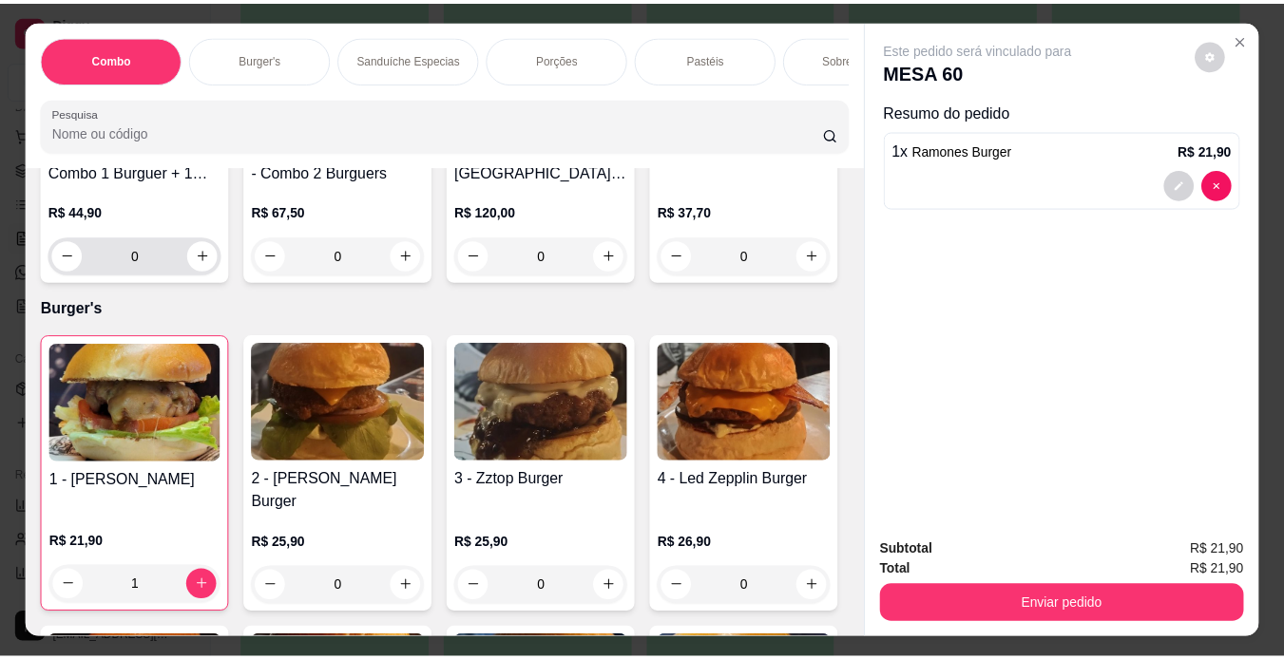
scroll to position [0, 0]
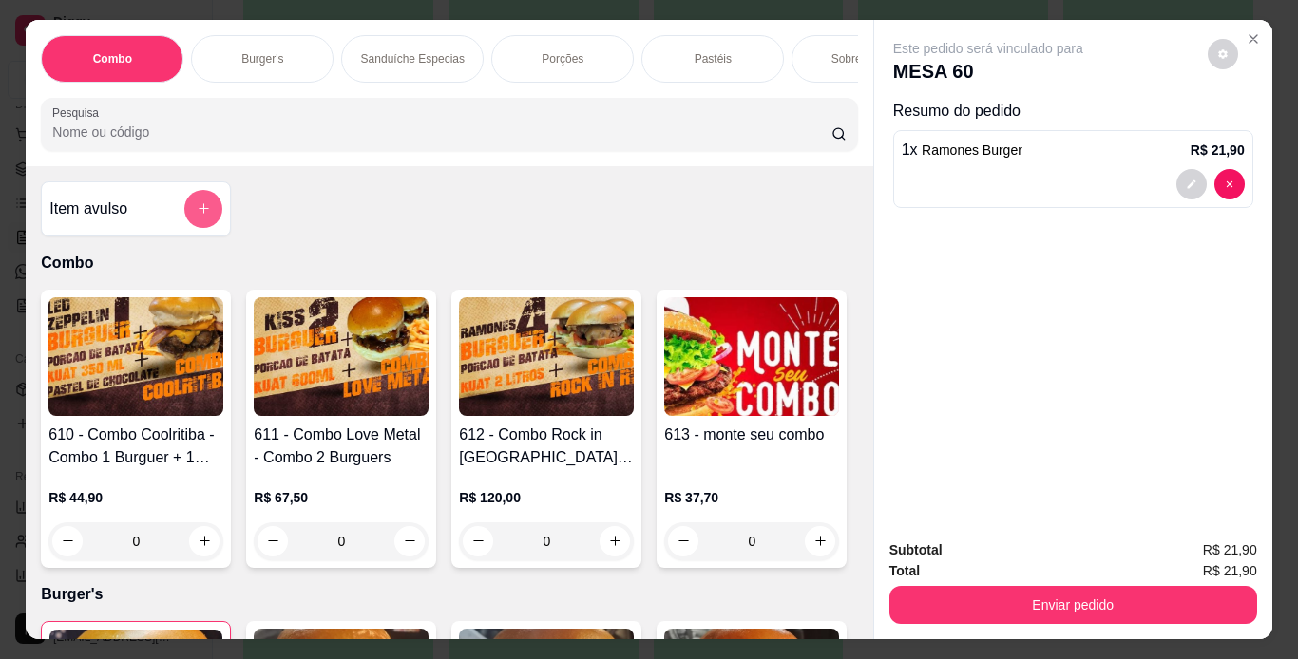
click at [191, 205] on button "add-separate-item" at bounding box center [203, 209] width 38 height 38
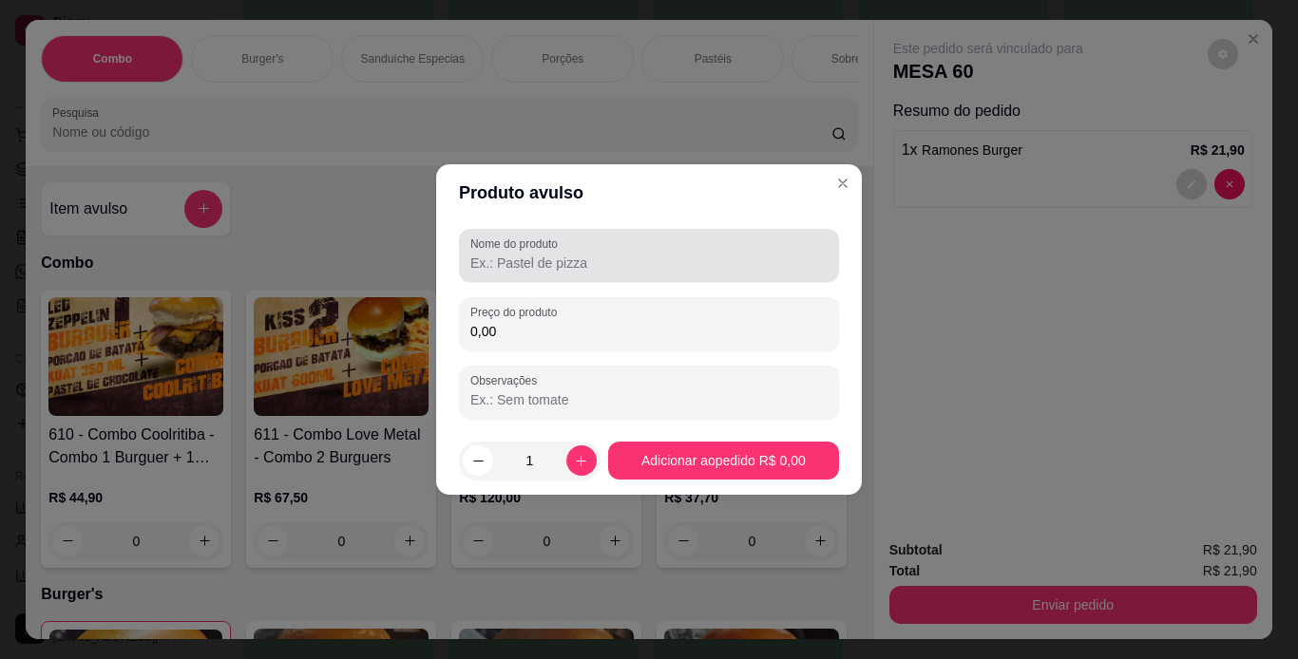
click at [509, 266] on input "Nome do produto" at bounding box center [648, 263] width 357 height 19
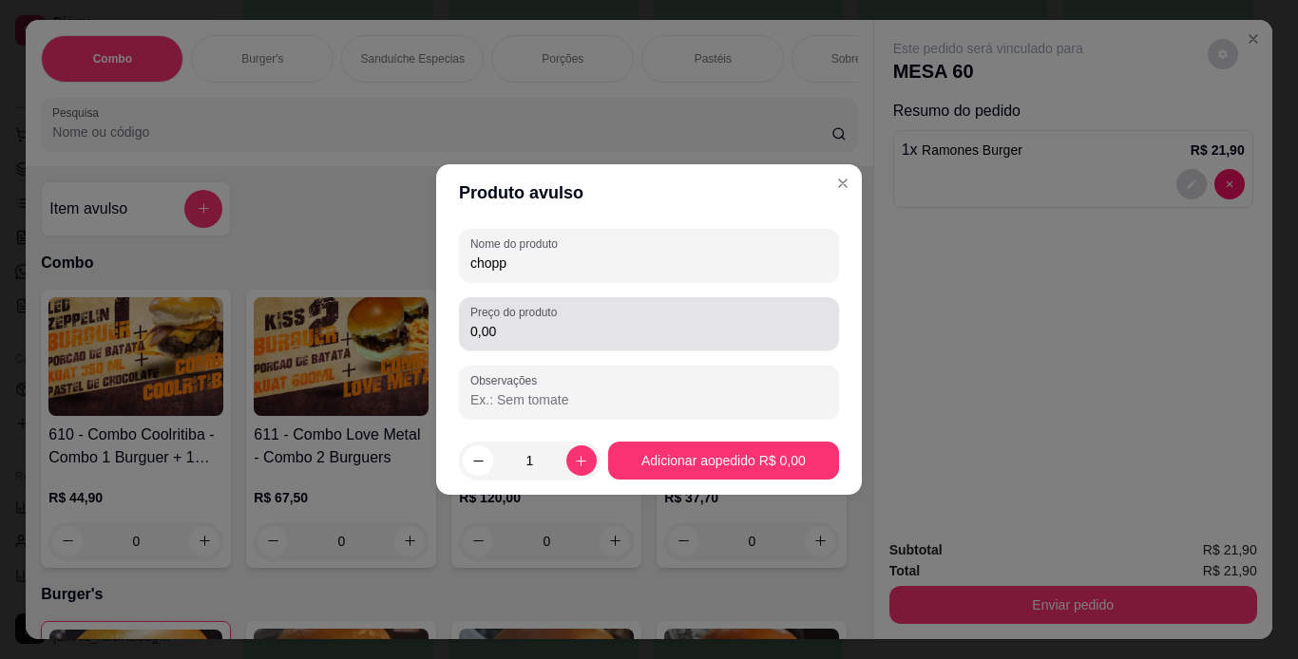
type input "chopp"
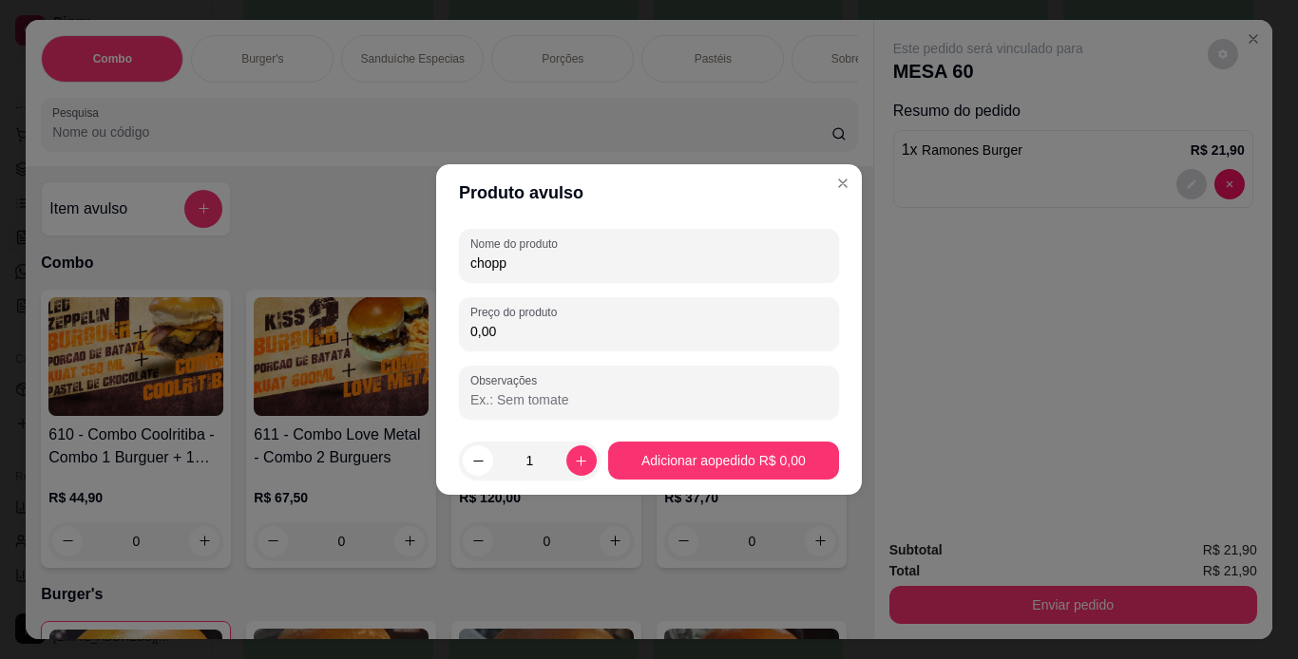
click at [506, 351] on div "Nome do produto chopp Preço do produto 0,00 Observações" at bounding box center [649, 324] width 380 height 190
click at [510, 336] on input "0,00" at bounding box center [648, 331] width 357 height 19
type input "7,00"
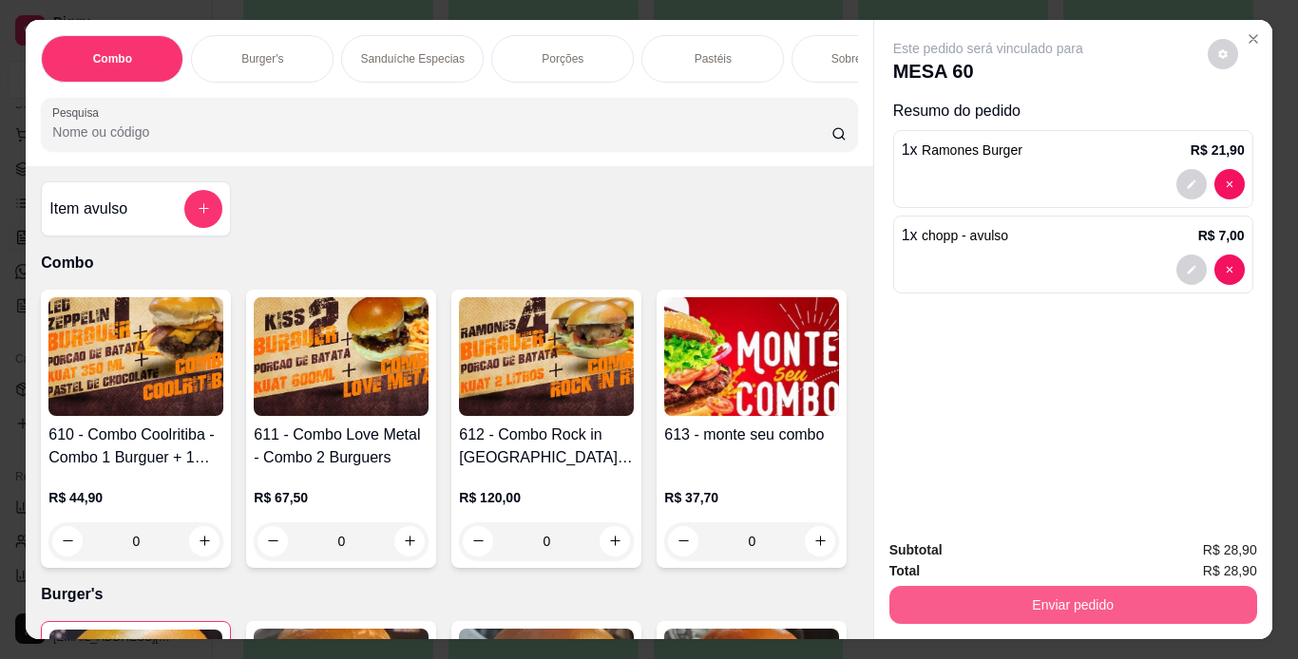
click at [1034, 590] on button "Enviar pedido" at bounding box center [1073, 605] width 368 height 38
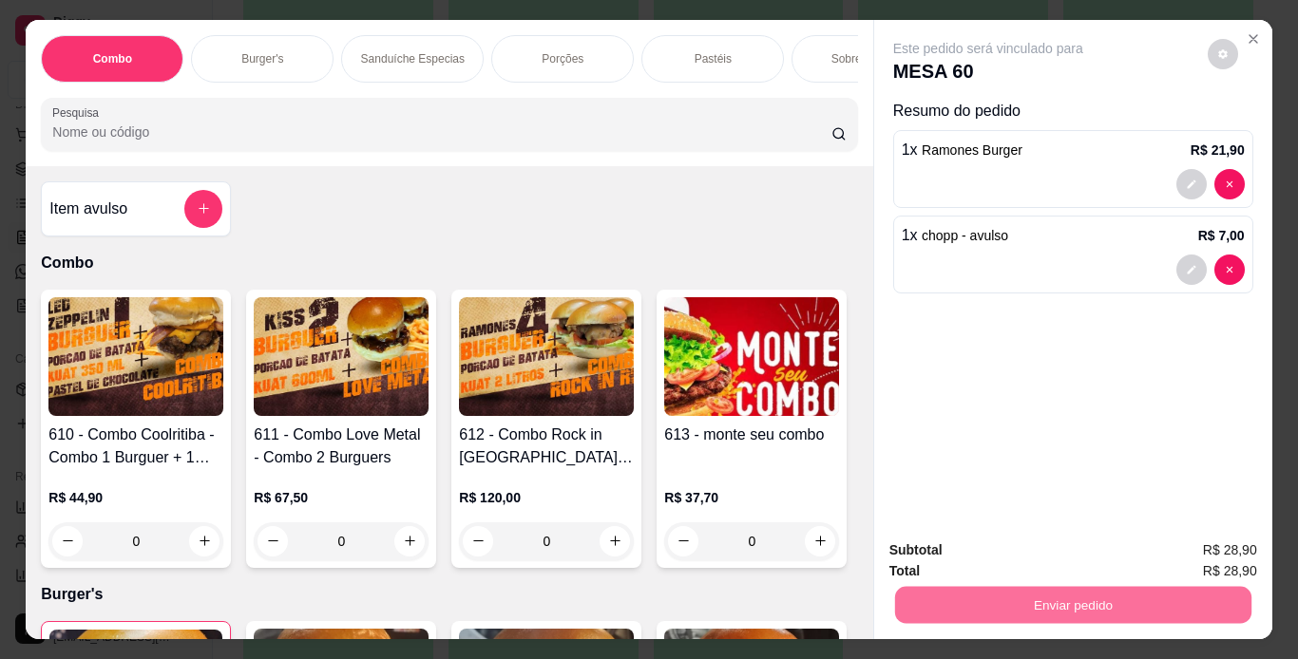
click at [1040, 543] on button "Não registrar e enviar pedido" at bounding box center [1010, 551] width 192 height 35
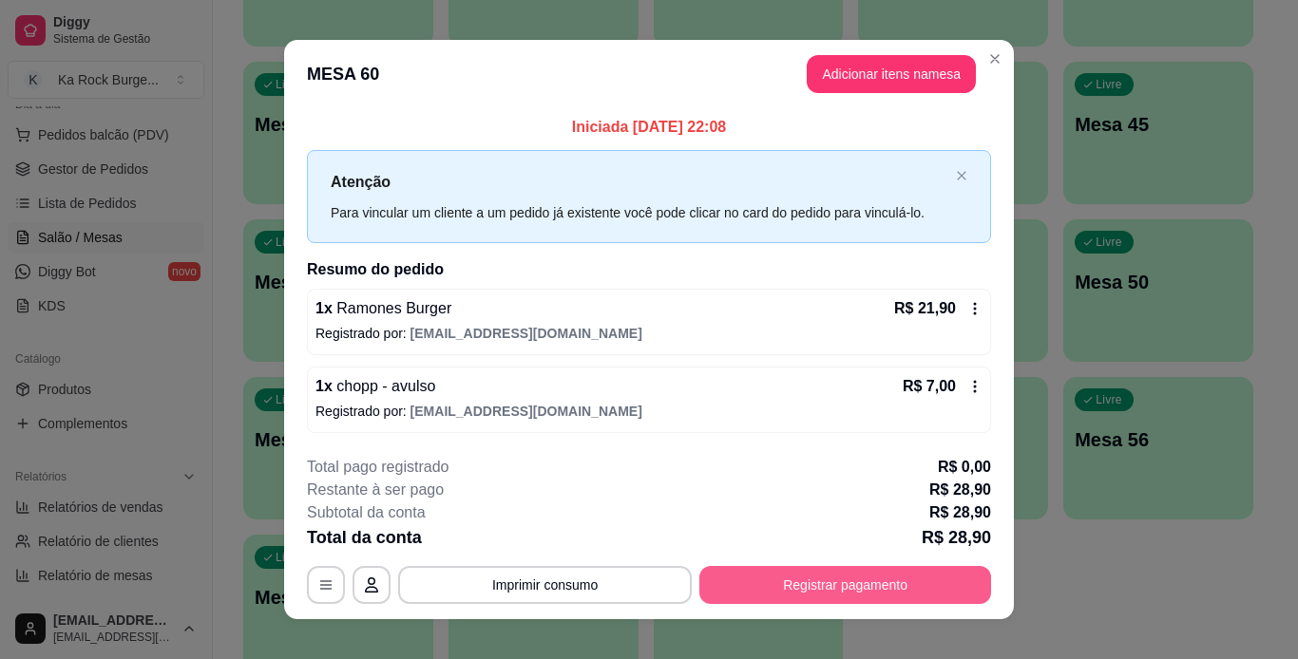
click at [870, 584] on button "Registrar pagamento" at bounding box center [845, 585] width 292 height 38
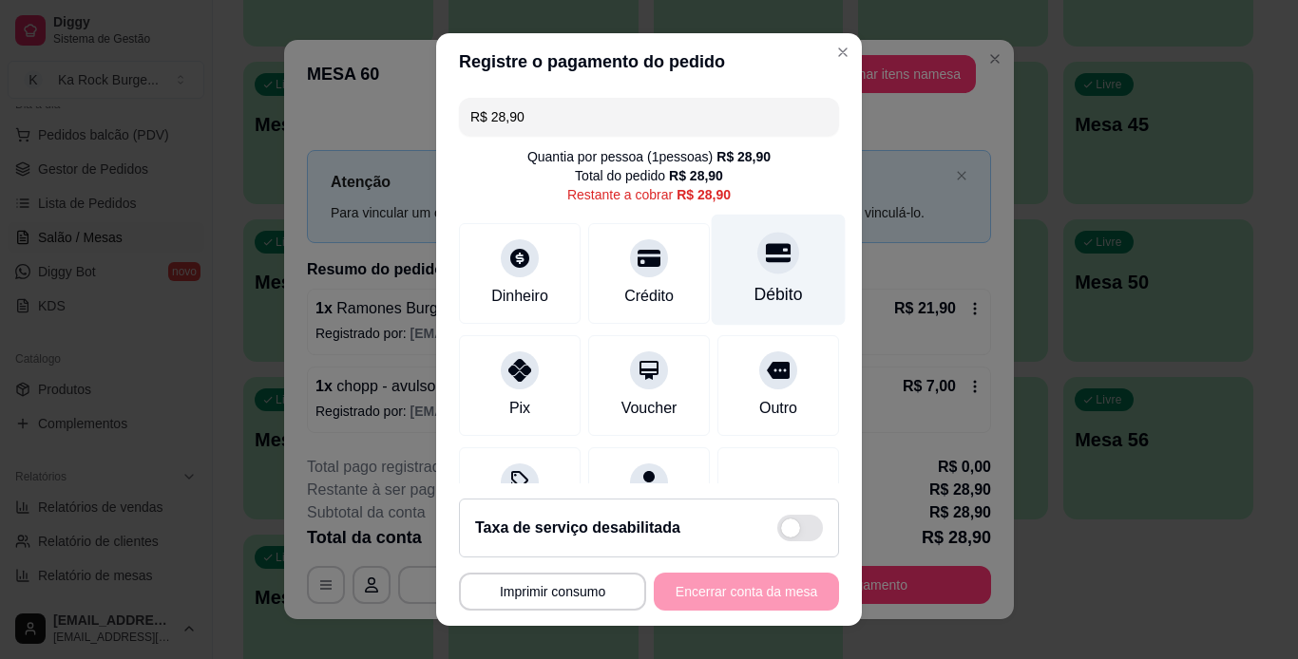
click at [754, 284] on div "Débito" at bounding box center [778, 294] width 48 height 25
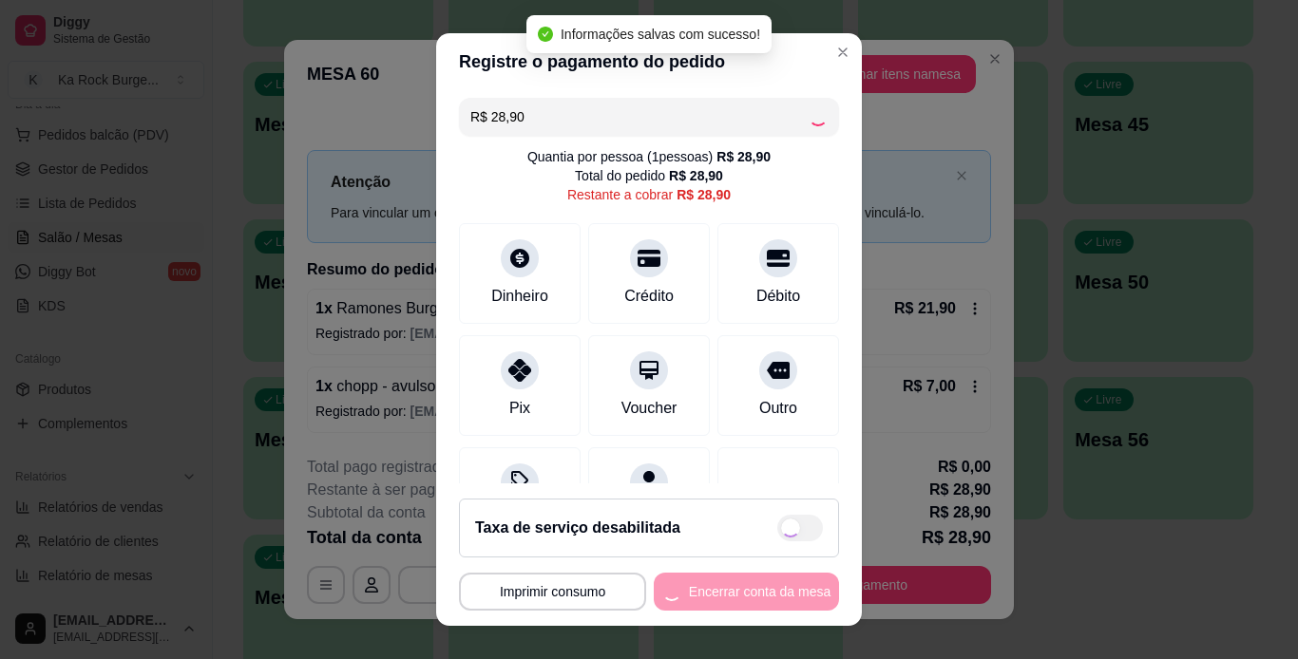
type input "R$ 0,00"
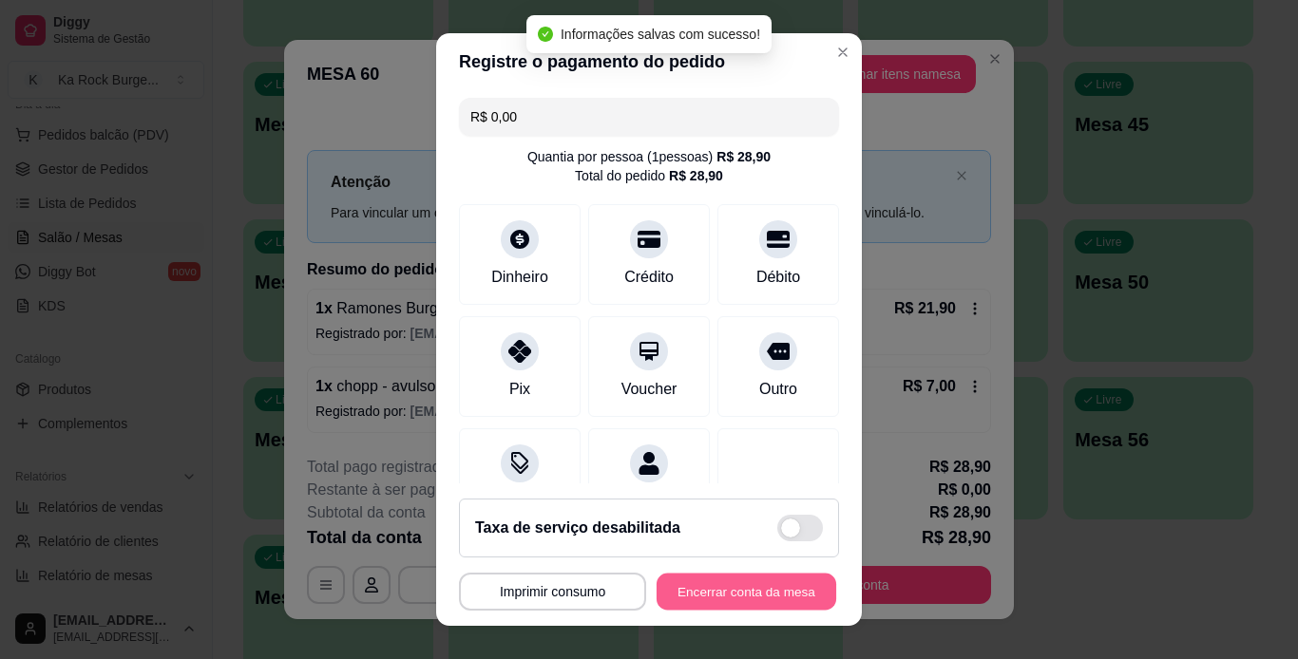
click at [722, 599] on button "Encerrar conta da mesa" at bounding box center [747, 592] width 180 height 37
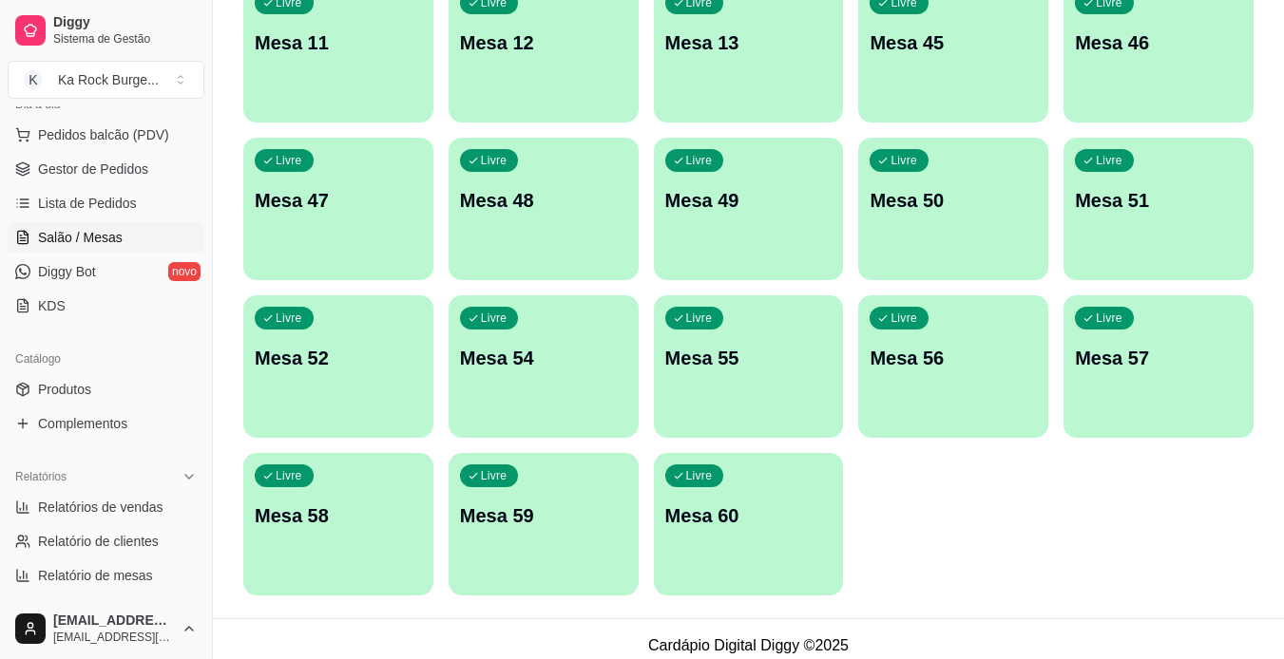
scroll to position [554, 0]
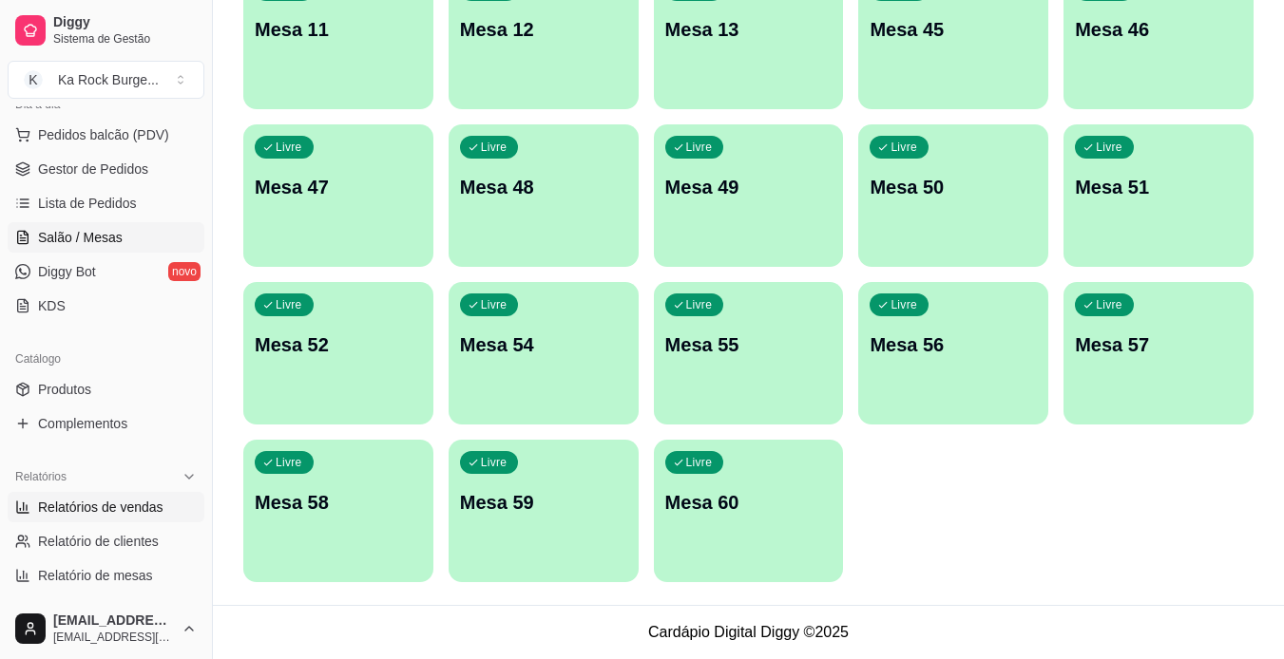
click at [72, 511] on span "Relatórios de vendas" at bounding box center [100, 507] width 125 height 19
select select "ALL"
select select "0"
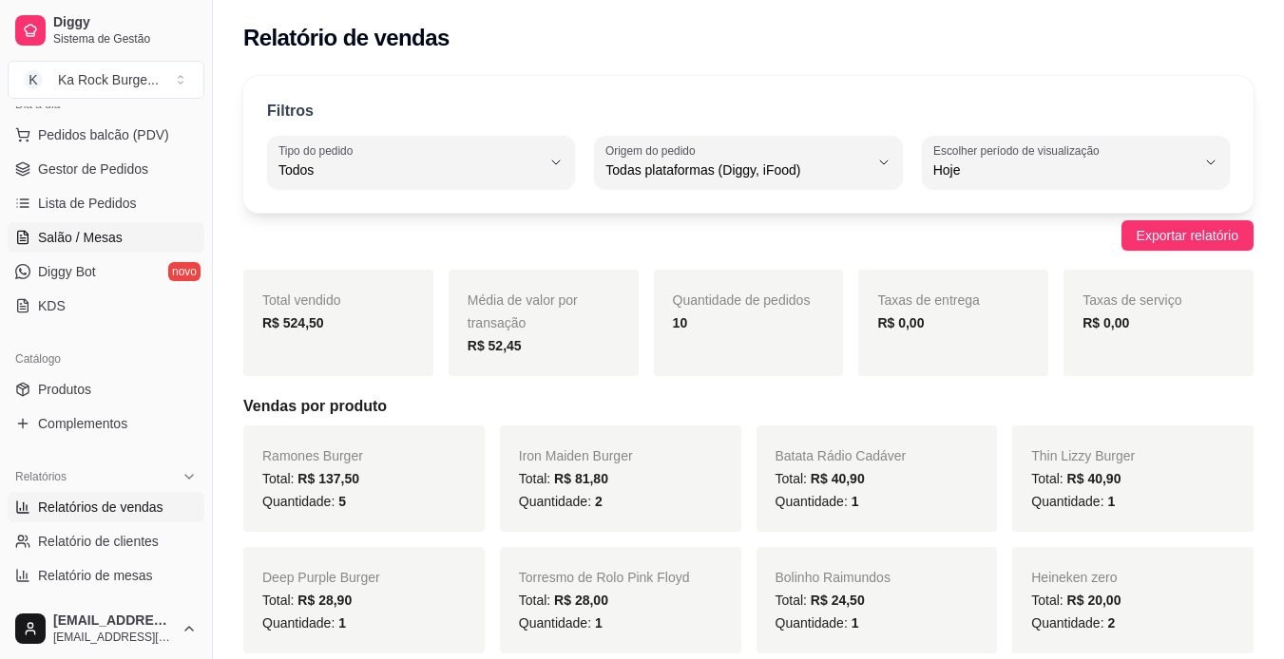
click at [74, 241] on span "Salão / Mesas" at bounding box center [80, 237] width 85 height 19
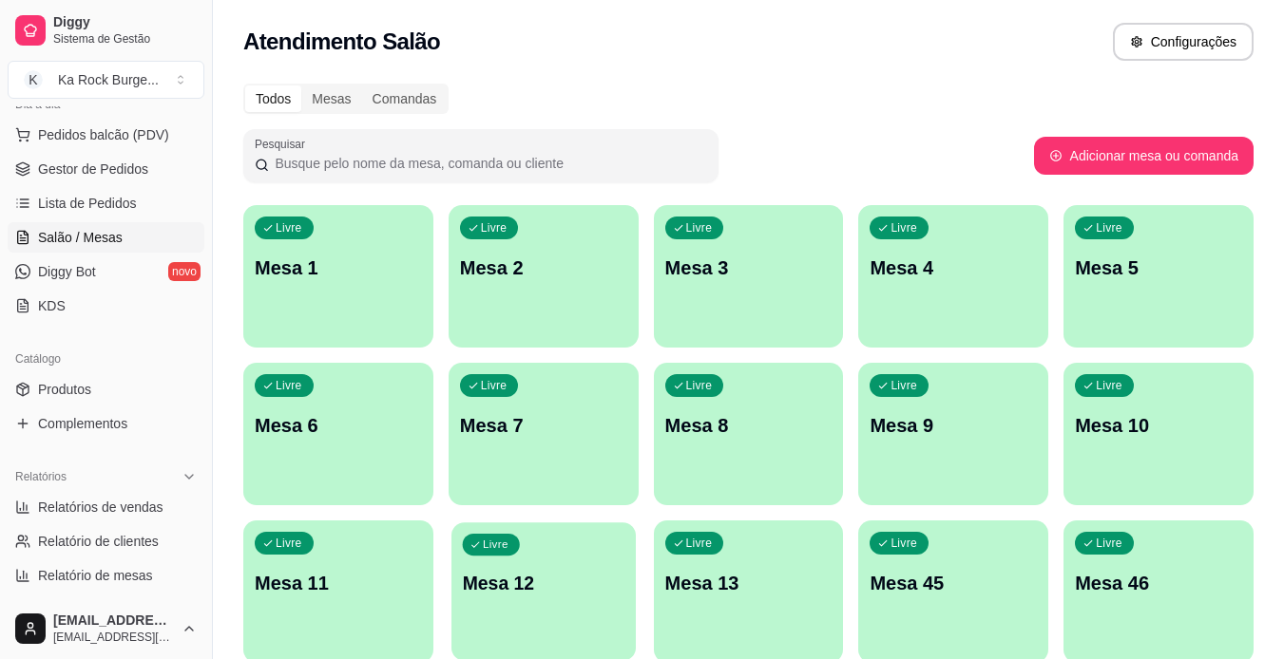
click at [535, 619] on div "Livre Mesa 12" at bounding box center [543, 581] width 184 height 116
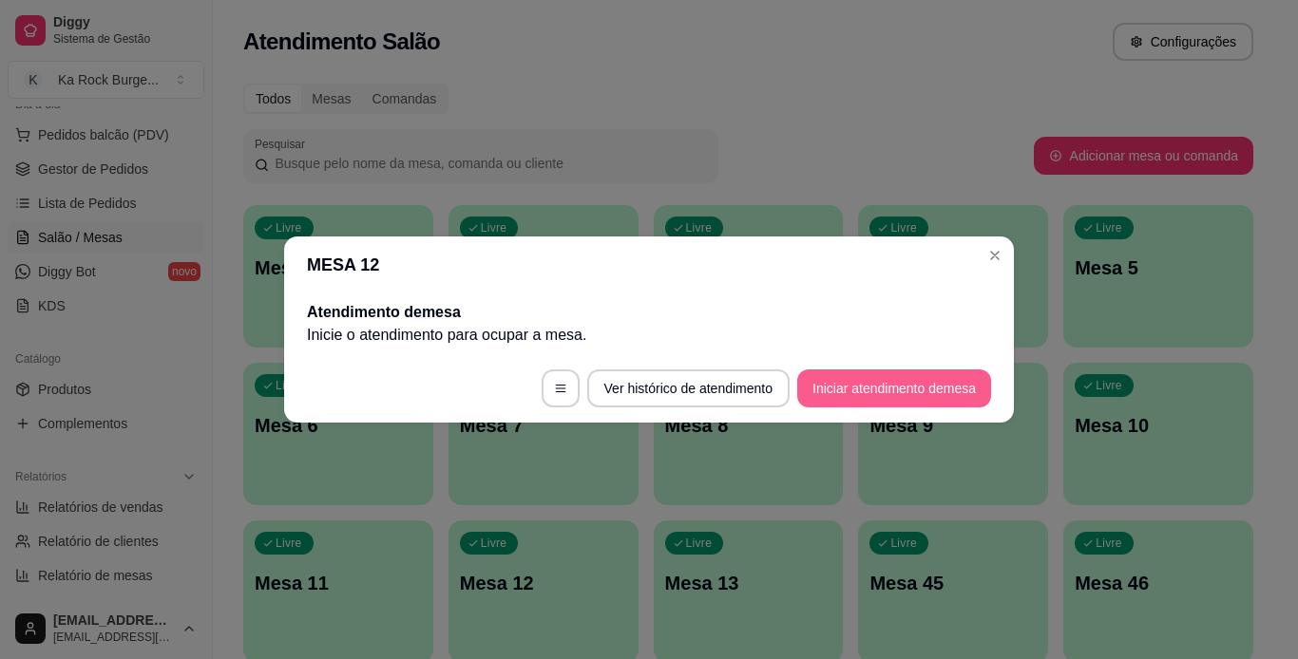
click at [891, 398] on button "Iniciar atendimento de mesa" at bounding box center [894, 389] width 194 height 38
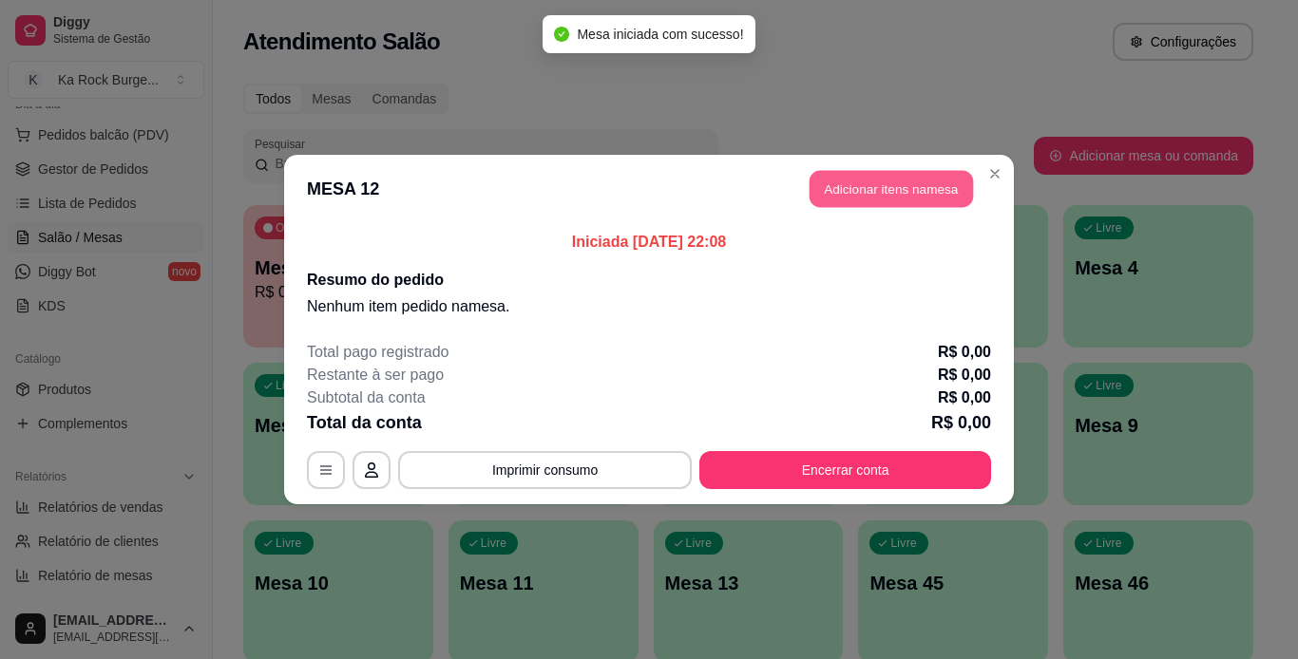
click at [841, 188] on button "Adicionar itens na mesa" at bounding box center [891, 189] width 163 height 37
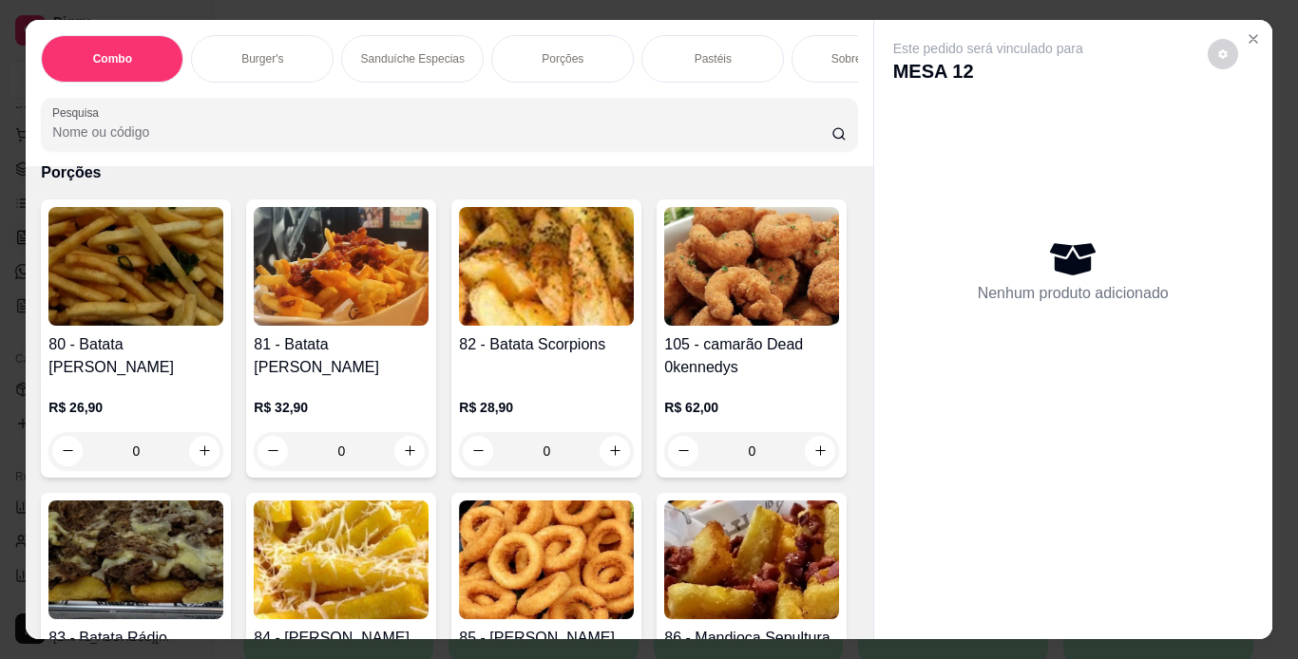
scroll to position [3610, 0]
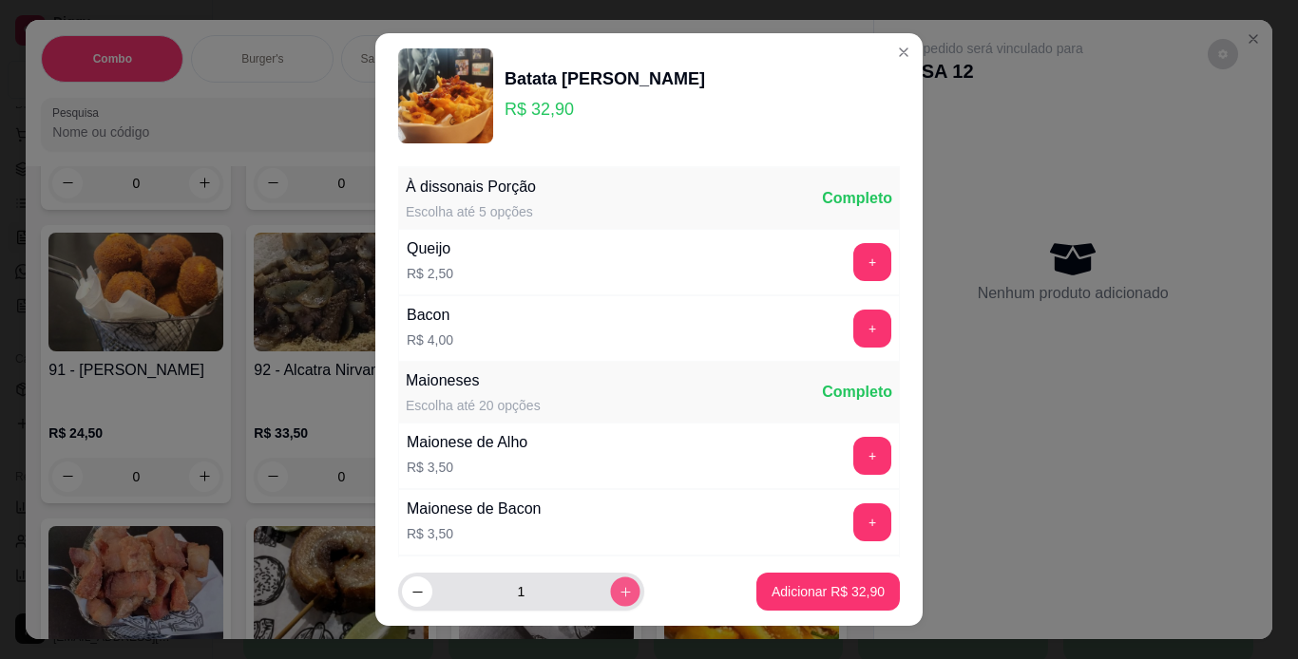
click at [619, 591] on icon "increase-product-quantity" at bounding box center [626, 592] width 14 height 14
type input "2"
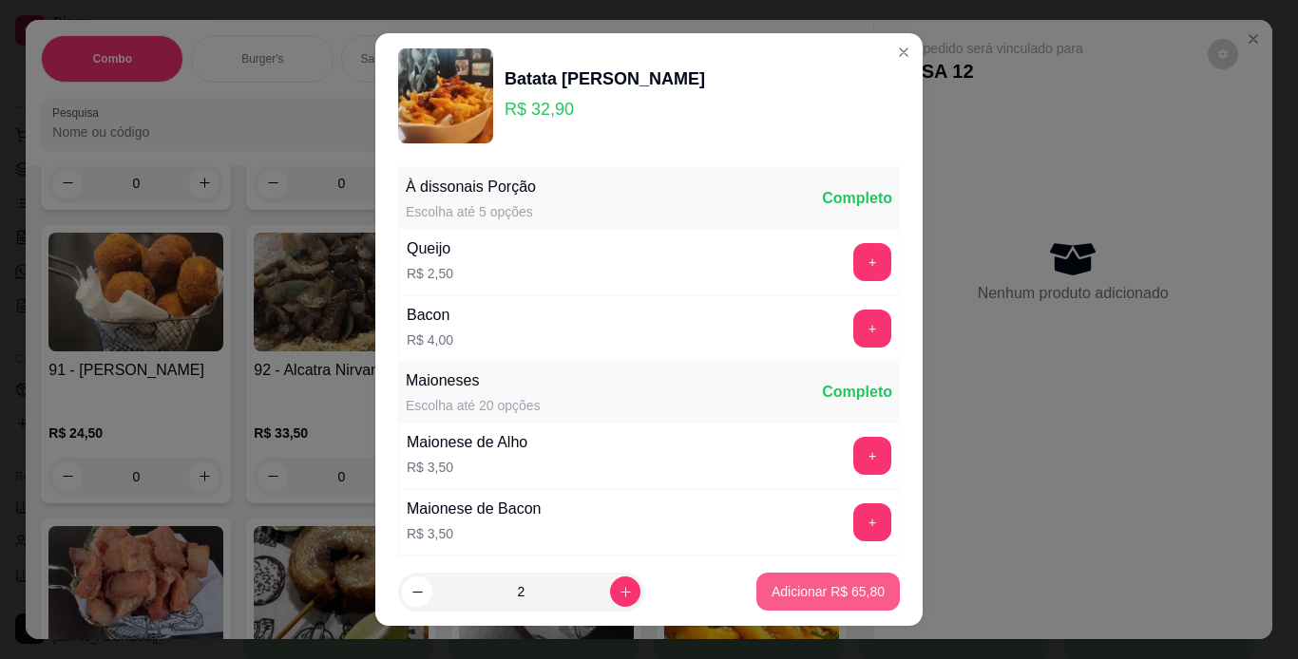
click at [784, 587] on p "Adicionar R$ 65,80" at bounding box center [828, 591] width 113 height 19
type input "2"
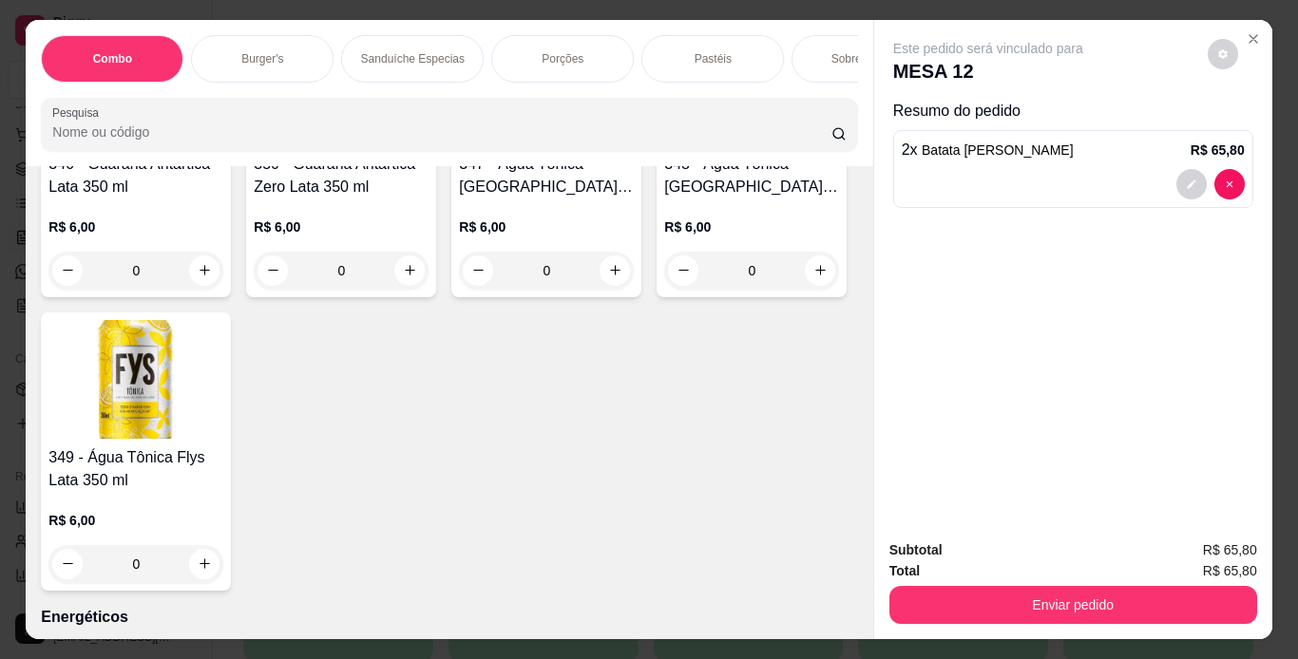
scroll to position [9026, 0]
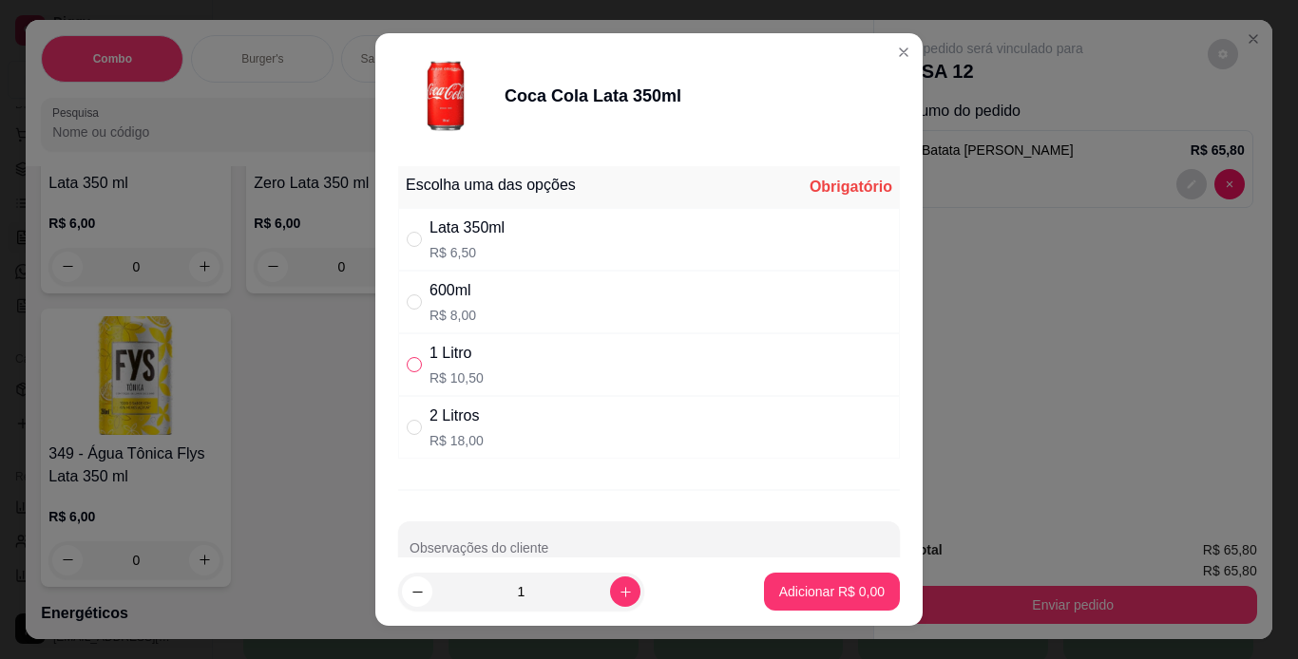
click at [407, 367] on input "" at bounding box center [414, 364] width 15 height 15
radio input "true"
click at [773, 600] on p "Adicionar R$ 10,50" at bounding box center [828, 592] width 110 height 18
type input "1"
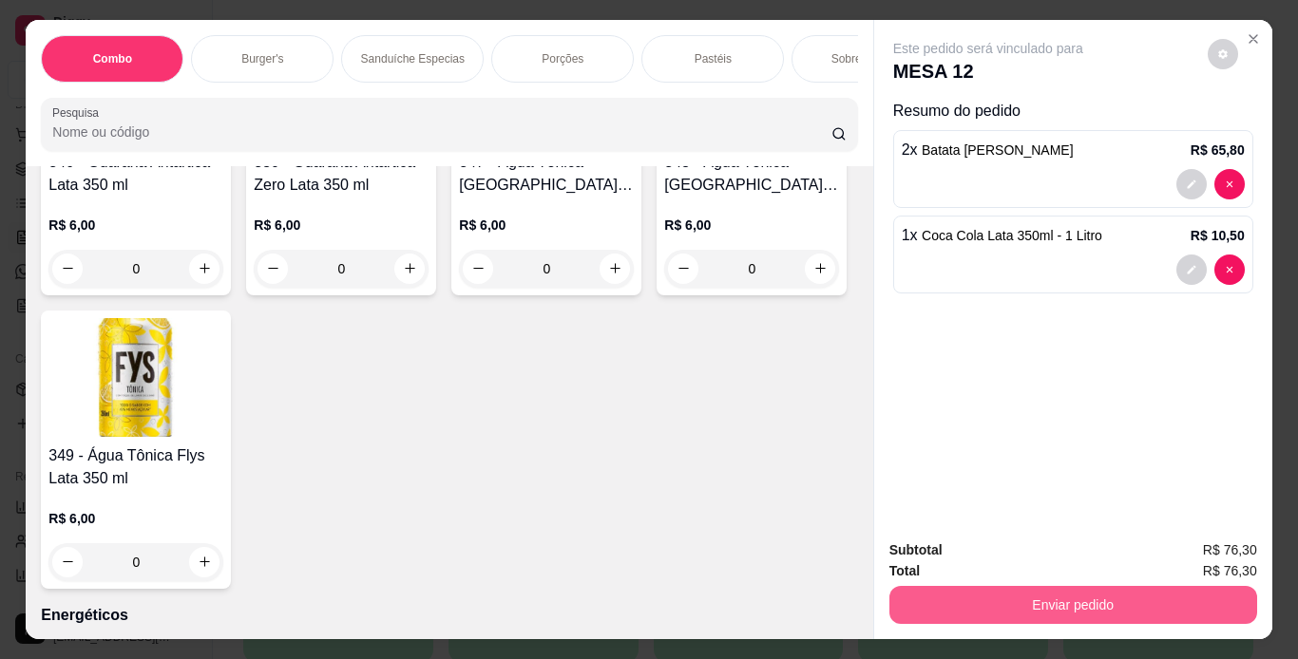
click at [978, 595] on button "Enviar pedido" at bounding box center [1073, 605] width 368 height 38
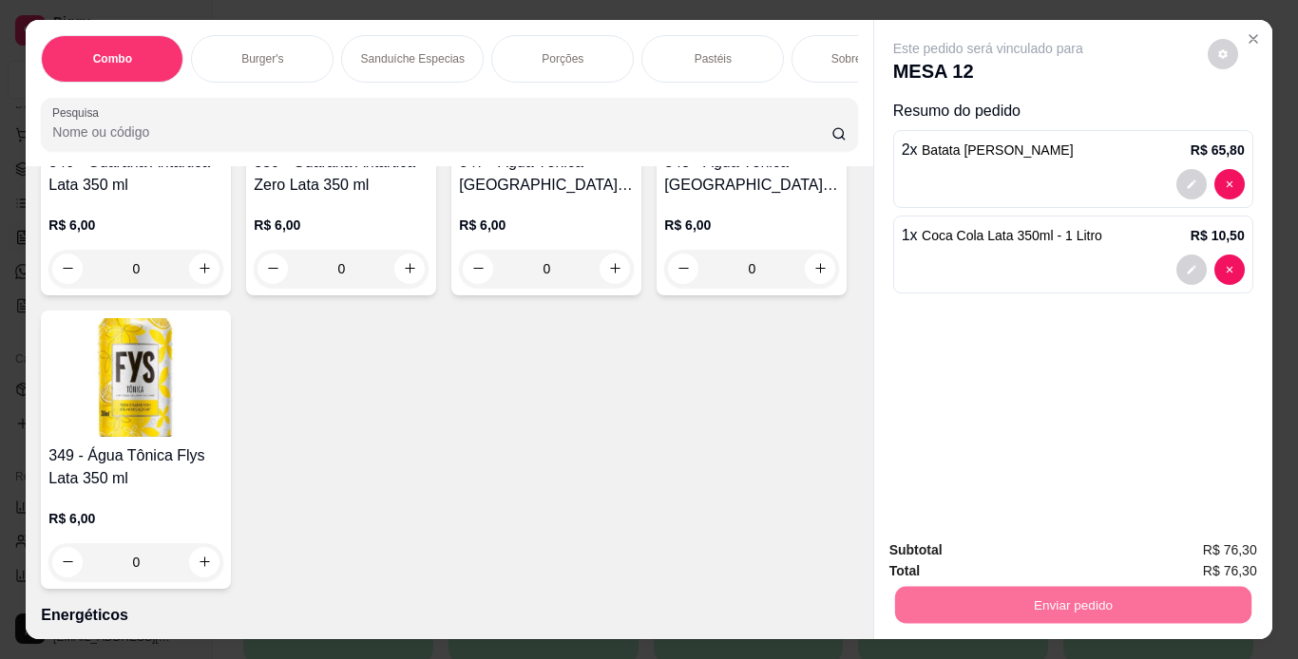
click at [1042, 545] on button "Não registrar e enviar pedido" at bounding box center [1010, 551] width 192 height 35
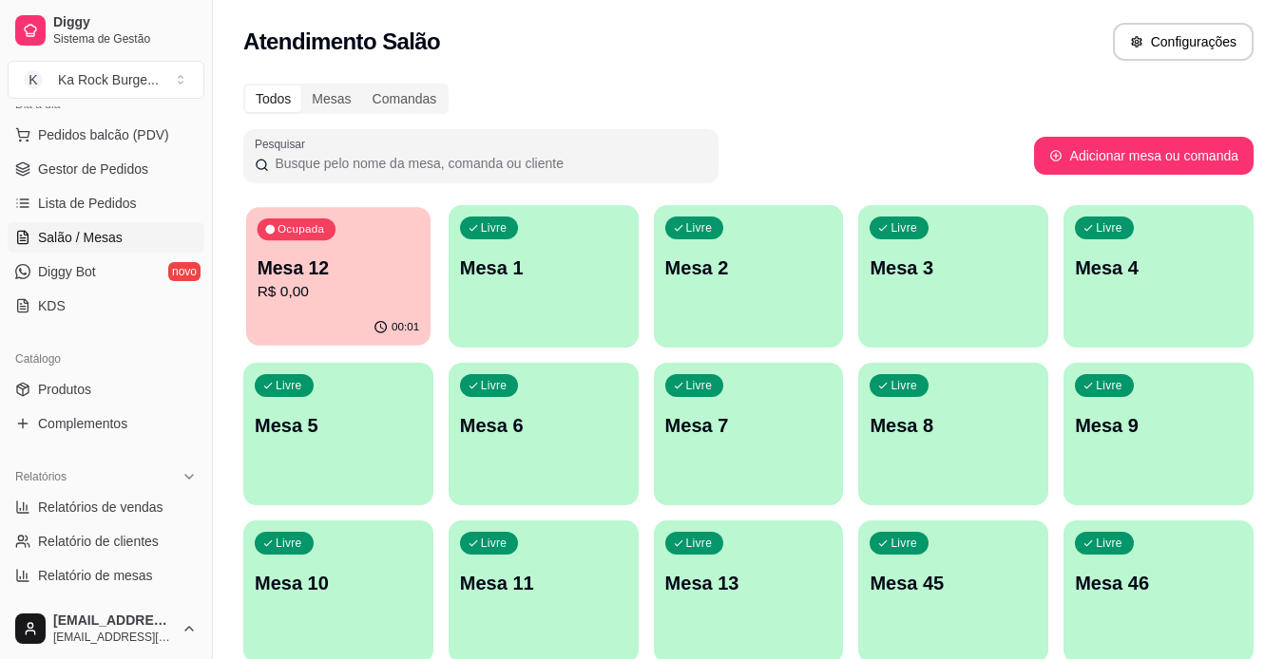
click at [324, 300] on p "R$ 0,00" at bounding box center [338, 292] width 162 height 22
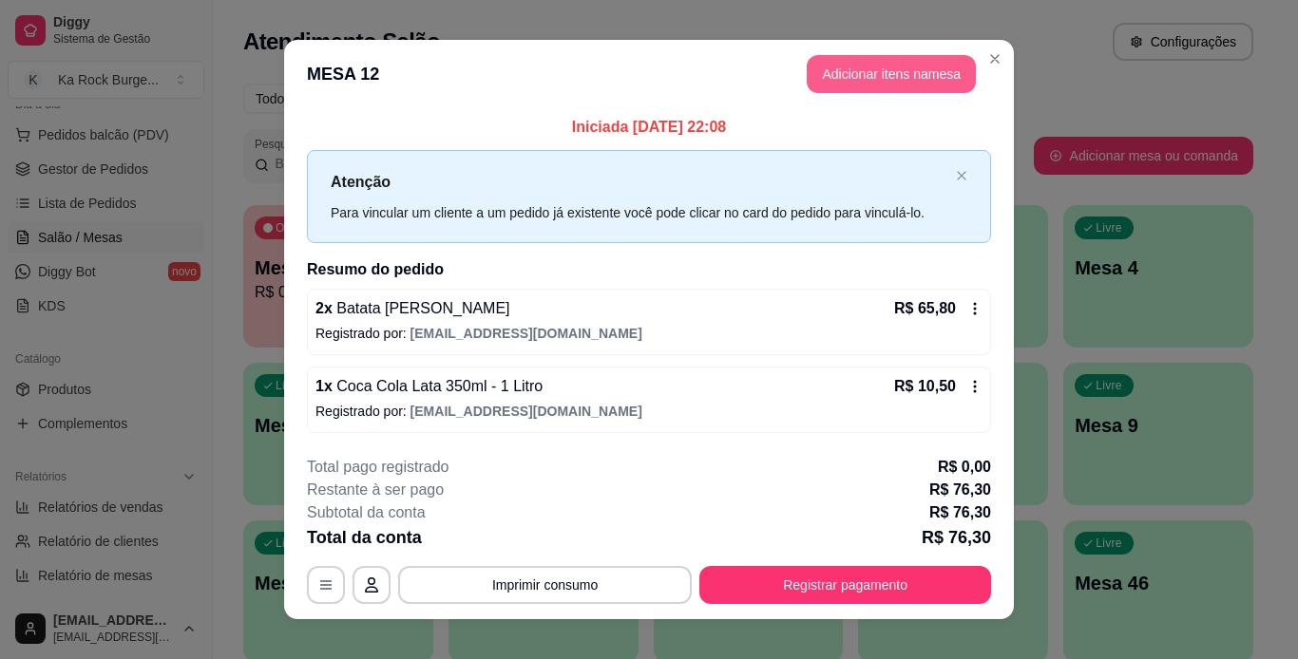
click at [863, 66] on button "Adicionar itens na mesa" at bounding box center [891, 74] width 169 height 38
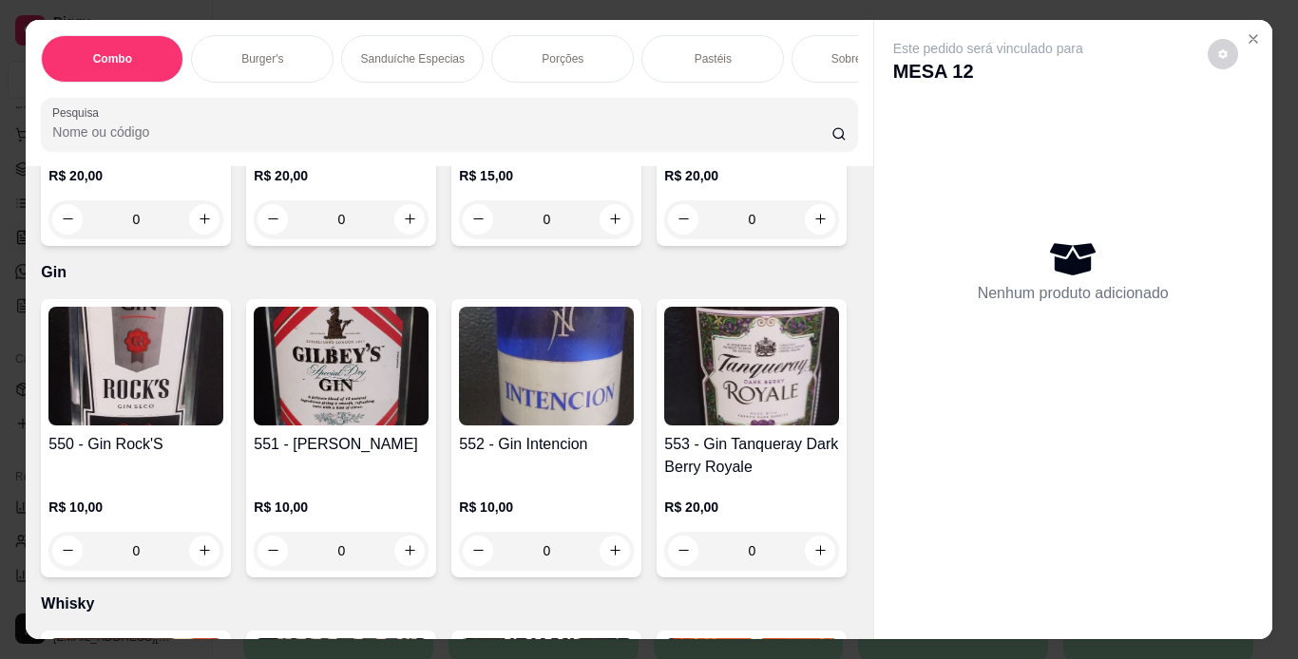
scroll to position [14062, 0]
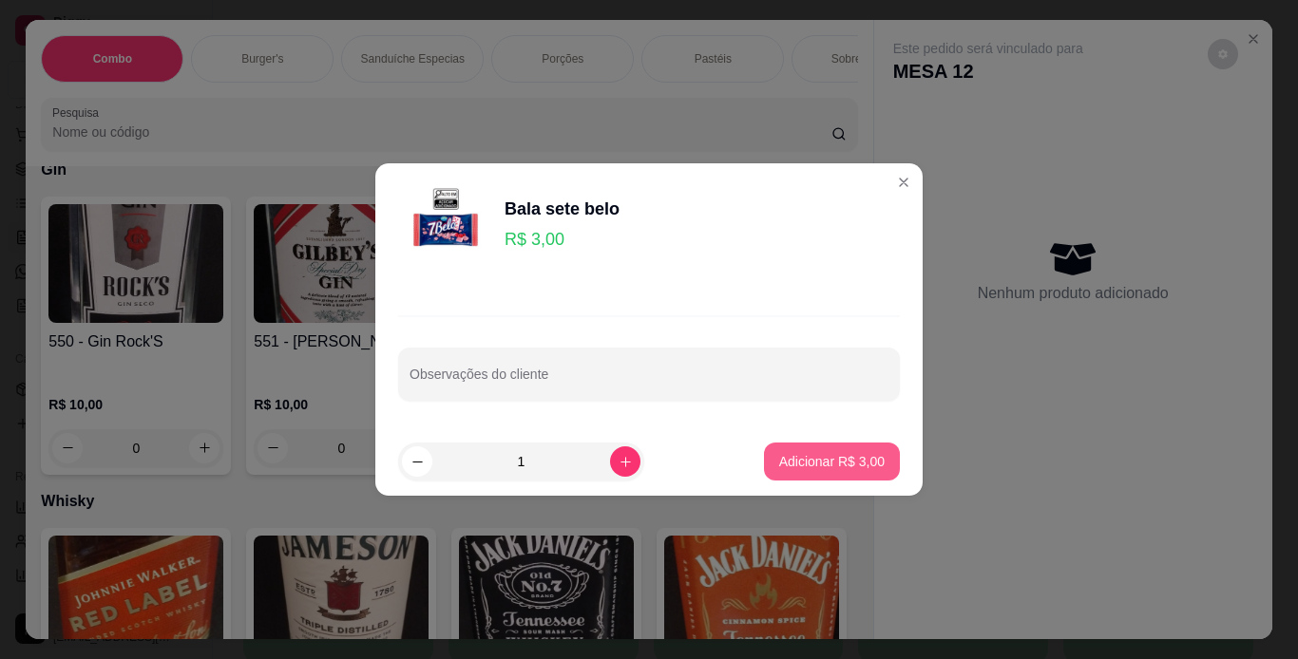
click at [854, 479] on button "Adicionar R$ 3,00" at bounding box center [832, 462] width 136 height 38
type input "1"
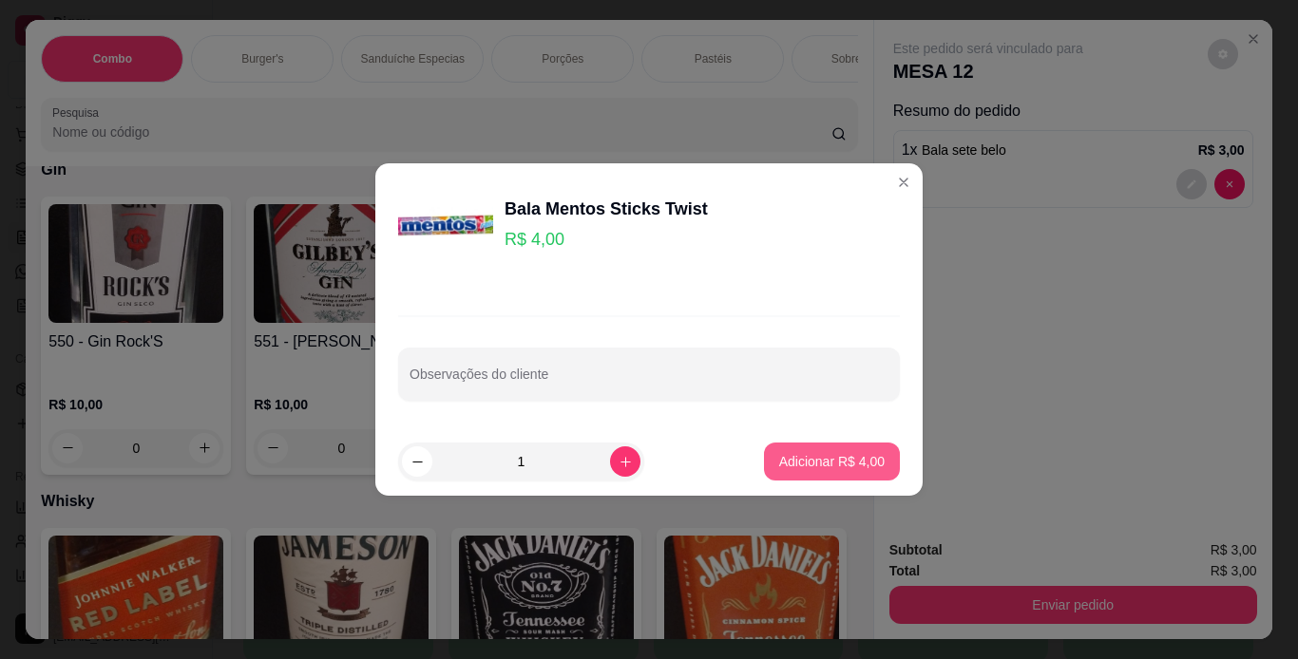
click at [821, 471] on button "Adicionar R$ 4,00" at bounding box center [832, 462] width 136 height 38
type input "1"
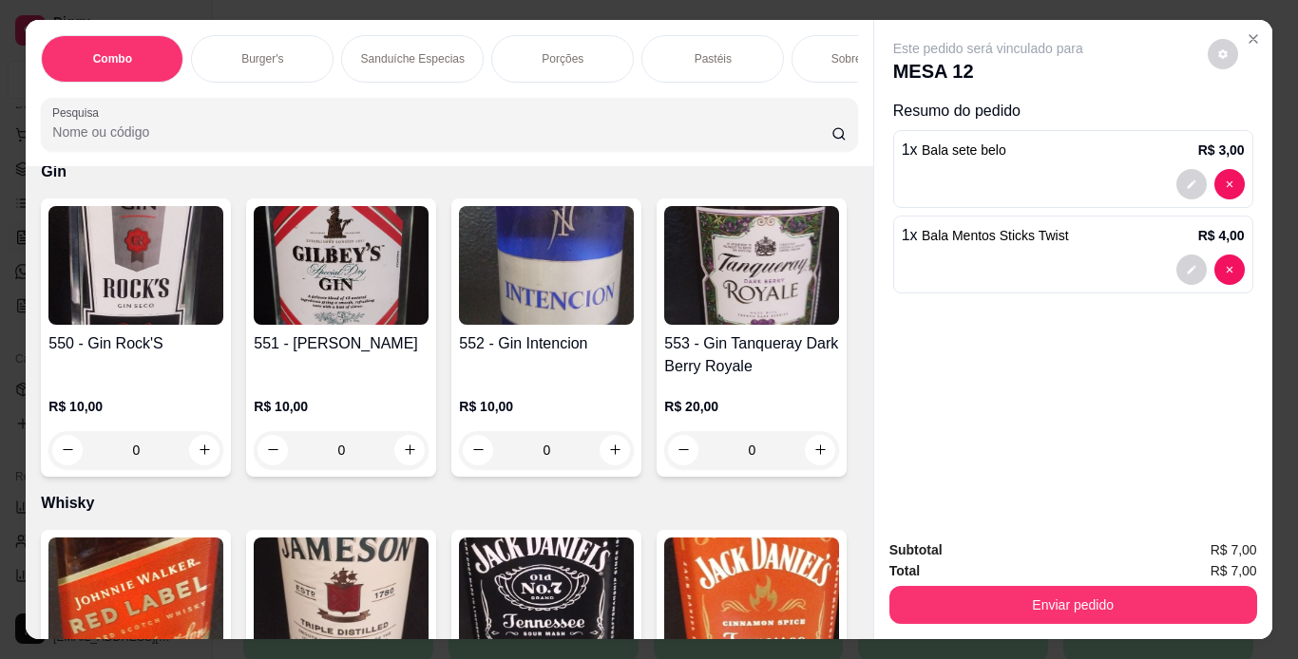
scroll to position [14063, 0]
click at [960, 581] on div "Enviar pedido" at bounding box center [1073, 602] width 368 height 43
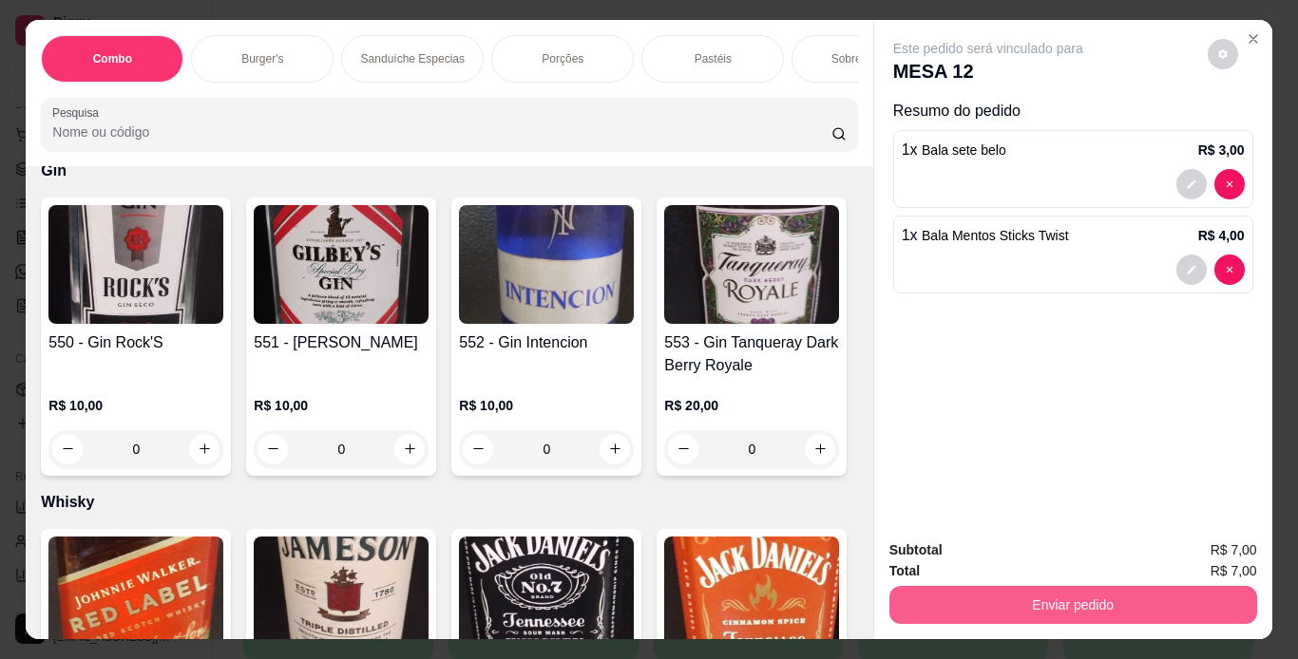
click at [1082, 607] on button "Enviar pedido" at bounding box center [1073, 605] width 368 height 38
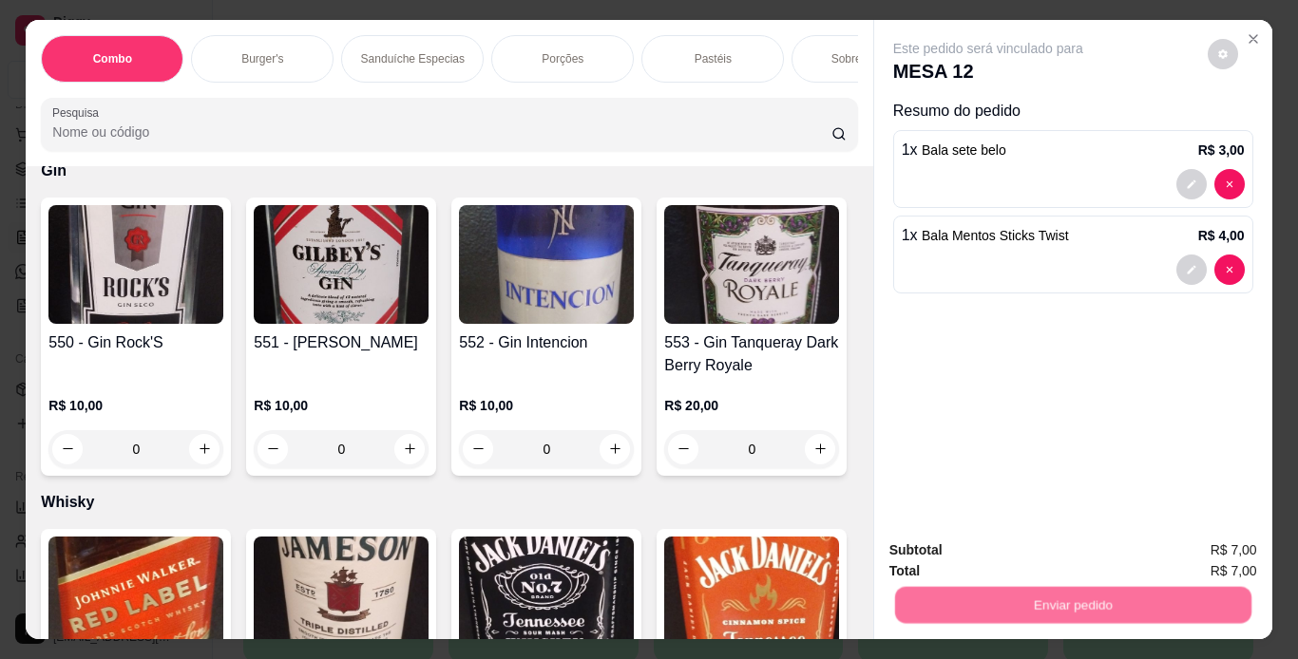
click at [1089, 559] on button "Não registrar e enviar pedido" at bounding box center [1010, 552] width 198 height 36
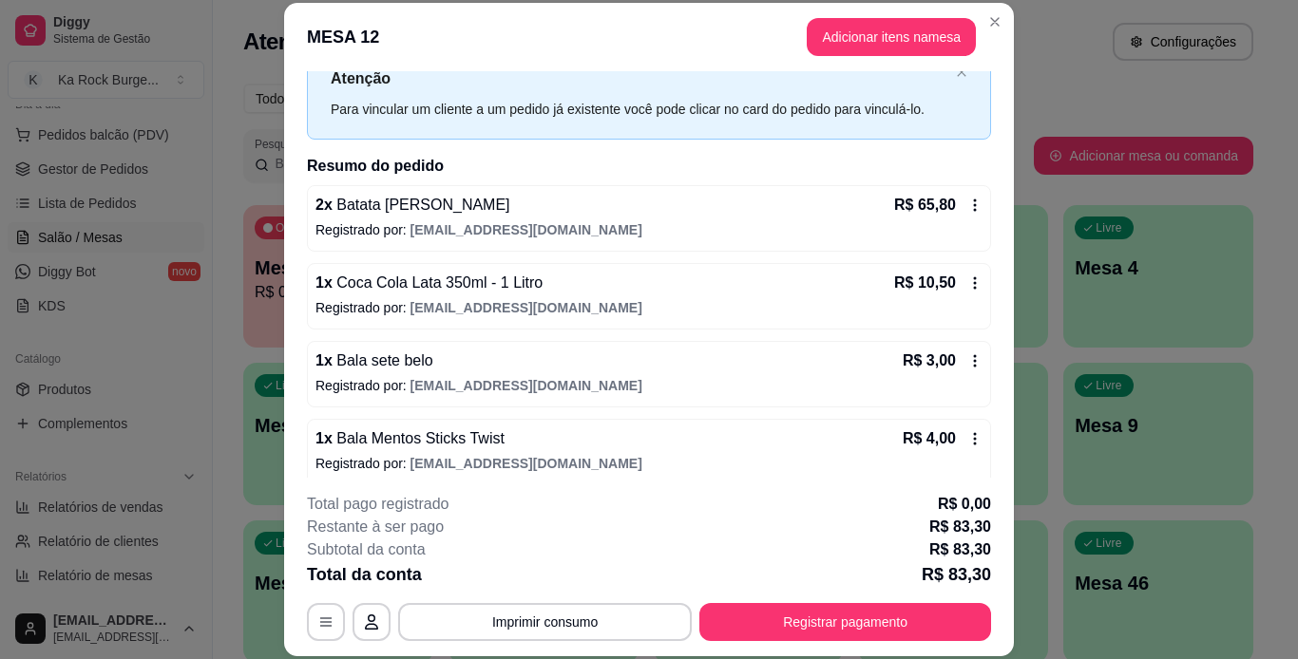
scroll to position [82, 0]
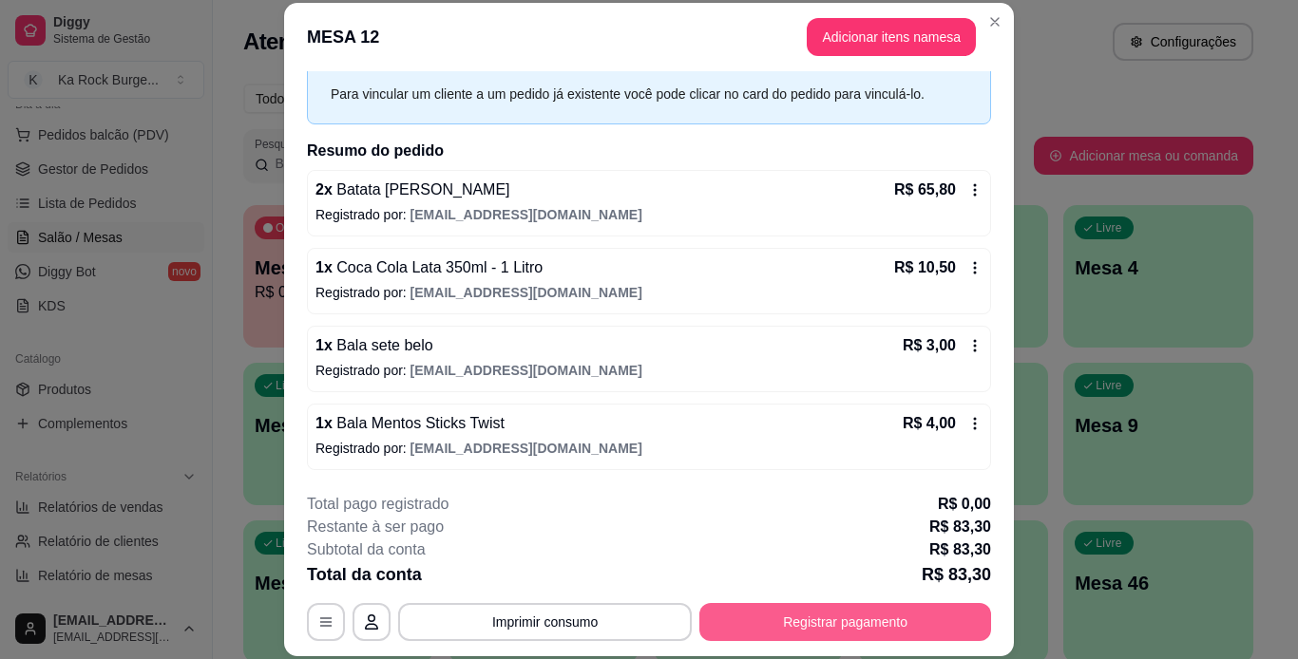
click at [839, 611] on button "Registrar pagamento" at bounding box center [845, 622] width 292 height 38
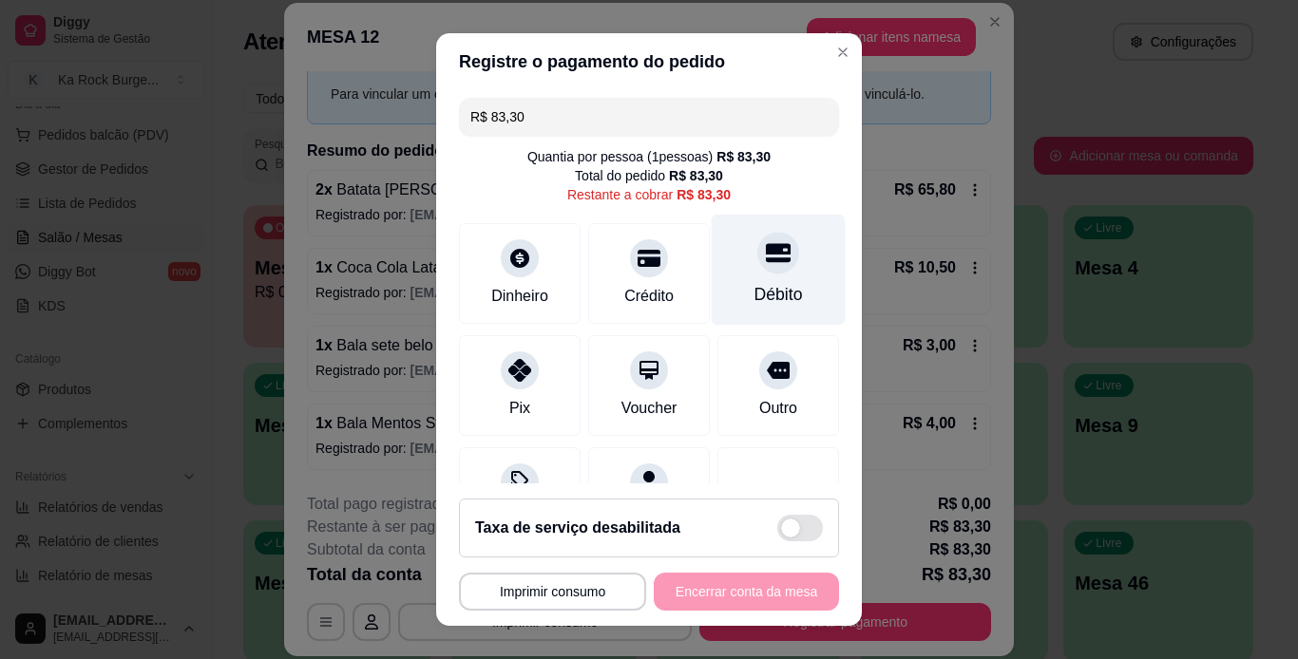
click at [753, 319] on div "Débito" at bounding box center [779, 269] width 134 height 111
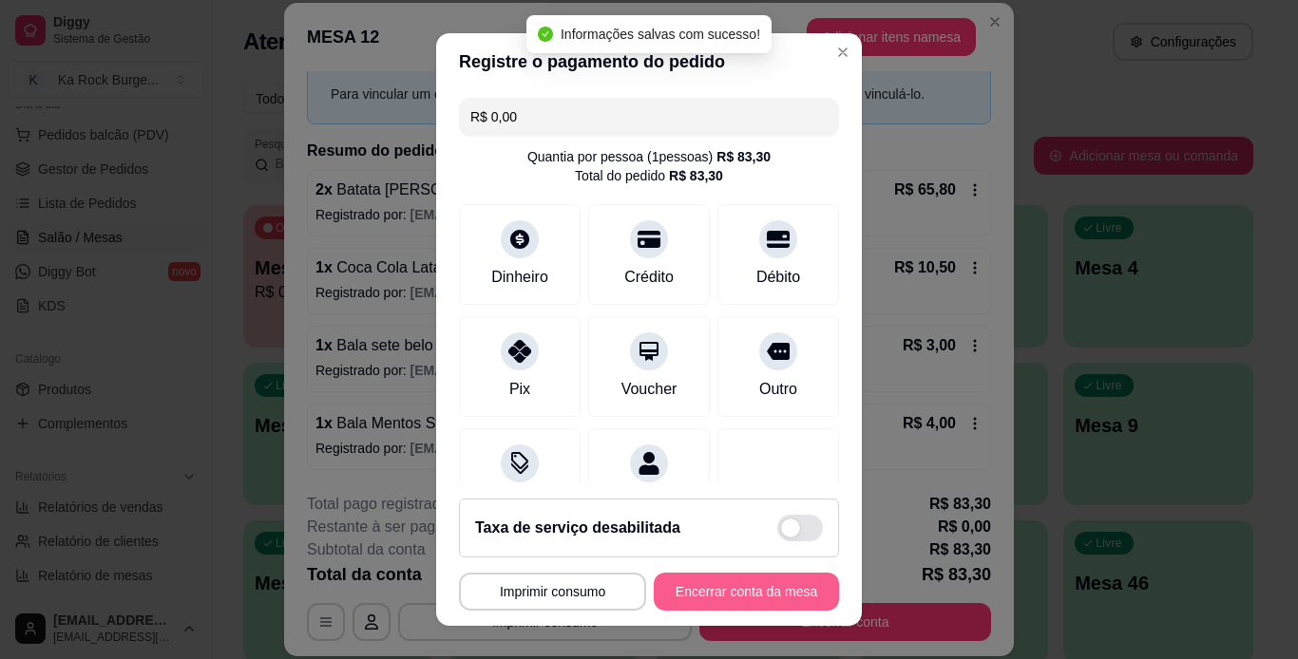
type input "R$ 0,00"
click at [743, 604] on button "Encerrar conta da mesa" at bounding box center [746, 592] width 185 height 38
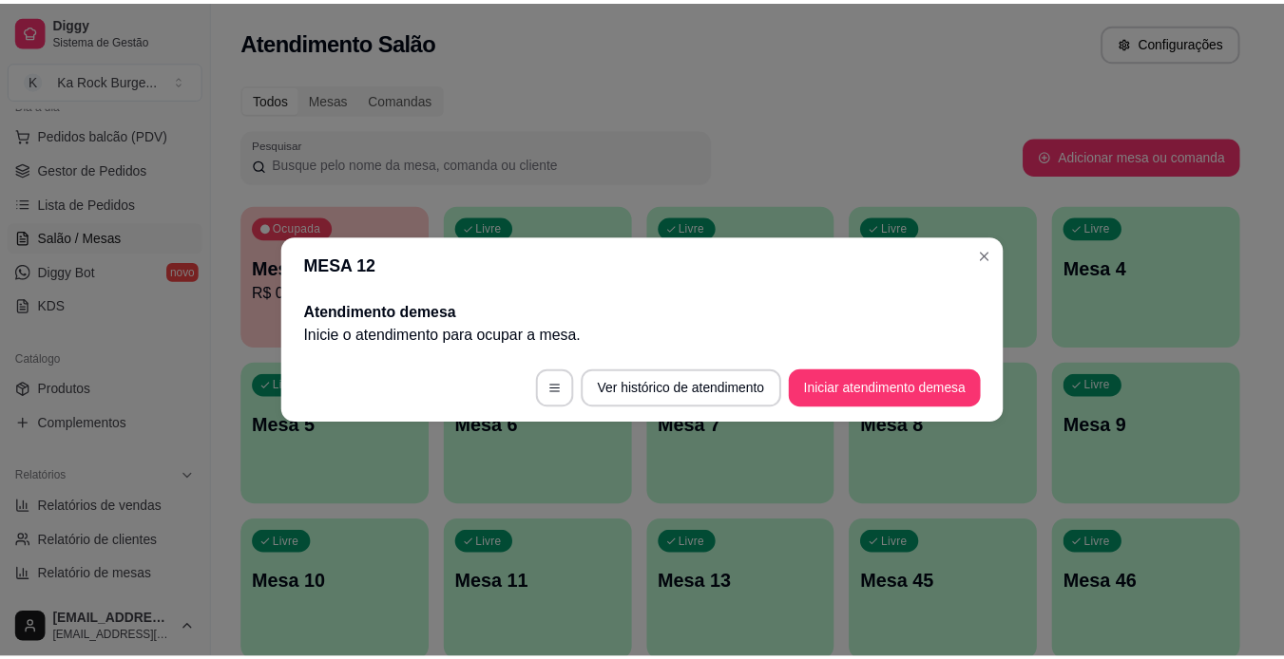
scroll to position [0, 0]
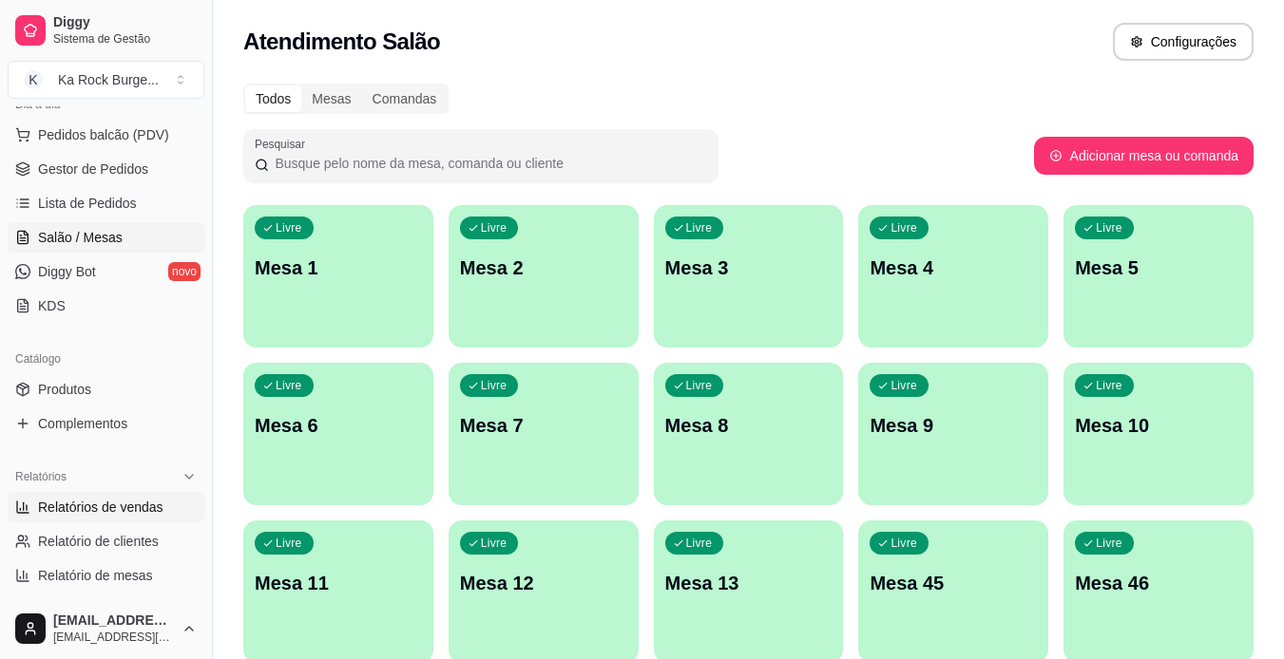
click at [139, 499] on span "Relatórios de vendas" at bounding box center [100, 507] width 125 height 19
select select "ALL"
select select "0"
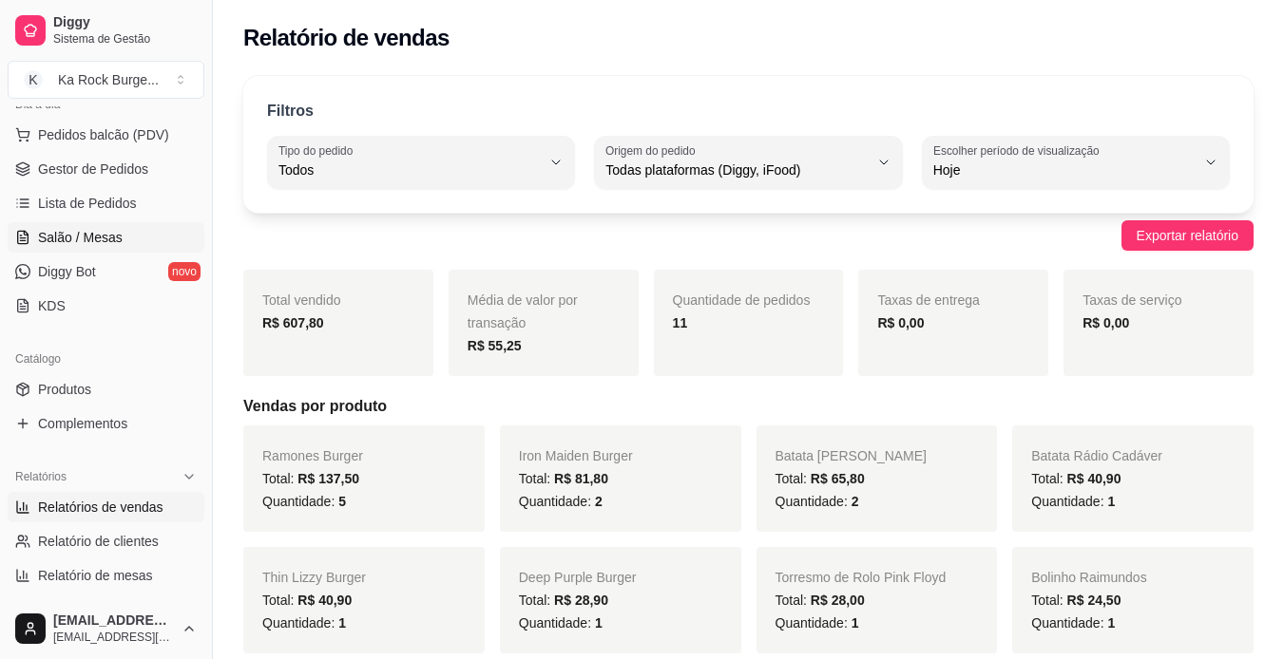
click at [86, 238] on span "Salão / Mesas" at bounding box center [80, 237] width 85 height 19
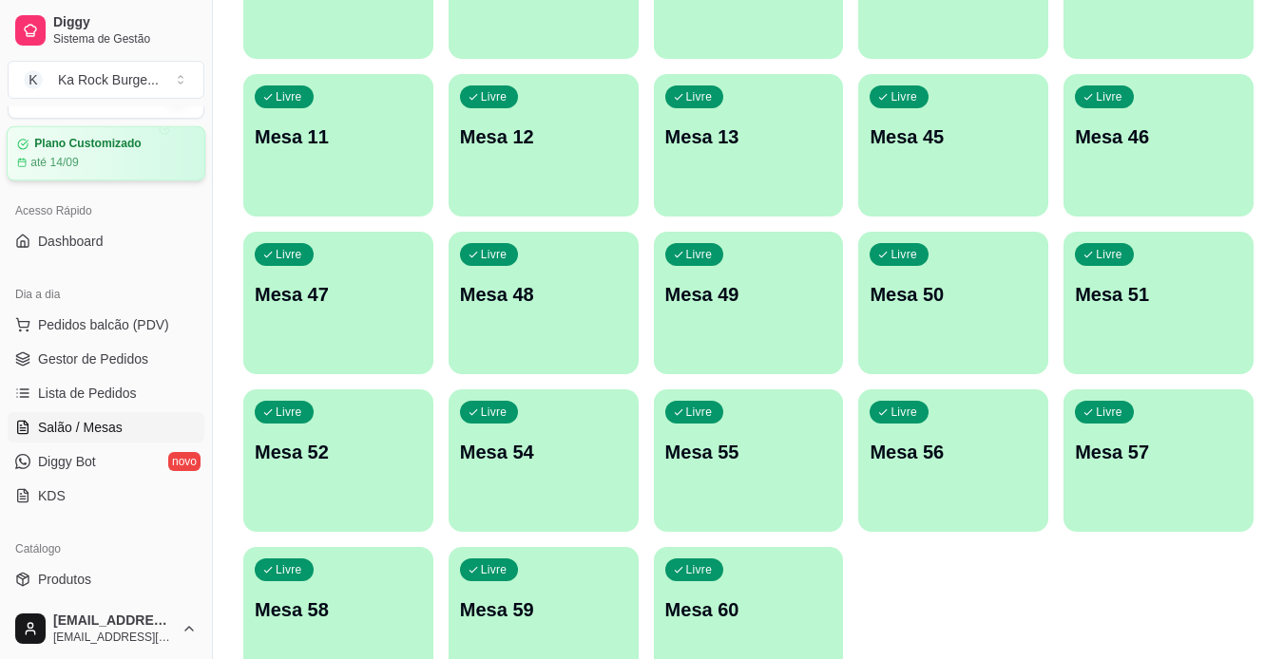
scroll to position [459, 0]
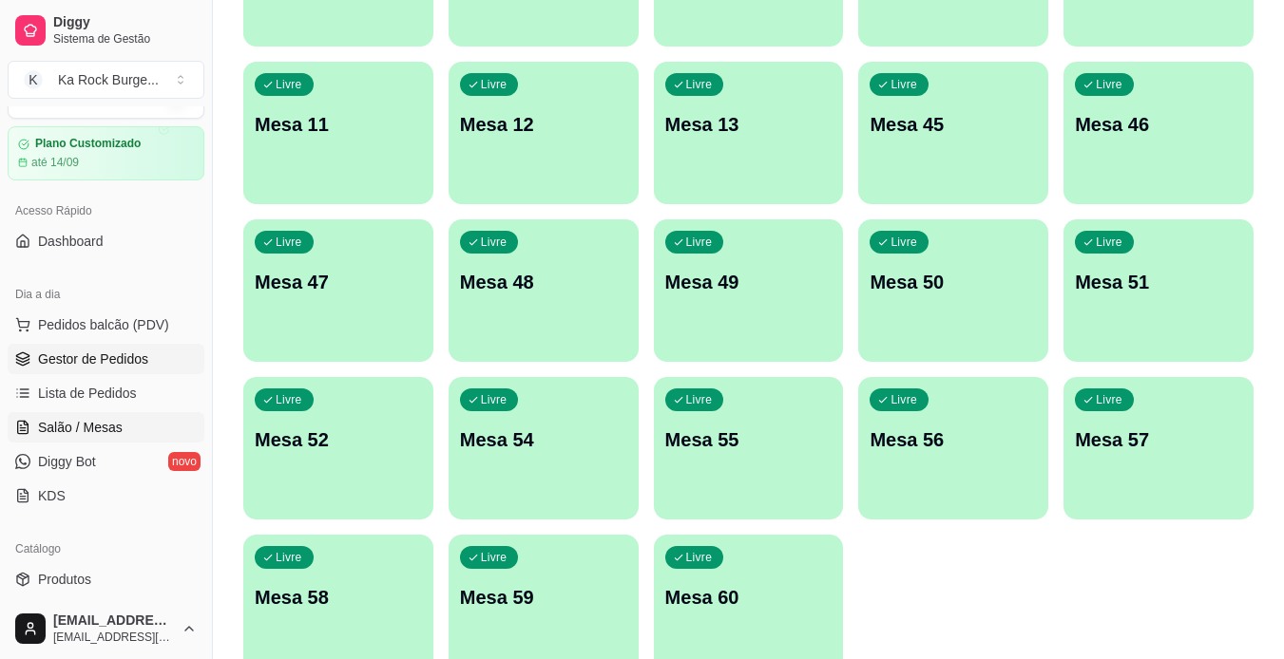
click at [153, 359] on link "Gestor de Pedidos" at bounding box center [106, 359] width 197 height 30
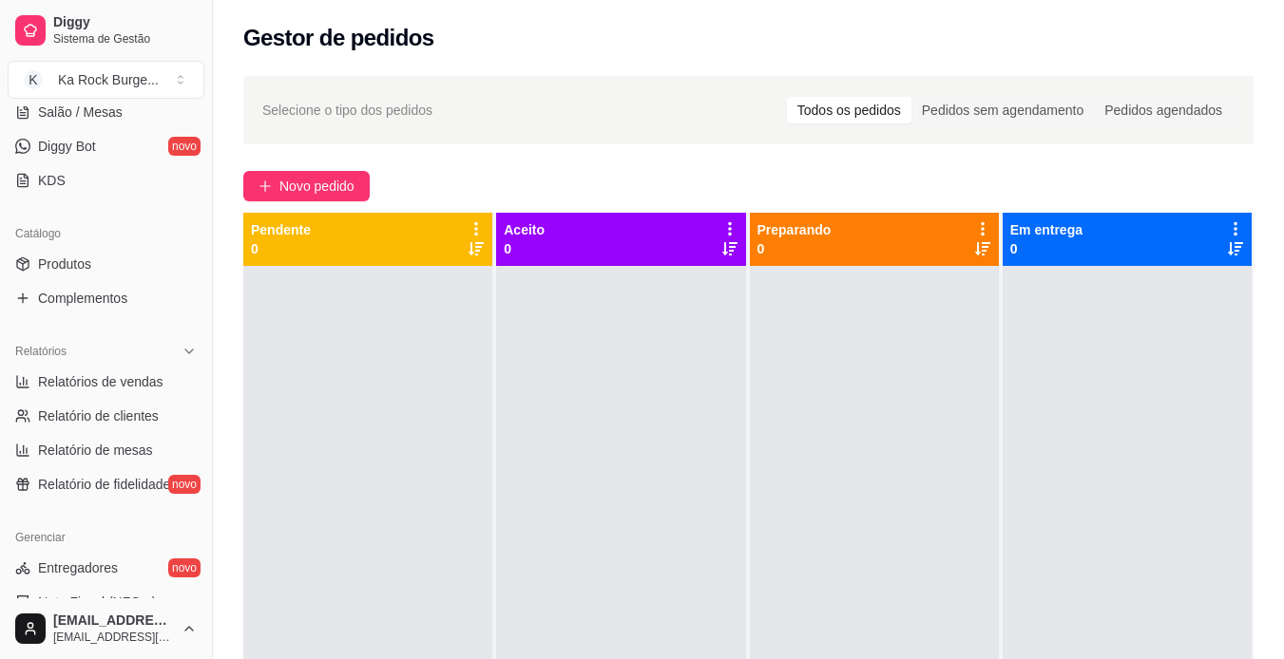
scroll to position [423, 0]
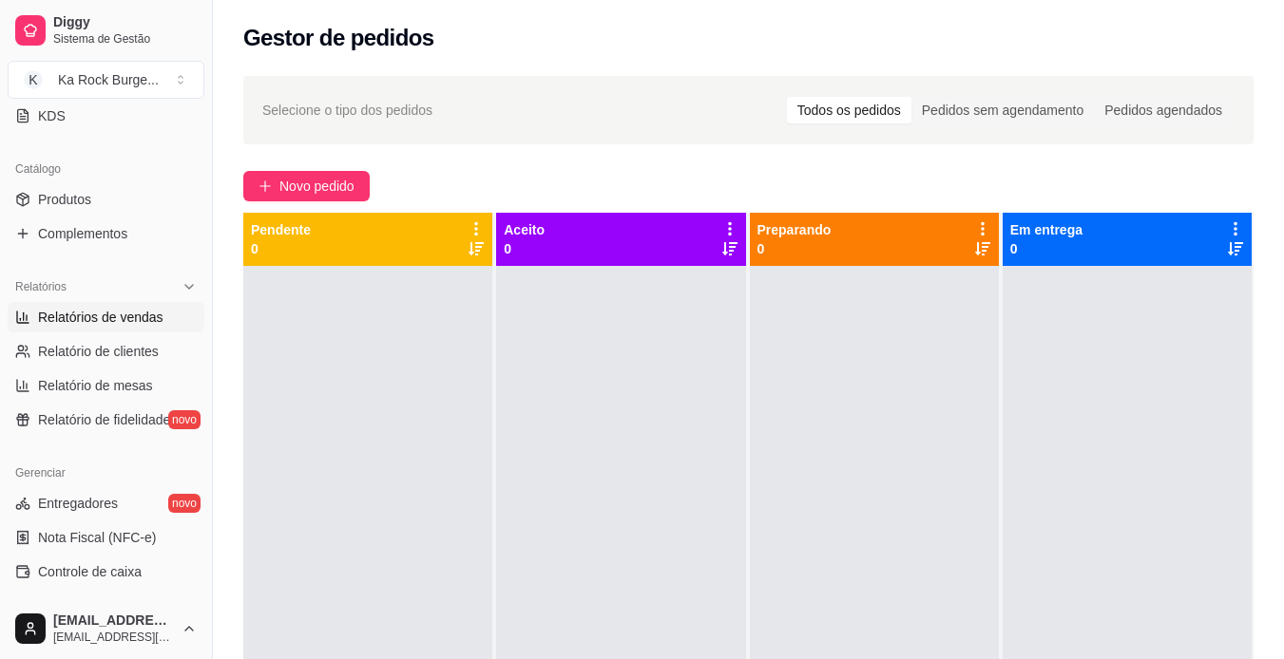
click at [125, 317] on span "Relatórios de vendas" at bounding box center [100, 317] width 125 height 19
select select "ALL"
select select "0"
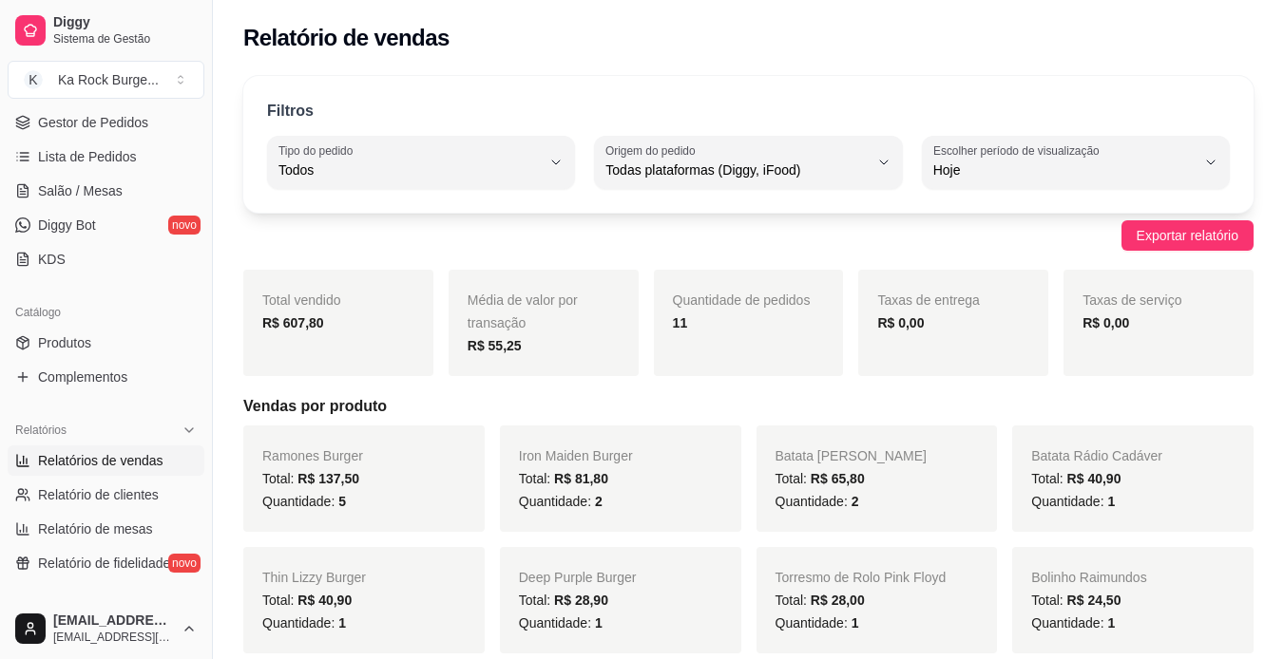
scroll to position [138, 0]
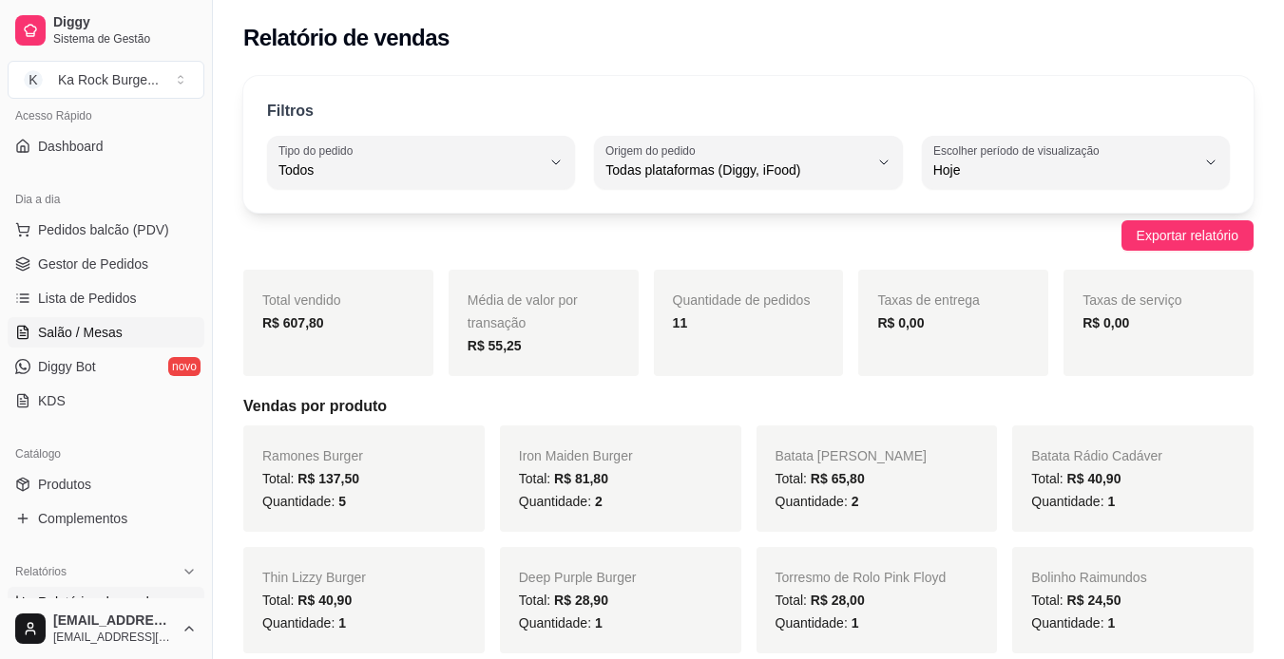
click at [134, 339] on link "Salão / Mesas" at bounding box center [106, 332] width 197 height 30
